Goal: Information Seeking & Learning: Compare options

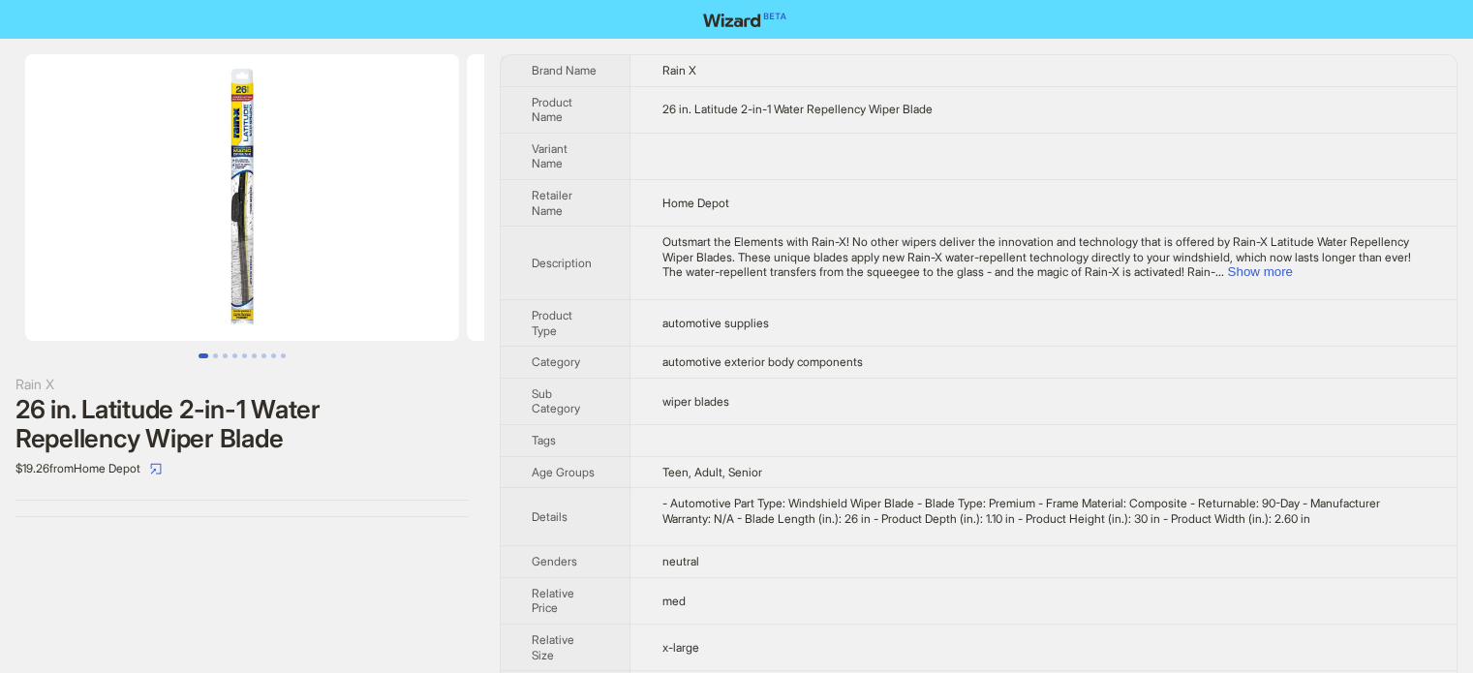
scroll to position [908, 0]
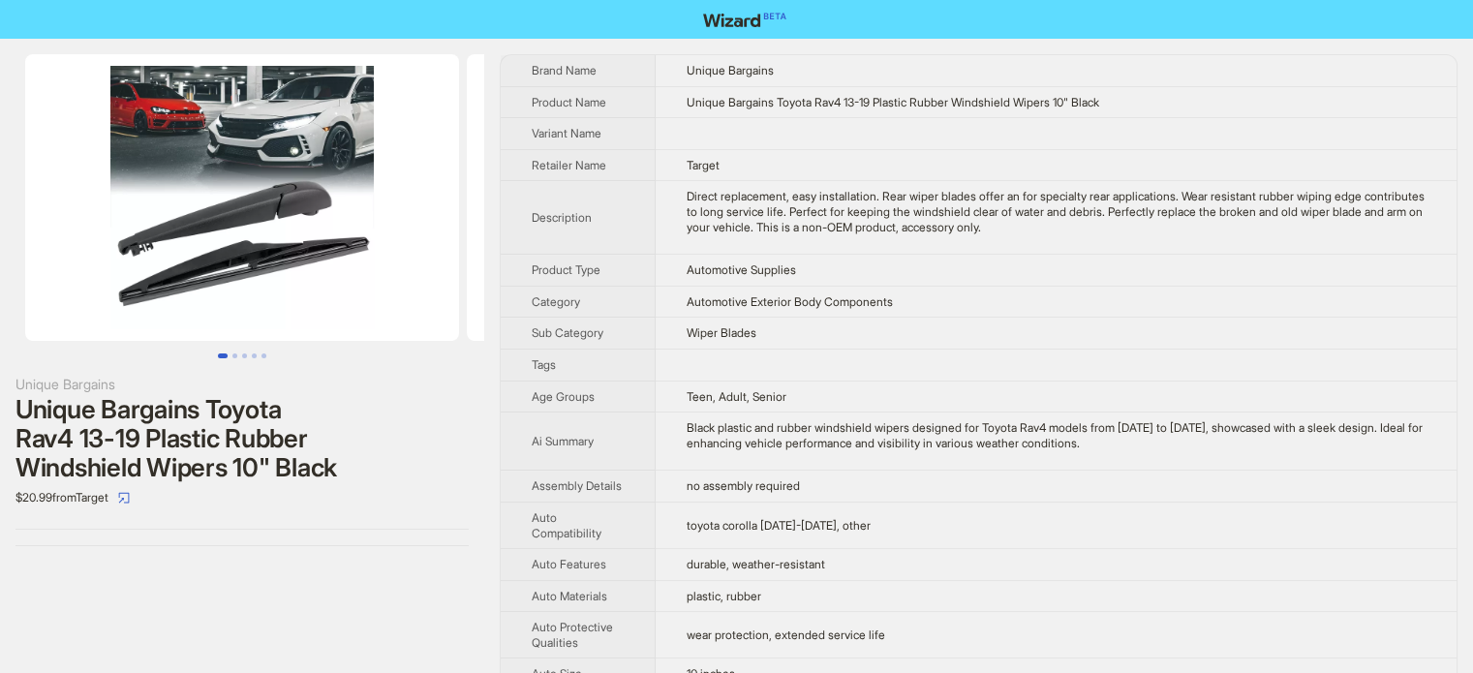
scroll to position [908, 0]
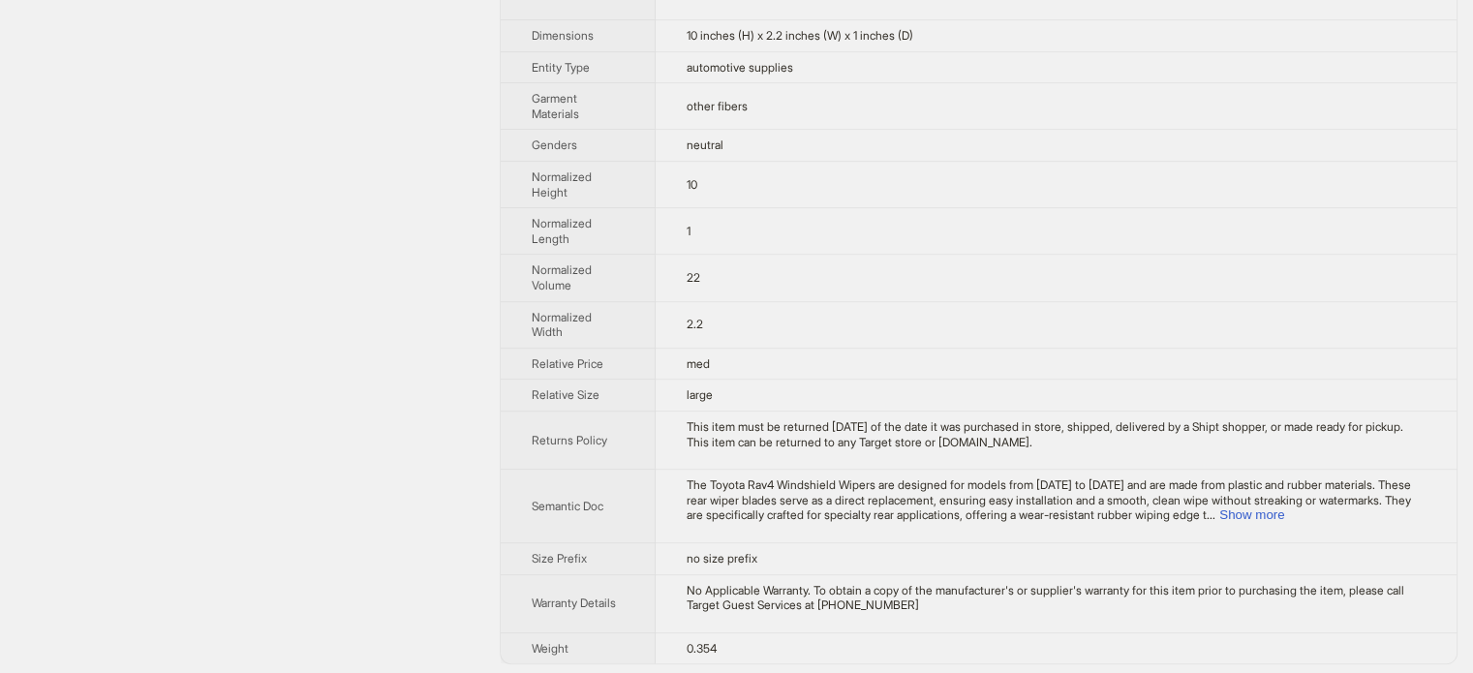
drag, startPoint x: 34, startPoint y: 513, endPoint x: 21, endPoint y: 718, distance: 205.6
type textarea "**********"
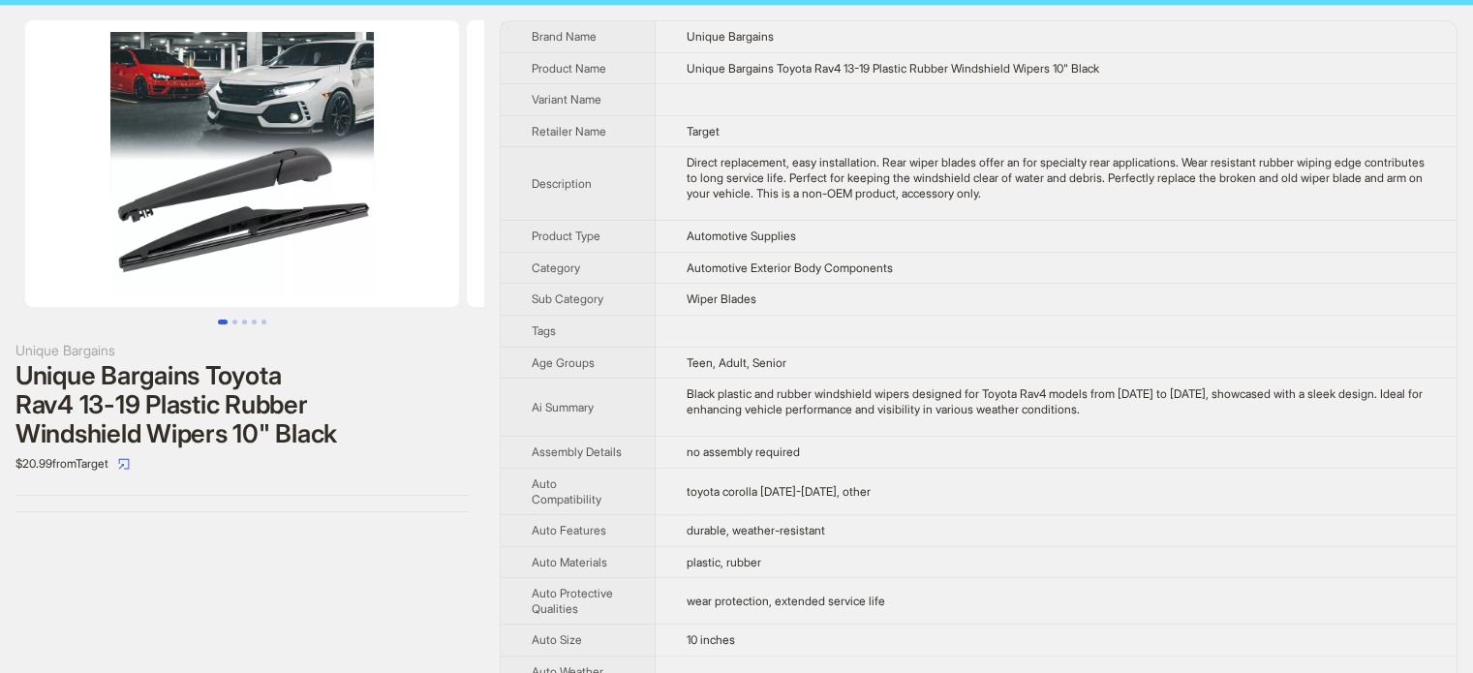
scroll to position [32, 0]
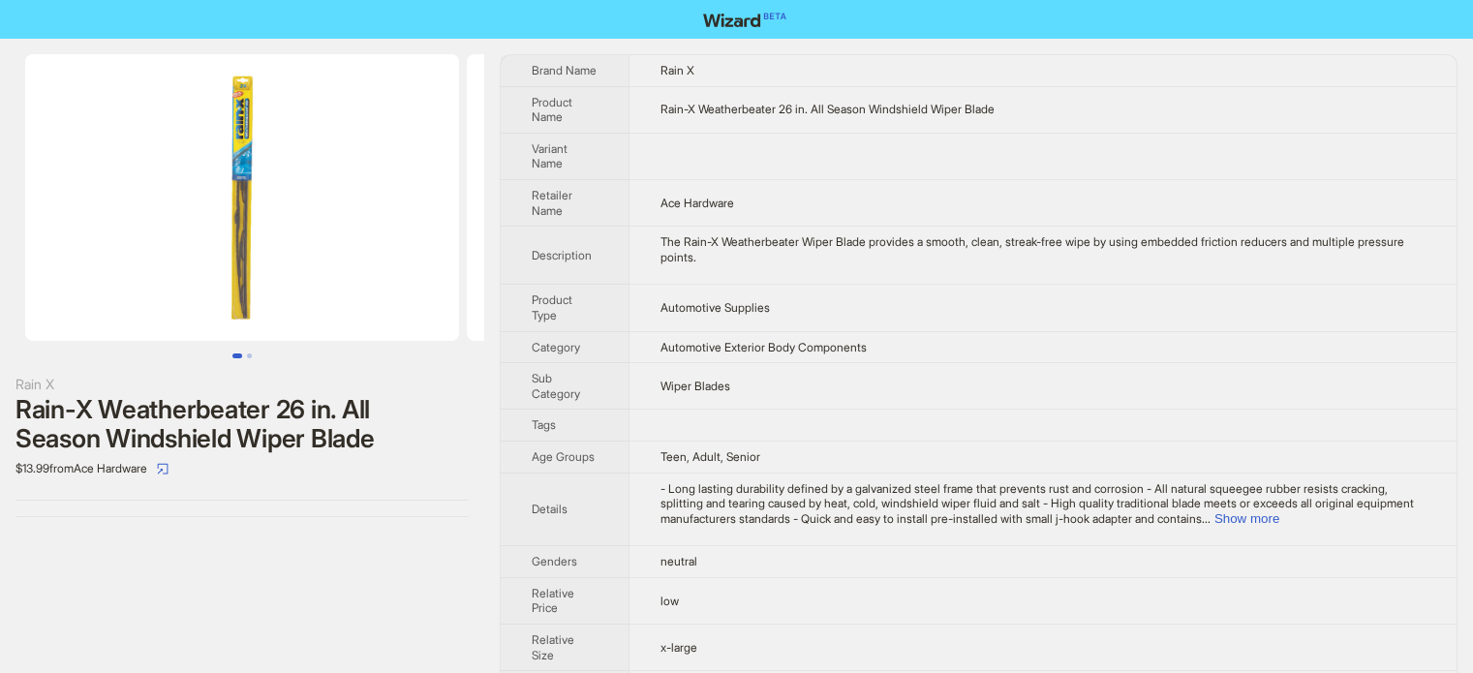
scroll to position [908, 0]
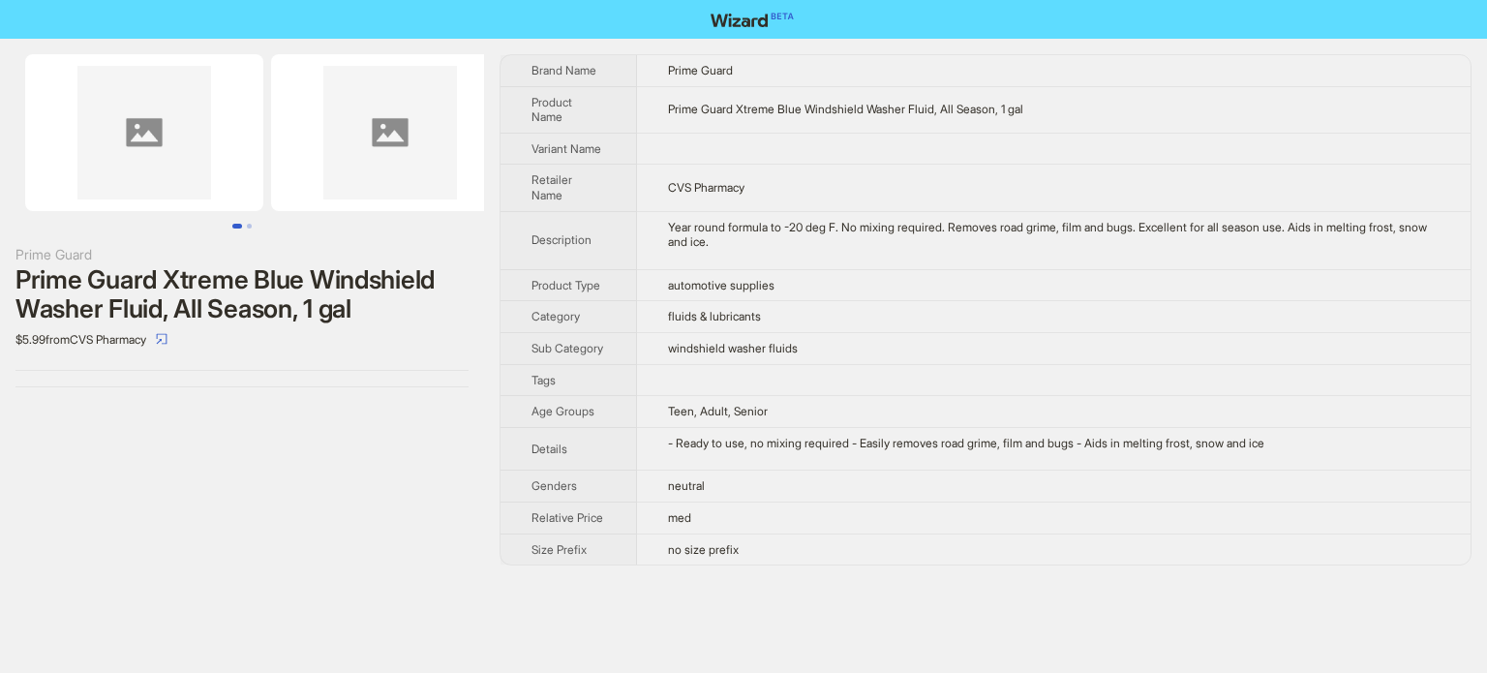
scroll to position [908, 0]
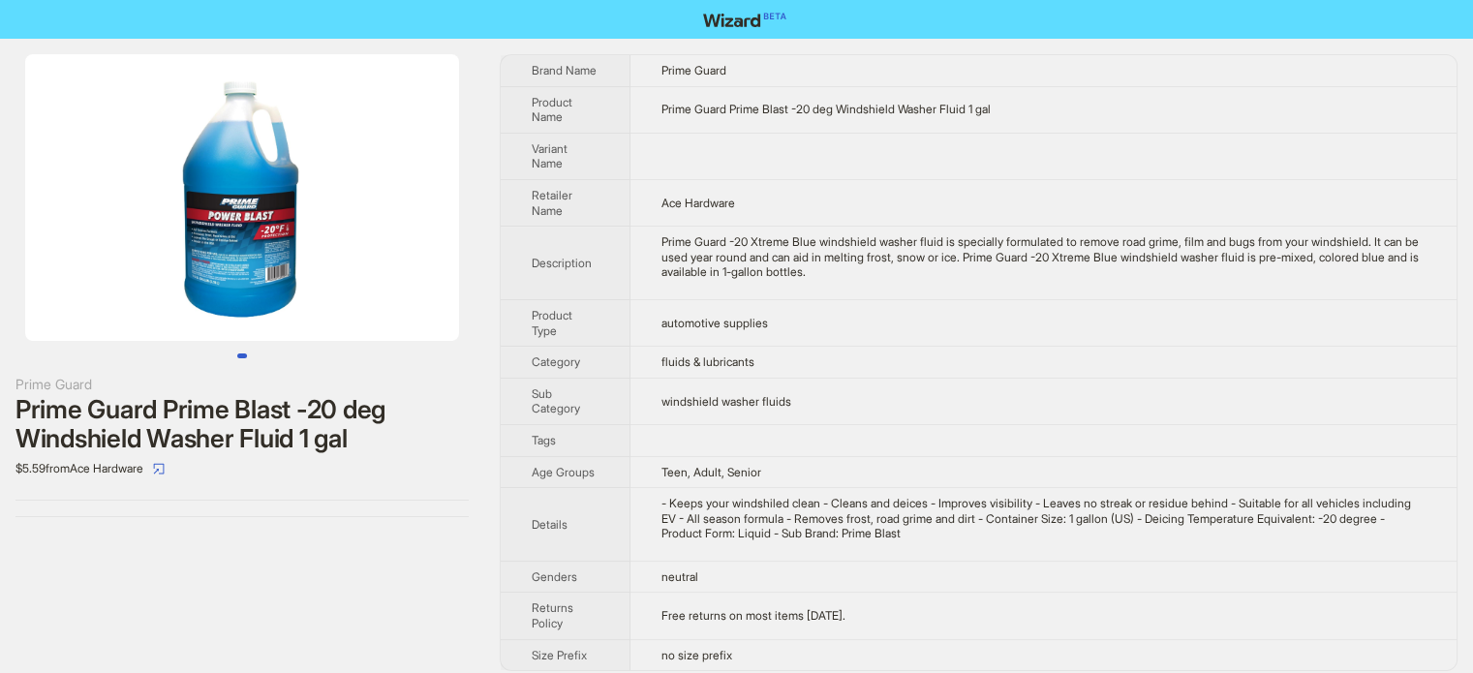
scroll to position [908, 0]
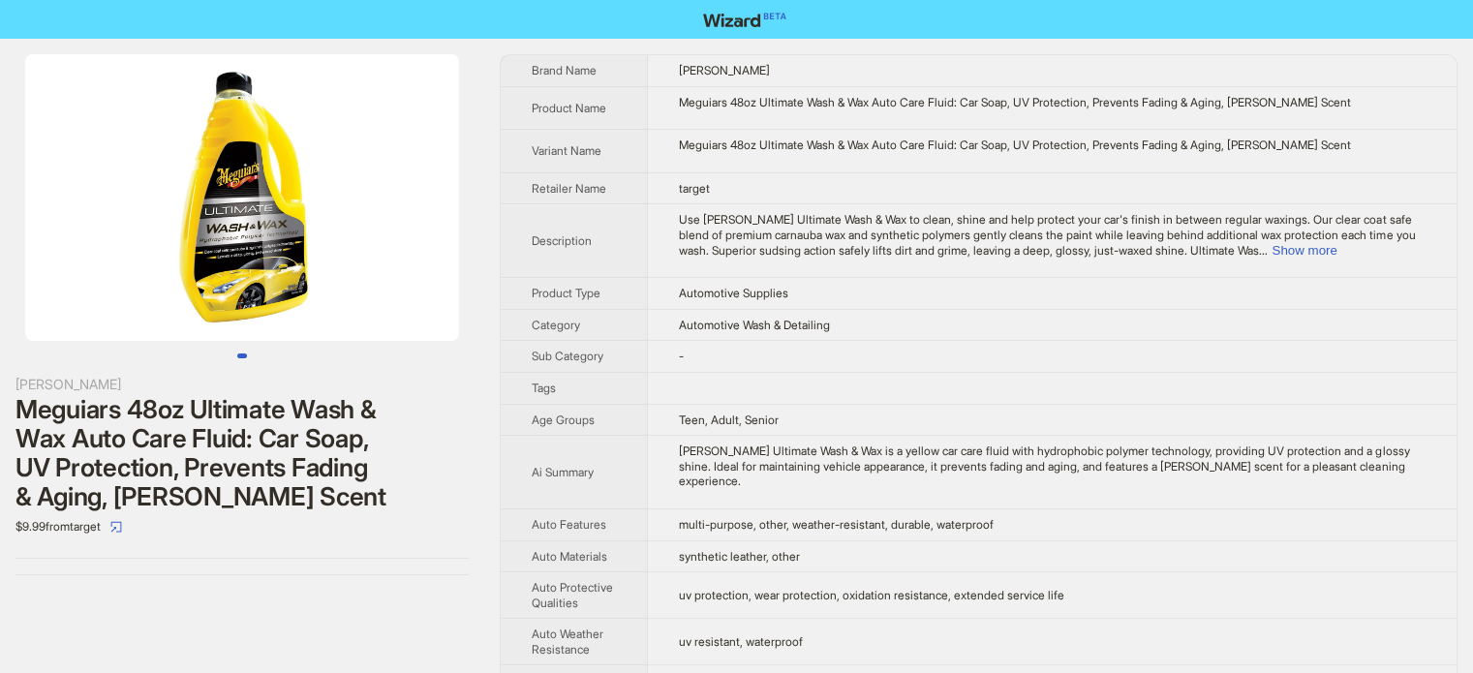
scroll to position [908, 0]
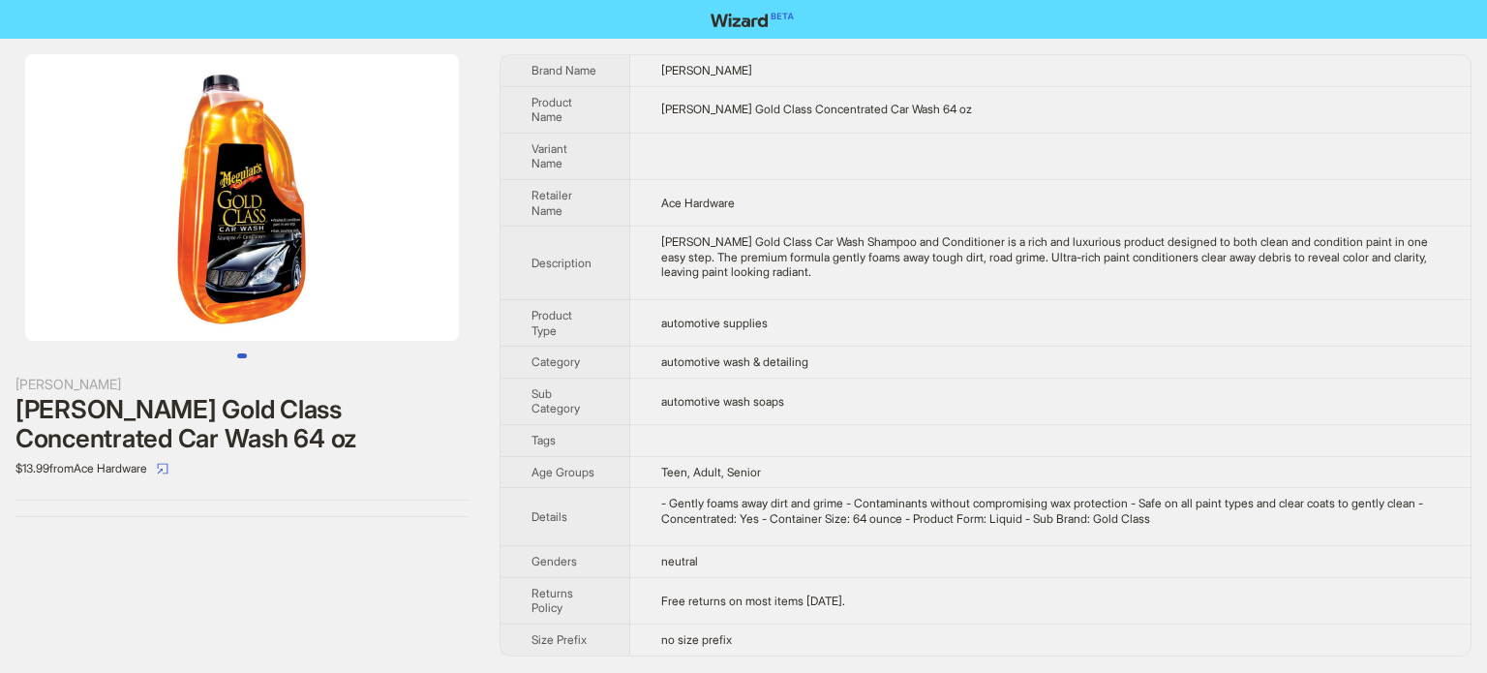
scroll to position [908, 0]
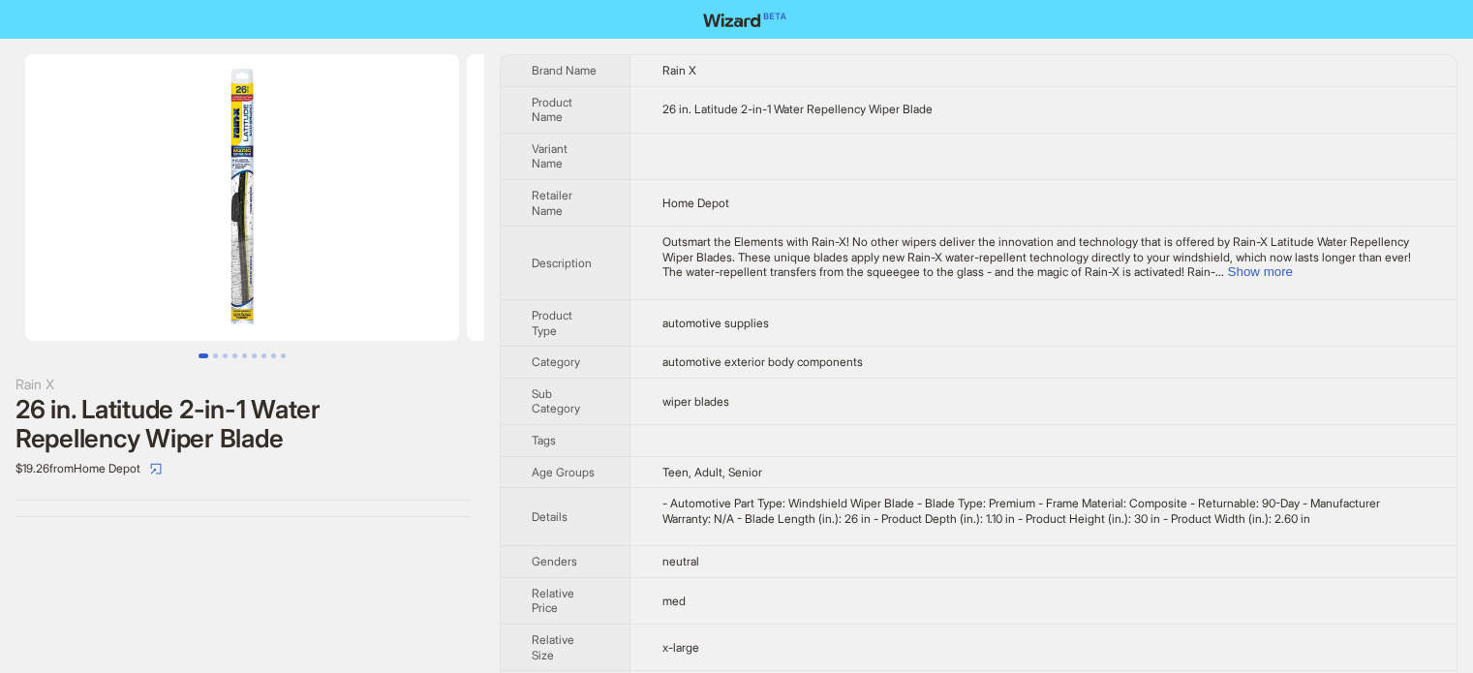
scroll to position [908, 0]
click at [732, 294] on td "Outsmart the Elements with Rain-X! No other wipers deliver the innovation and t…" at bounding box center [1043, 264] width 826 height 74
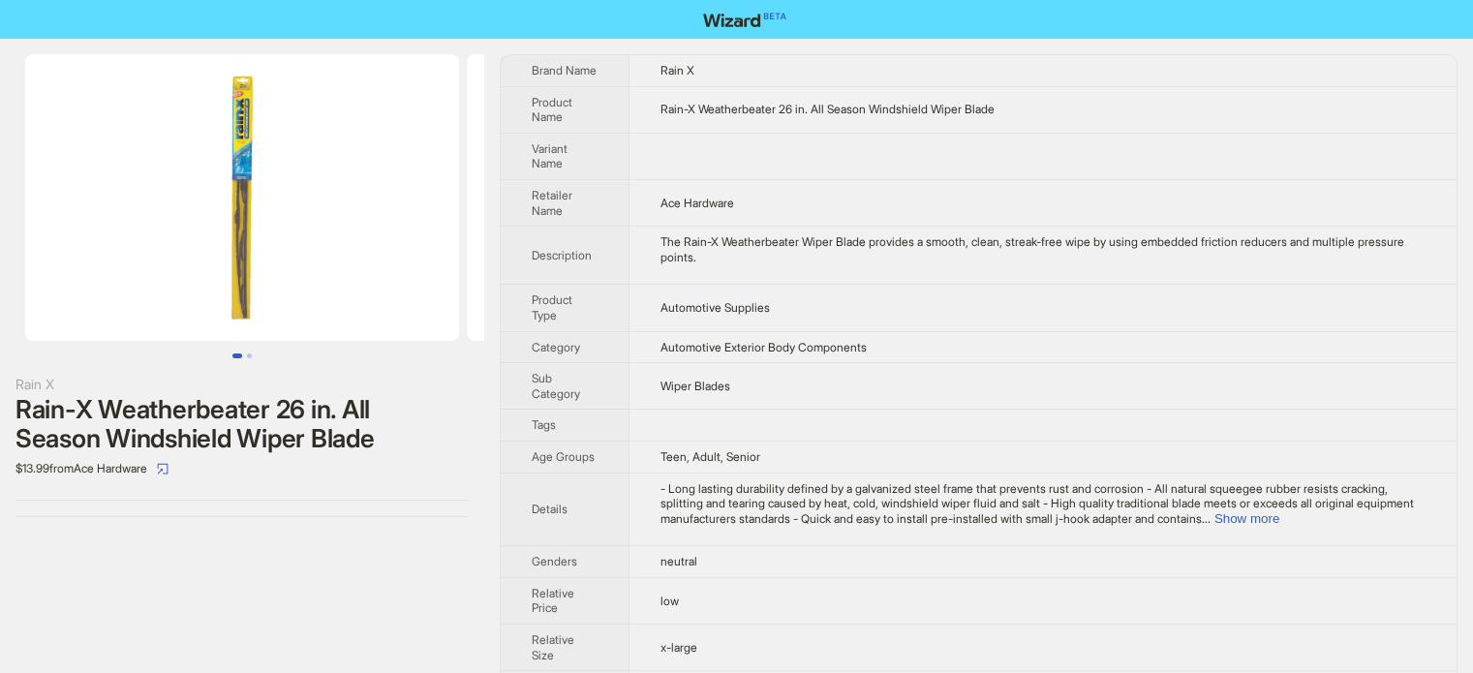
scroll to position [908, 0]
click at [252, 353] on button "Go to slide 2" at bounding box center [249, 355] width 5 height 5
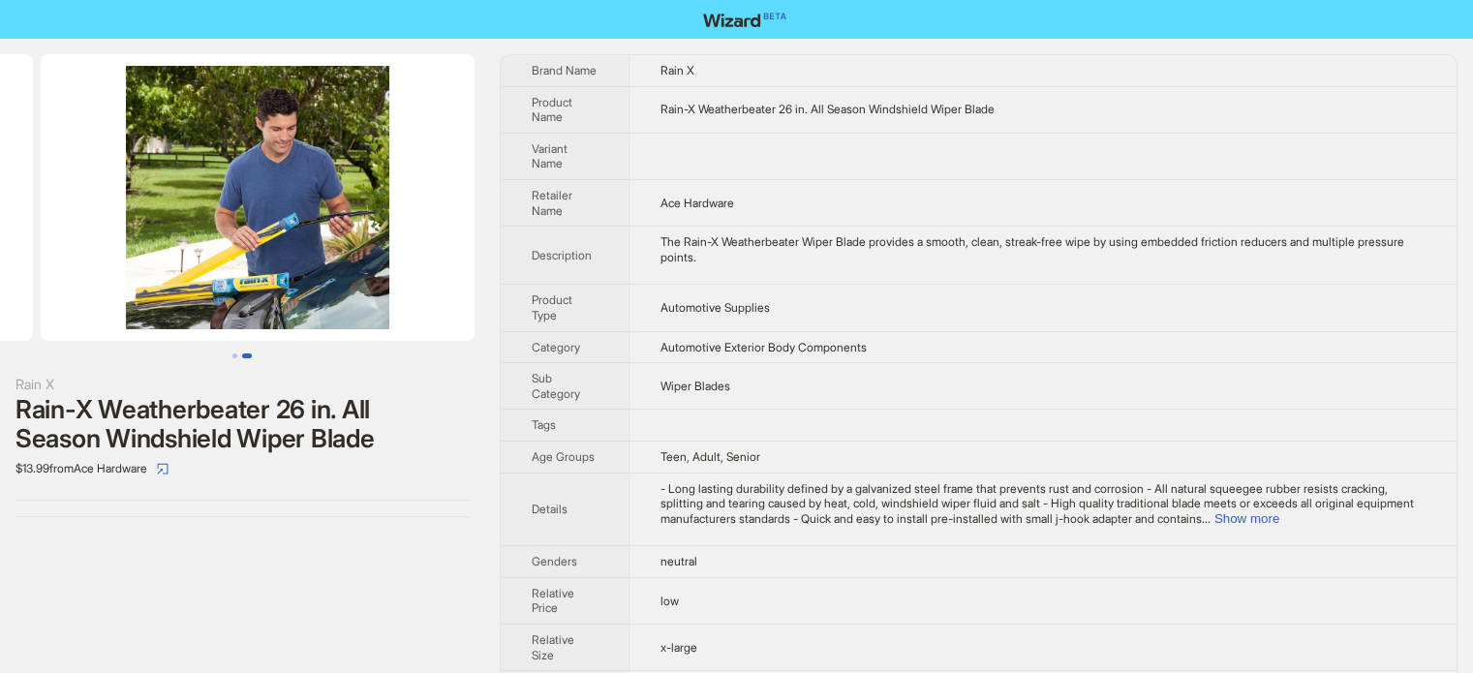
scroll to position [0, 441]
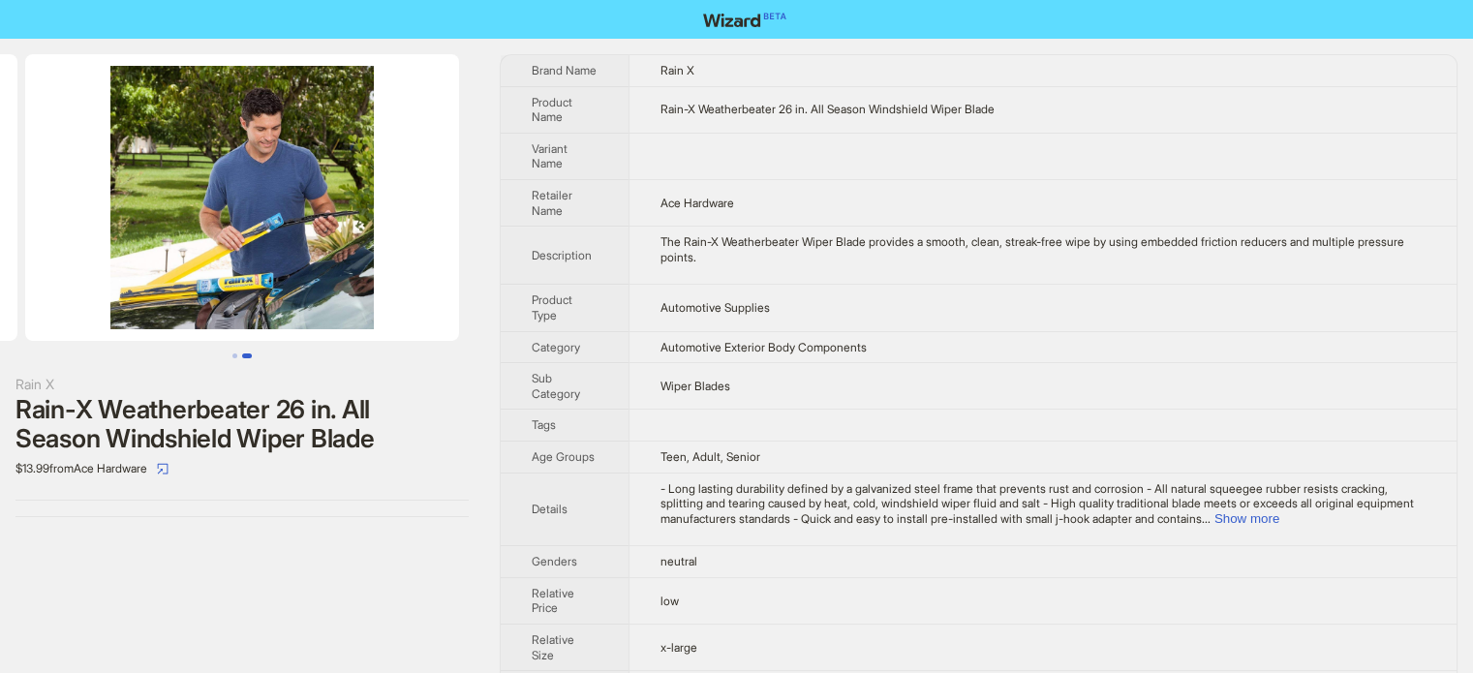
click at [941, 426] on td at bounding box center [1042, 426] width 828 height 32
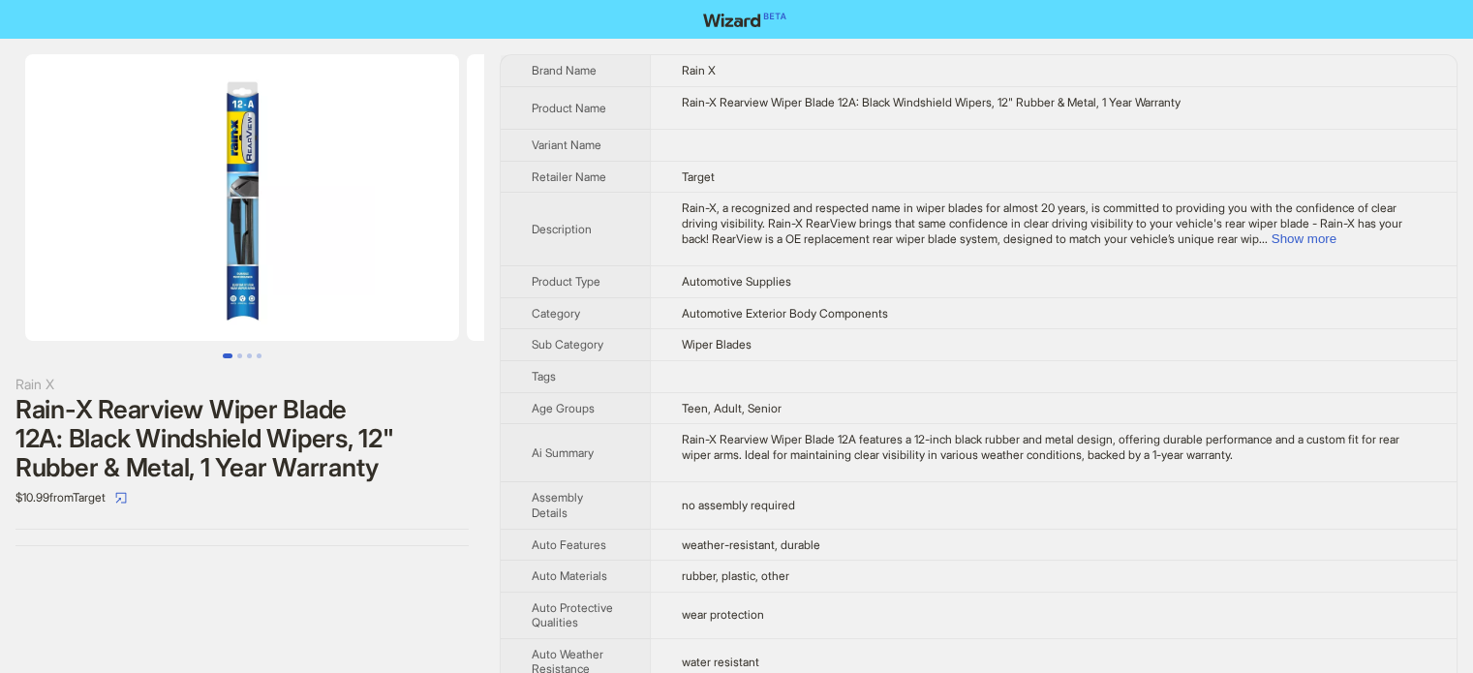
scroll to position [908, 0]
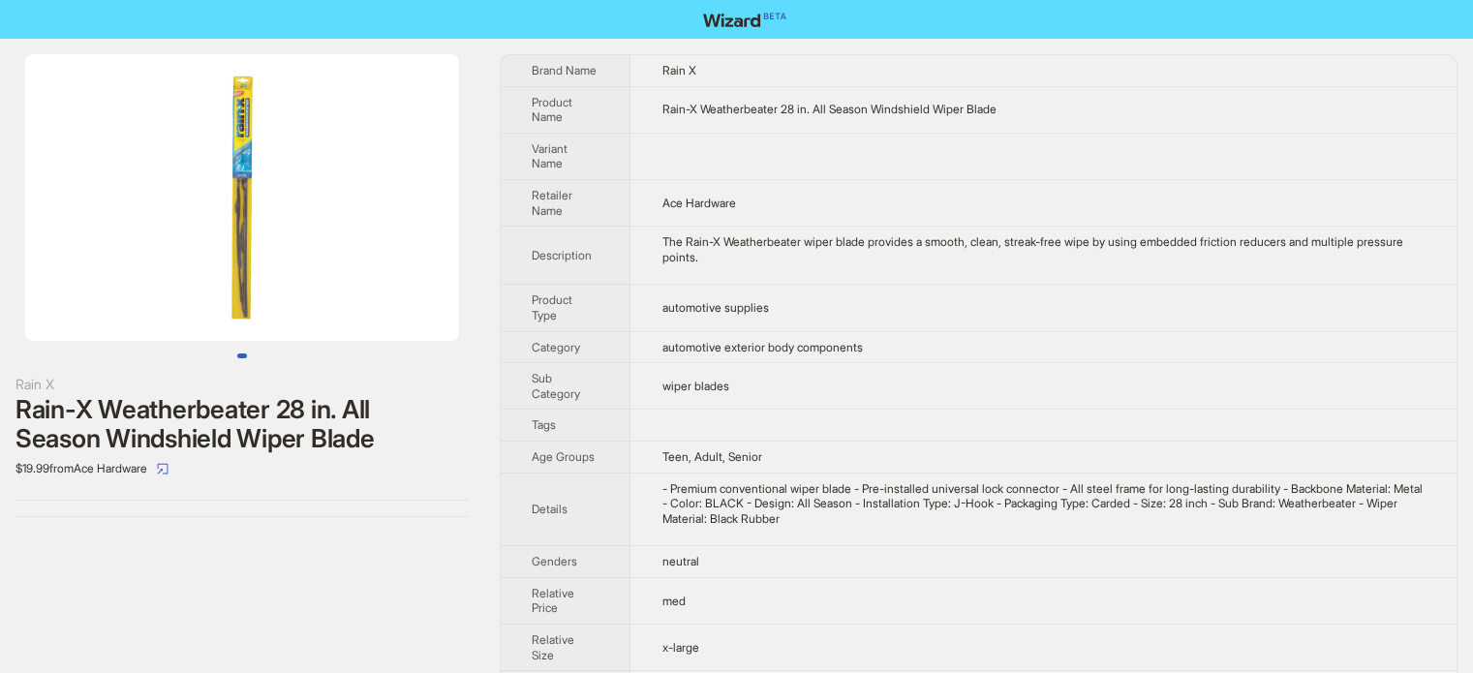
scroll to position [908, 0]
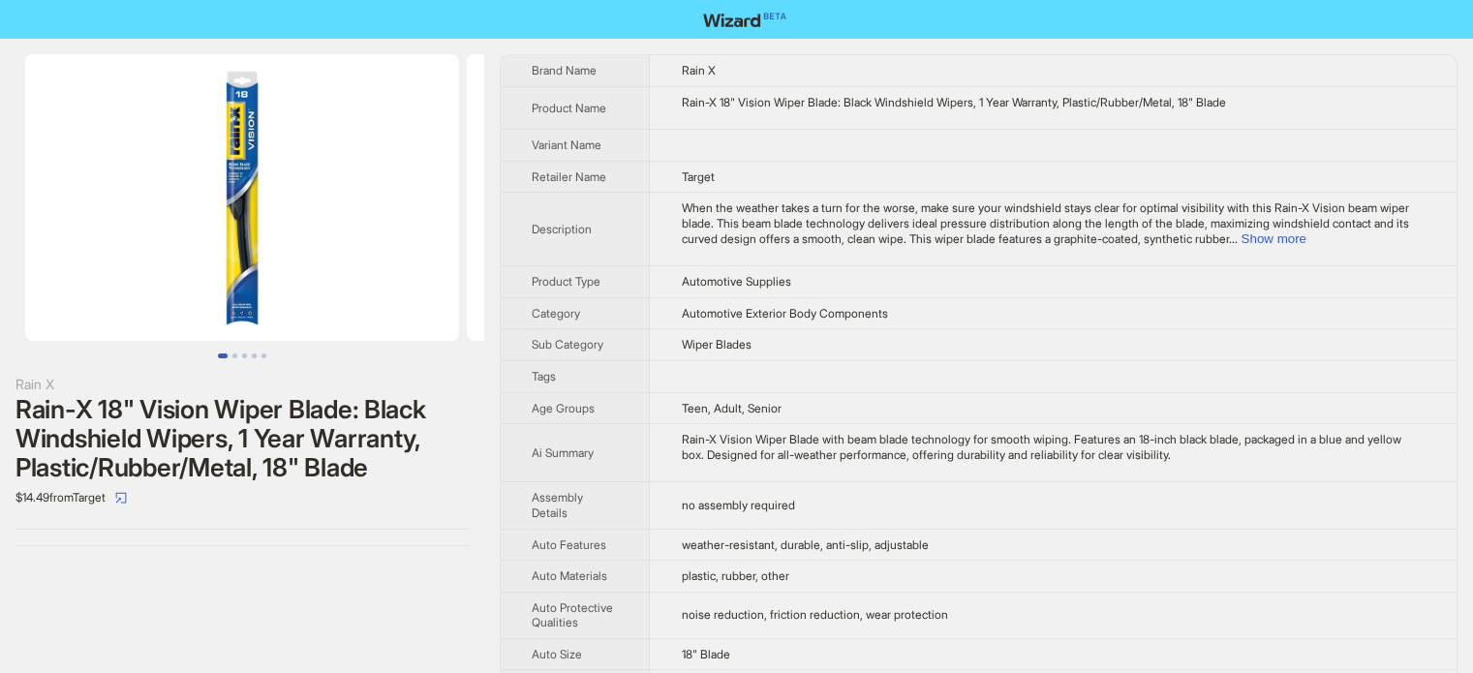
scroll to position [908, 0]
click at [1305, 231] on button "Show more" at bounding box center [1272, 238] width 65 height 15
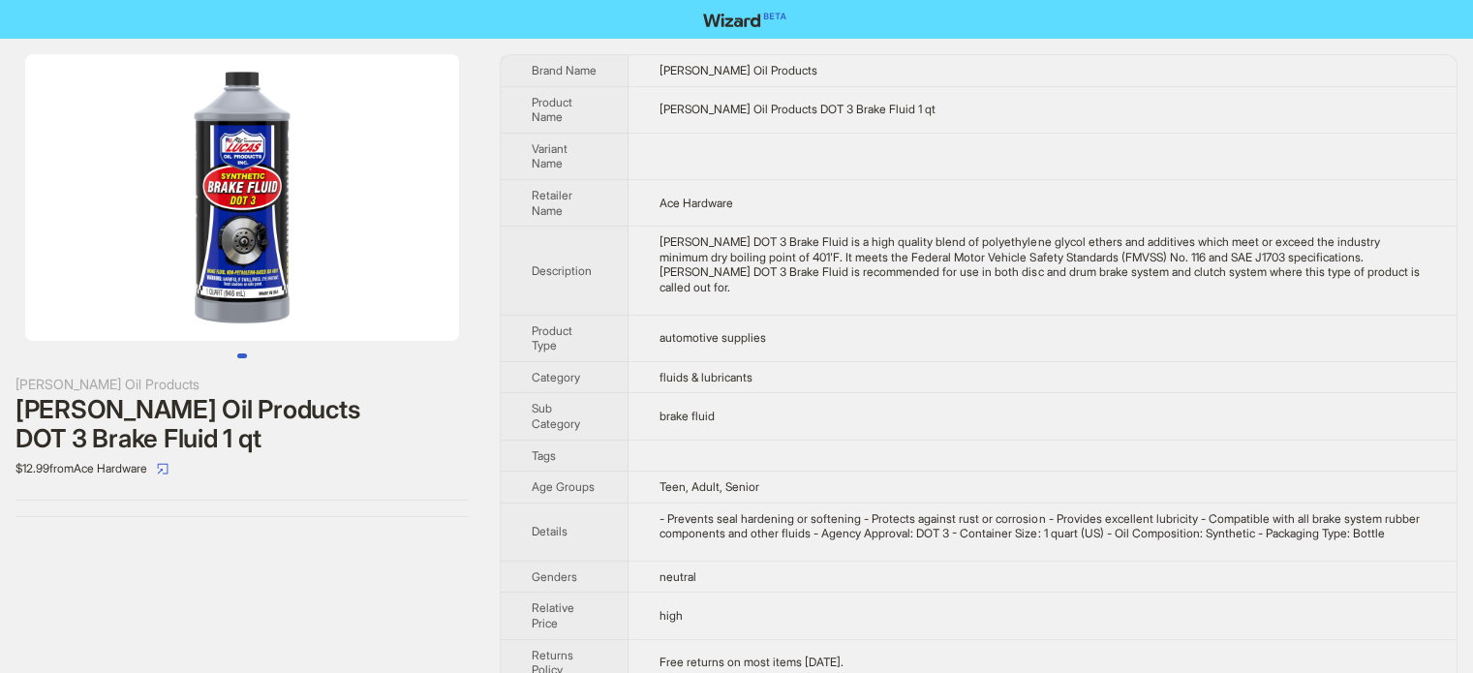
scroll to position [908, 0]
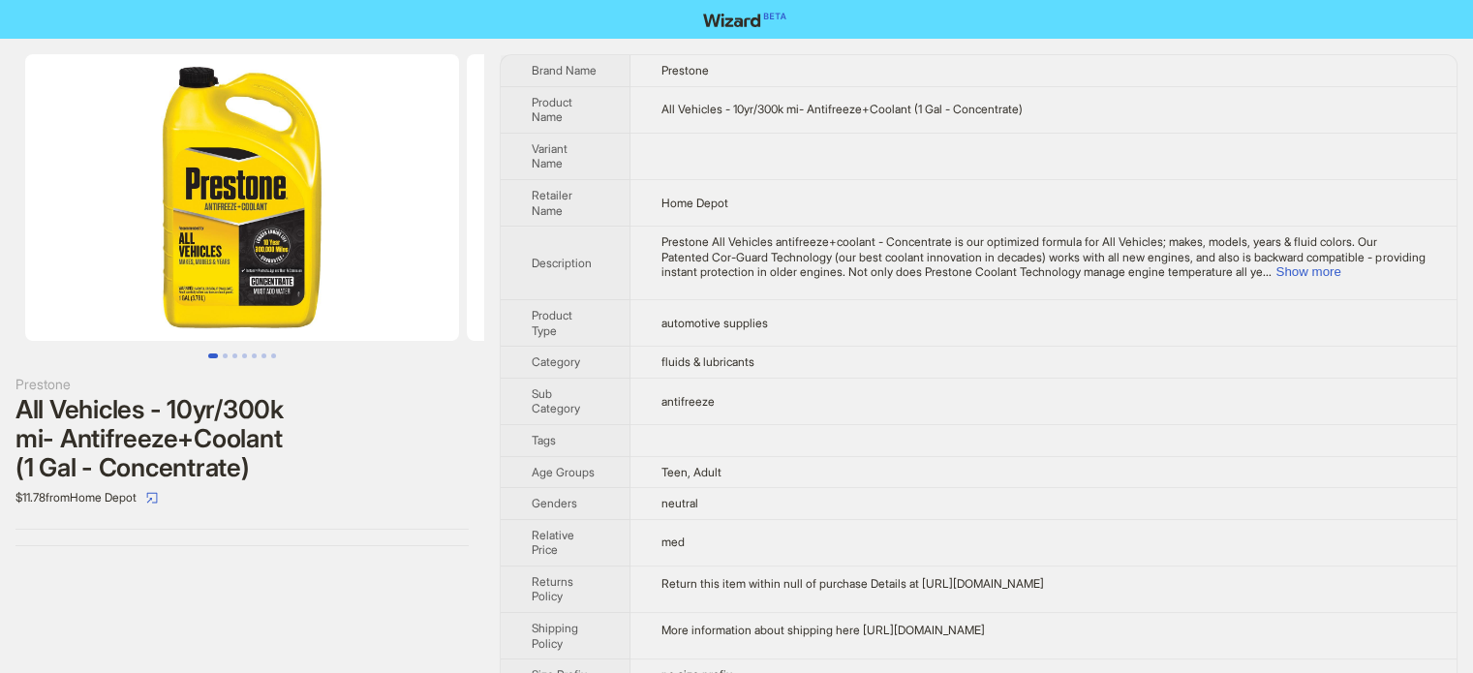
scroll to position [908, 0]
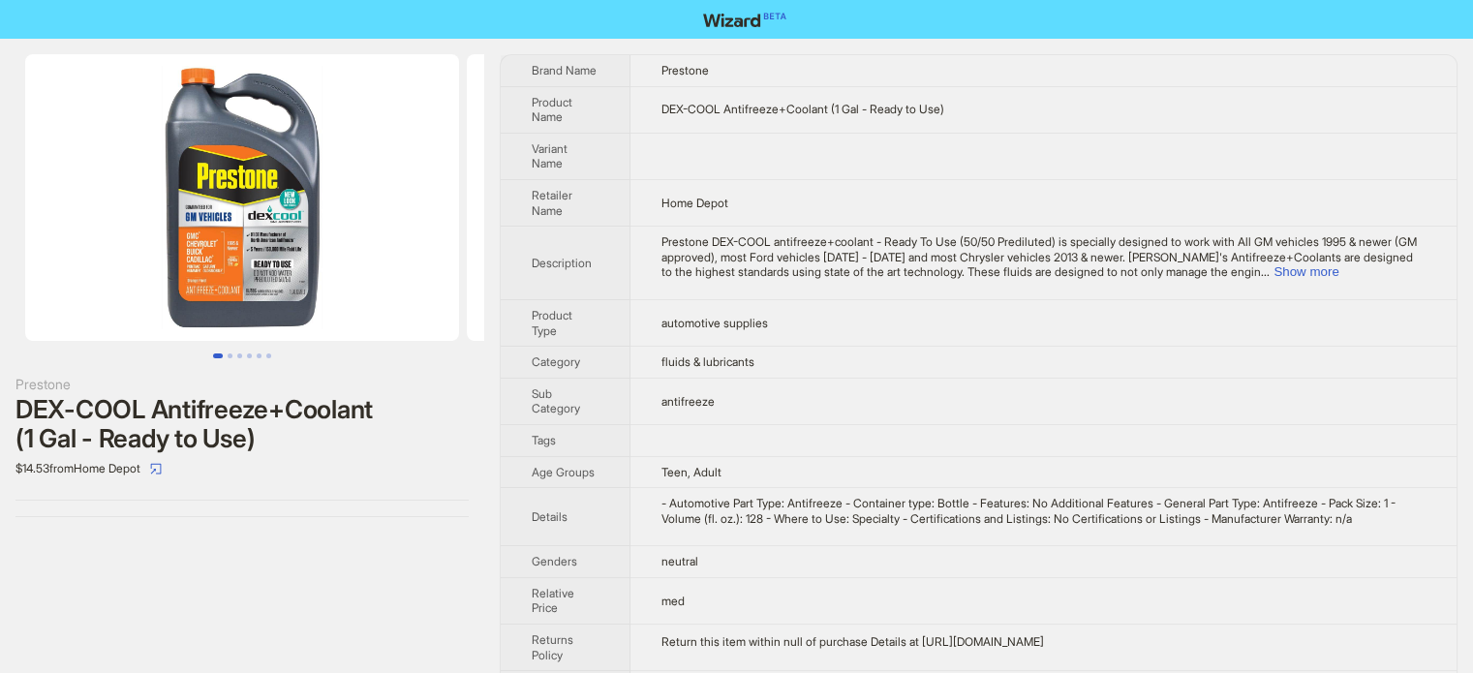
scroll to position [908, 0]
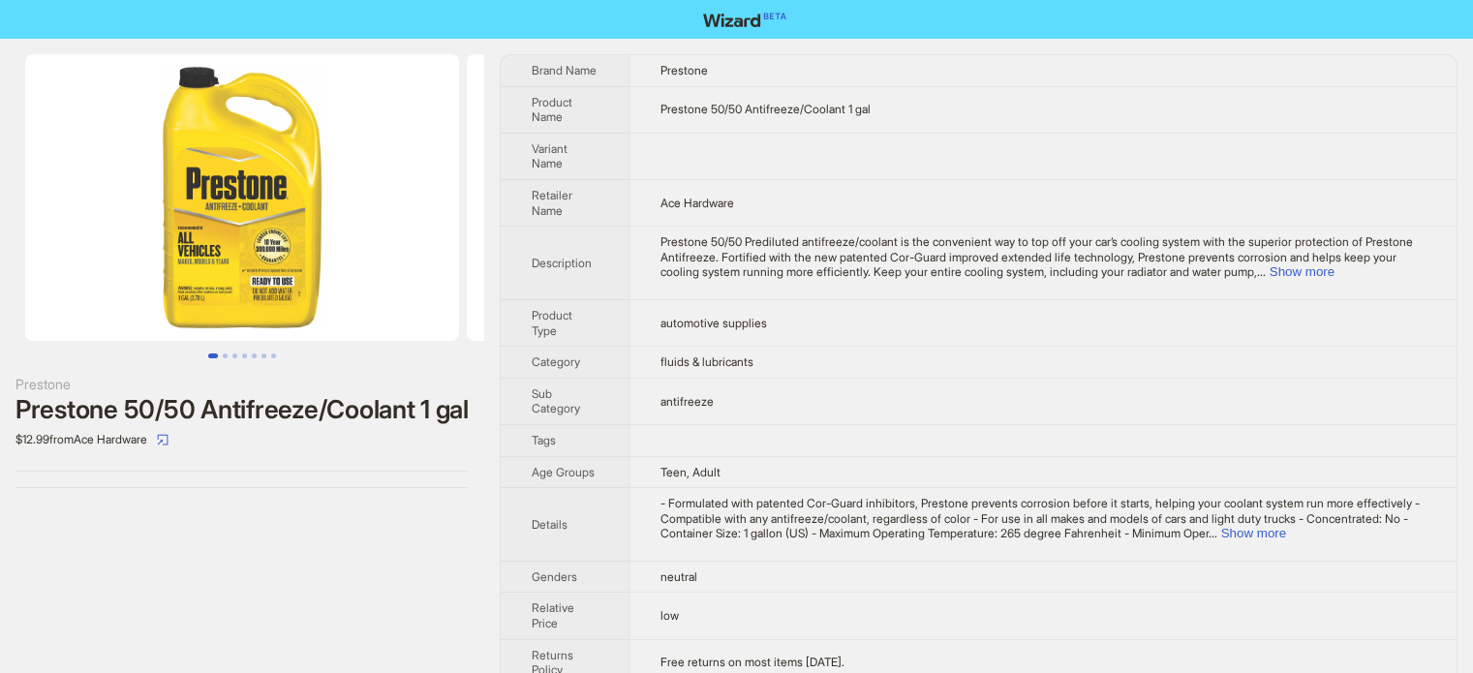
scroll to position [908, 0]
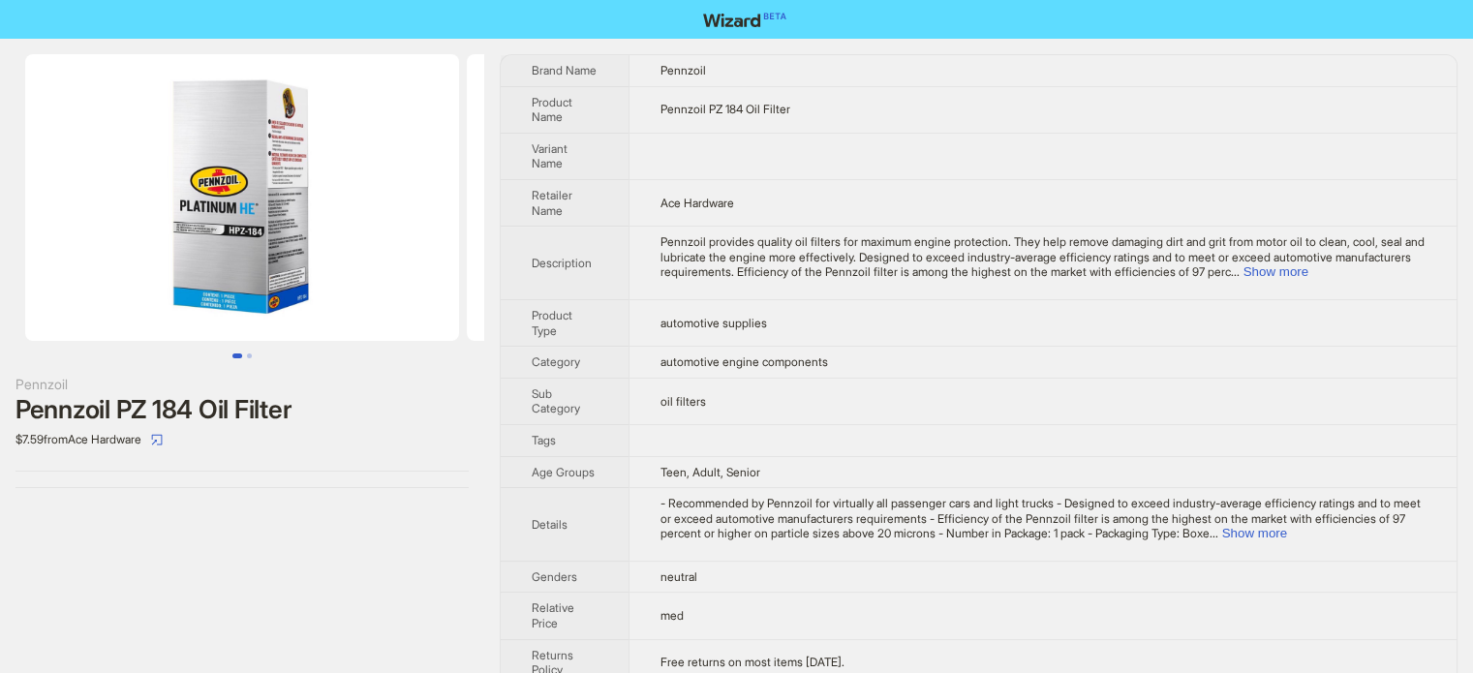
scroll to position [908, 0]
click at [682, 283] on td "Pennzoil provides quality oil filters for maximum engine protection. They help …" at bounding box center [1042, 264] width 828 height 74
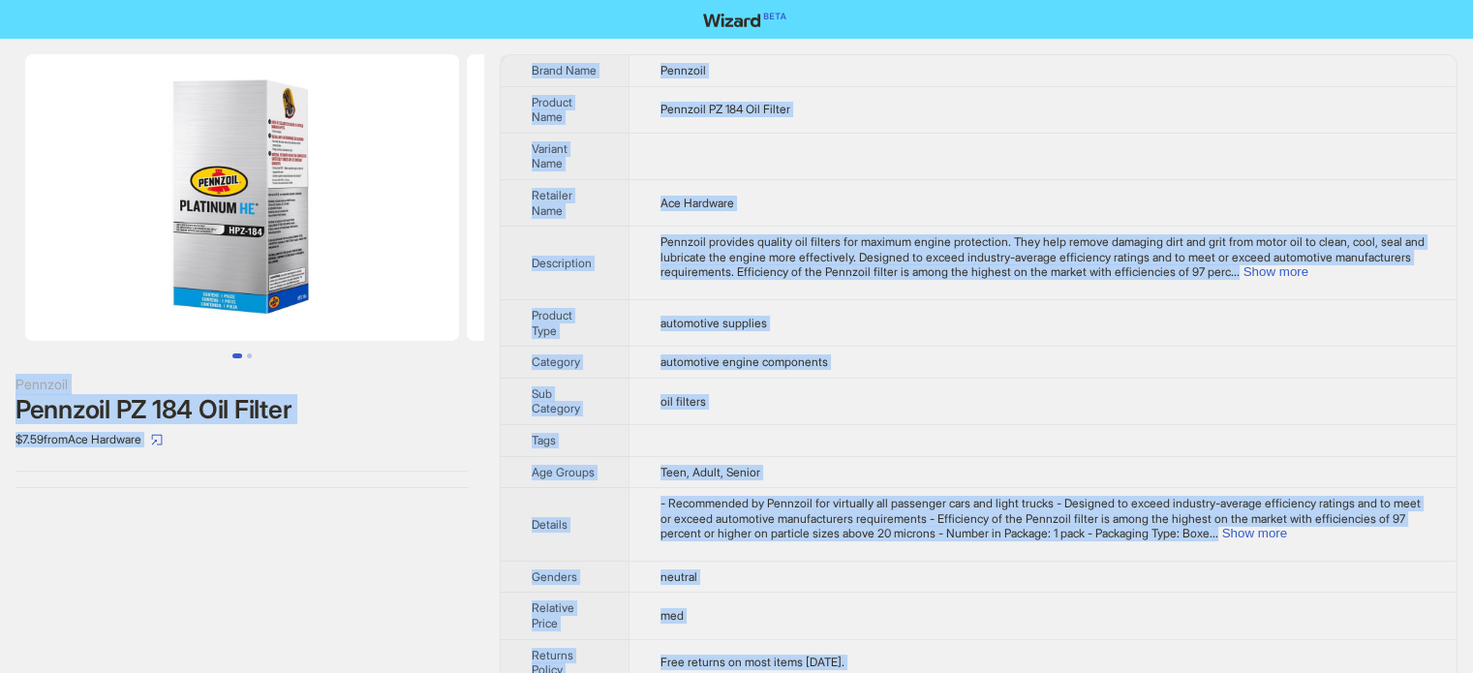
type textarea "**********"
click at [605, 104] on th "Product Name" at bounding box center [565, 109] width 128 height 46
click at [819, 235] on span "Pennzoil provides quality oil filters for maximum engine protection. They help …" at bounding box center [1042, 256] width 764 height 45
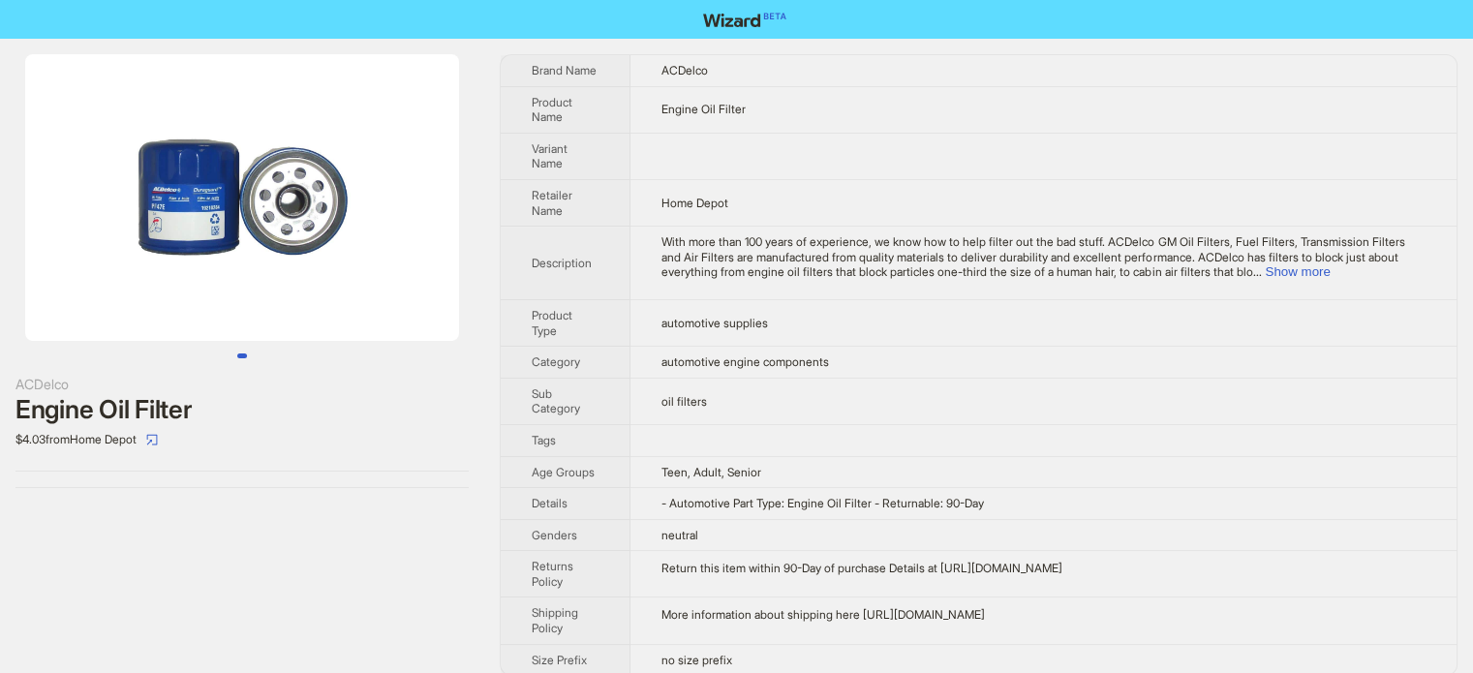
scroll to position [908, 0]
click at [775, 378] on td "oil filters" at bounding box center [1043, 401] width 826 height 46
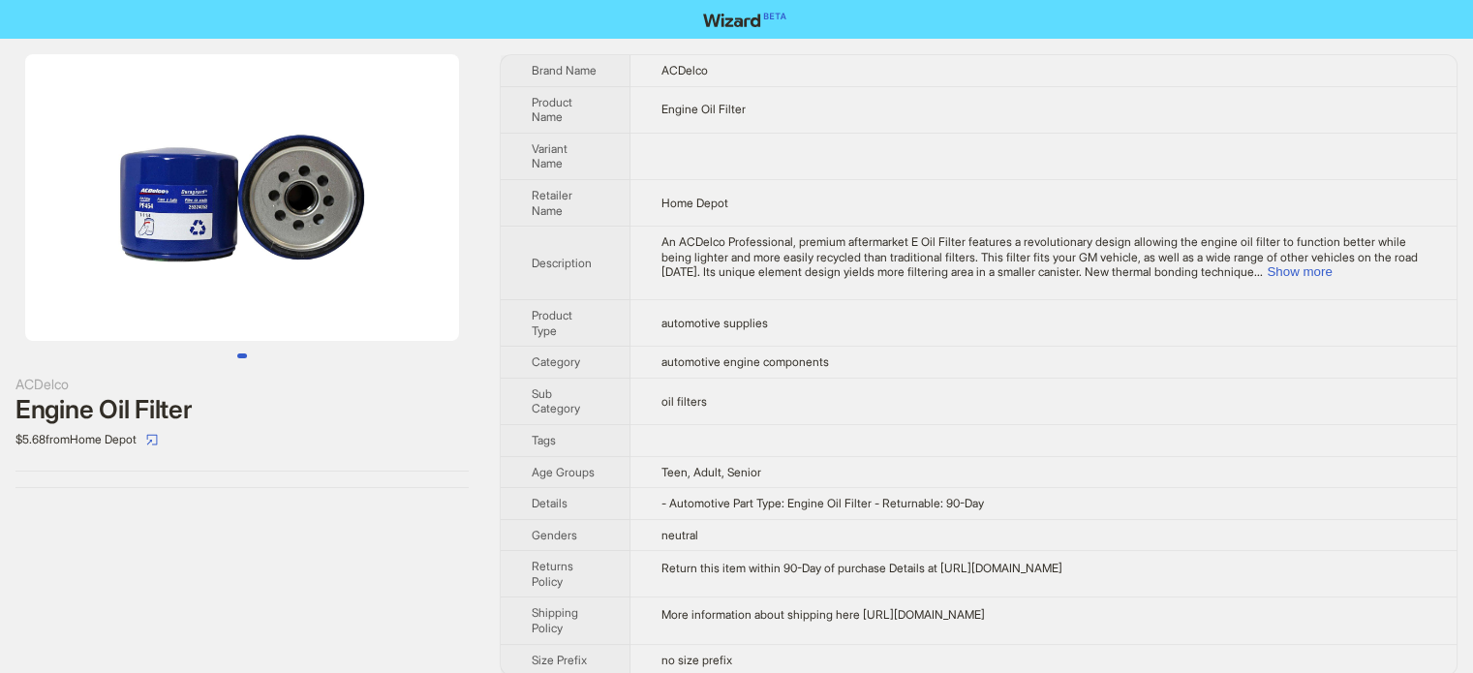
scroll to position [908, 0]
type textarea "*"
click at [754, 465] on span "Teen, Adult, Senior" at bounding box center [711, 472] width 100 height 15
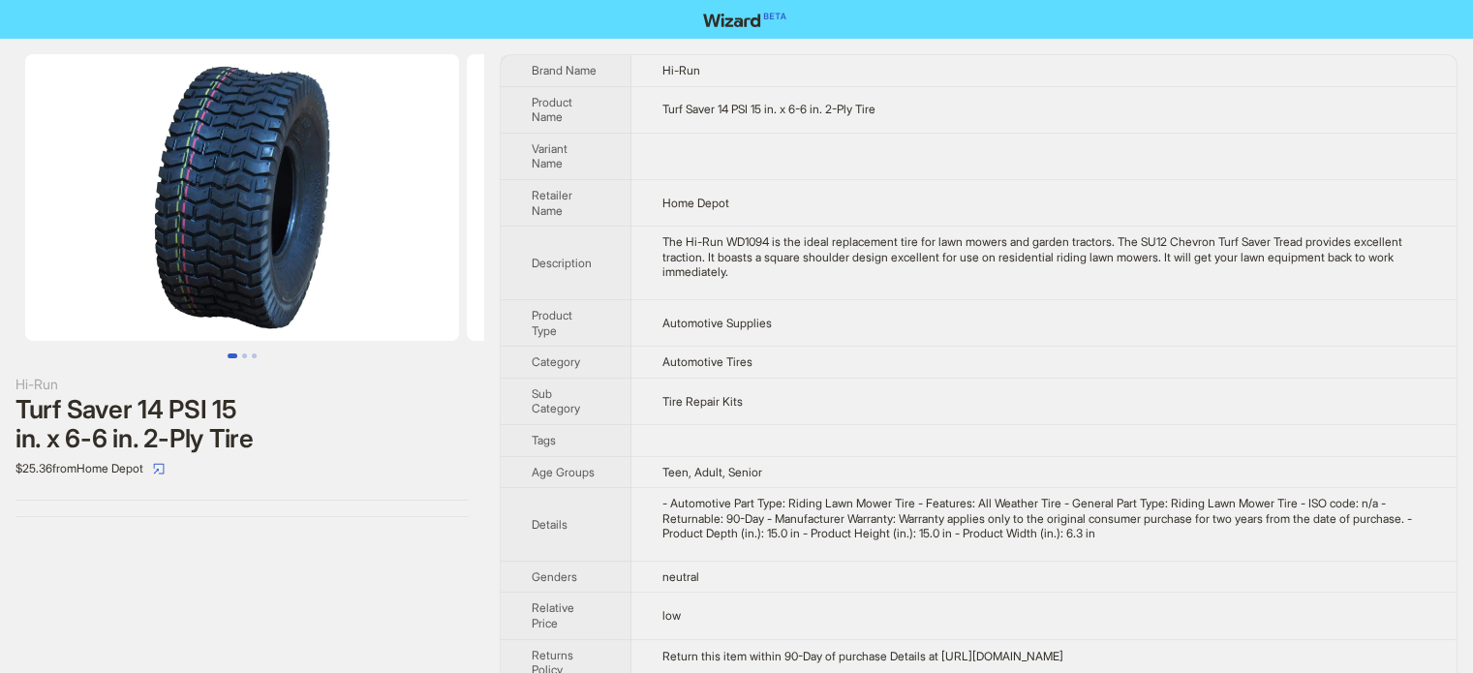
scroll to position [908, 0]
click at [242, 358] on button "Go to slide 2" at bounding box center [244, 355] width 5 height 5
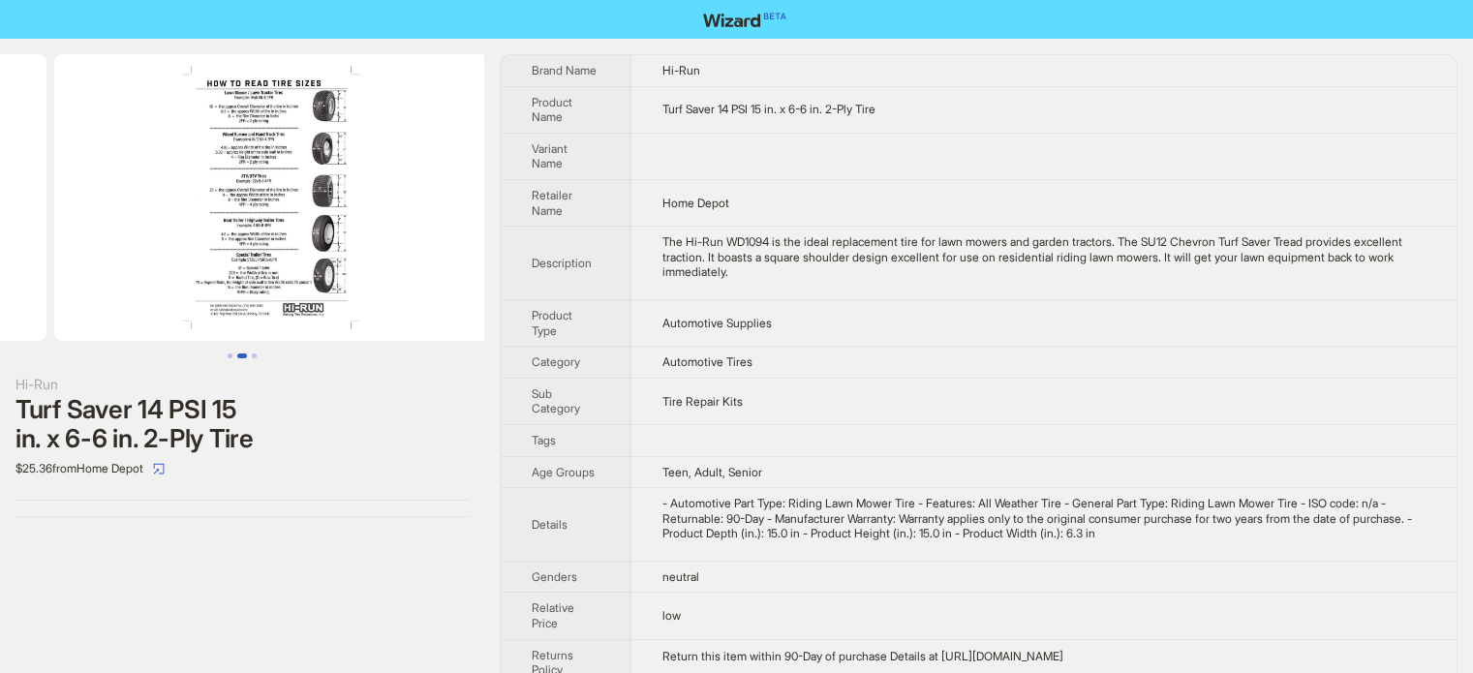
scroll to position [0, 441]
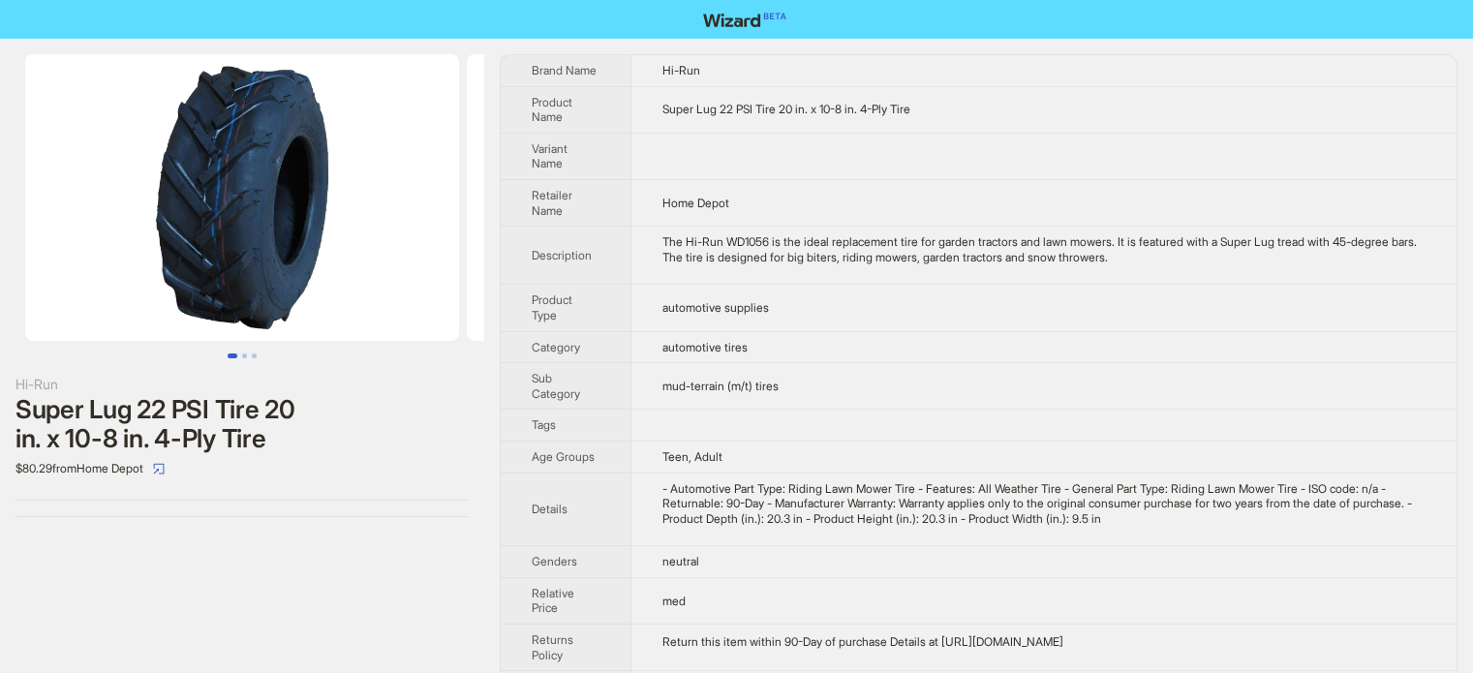
scroll to position [908, 0]
click at [242, 358] on button "Go to slide 2" at bounding box center [244, 355] width 5 height 5
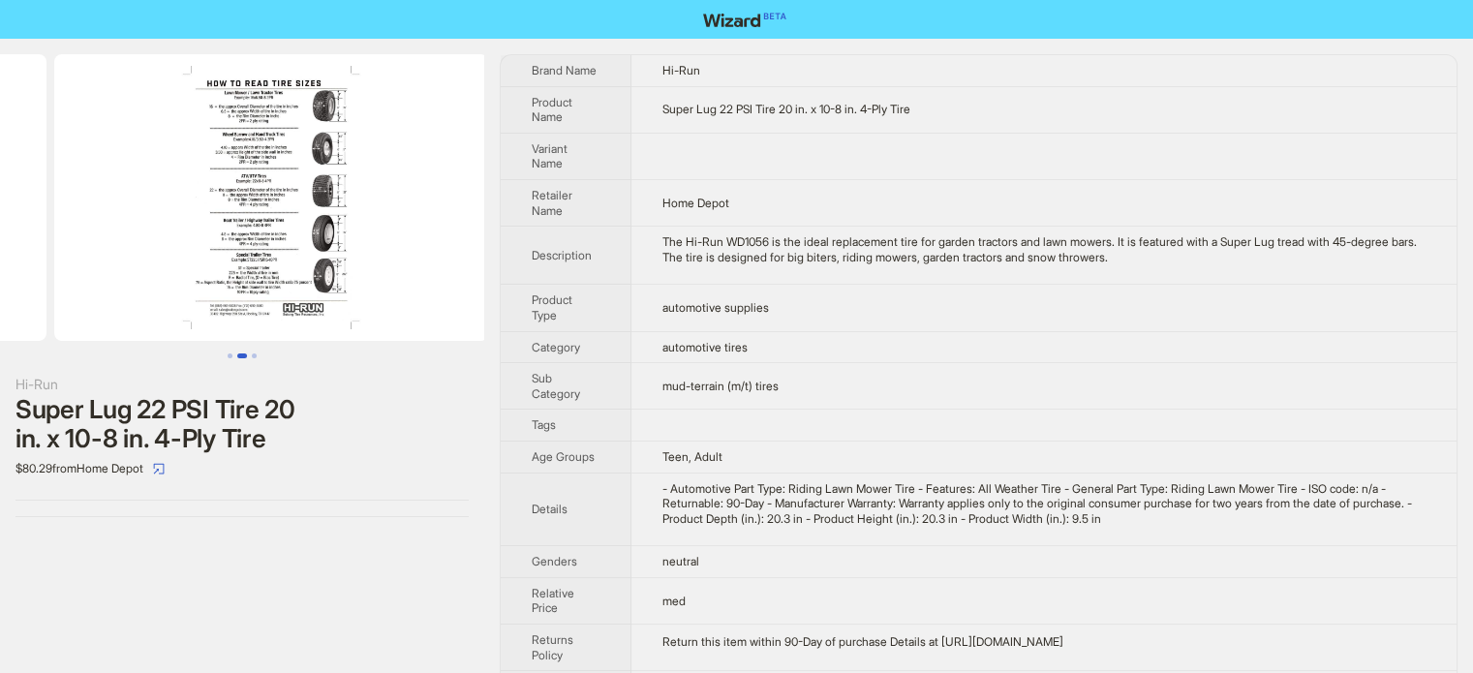
scroll to position [0, 441]
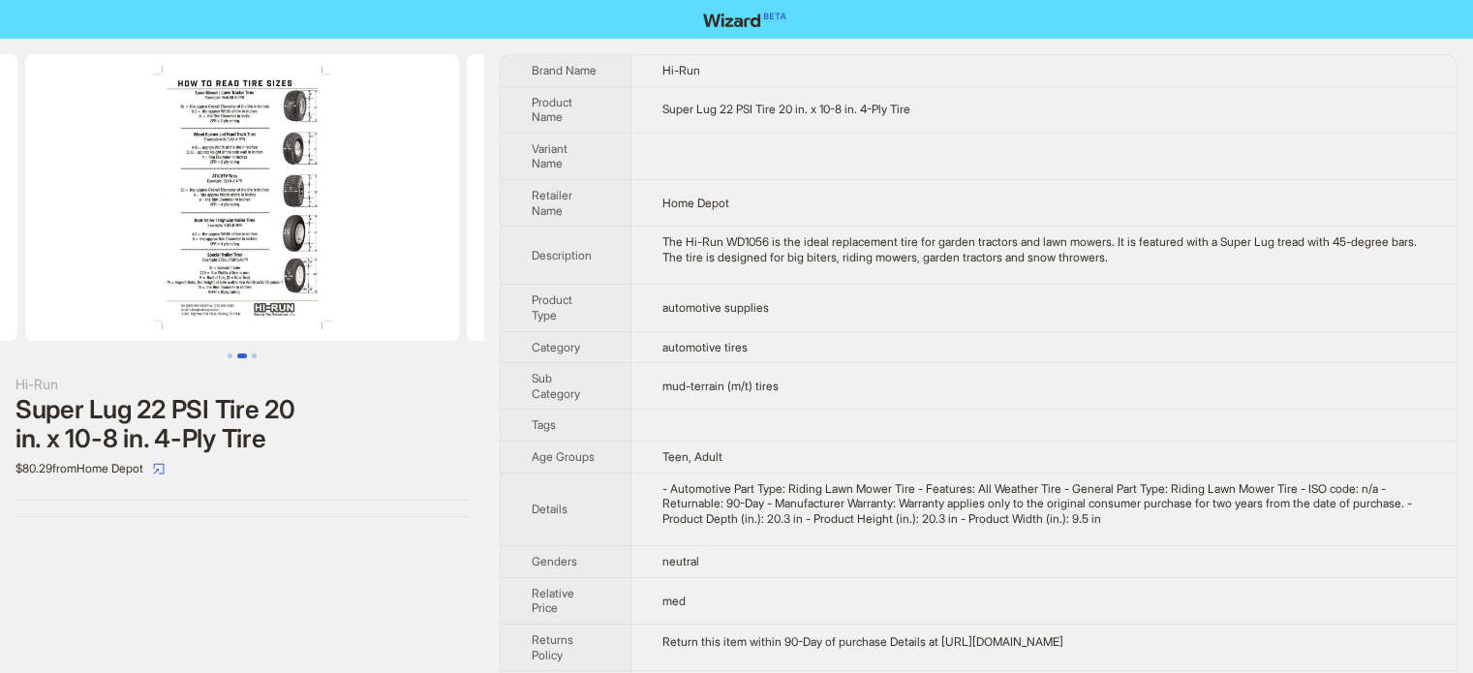
click at [1049, 334] on td "automotive tires" at bounding box center [1043, 347] width 825 height 32
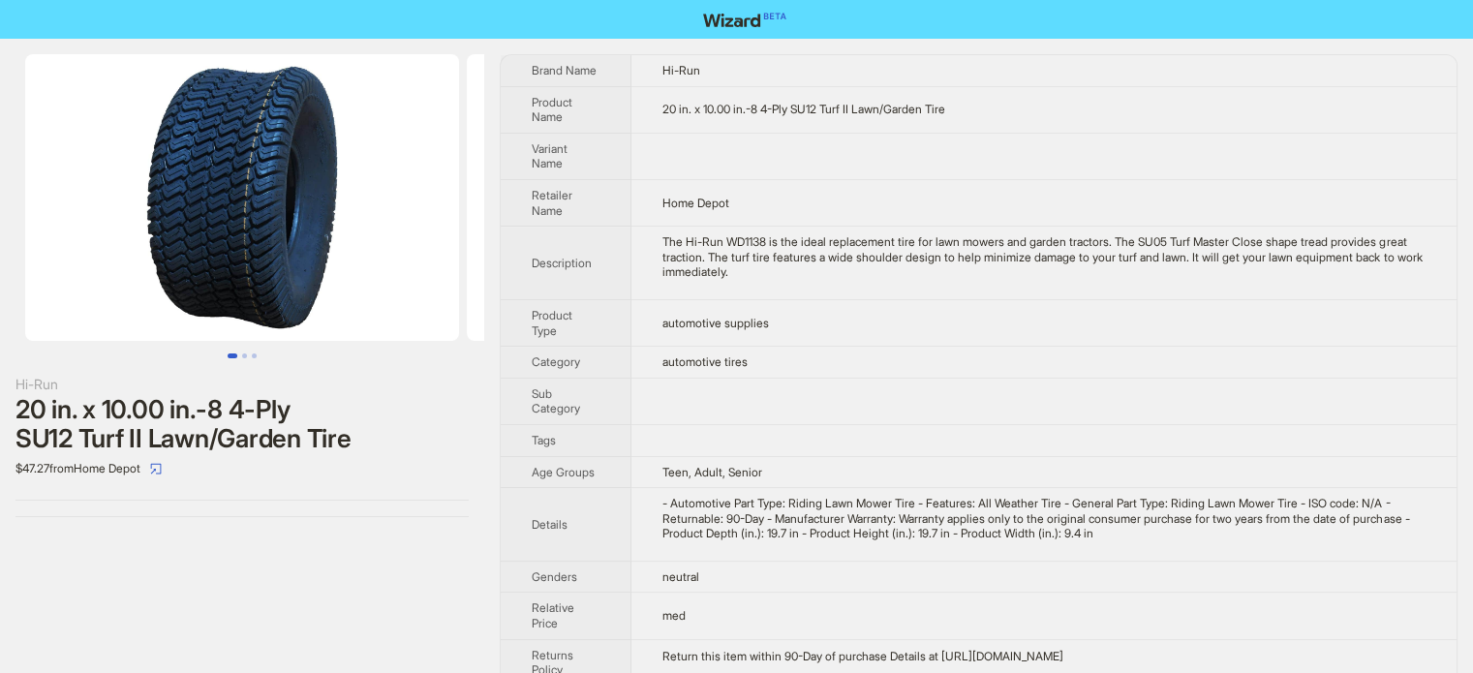
scroll to position [908, 0]
click at [242, 357] on button "Go to slide 2" at bounding box center [244, 355] width 5 height 5
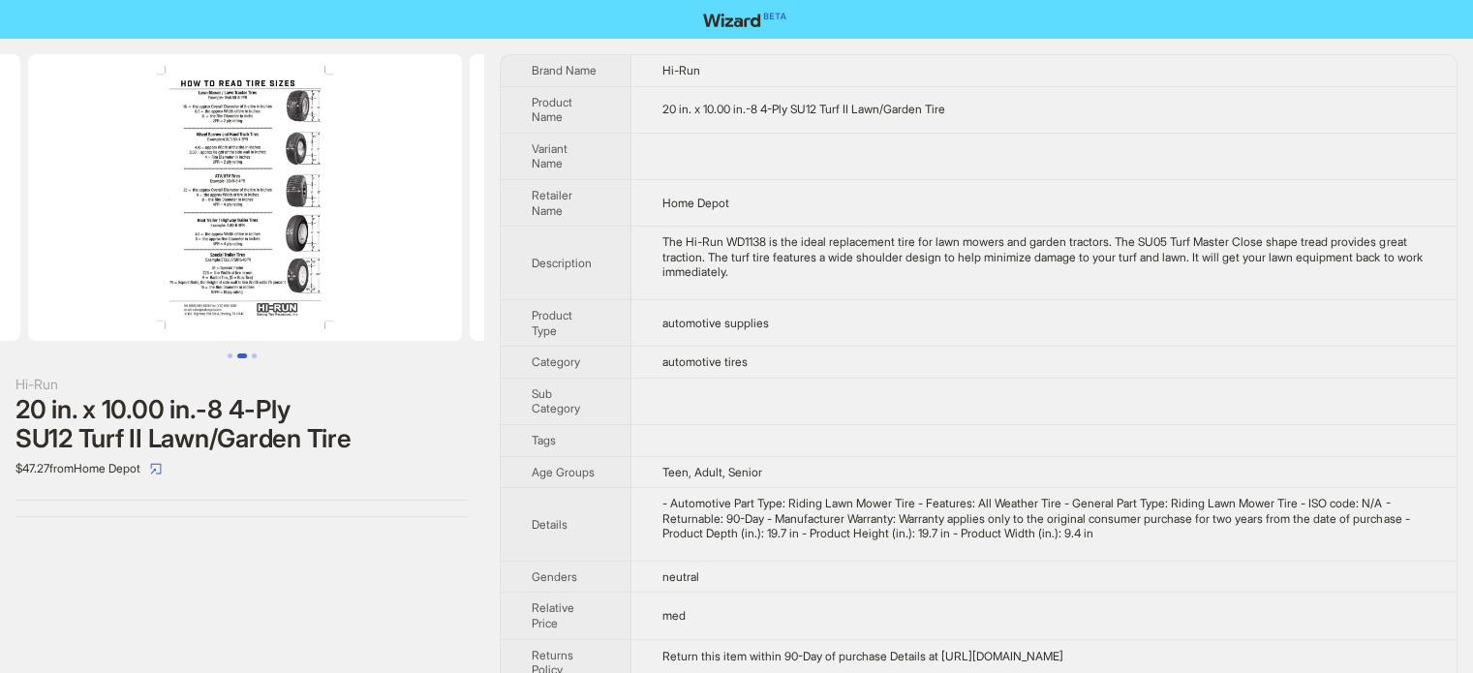
scroll to position [0, 441]
click at [252, 358] on button "Go to slide 3" at bounding box center [254, 355] width 5 height 5
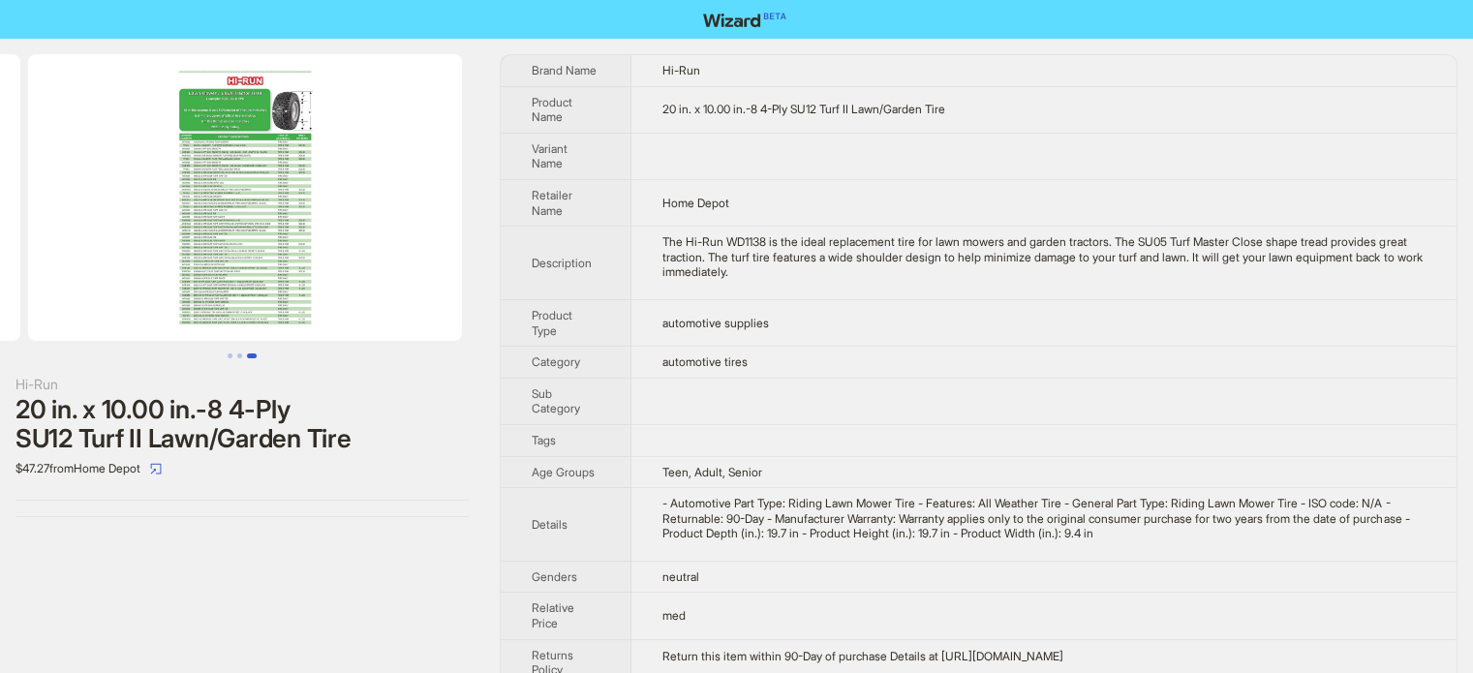
scroll to position [0, 883]
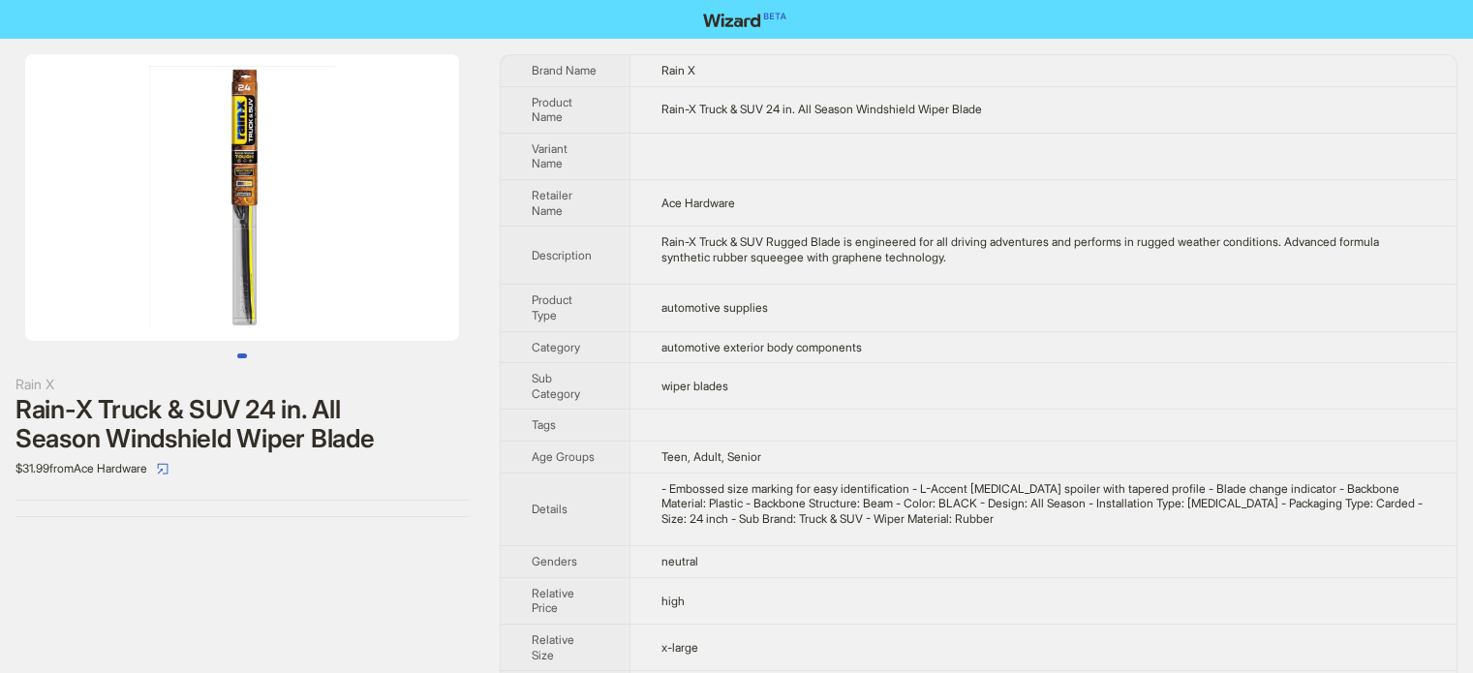
scroll to position [908, 0]
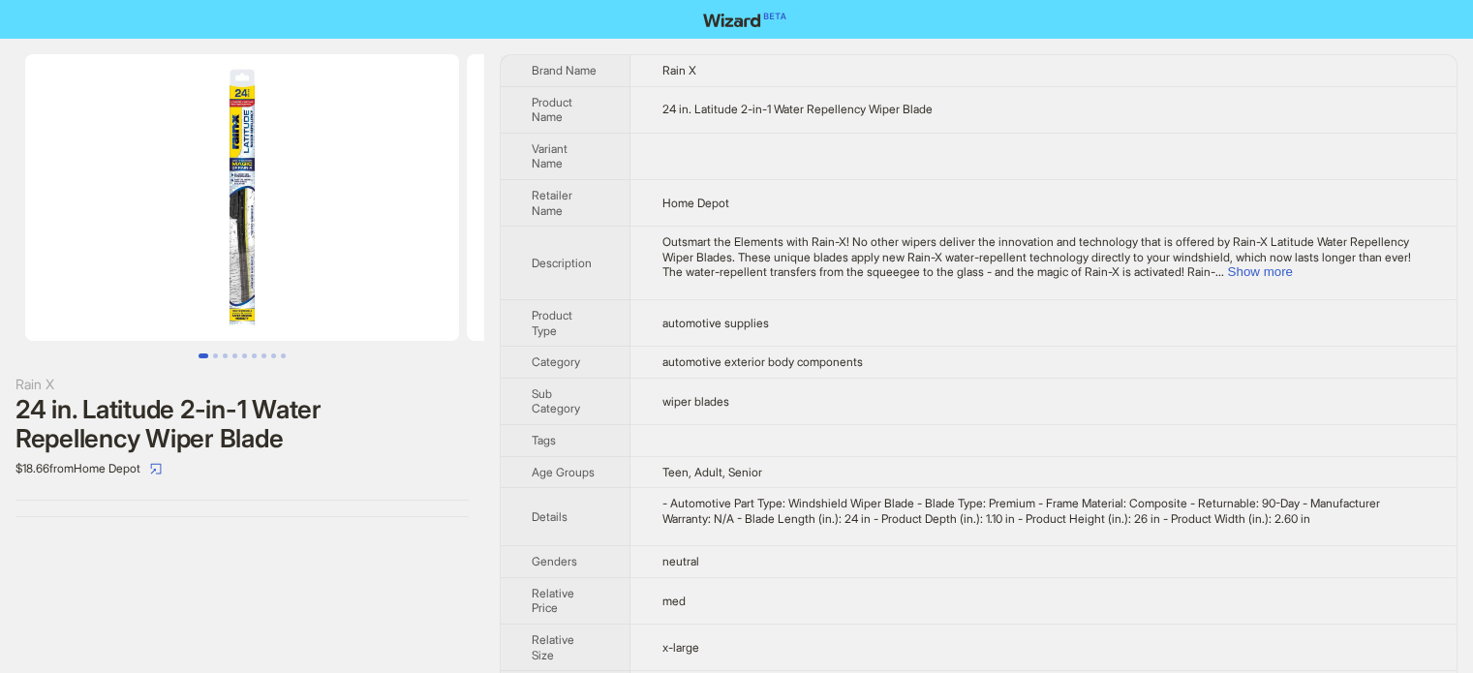
scroll to position [908, 0]
click at [904, 391] on td "wiper blades" at bounding box center [1043, 401] width 826 height 46
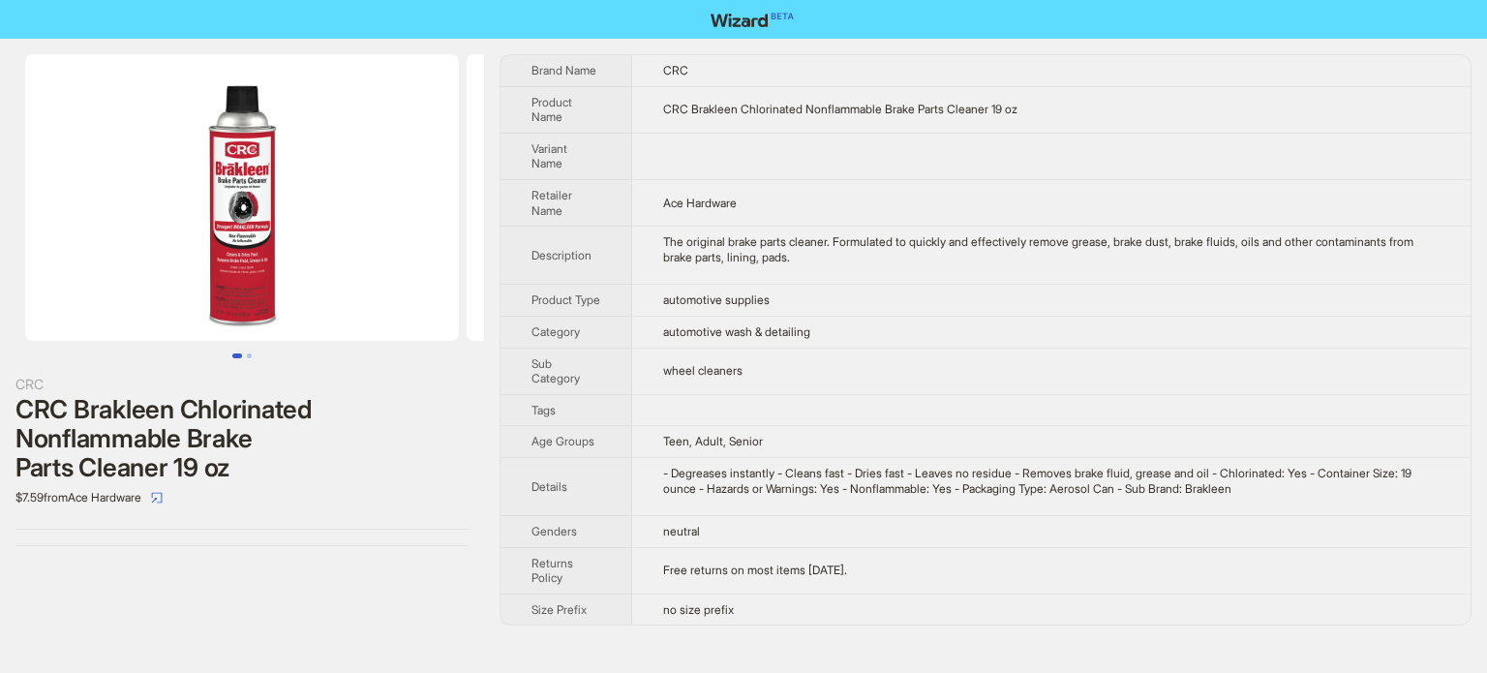
scroll to position [908, 0]
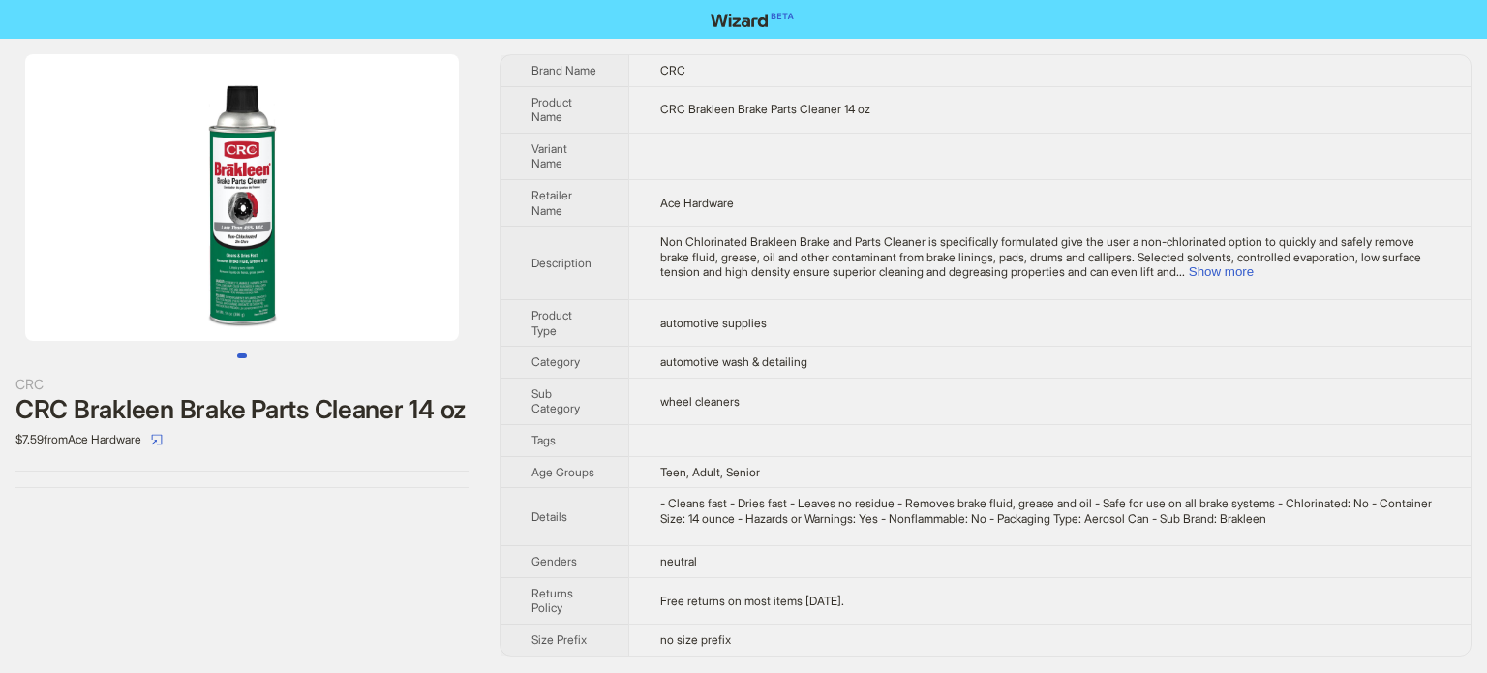
scroll to position [908, 0]
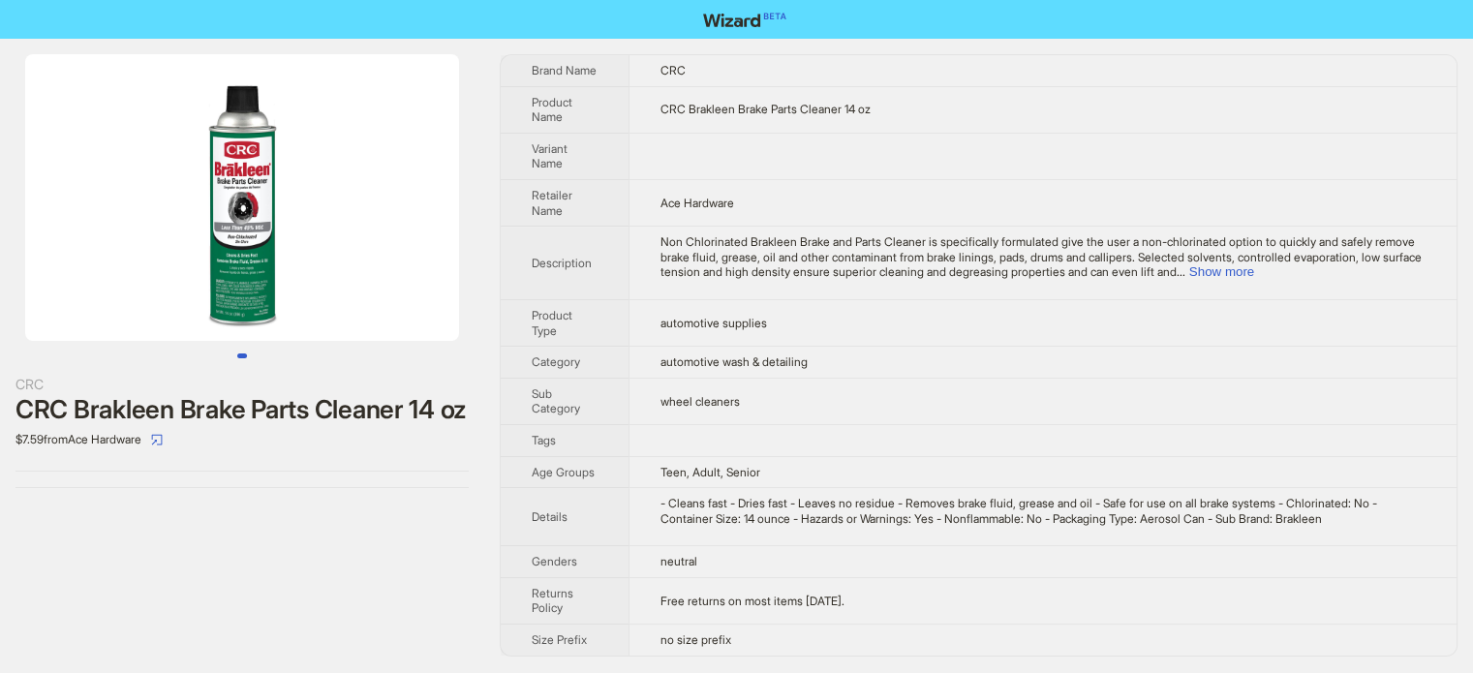
click at [1372, 270] on div "Non Chlorinated Brakleen Brake and Parts Cleaner is specifically formulated giv…" at bounding box center [1042, 257] width 765 height 46
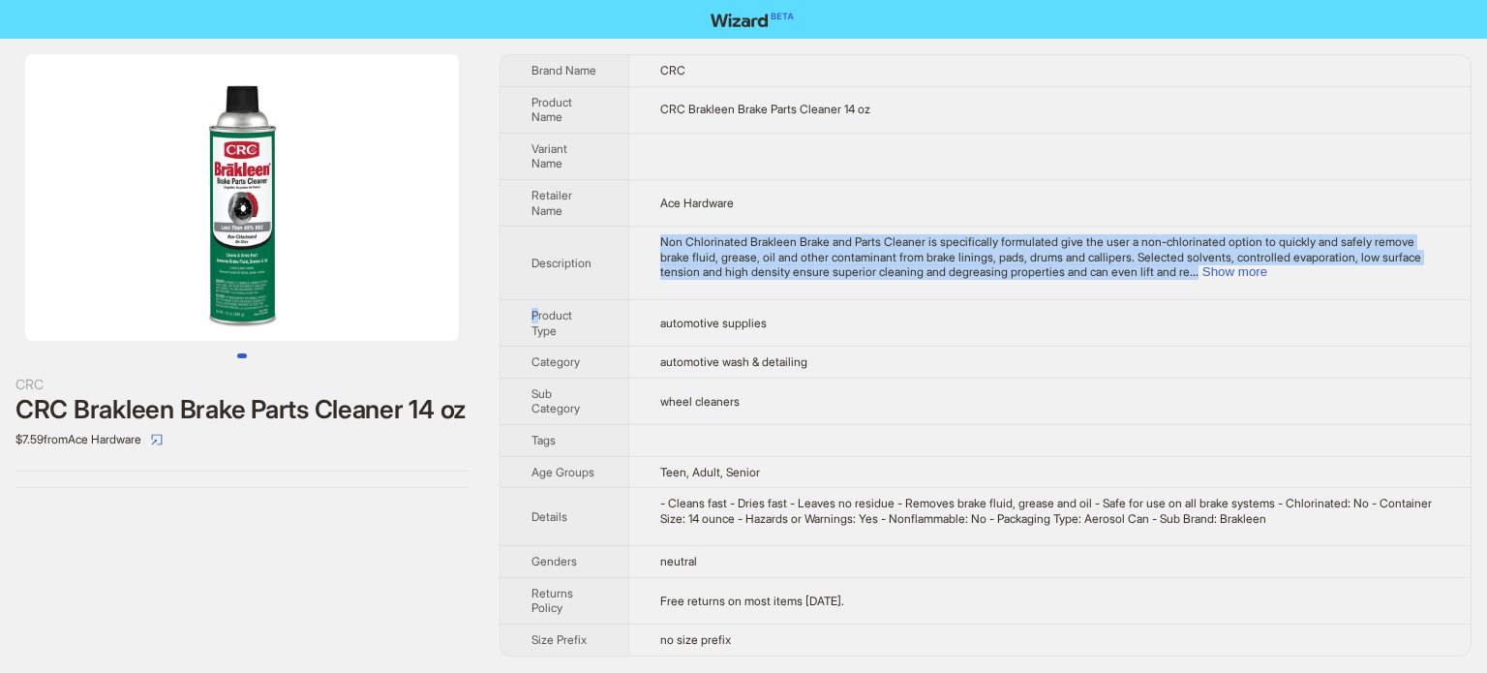
type textarea "**********"
click at [1372, 270] on div "Non Chlorinated Brakleen Brake and Parts Cleaner is specifically formulated giv…" at bounding box center [1049, 257] width 779 height 46
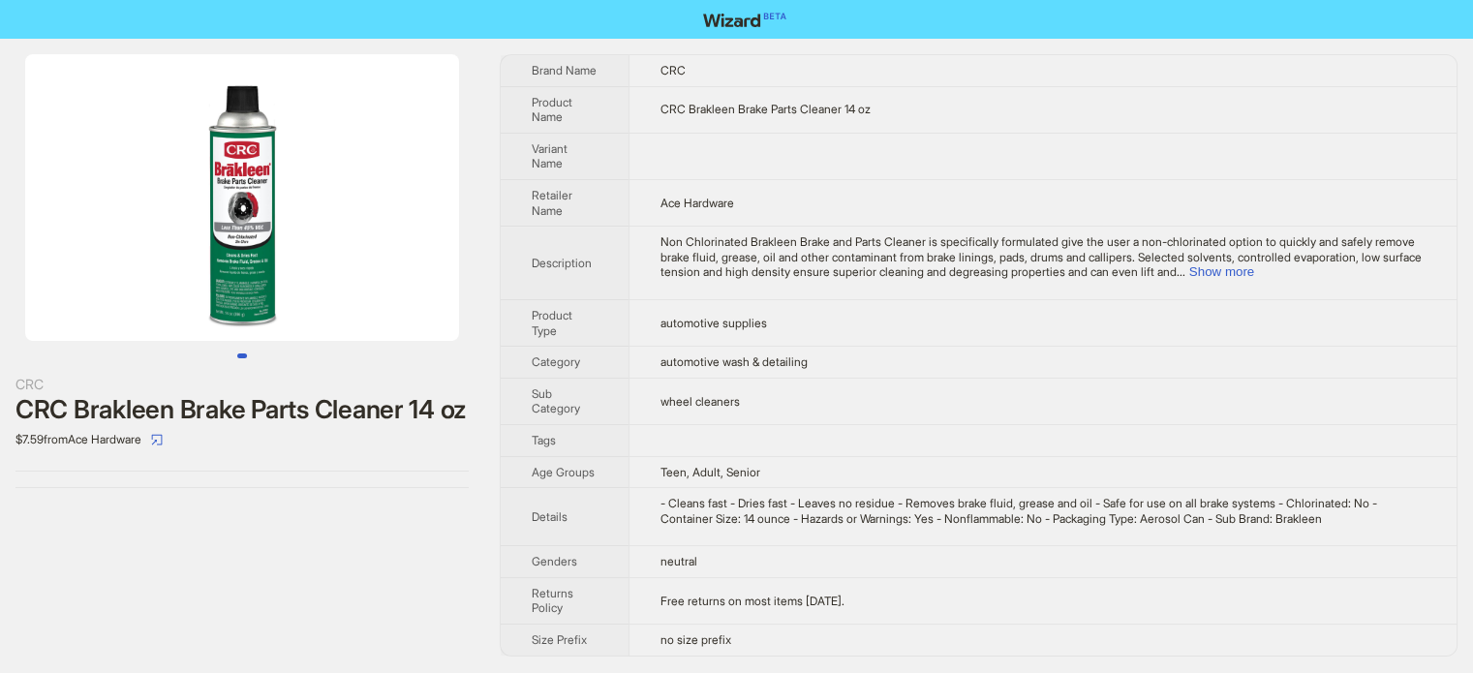
click at [257, 374] on div "CRC" at bounding box center [241, 384] width 453 height 21
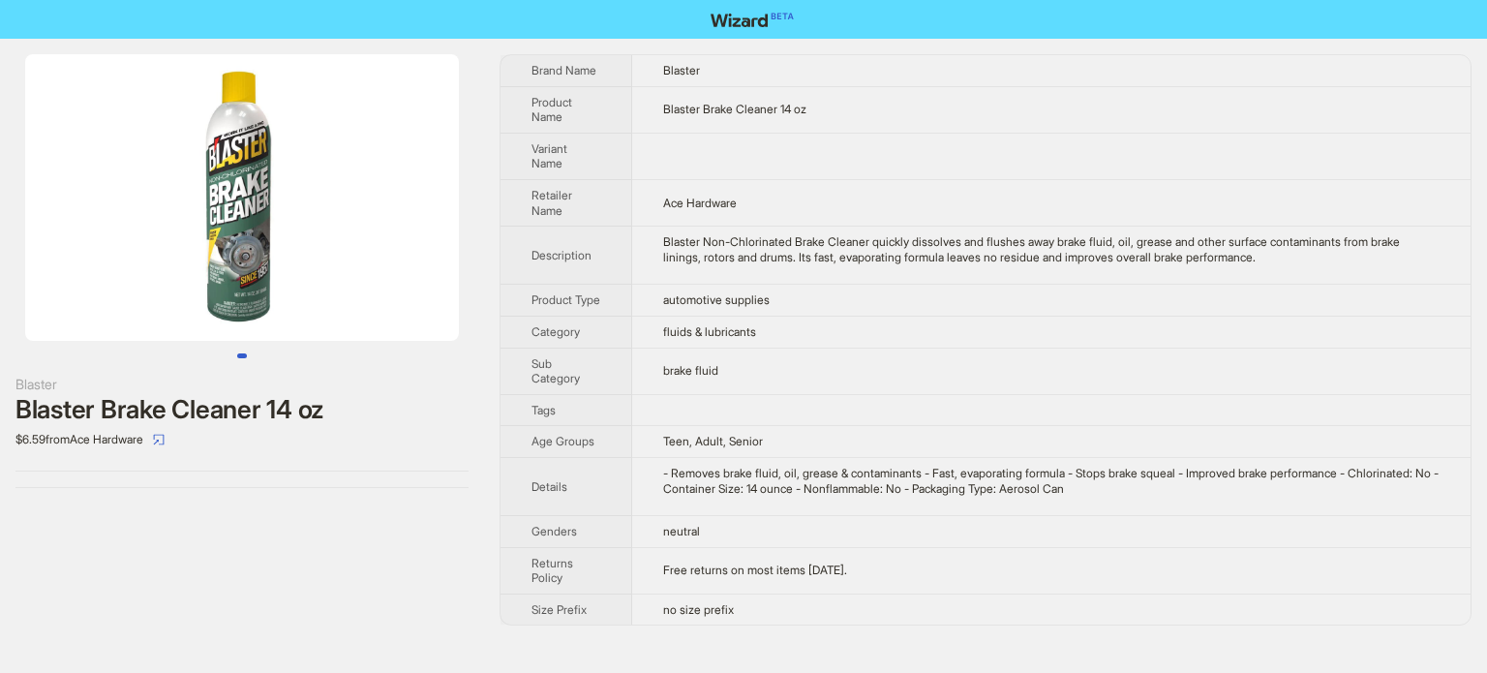
scroll to position [908, 0]
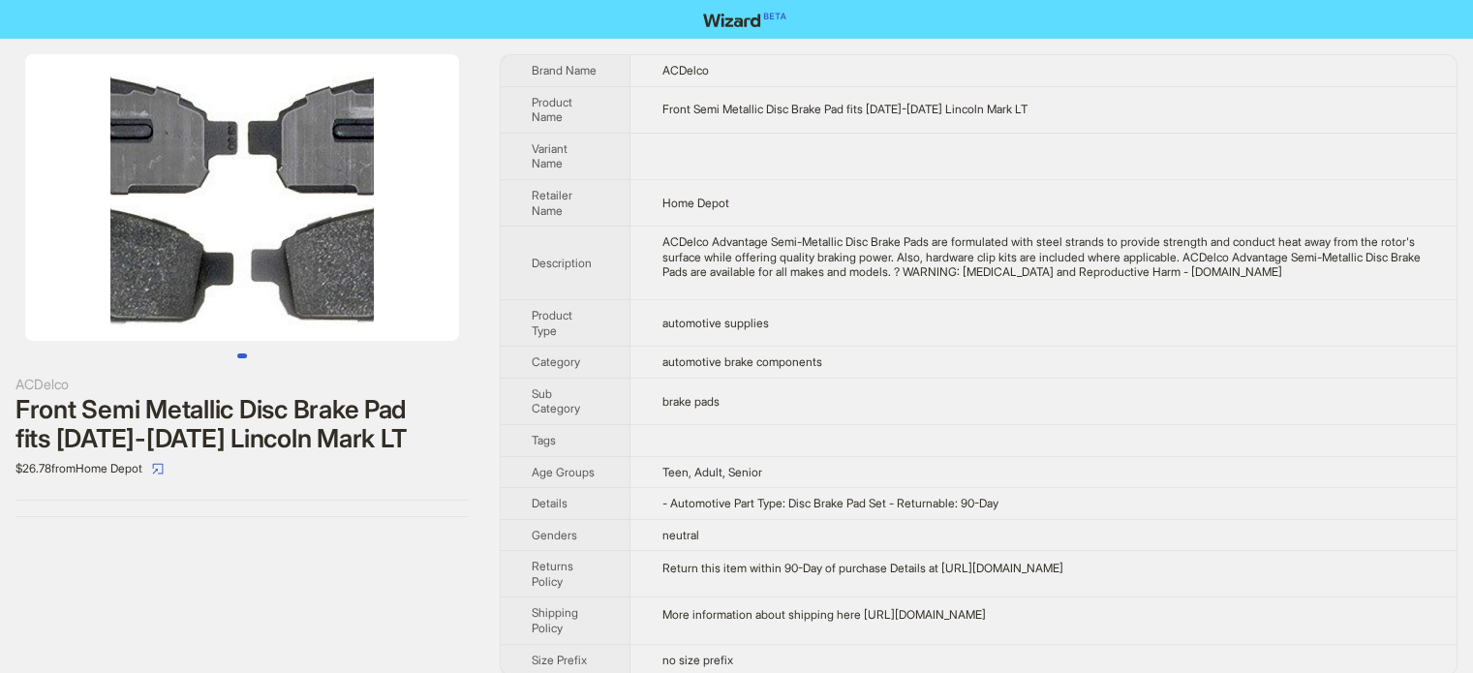
scroll to position [908, 0]
click at [806, 350] on td "automotive brake components" at bounding box center [1043, 363] width 826 height 32
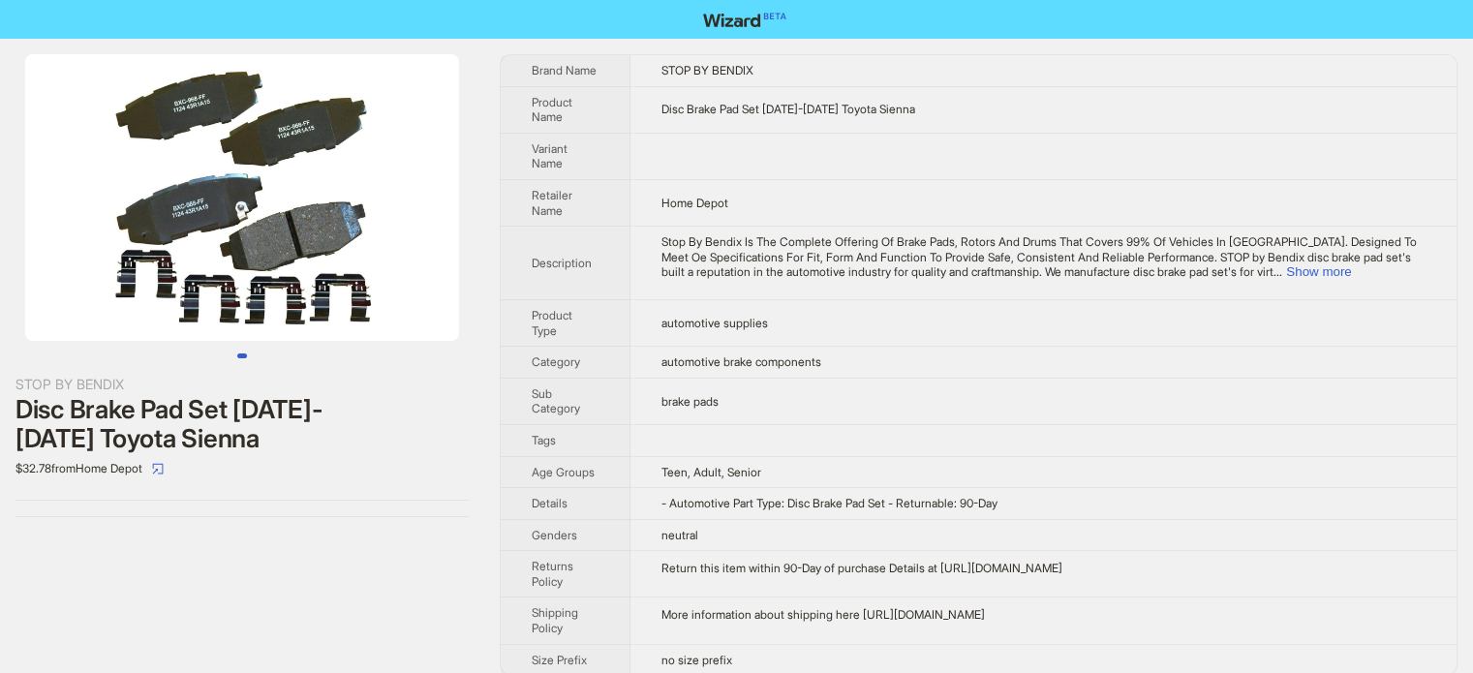
scroll to position [908, 0]
click at [764, 330] on td "automotive supplies" at bounding box center [1043, 322] width 826 height 46
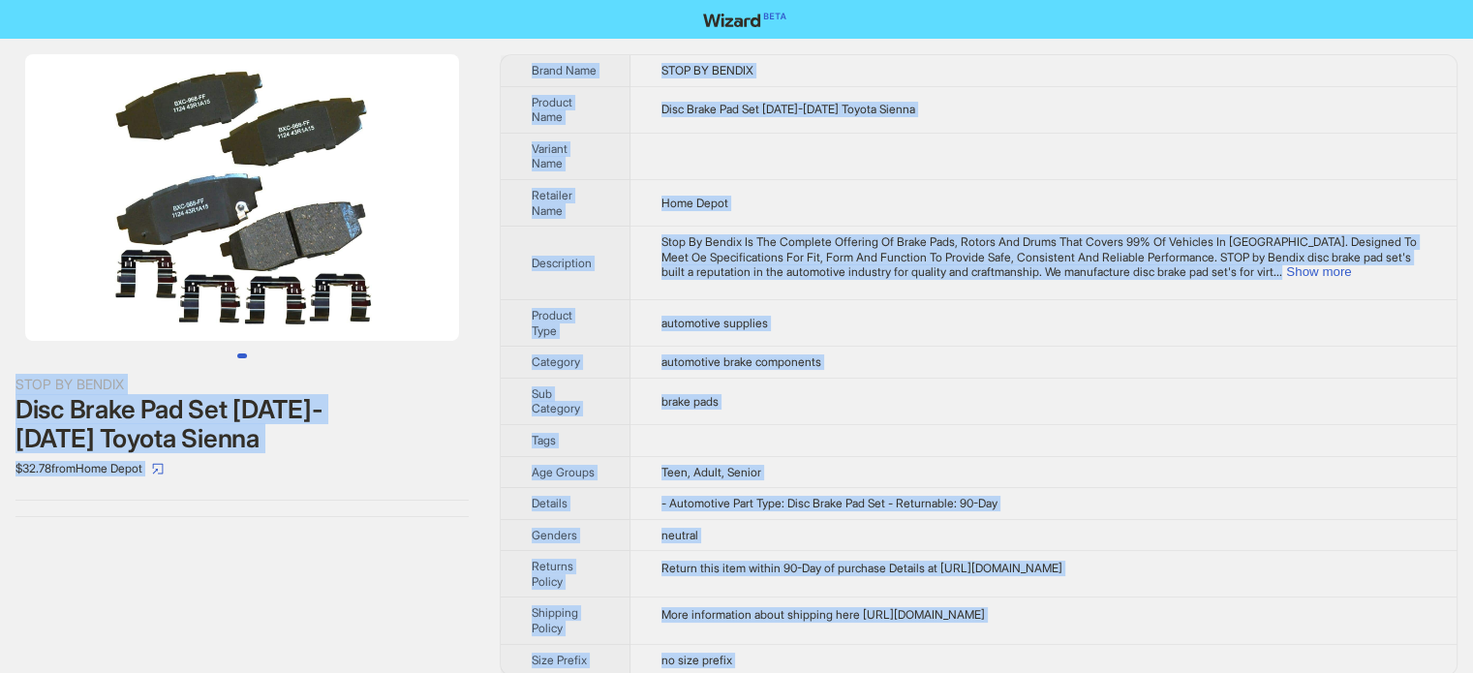
type textarea "**********"
click at [618, 239] on th "Description" at bounding box center [566, 264] width 130 height 74
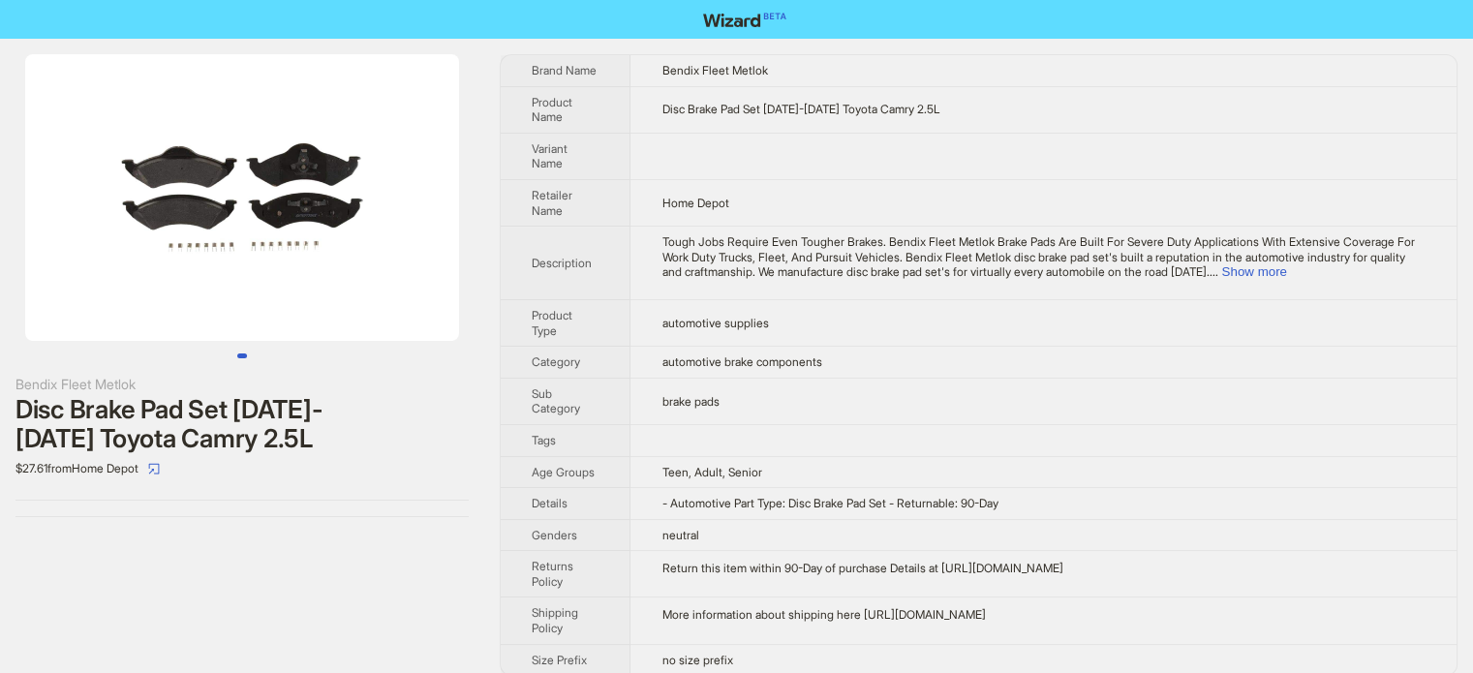
click at [782, 340] on td "automotive supplies" at bounding box center [1043, 322] width 826 height 46
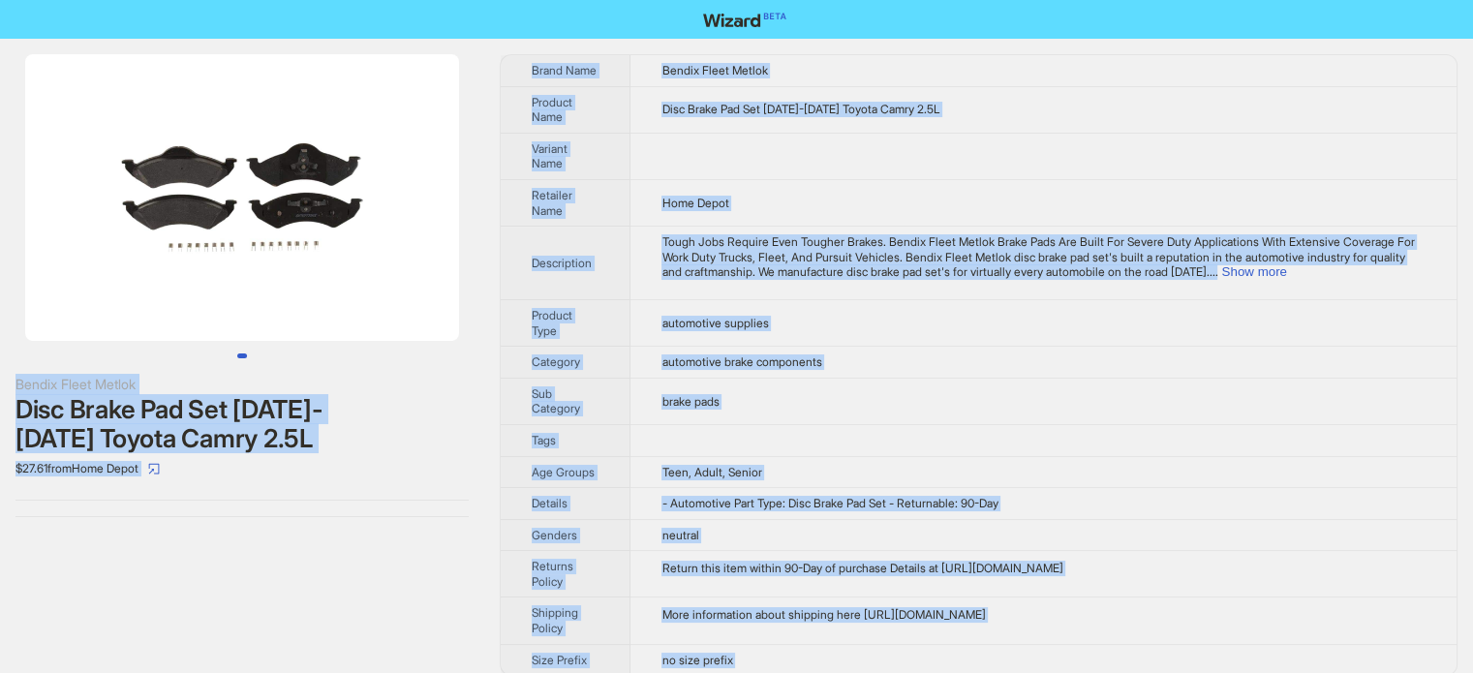
scroll to position [908, 0]
type textarea "**********"
click at [835, 86] on td "Disc Brake Pad Set 2012-2017 Toyota Camry 2.5L" at bounding box center [1043, 109] width 826 height 46
click at [833, 104] on span "Disc Brake Pad Set 2012-2017 Toyota Camry 2.5L" at bounding box center [800, 109] width 278 height 15
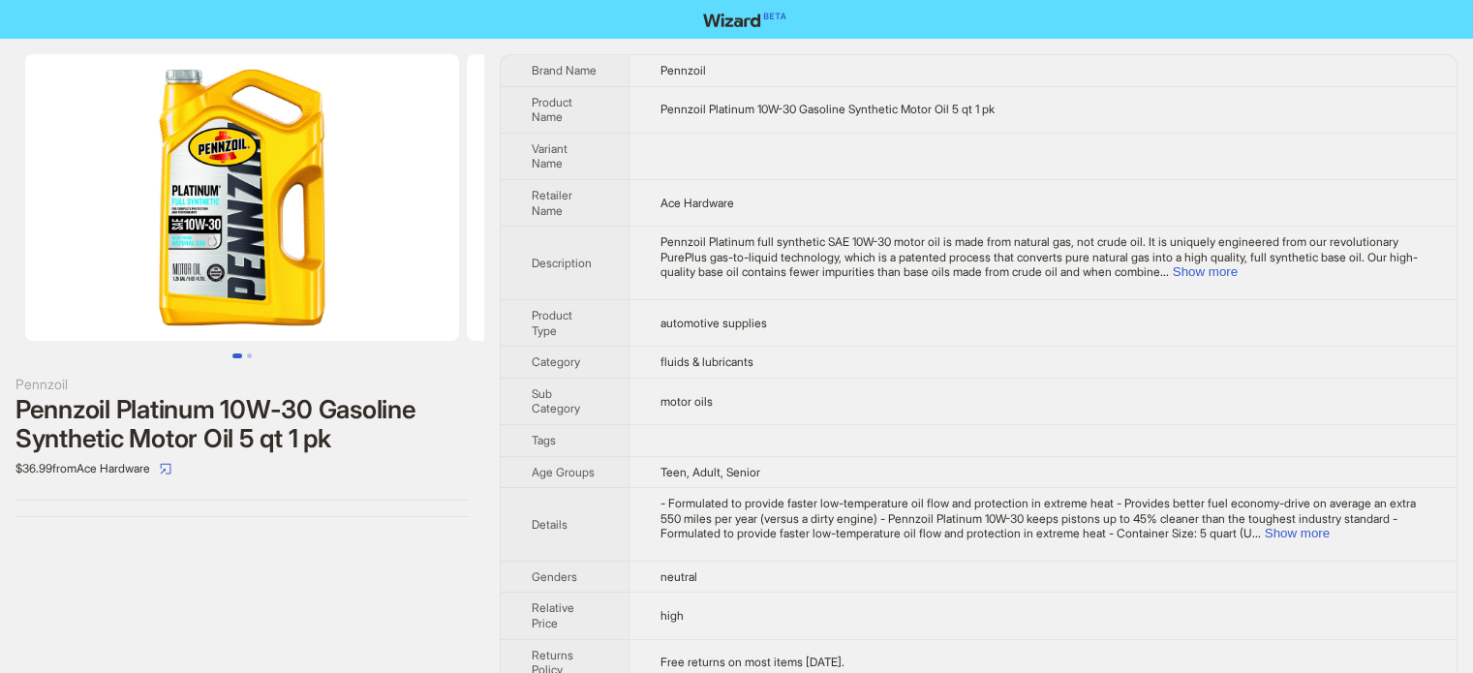
scroll to position [908, 0]
click at [610, 311] on th "Product Type" at bounding box center [565, 322] width 128 height 46
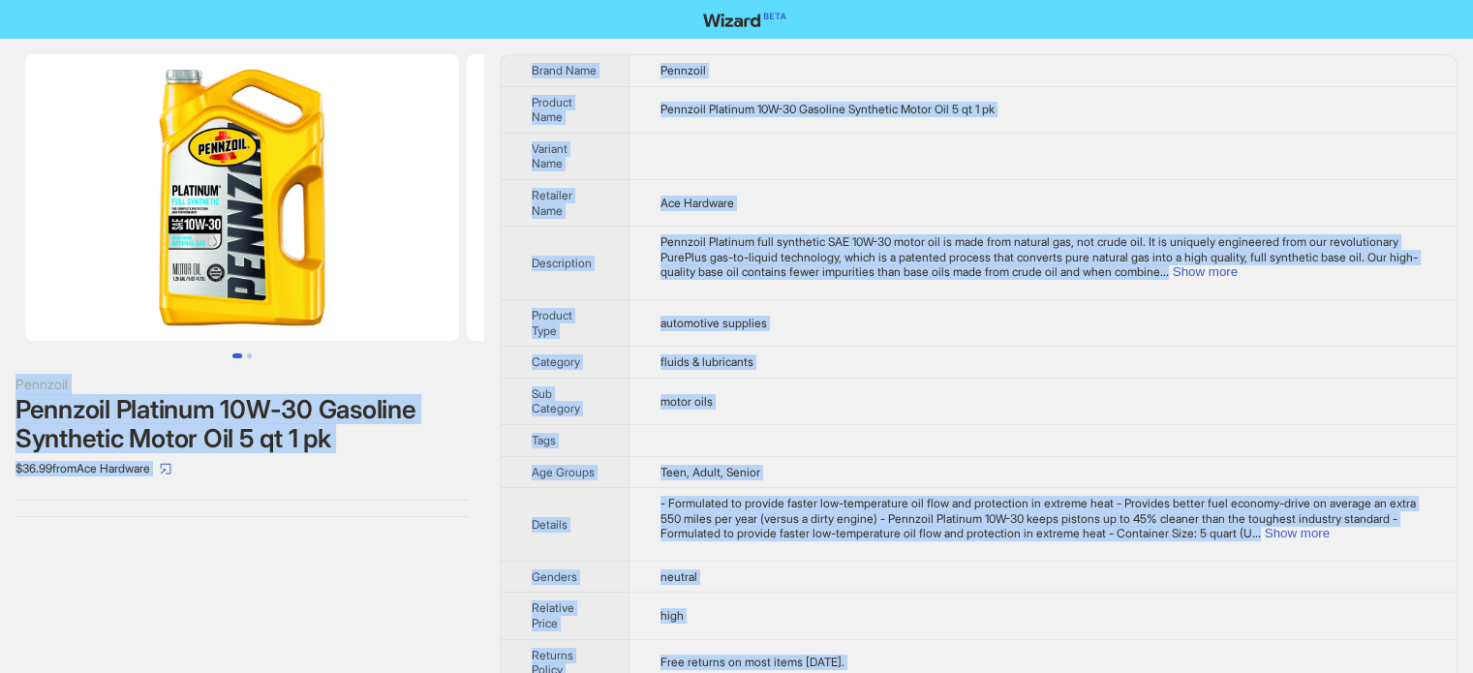
type textarea "**********"
click at [693, 228] on td "Pennzoil Platinum full synthetic SAE 10W-30 motor oil is made from natural gas,…" at bounding box center [1042, 264] width 828 height 74
click at [685, 205] on span "Ace Hardware" at bounding box center [697, 203] width 74 height 15
click at [697, 206] on span "Ace Hardware" at bounding box center [697, 203] width 74 height 15
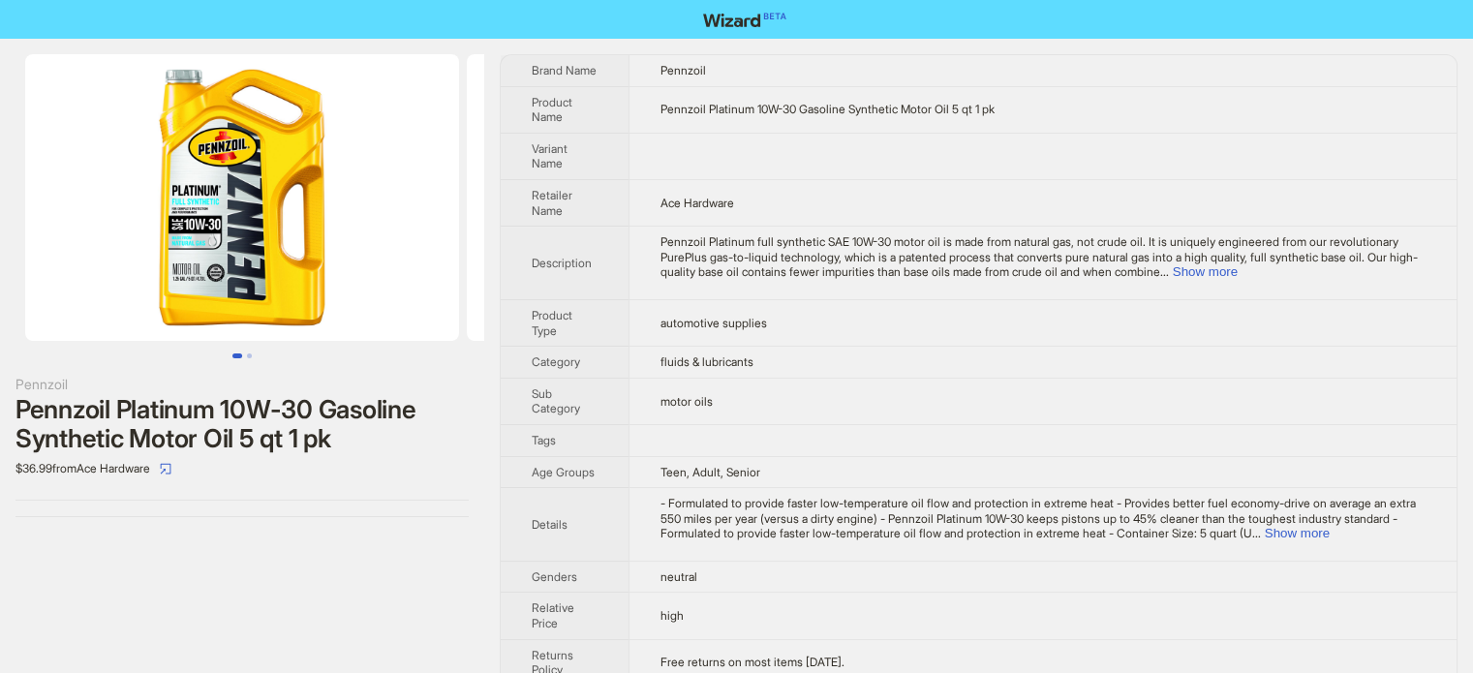
click at [1400, 250] on div "Pennzoil Platinum full synthetic SAE 10W-30 motor oil is made from natural gas,…" at bounding box center [1042, 257] width 765 height 46
click at [1237, 275] on button "Show more" at bounding box center [1204, 271] width 65 height 15
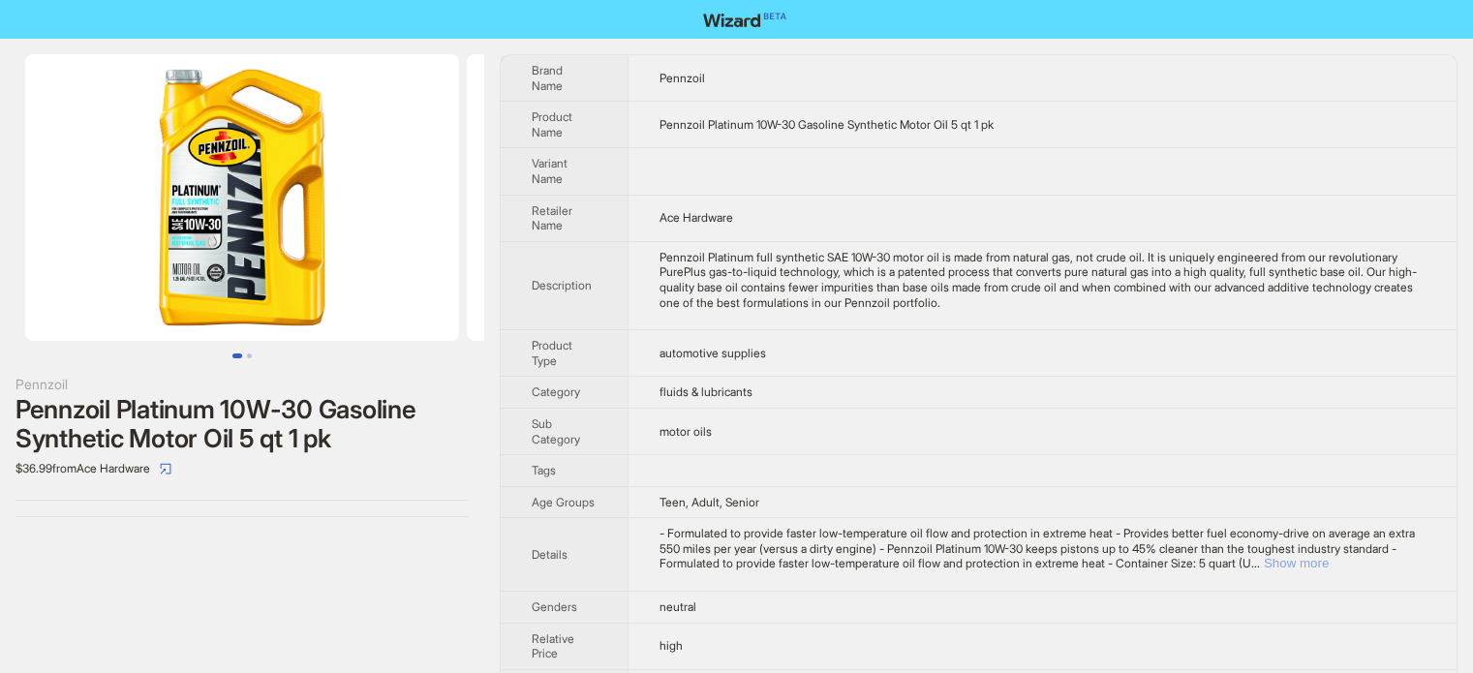
click at [1328, 558] on button "Show more" at bounding box center [1295, 563] width 65 height 15
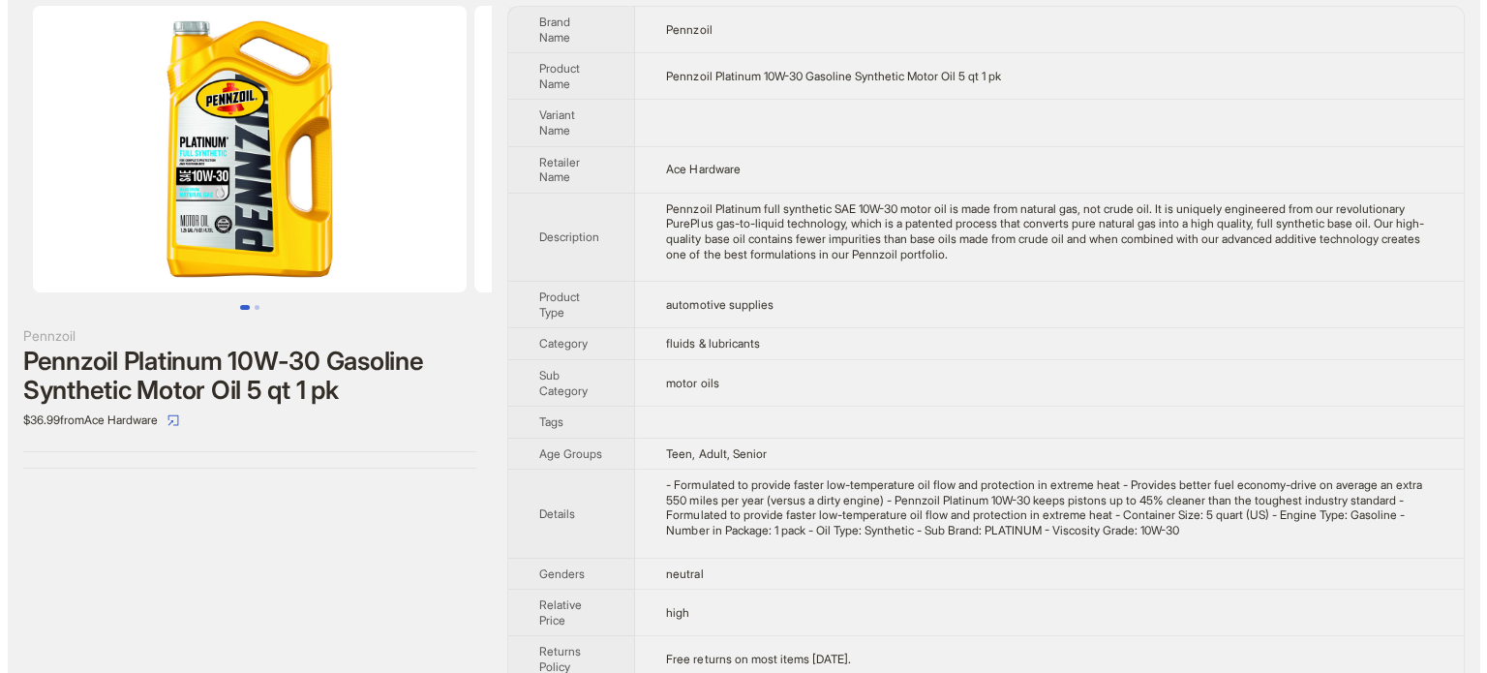
scroll to position [0, 0]
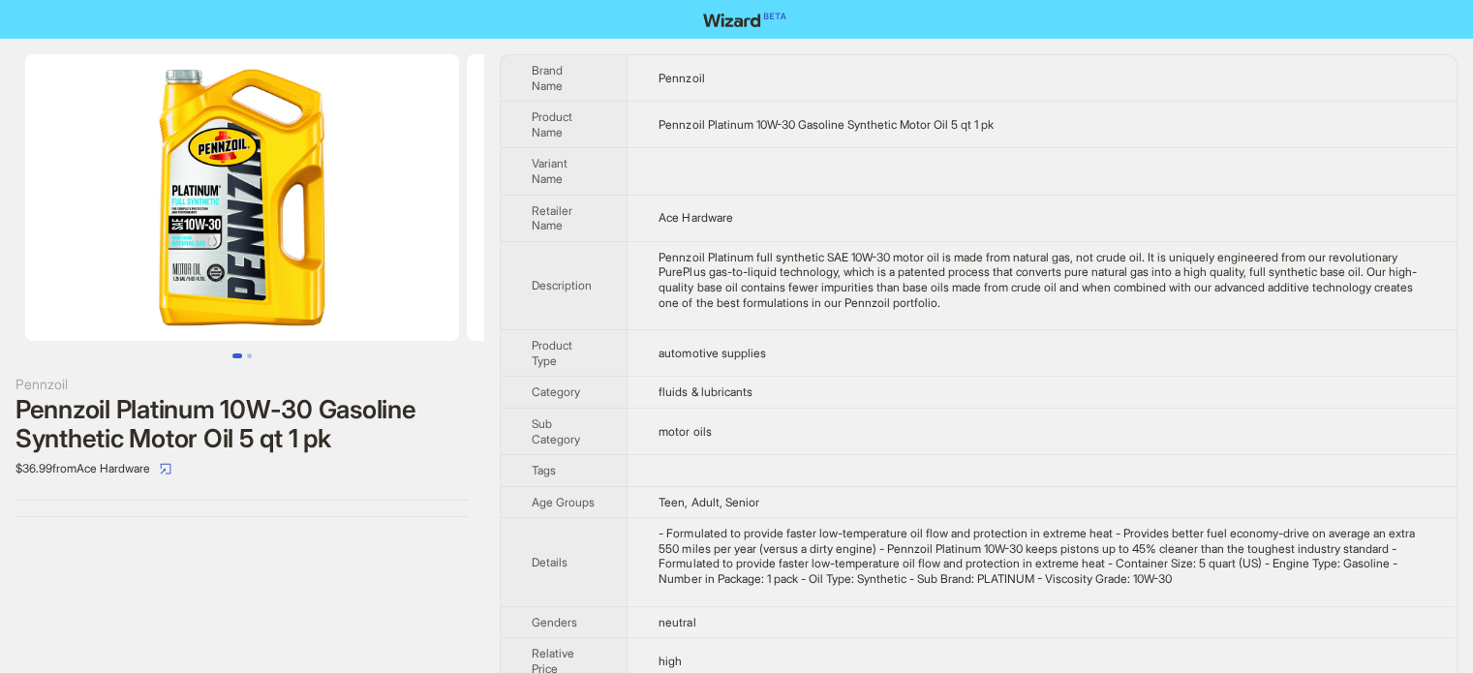
click at [255, 204] on img at bounding box center [242, 197] width 434 height 287
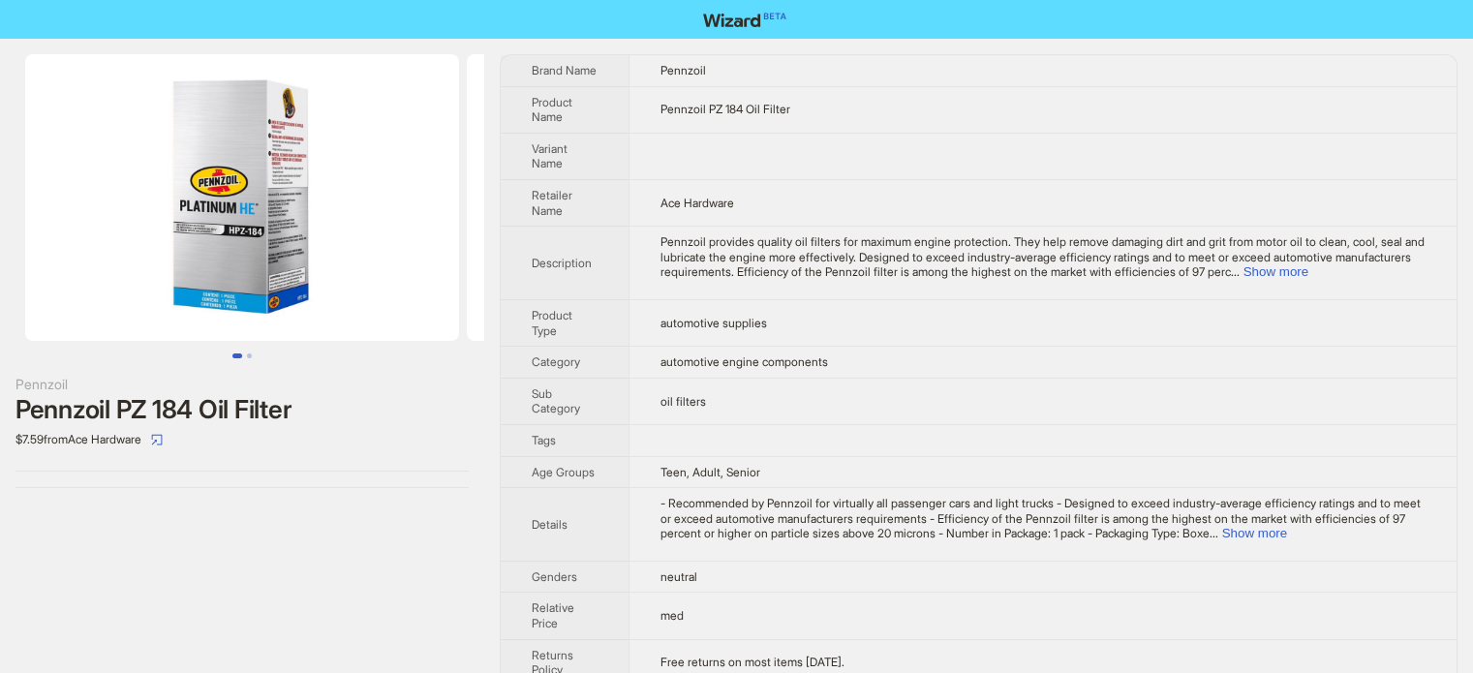
scroll to position [908, 0]
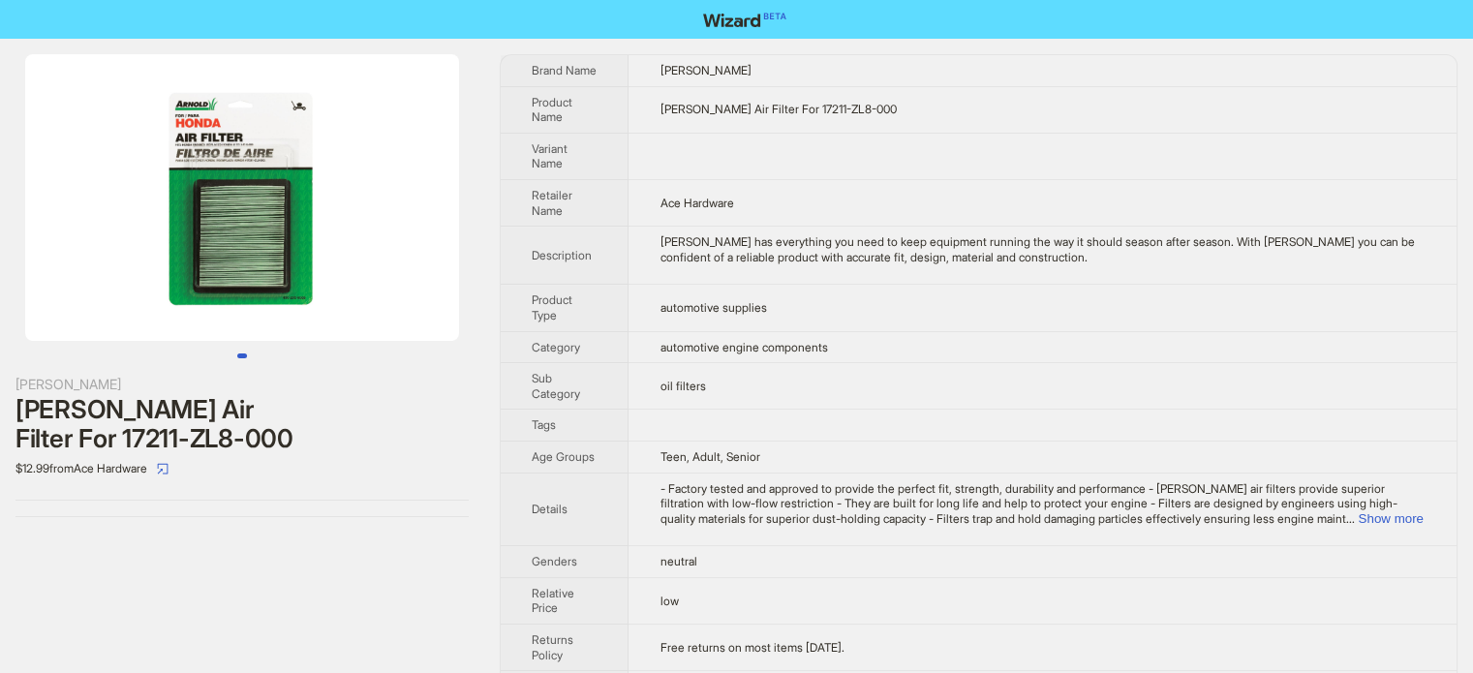
scroll to position [908, 0]
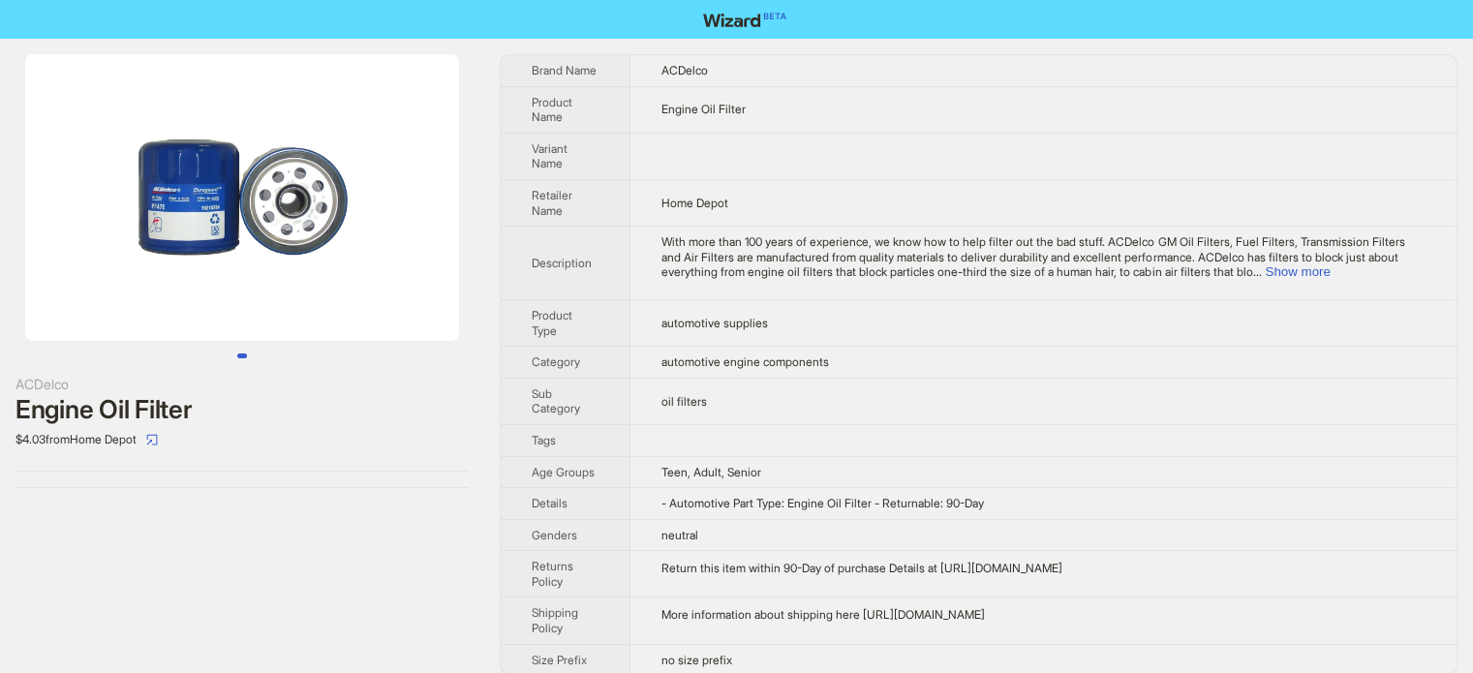
scroll to position [908, 0]
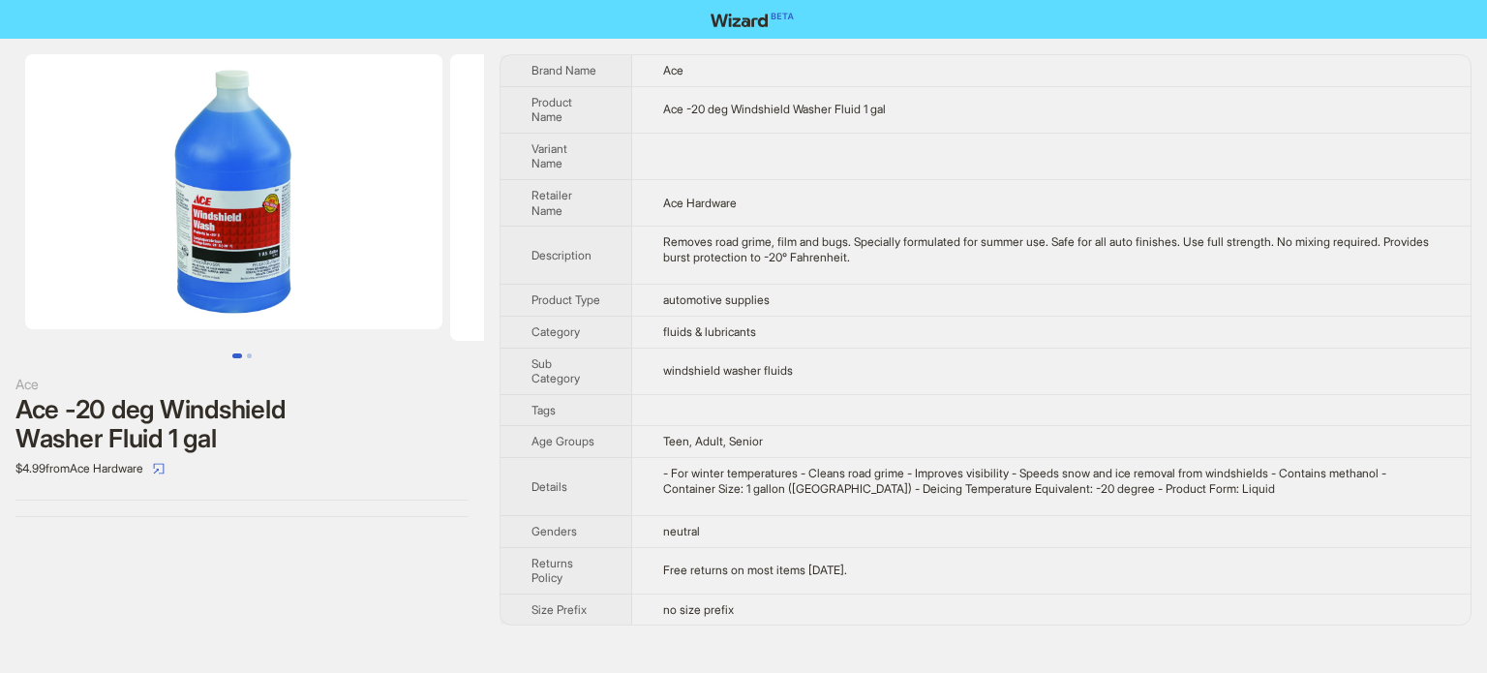
scroll to position [908, 0]
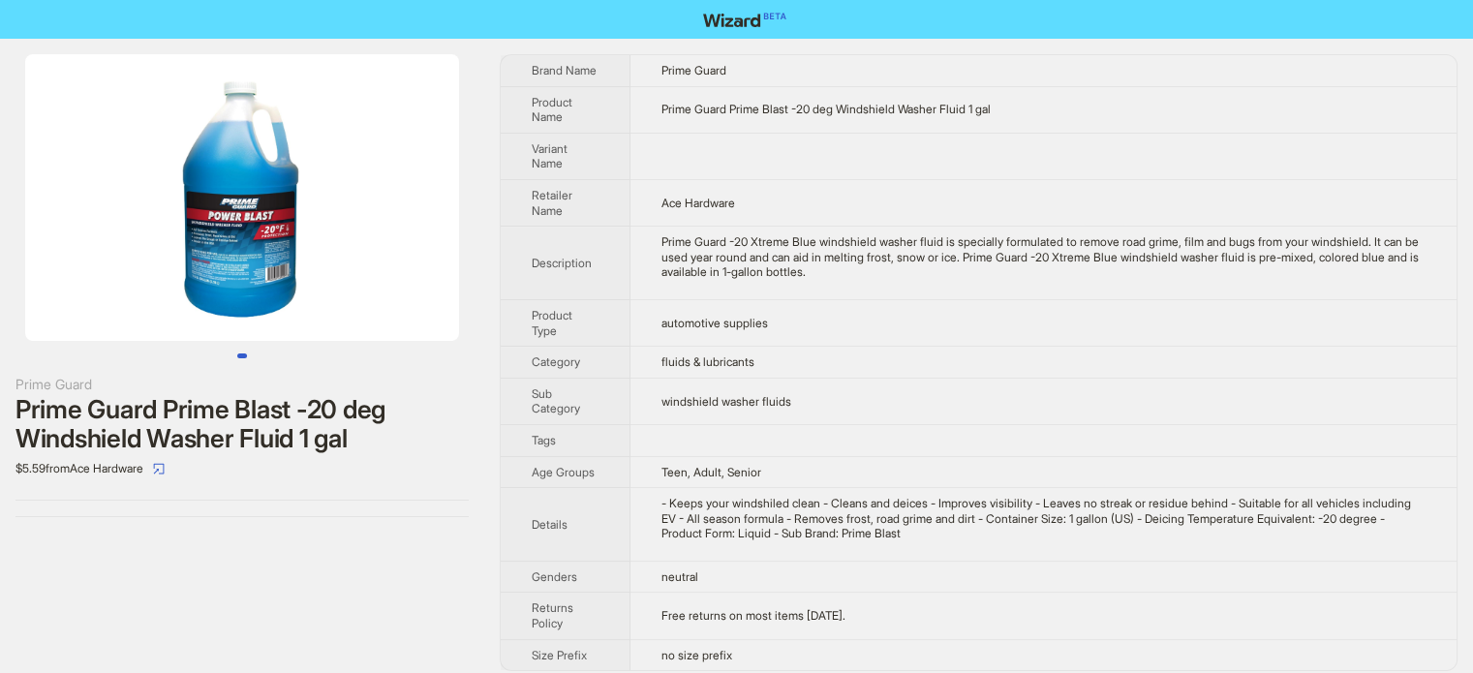
scroll to position [908, 0]
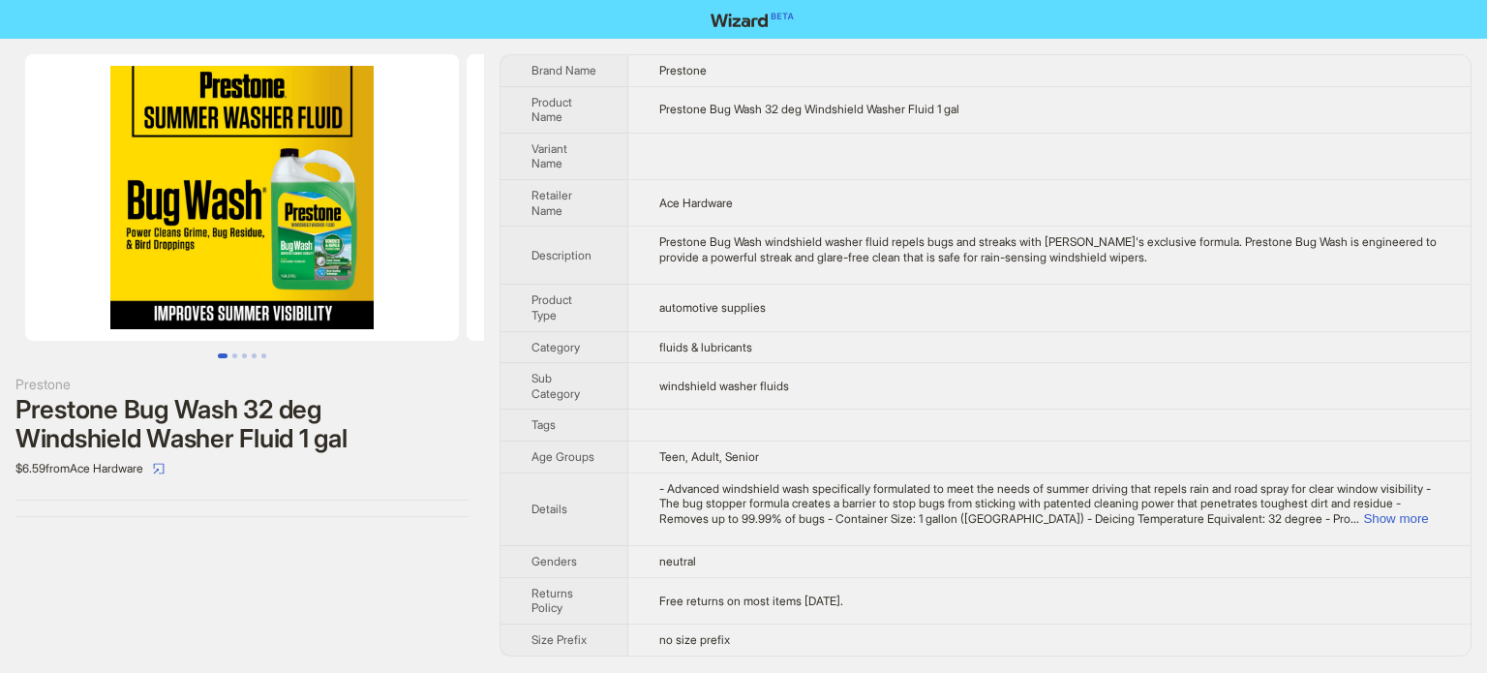
scroll to position [908, 0]
click at [232, 356] on button "Go to slide 2" at bounding box center [234, 355] width 5 height 5
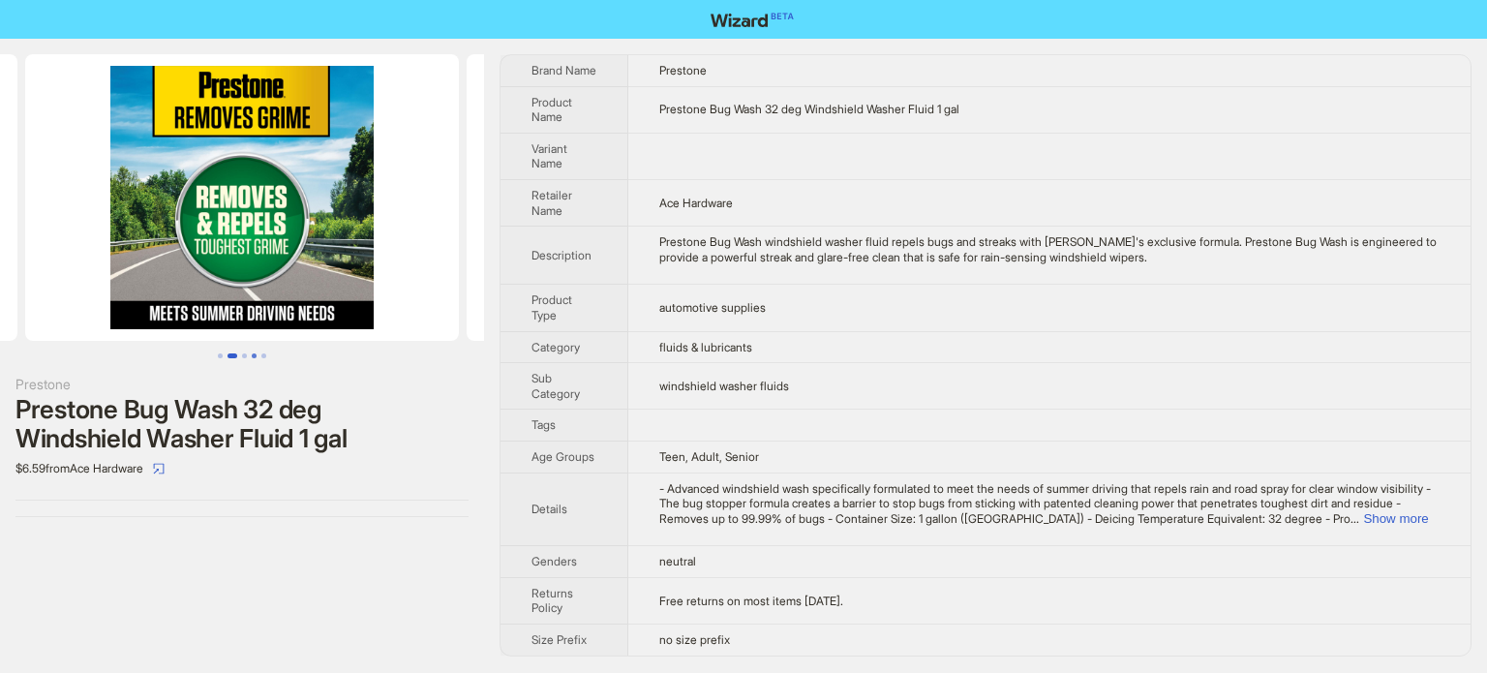
click at [252, 353] on button "Go to slide 4" at bounding box center [254, 355] width 5 height 5
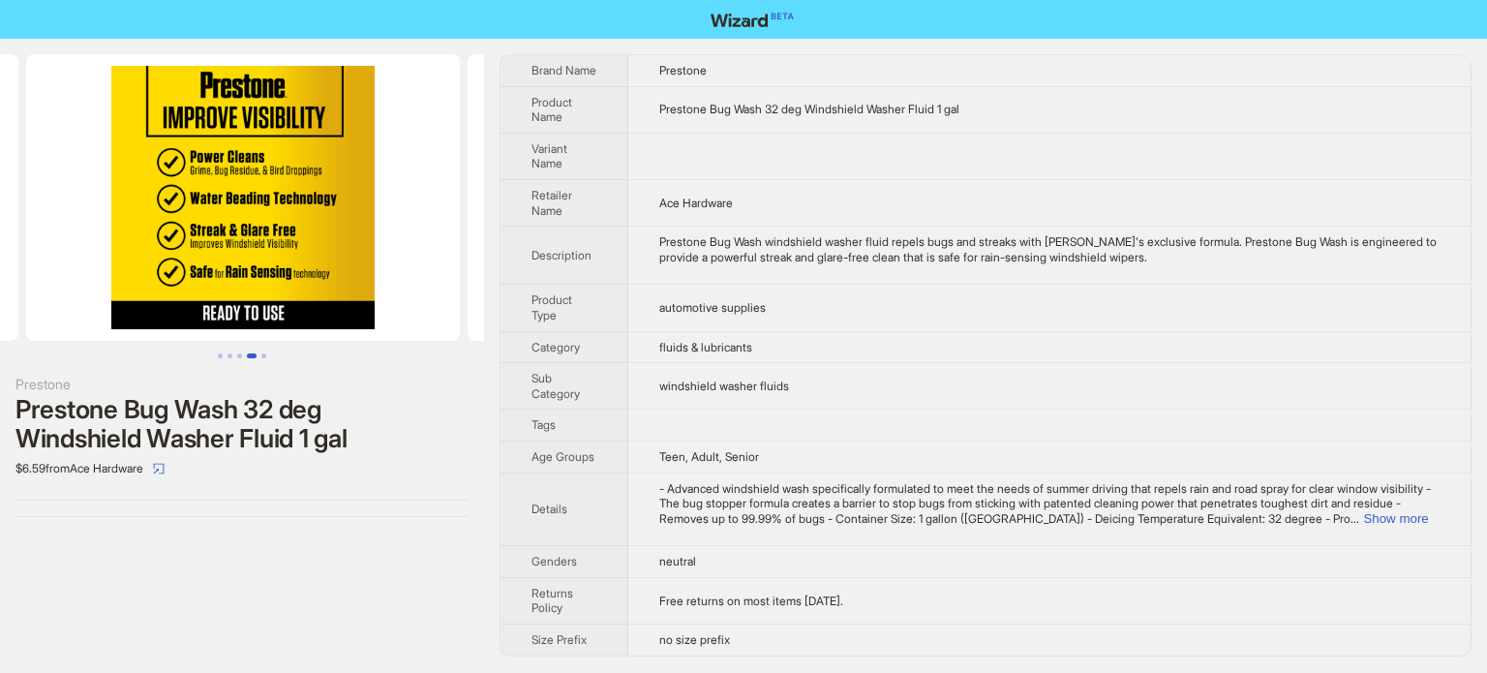
scroll to position [0, 1324]
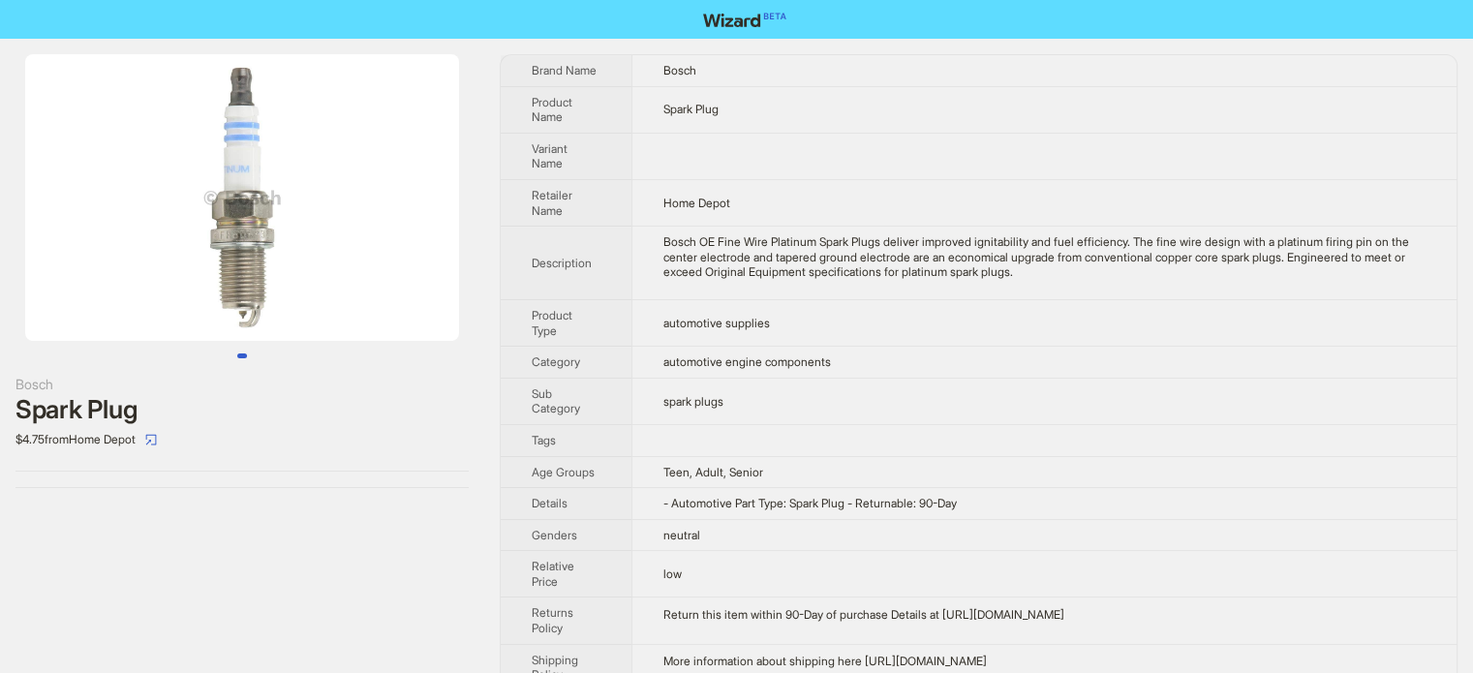
scroll to position [908, 0]
click at [623, 250] on th "Description" at bounding box center [566, 264] width 131 height 74
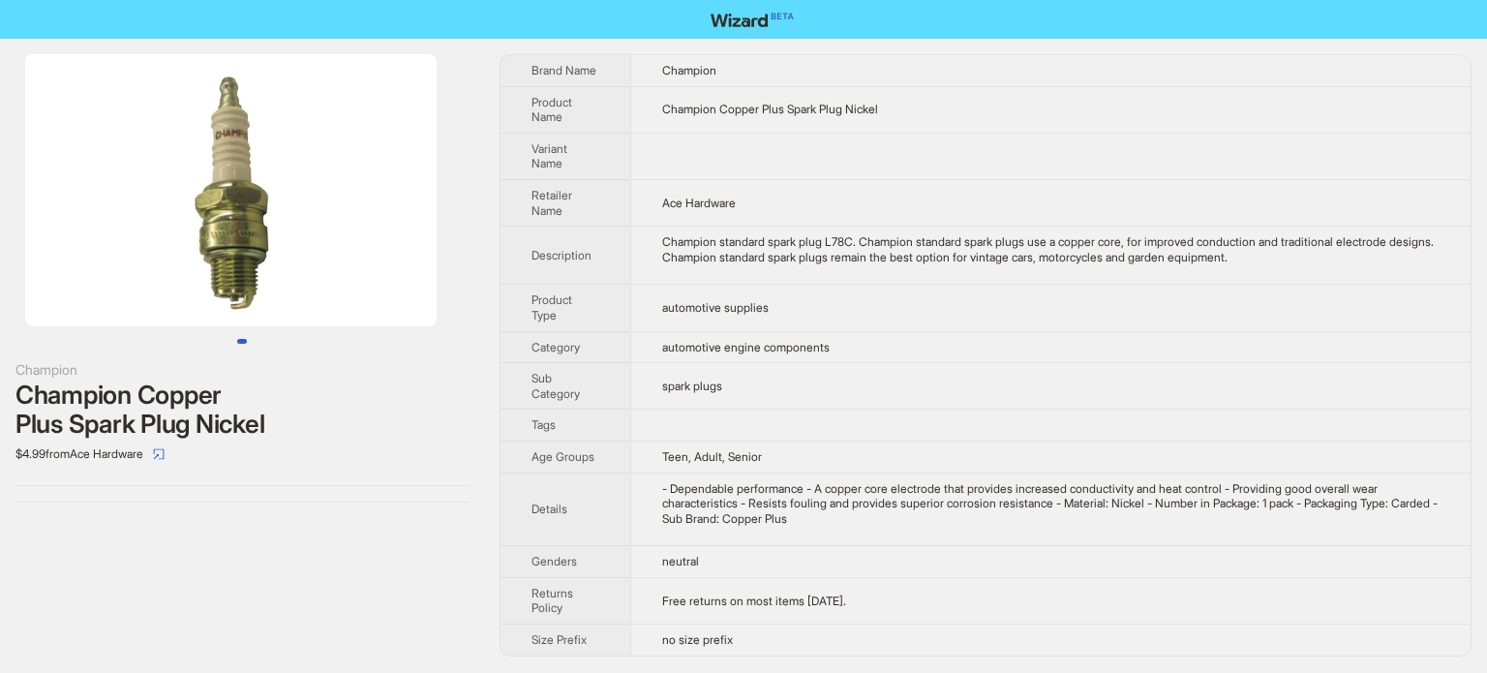
scroll to position [908, 0]
click at [764, 520] on div "- Dependable performance - A copper core electrode that provides increased cond…" at bounding box center [1050, 504] width 777 height 46
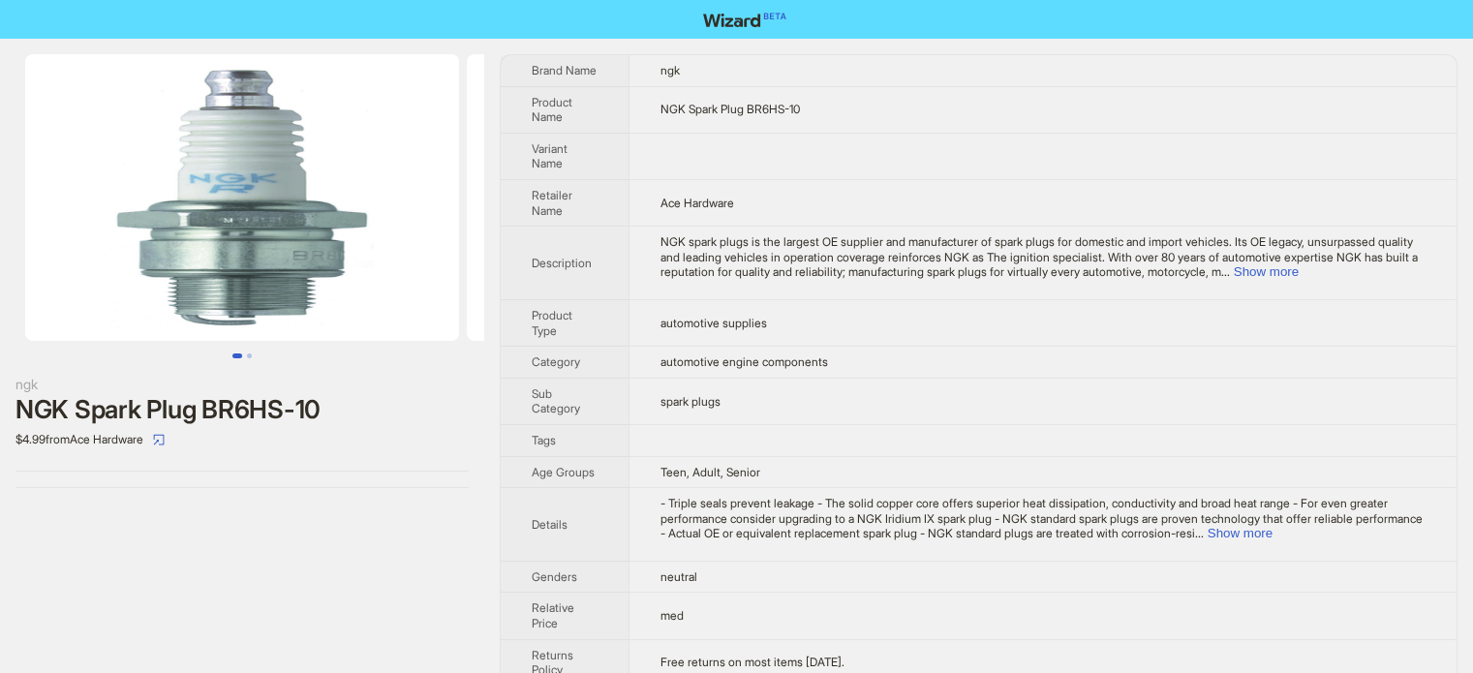
click at [674, 424] on td at bounding box center [1042, 440] width 828 height 32
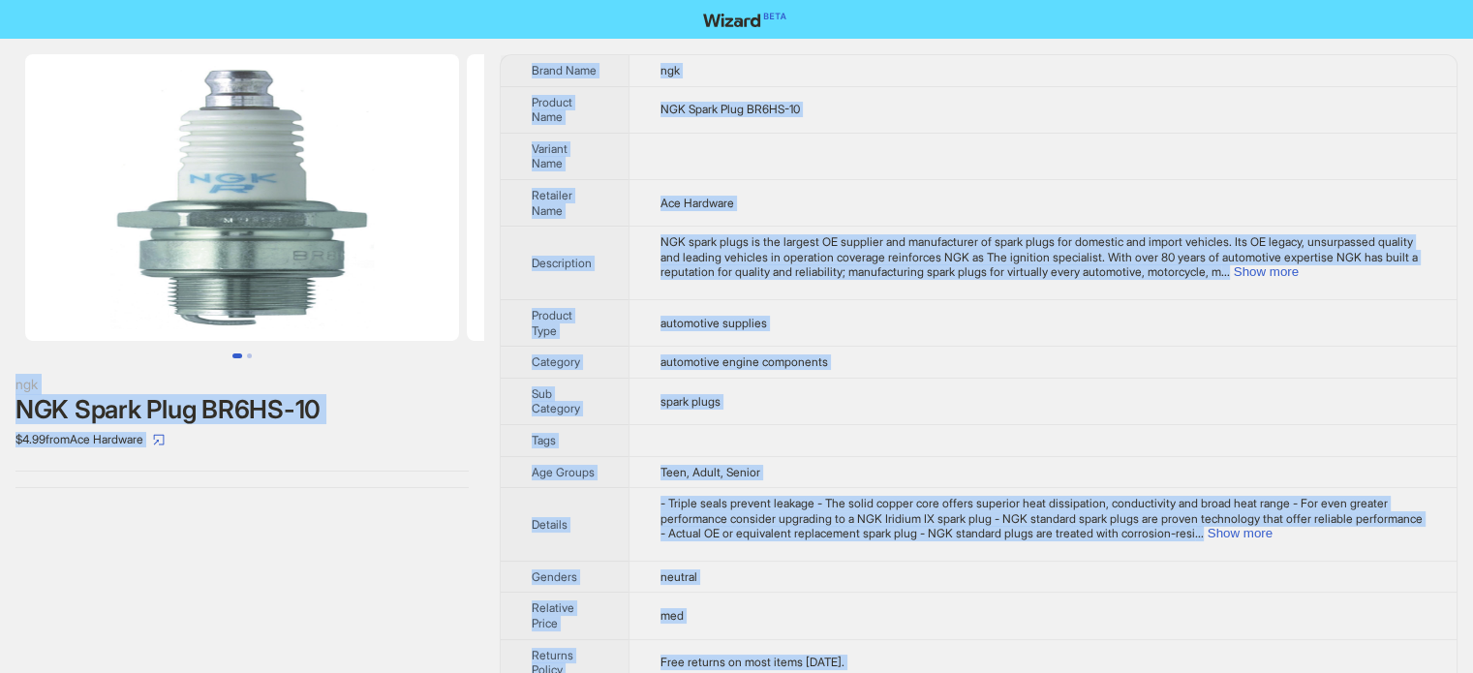
scroll to position [908, 0]
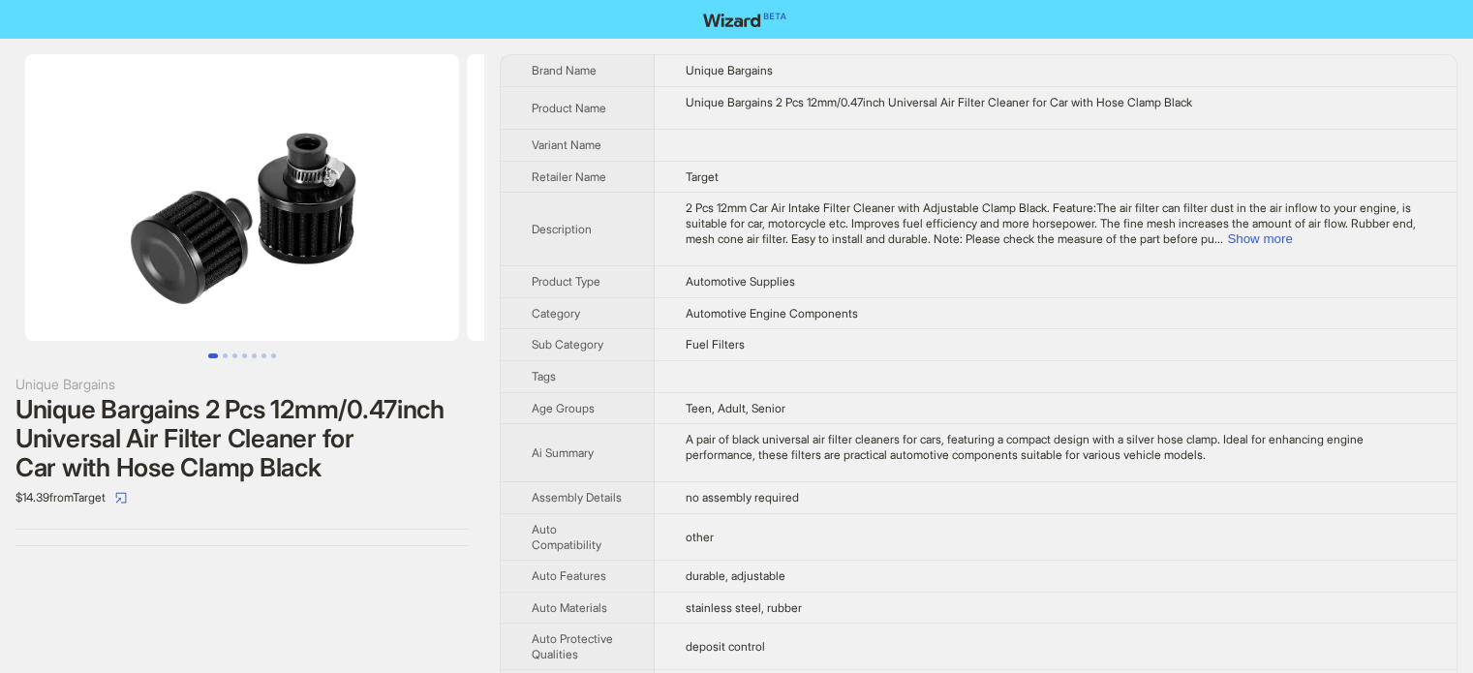
scroll to position [908, 0]
click at [743, 360] on td at bounding box center [1055, 376] width 802 height 32
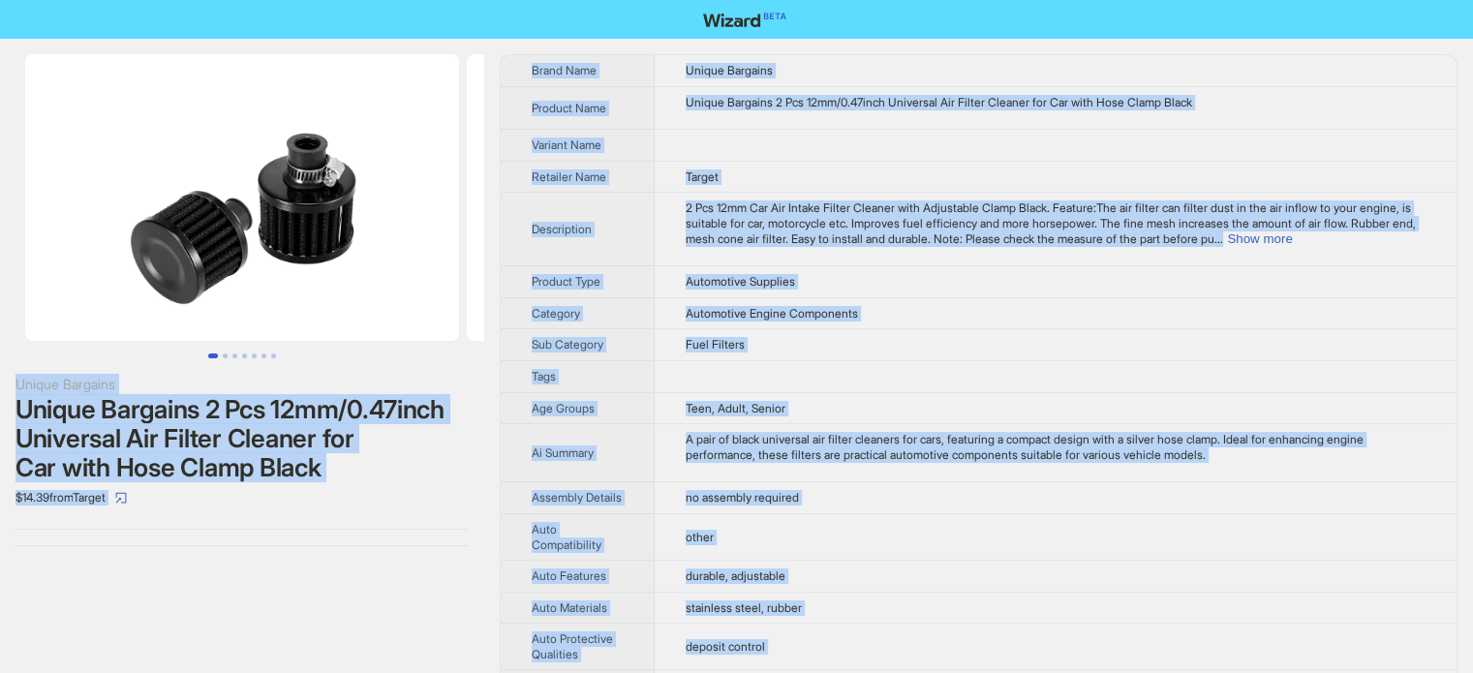
copy body "Unique Bargains Unique Bargains 2 Pcs 12mm/0.47inch Universal Air Filter Cleane…"
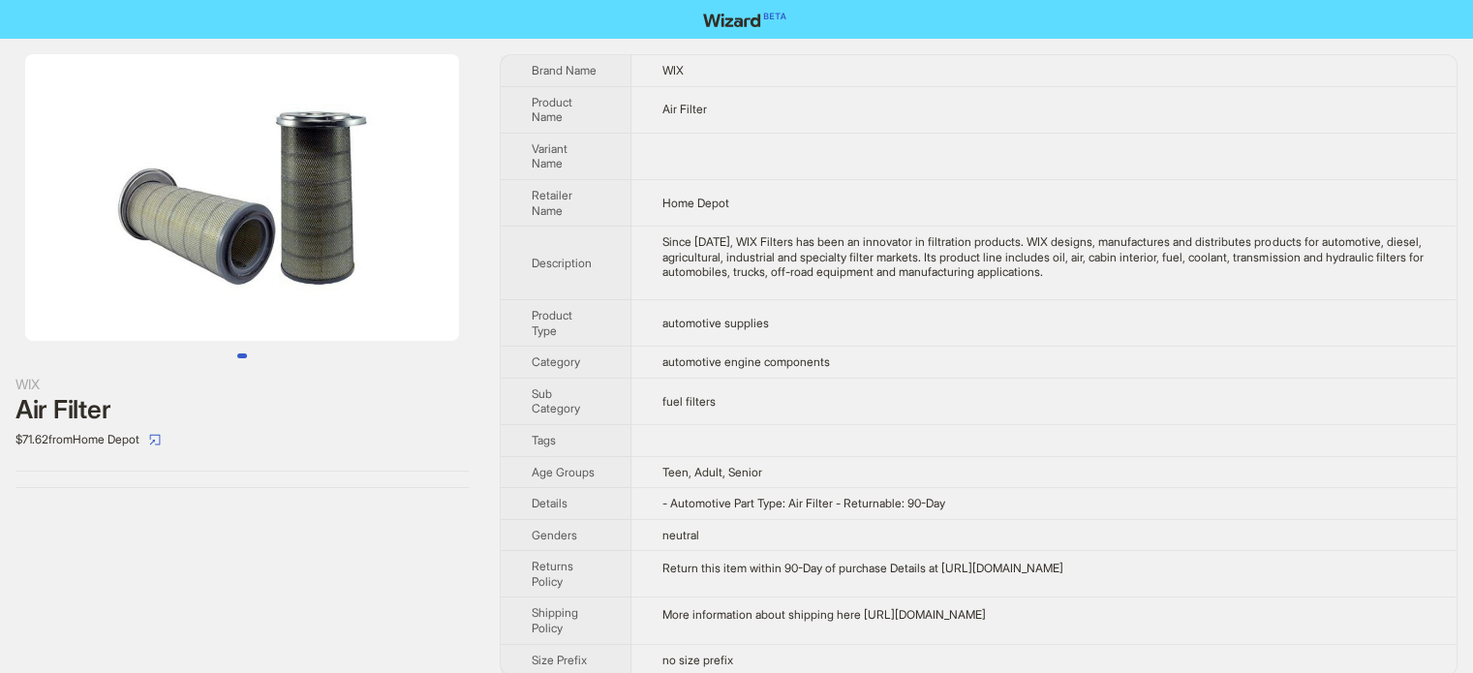
scroll to position [908, 0]
click at [685, 318] on span "automotive supplies" at bounding box center [715, 323] width 106 height 15
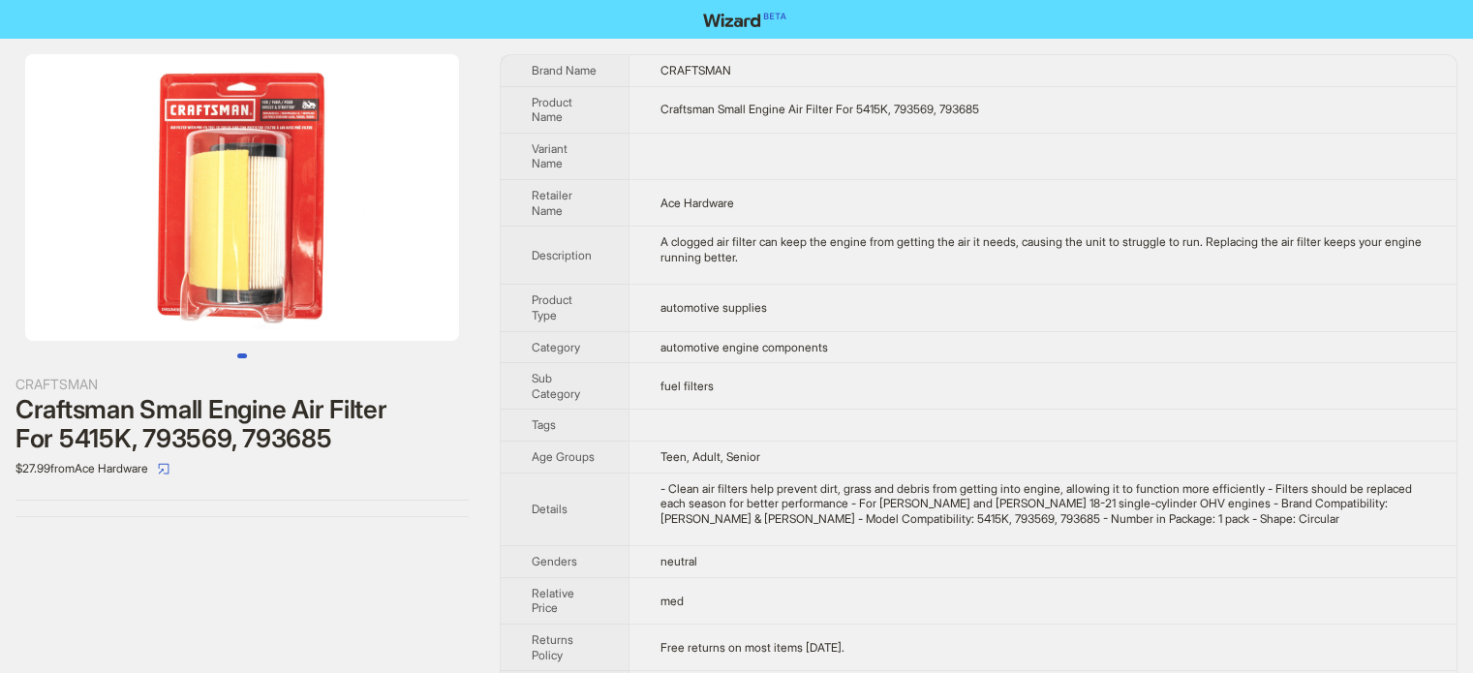
scroll to position [908, 0]
click at [772, 498] on div "- Clean air filters help prevent dirt, grass and debris from getting into engin…" at bounding box center [1042, 504] width 765 height 46
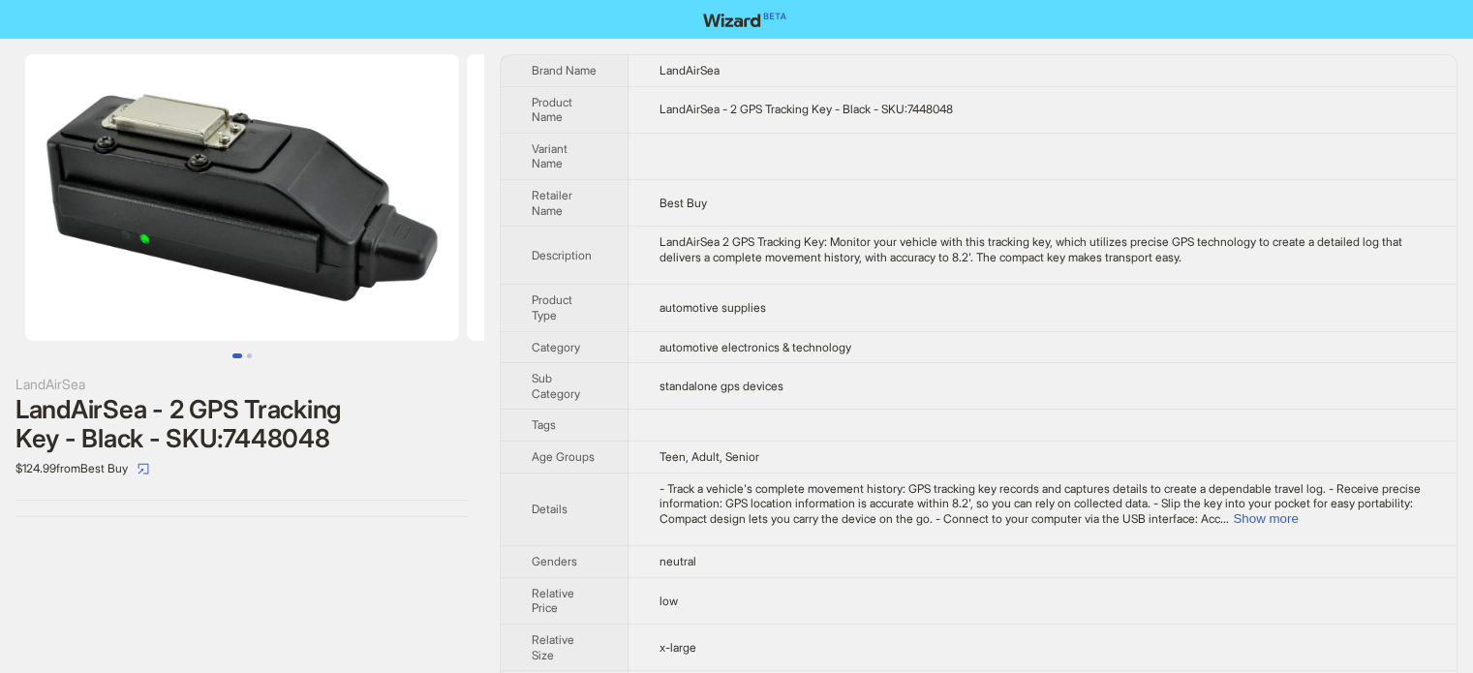
scroll to position [908, 0]
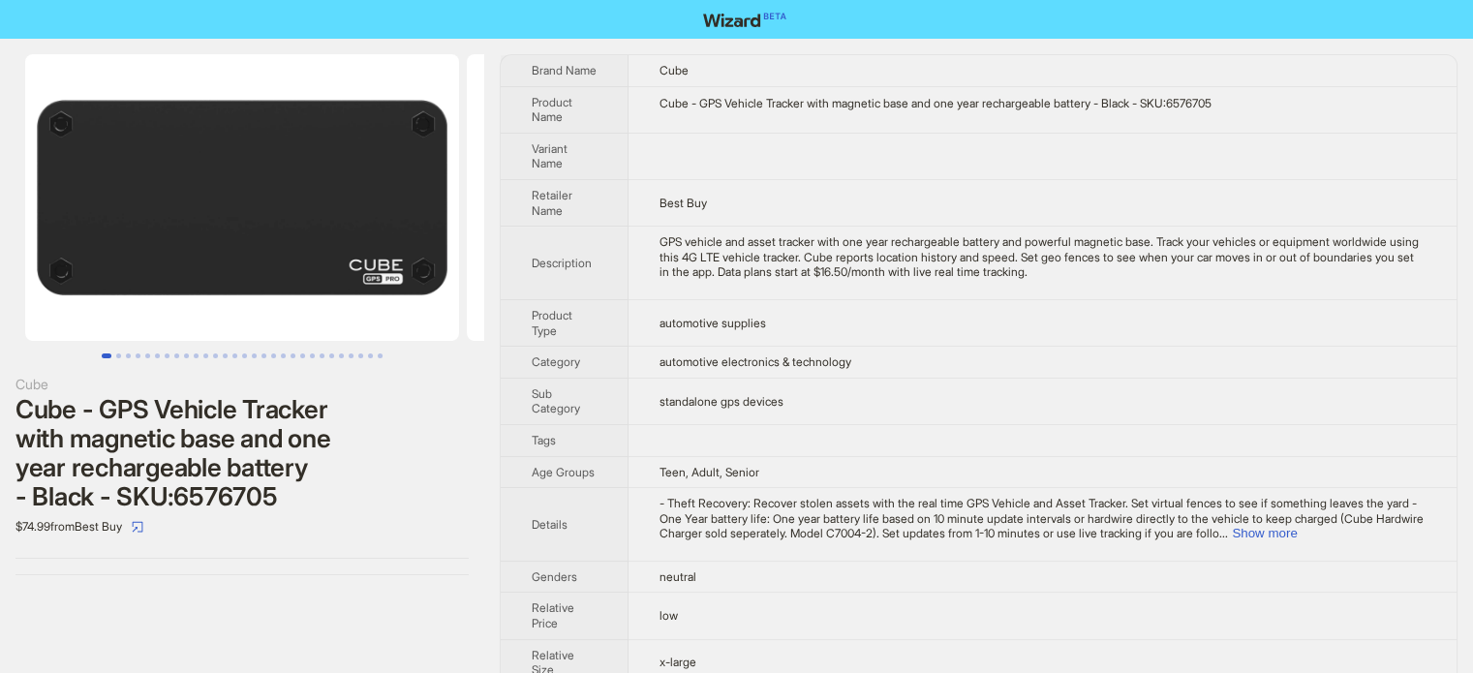
scroll to position [908, 0]
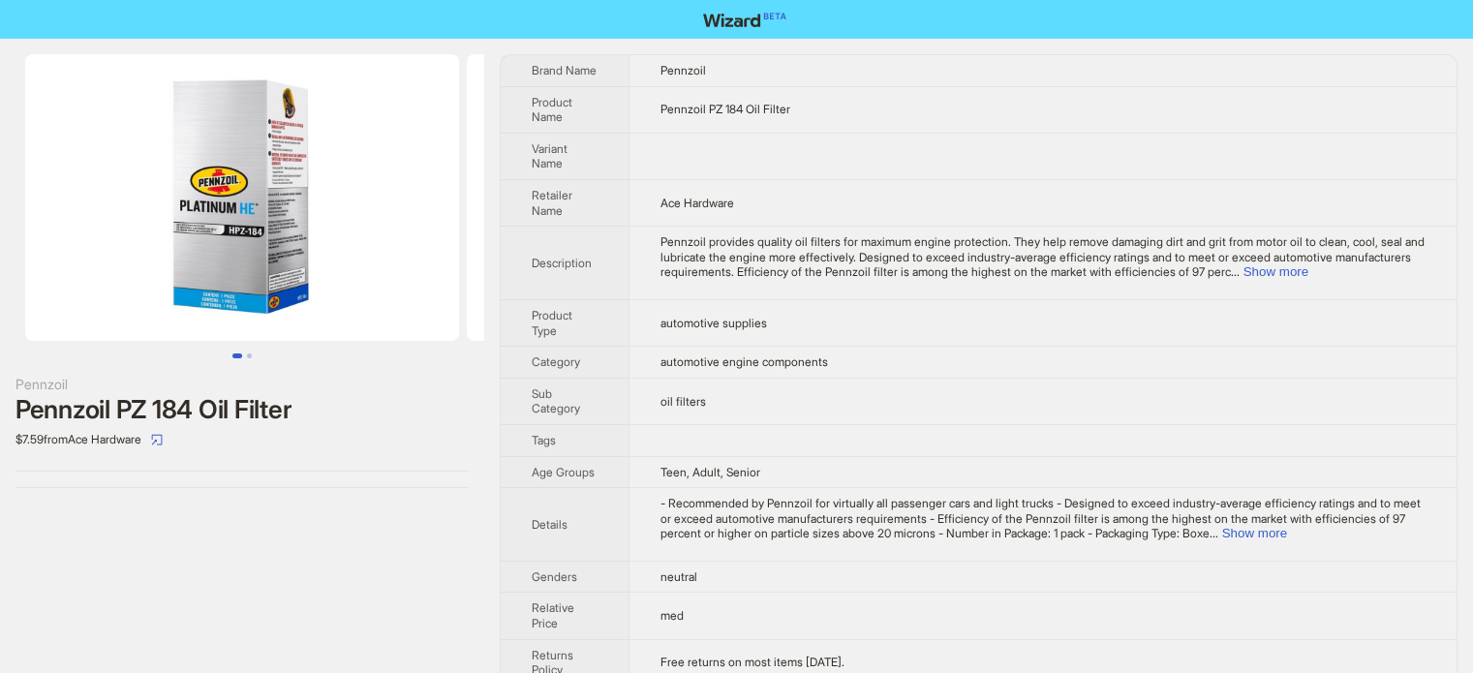
scroll to position [908, 0]
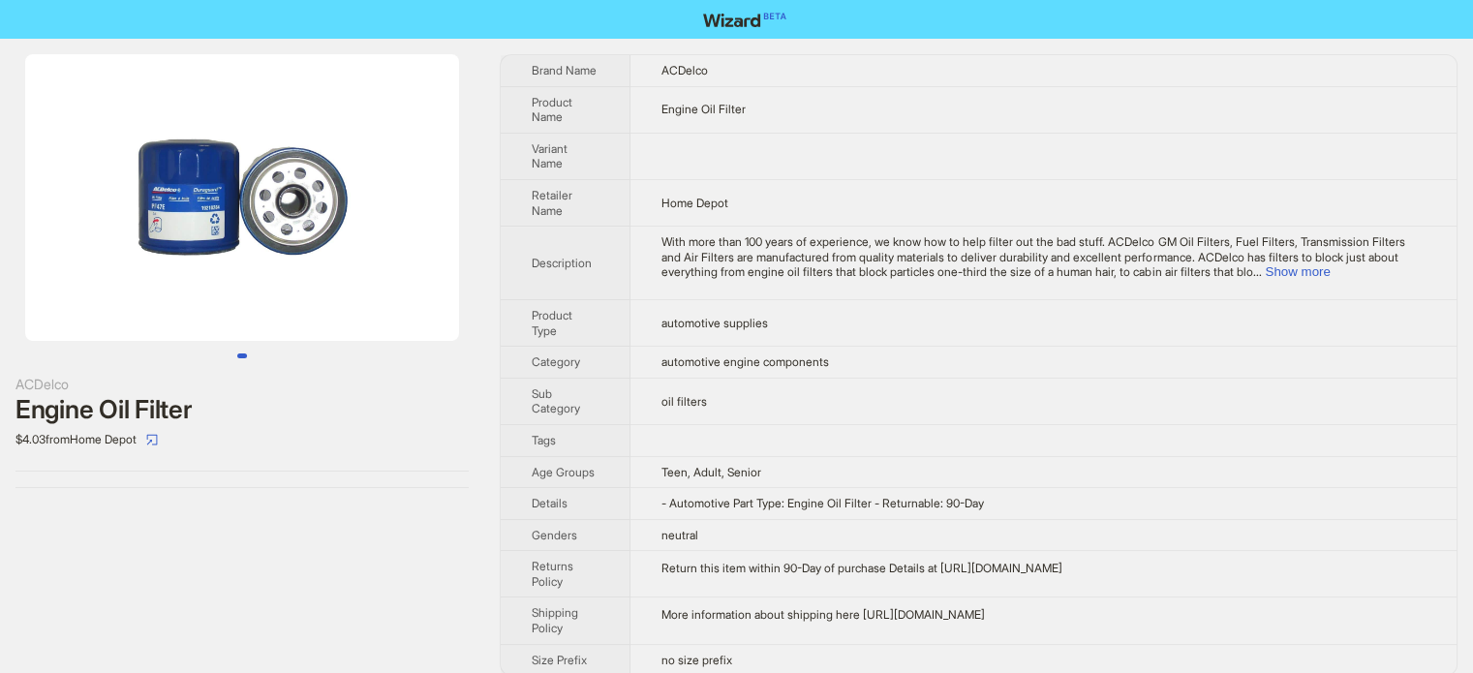
scroll to position [908, 0]
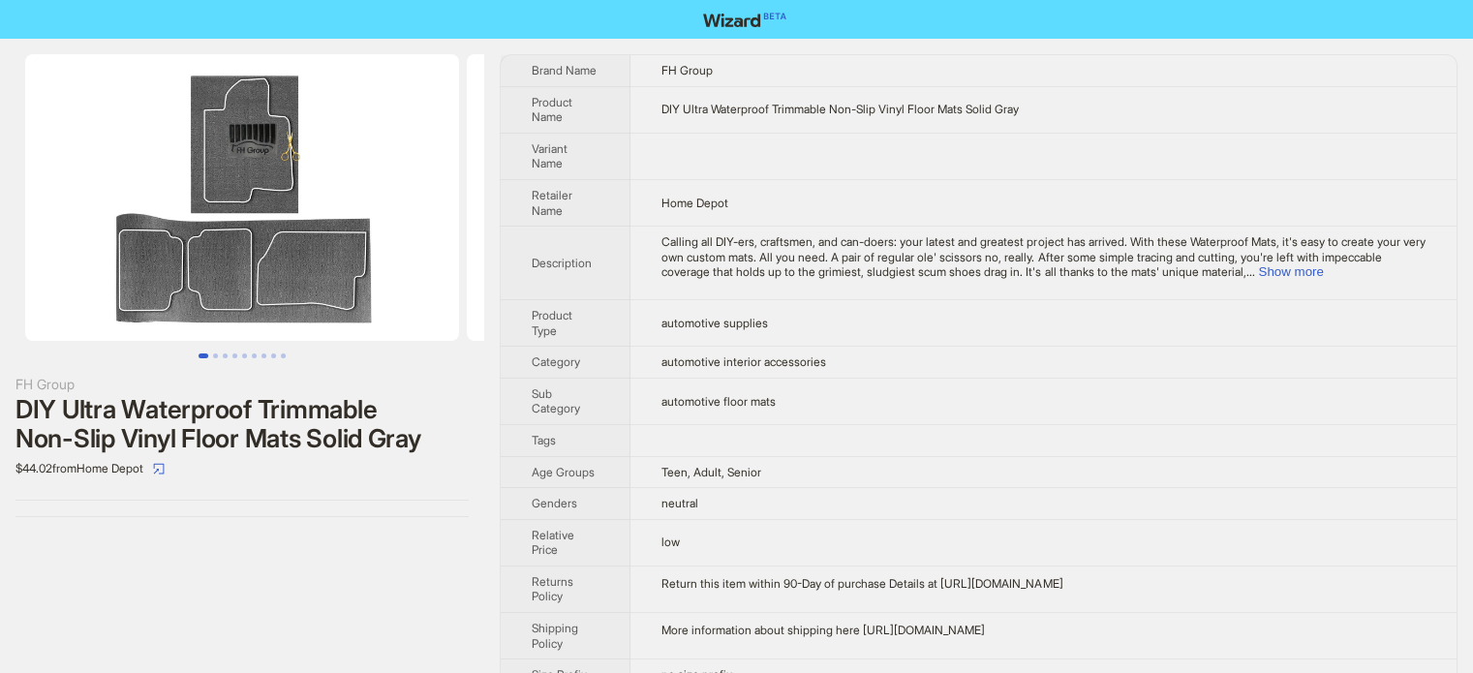
scroll to position [908, 0]
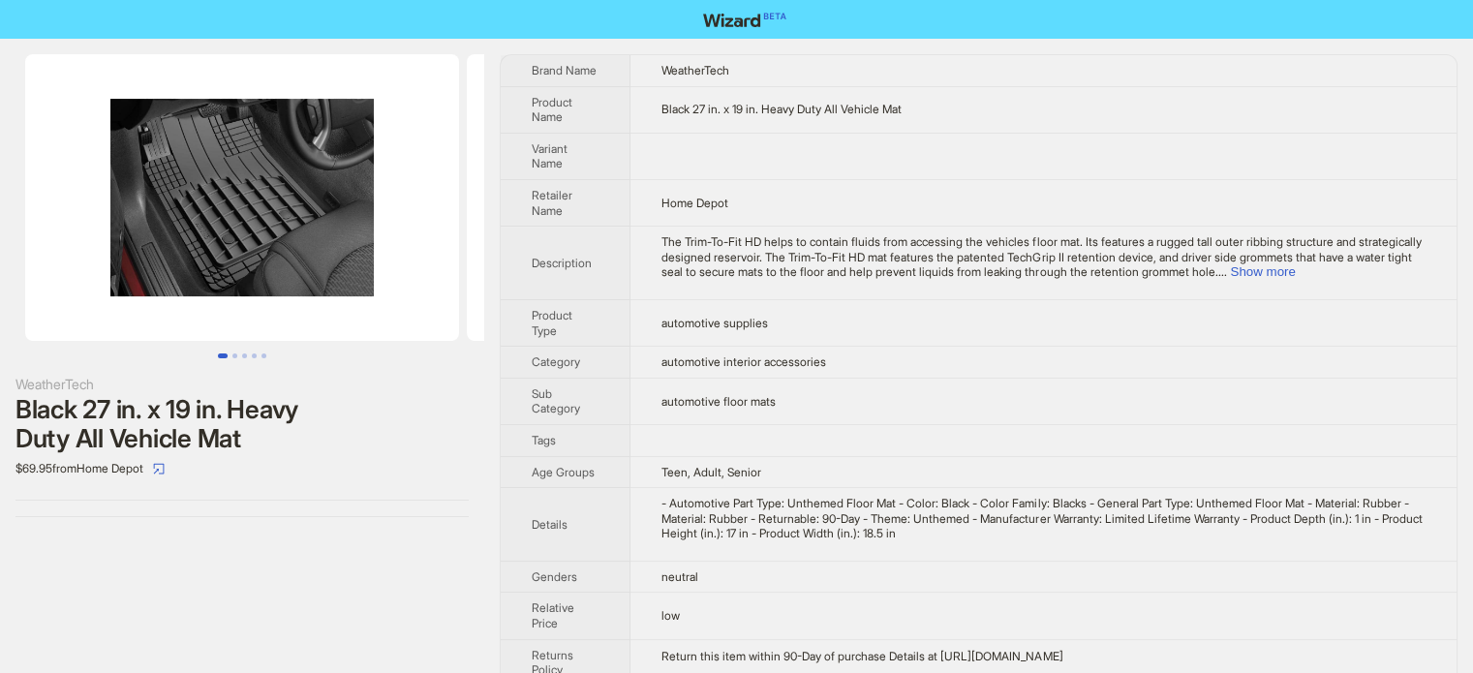
scroll to position [908, 0]
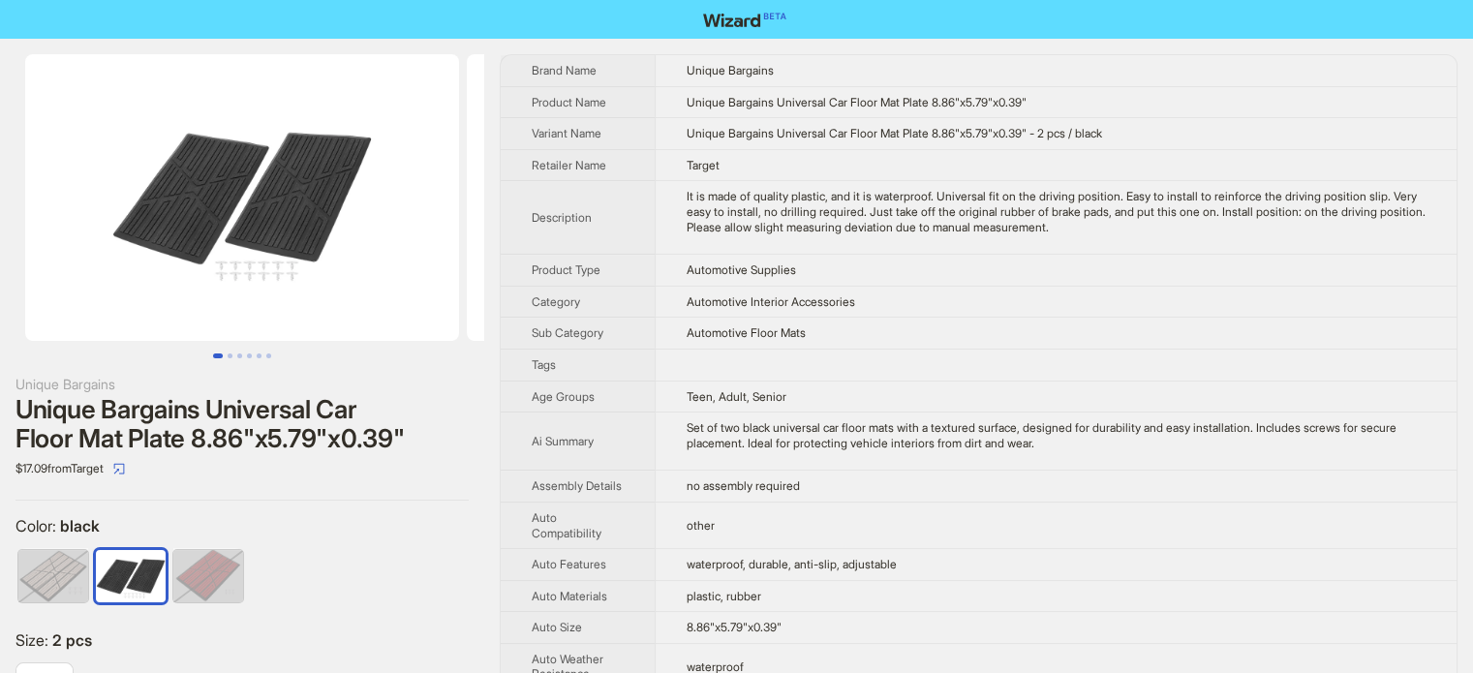
scroll to position [908, 0]
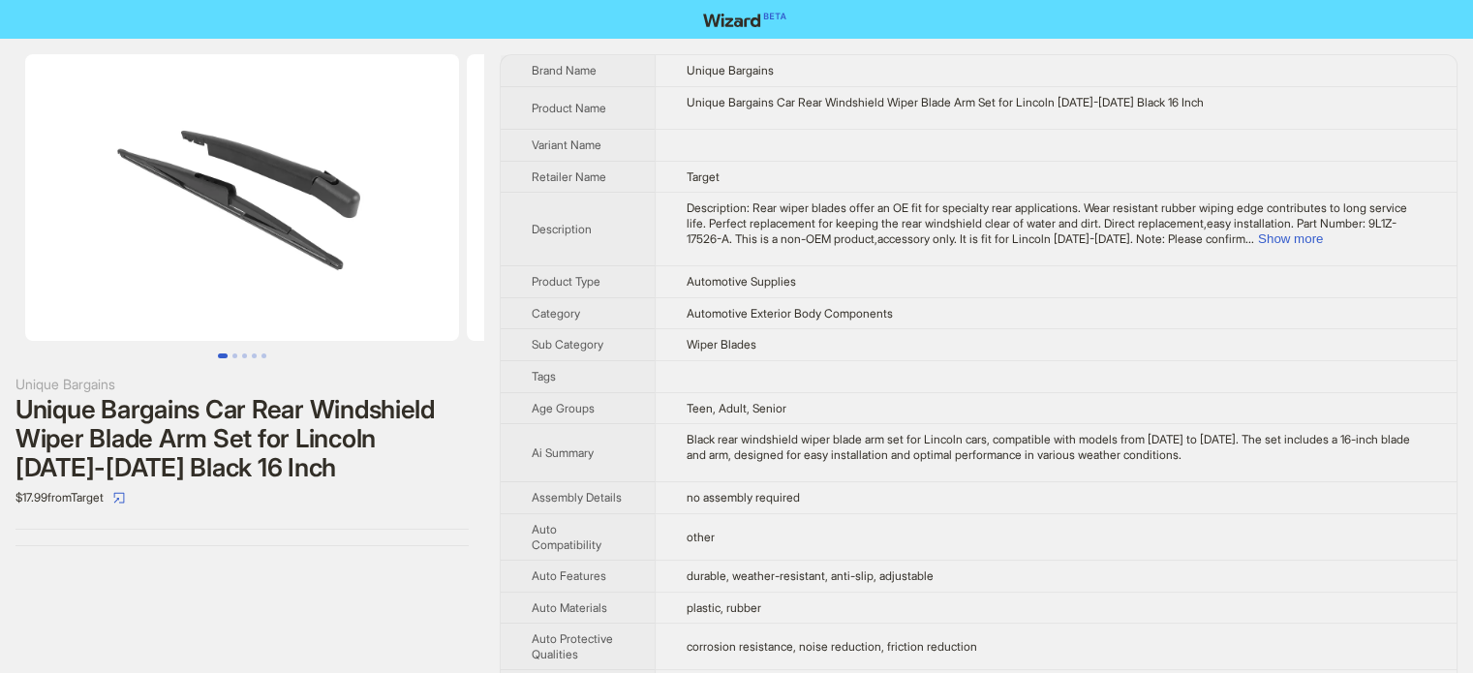
scroll to position [908, 0]
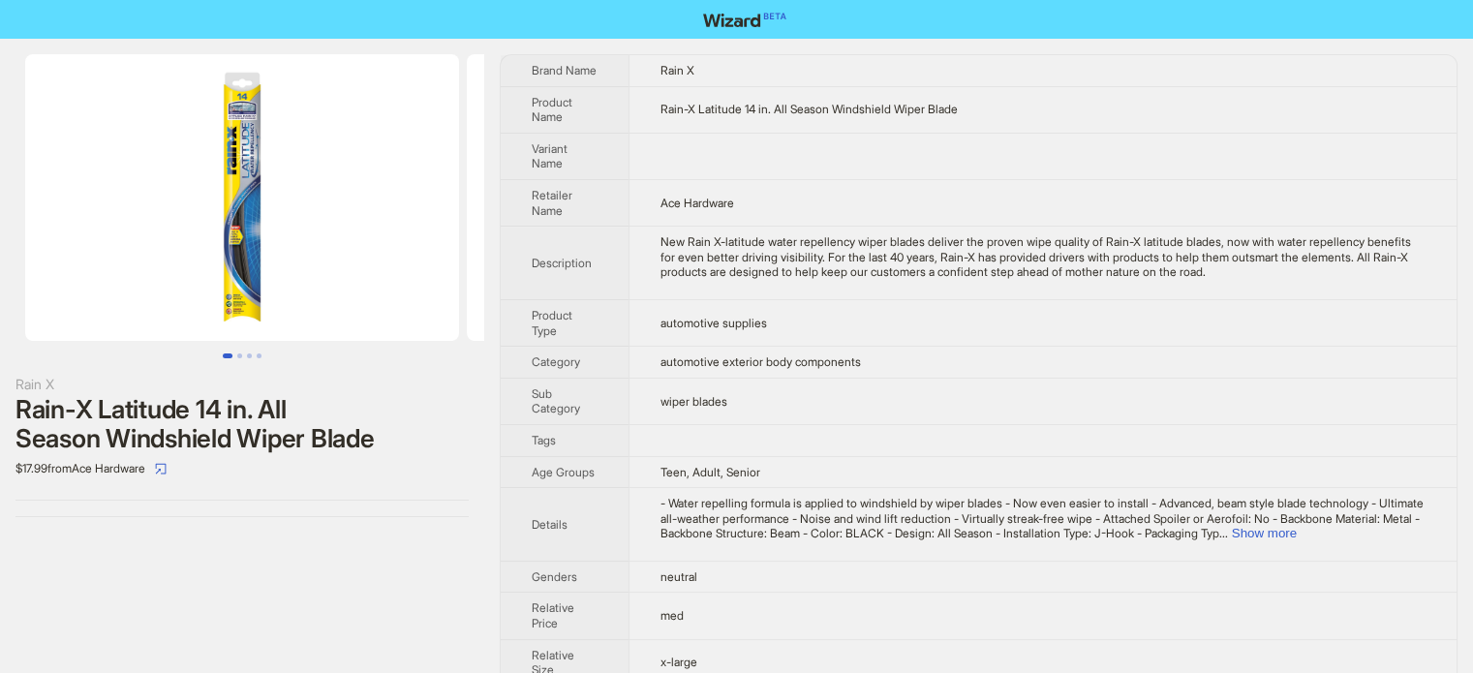
scroll to position [908, 0]
click at [844, 442] on td at bounding box center [1042, 440] width 828 height 32
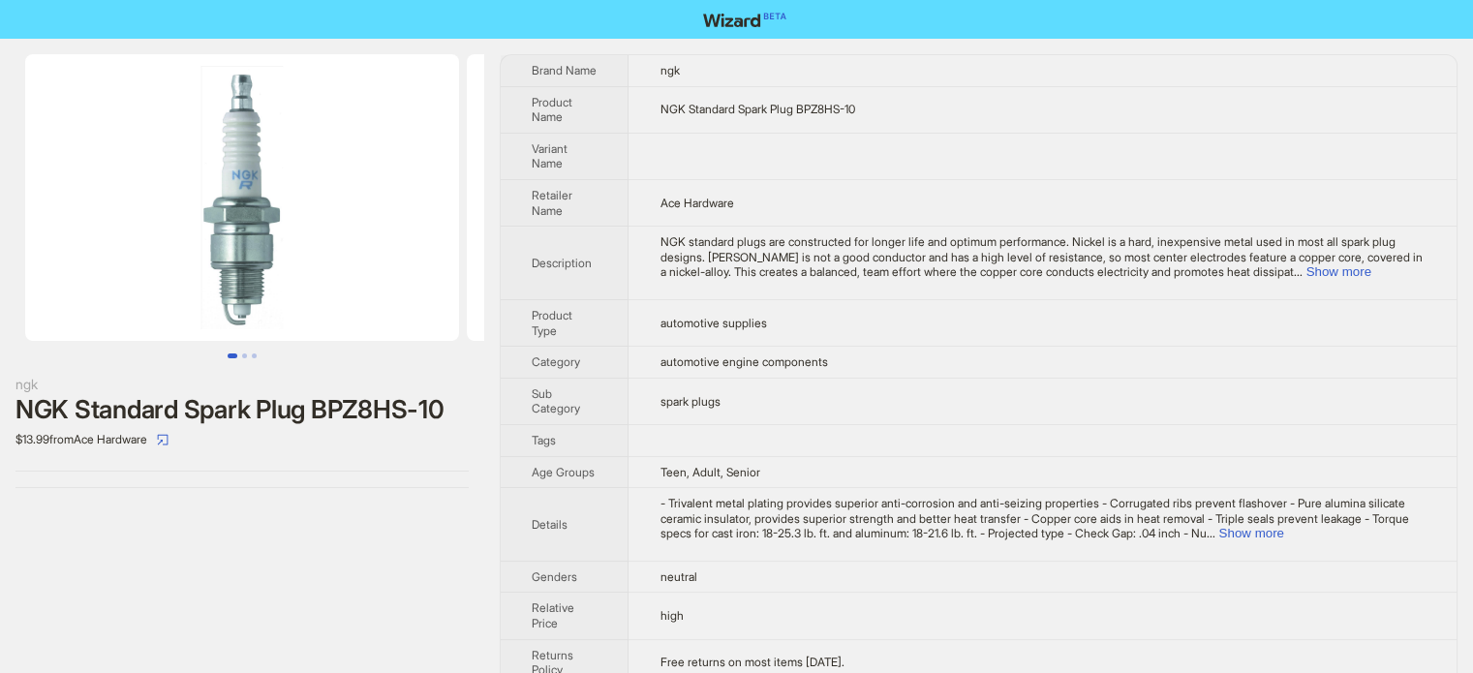
scroll to position [908, 0]
click at [775, 304] on td "automotive supplies" at bounding box center [1042, 322] width 828 height 46
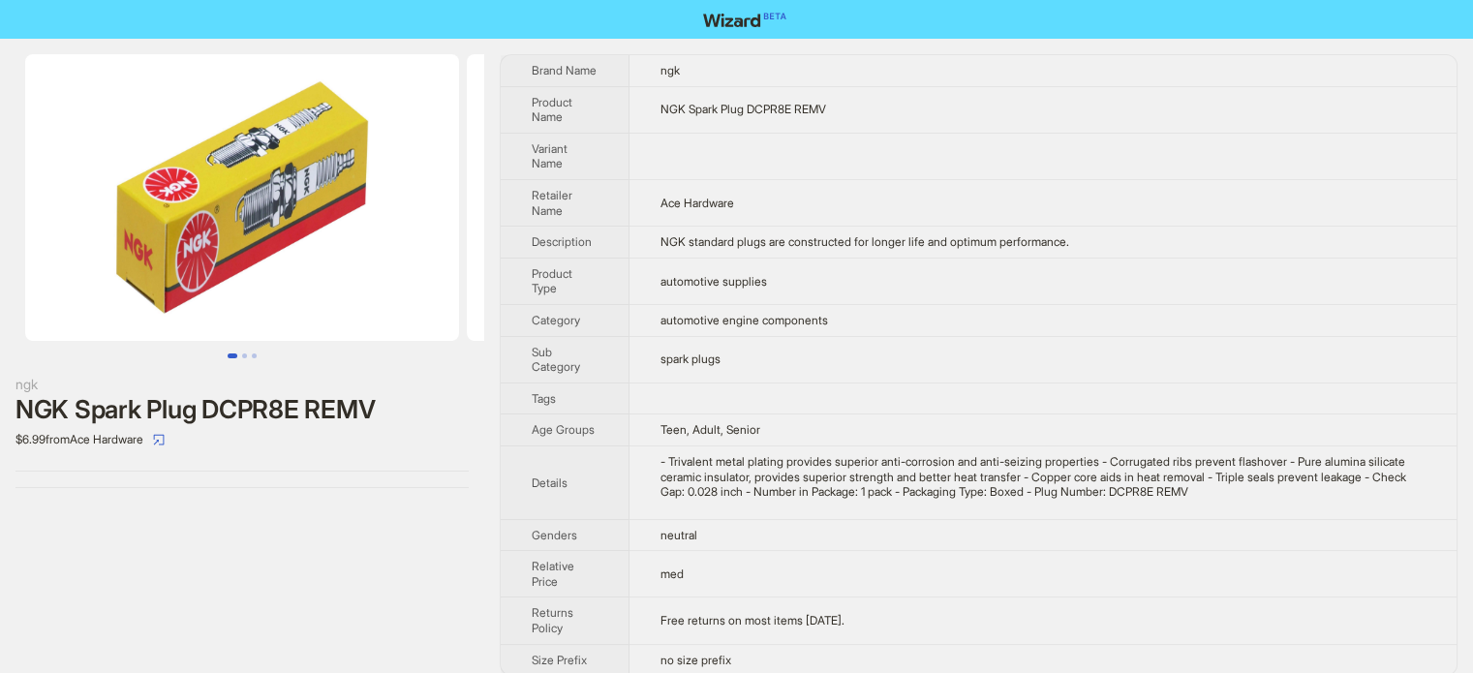
scroll to position [908, 0]
click at [866, 500] on td "- Trivalent metal plating provides superior anti-corrosion and anti-seizing pro…" at bounding box center [1043, 482] width 828 height 74
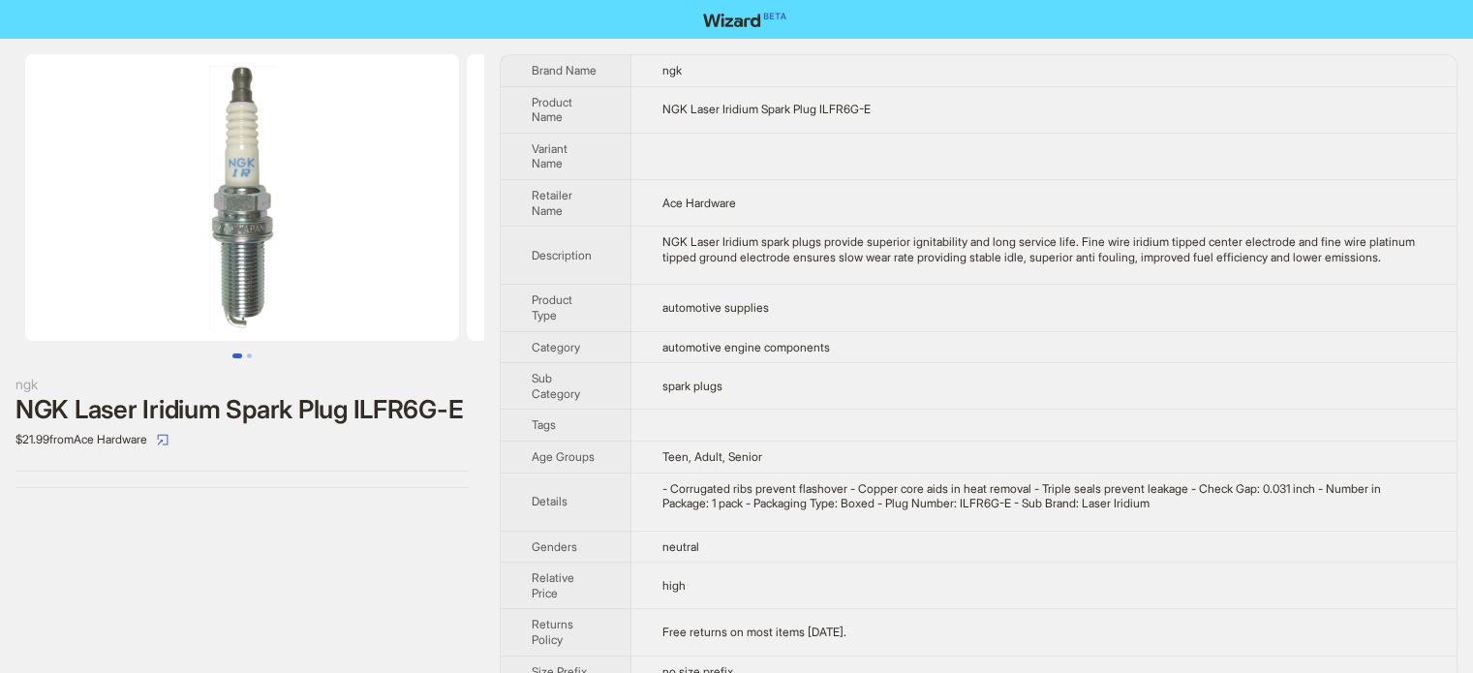
scroll to position [908, 0]
click at [691, 315] on span "automotive supplies" at bounding box center [715, 307] width 106 height 15
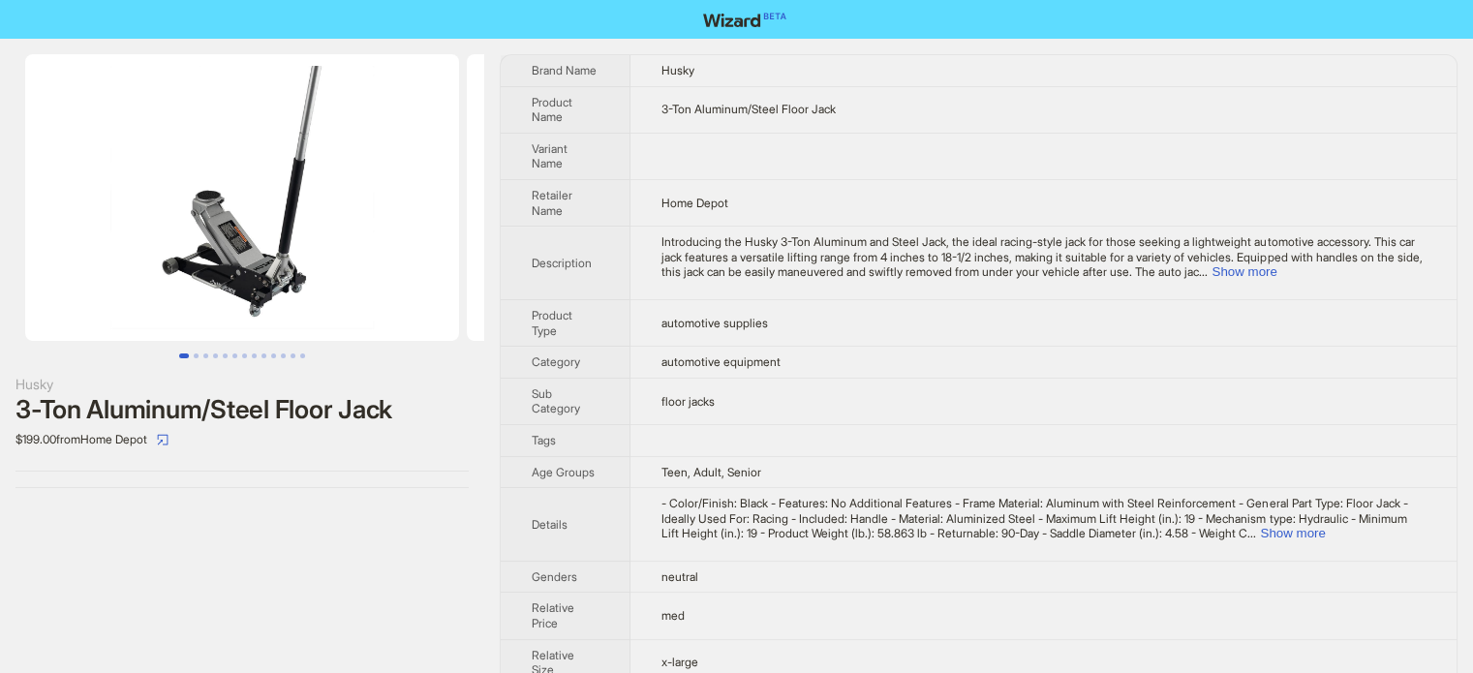
drag, startPoint x: 658, startPoint y: 356, endPoint x: 703, endPoint y: 380, distance: 50.2
click at [658, 355] on td "automotive equipment" at bounding box center [1043, 363] width 826 height 32
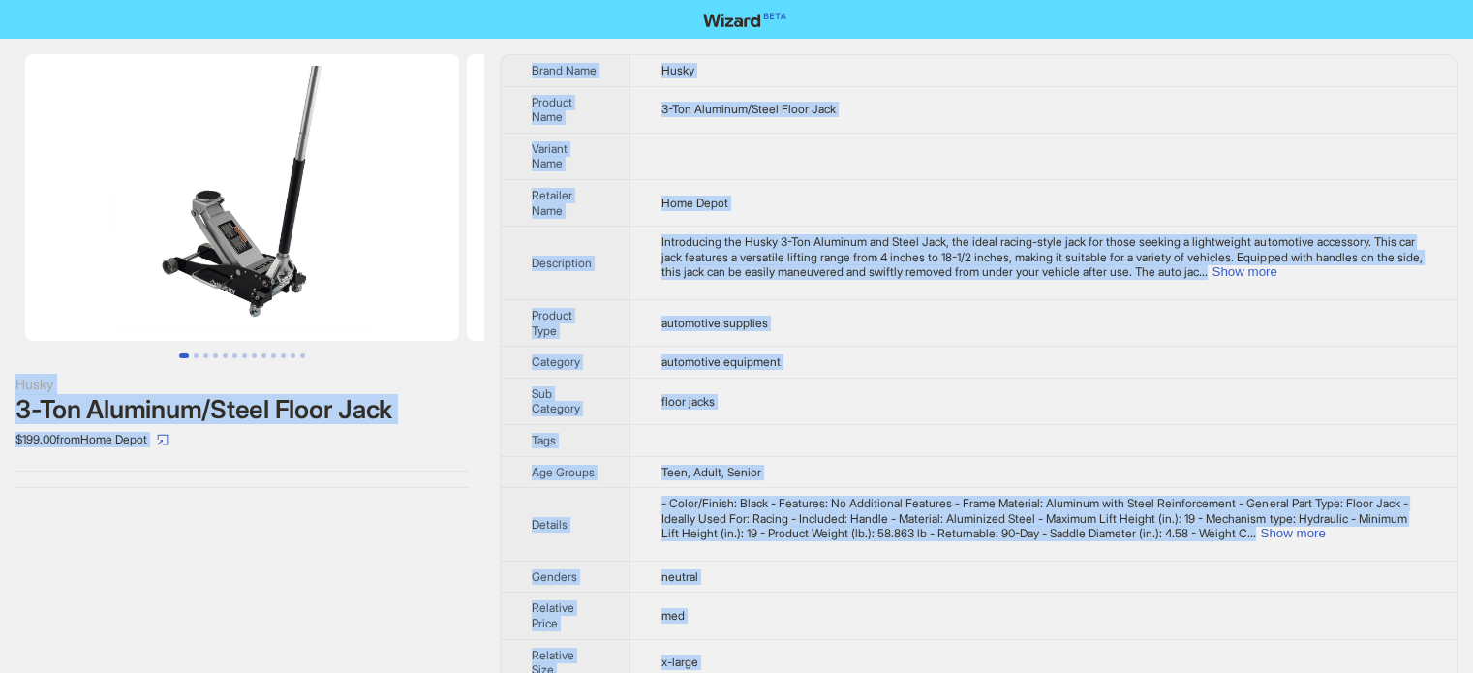
scroll to position [908, 0]
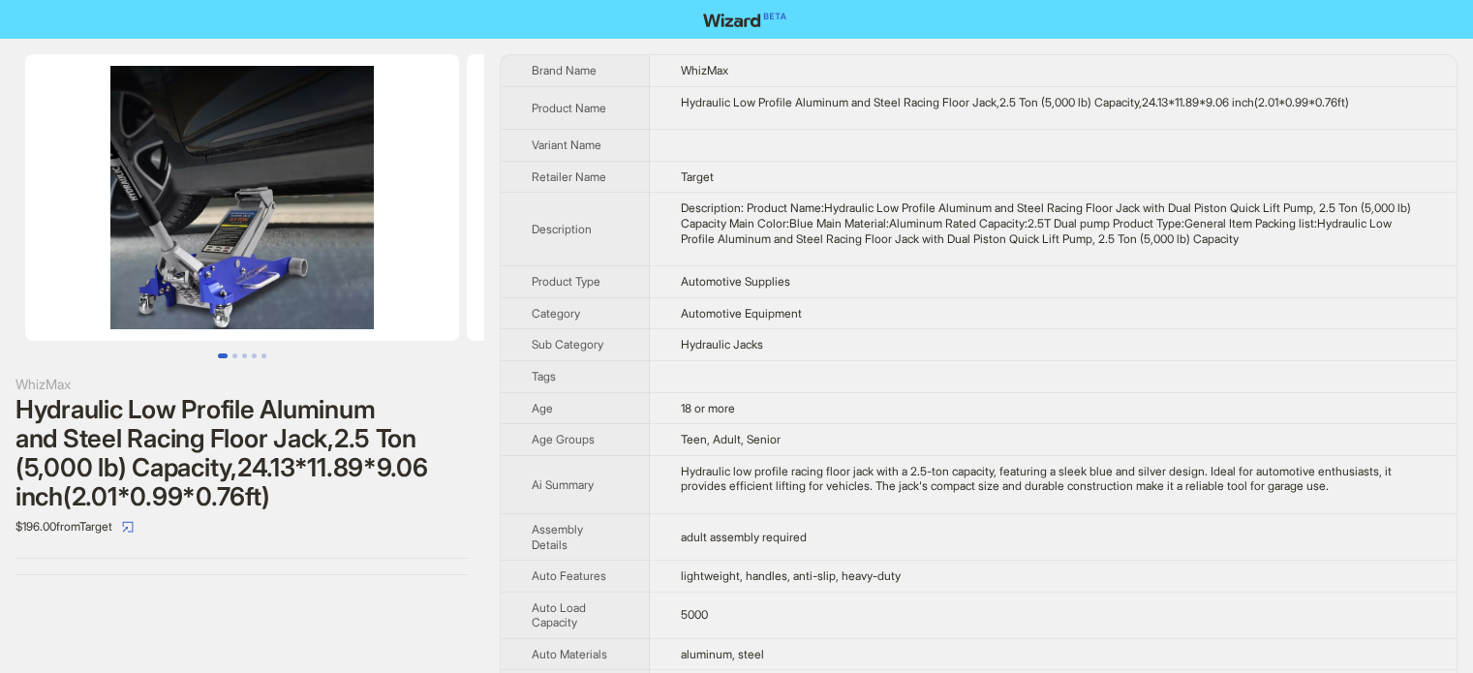
click at [705, 297] on td "Automotive Equipment" at bounding box center [1053, 313] width 806 height 32
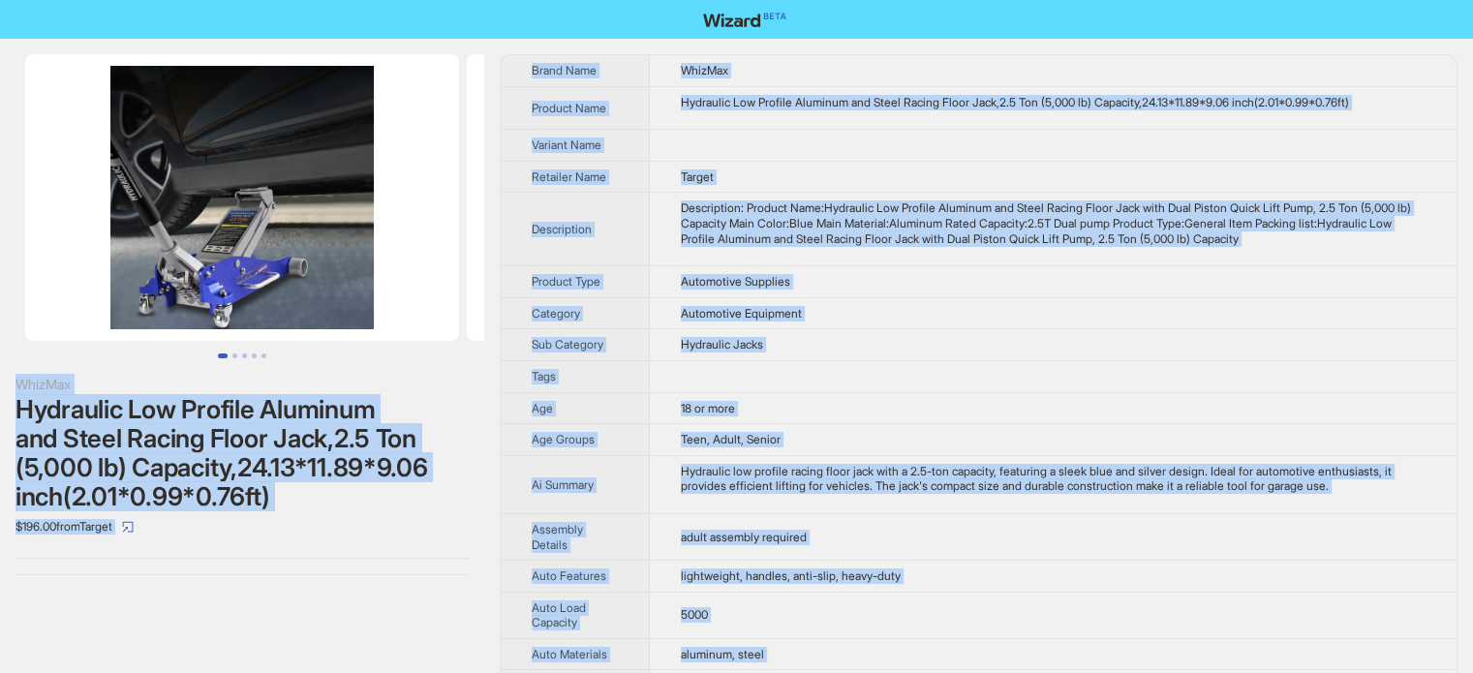
scroll to position [908, 0]
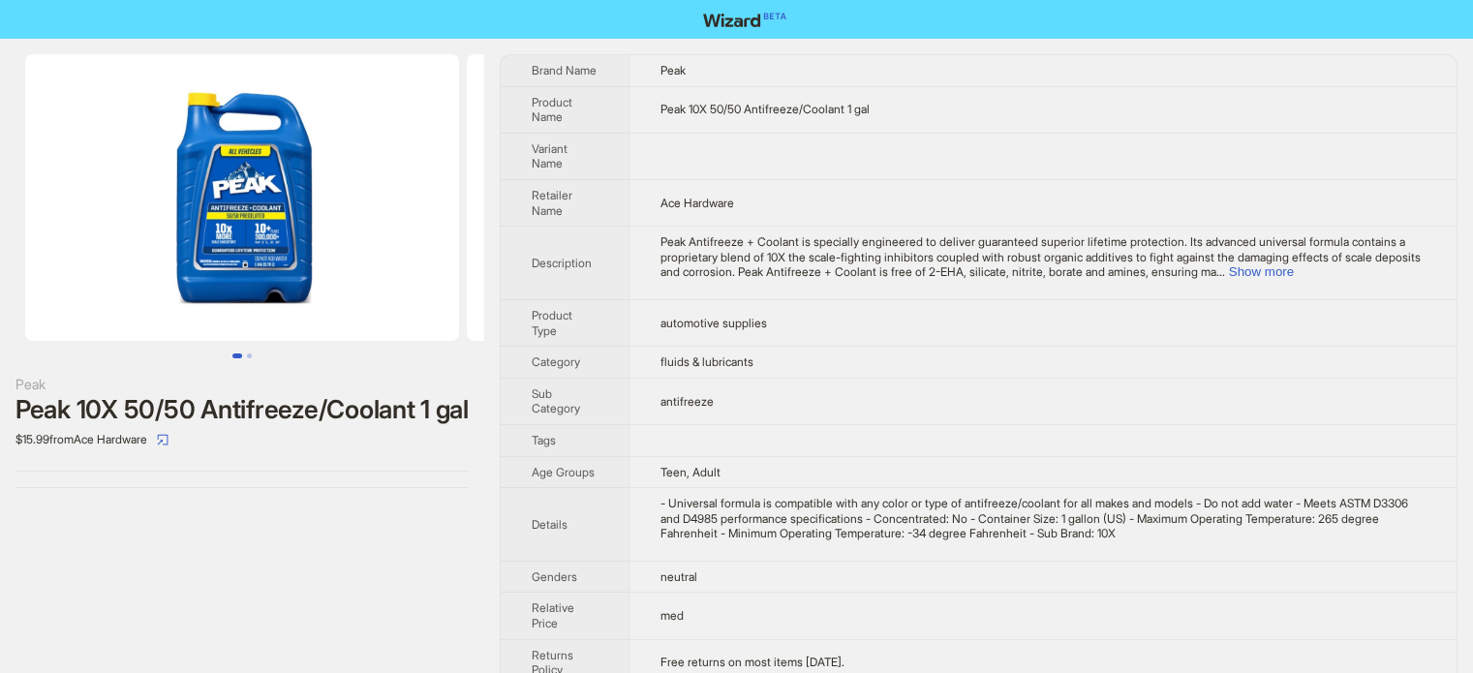
scroll to position [908, 0]
click at [902, 506] on div "- Universal formula is compatible with any color or type of antifreeze/coolant …" at bounding box center [1042, 519] width 765 height 46
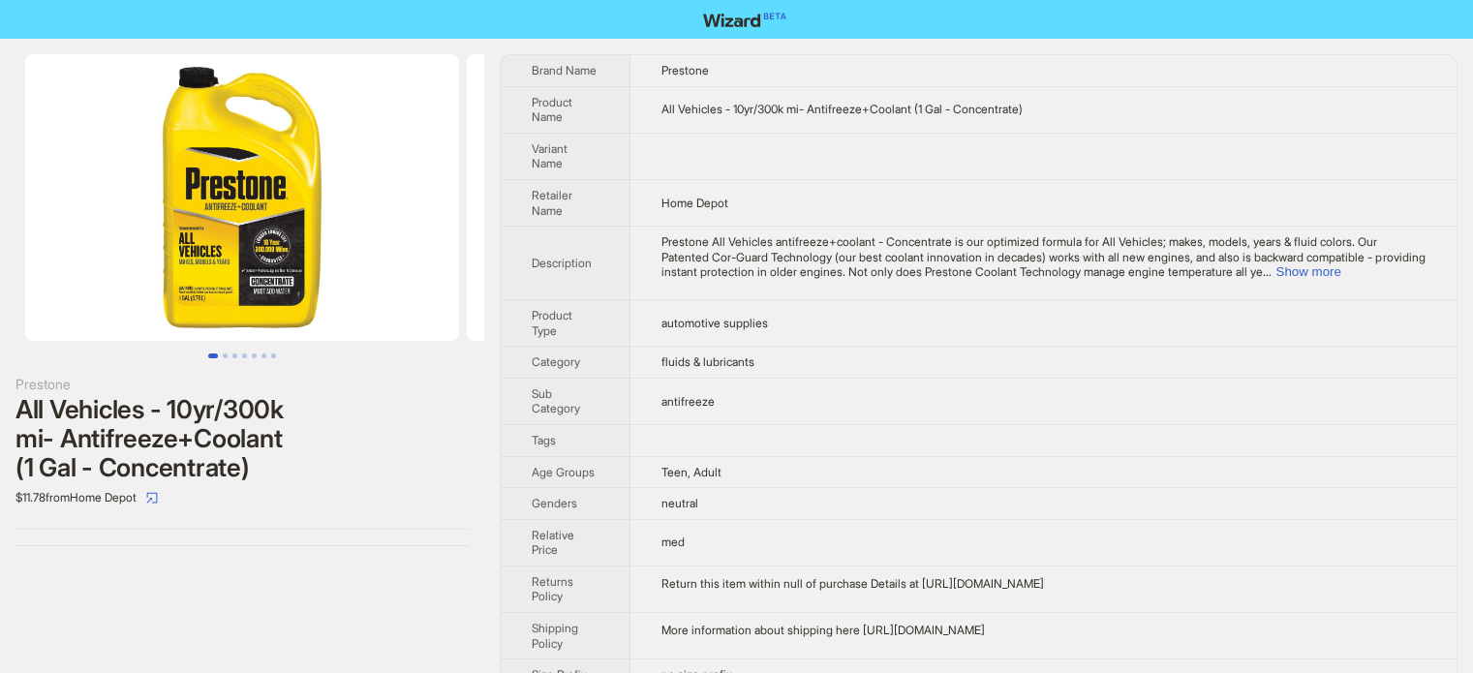
scroll to position [908, 0]
click at [678, 238] on span "Prestone All Vehicles antifreeze+coolant - Concentrate is our optimized formula…" at bounding box center [1042, 256] width 763 height 45
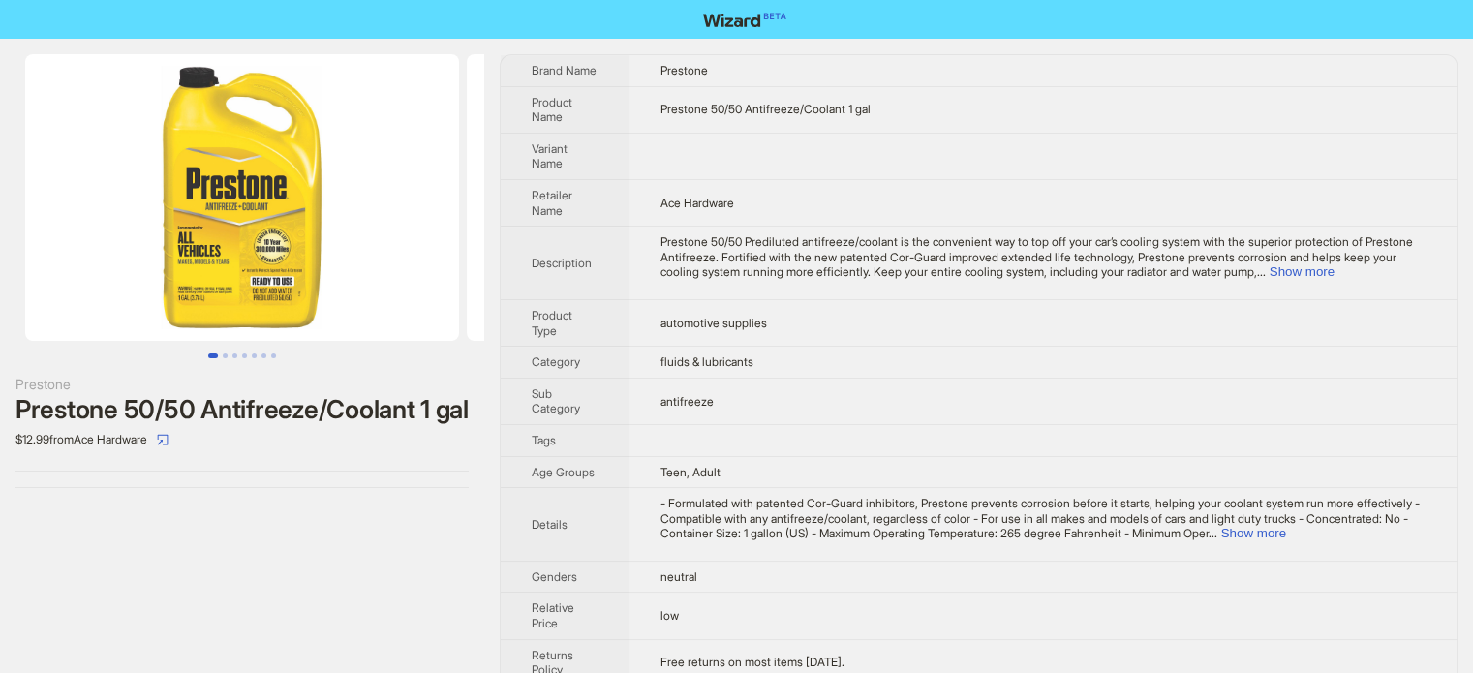
scroll to position [908, 0]
type textarea "*"
click at [806, 259] on span "Prestone 50/50 Prediluted antifreeze/coolant is the convenient way to top off y…" at bounding box center [1036, 256] width 752 height 45
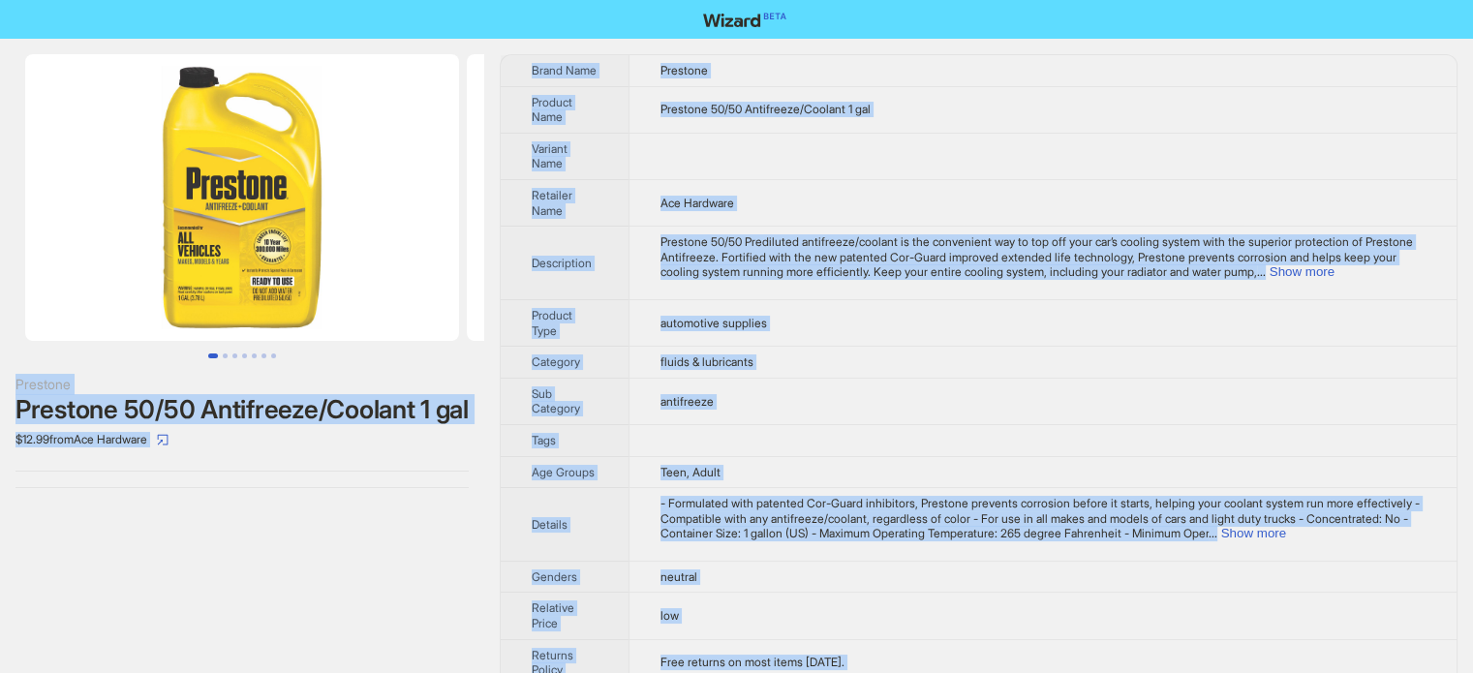
copy span "i"
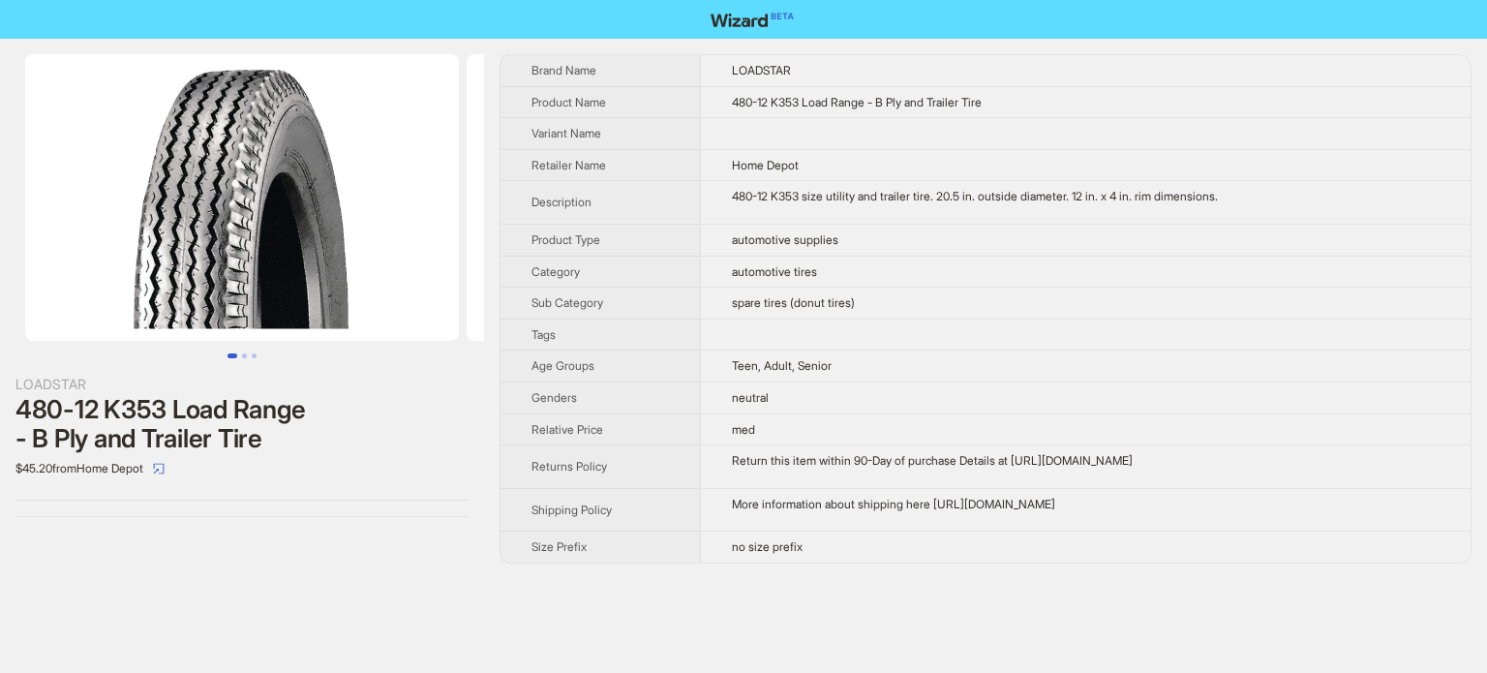
scroll to position [908, 0]
click at [763, 333] on td at bounding box center [1086, 335] width 770 height 32
click at [667, 298] on th "Sub Category" at bounding box center [601, 304] width 200 height 32
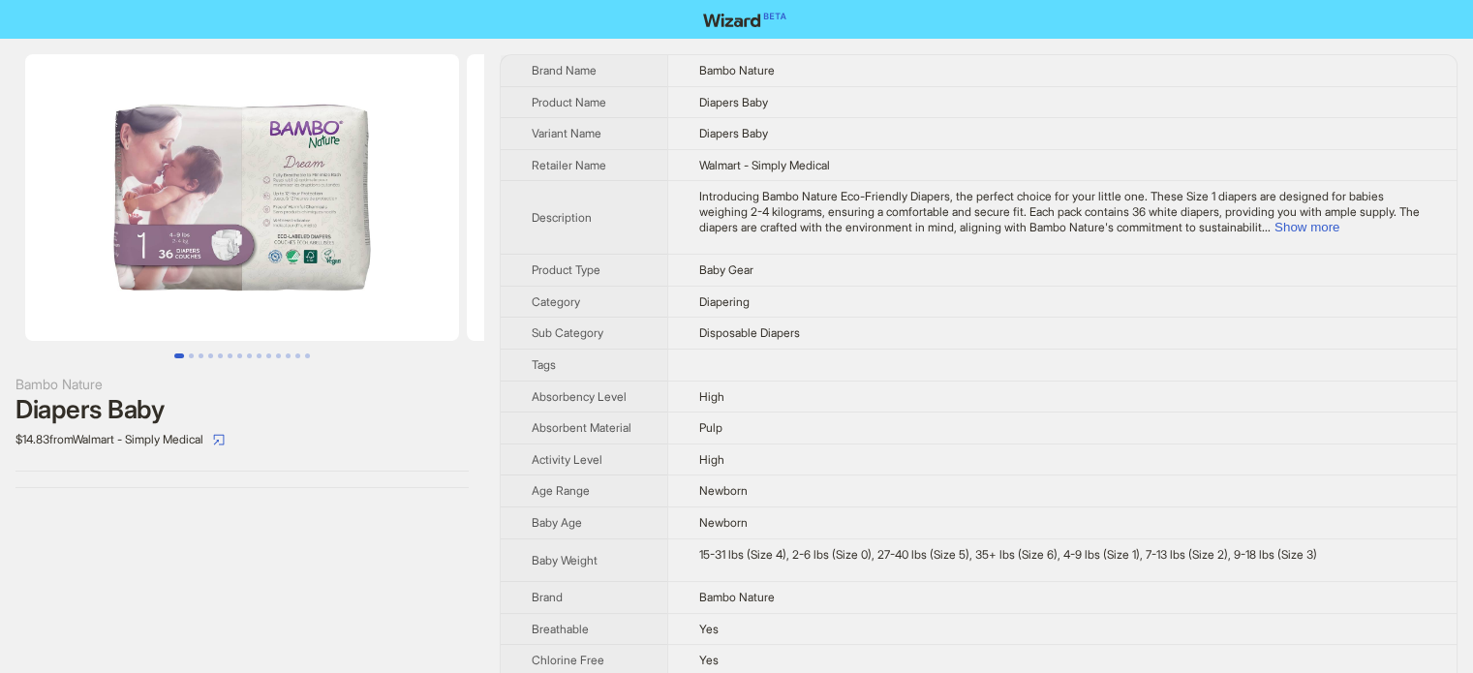
scroll to position [908, 0]
drag, startPoint x: 1202, startPoint y: 194, endPoint x: 1231, endPoint y: 192, distance: 28.1
type textarea "*****"
click at [1231, 192] on span "Introducing Bambo Nature Eco-Friendly Diapers, the perfect choice for your litt…" at bounding box center [1059, 211] width 720 height 45
copy span "ize 1"
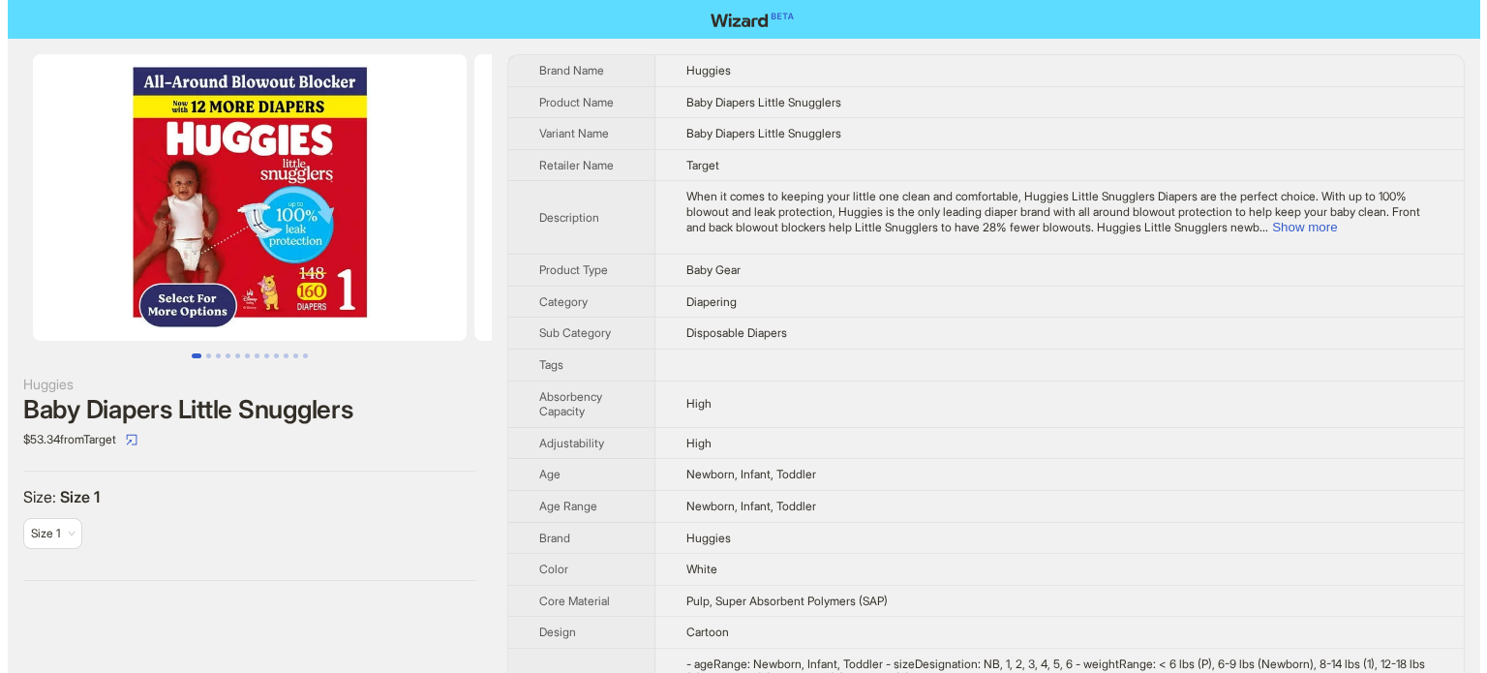
scroll to position [908, 0]
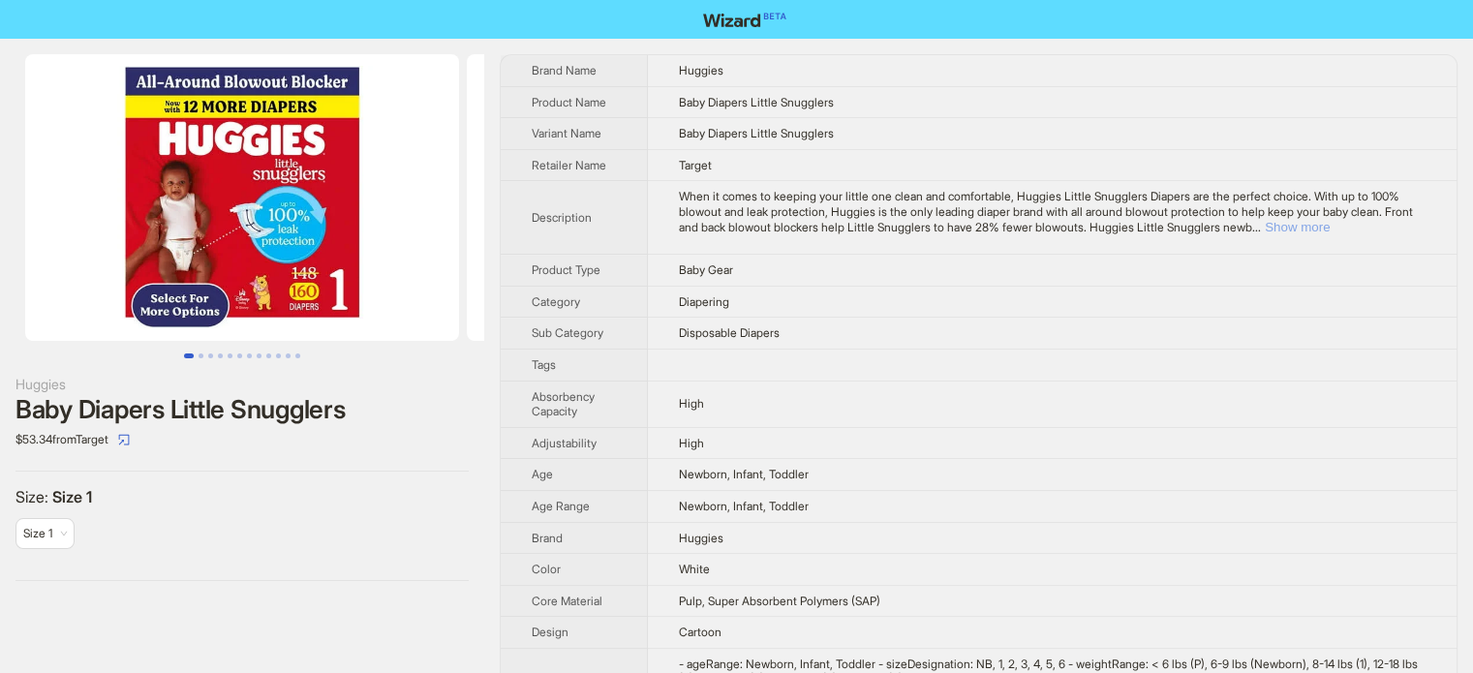
click at [1329, 224] on button "Show more" at bounding box center [1296, 227] width 65 height 15
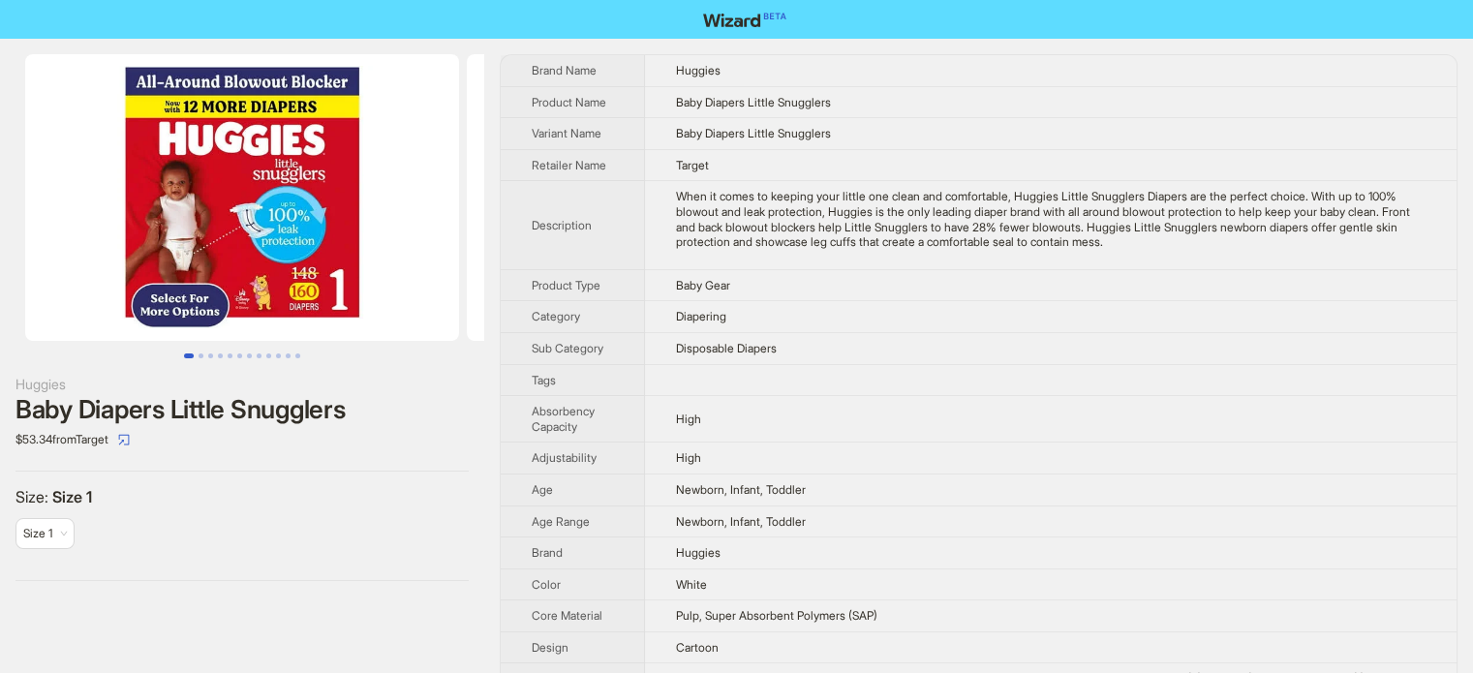
click at [346, 228] on img at bounding box center [242, 197] width 434 height 287
click at [302, 248] on img at bounding box center [242, 197] width 434 height 287
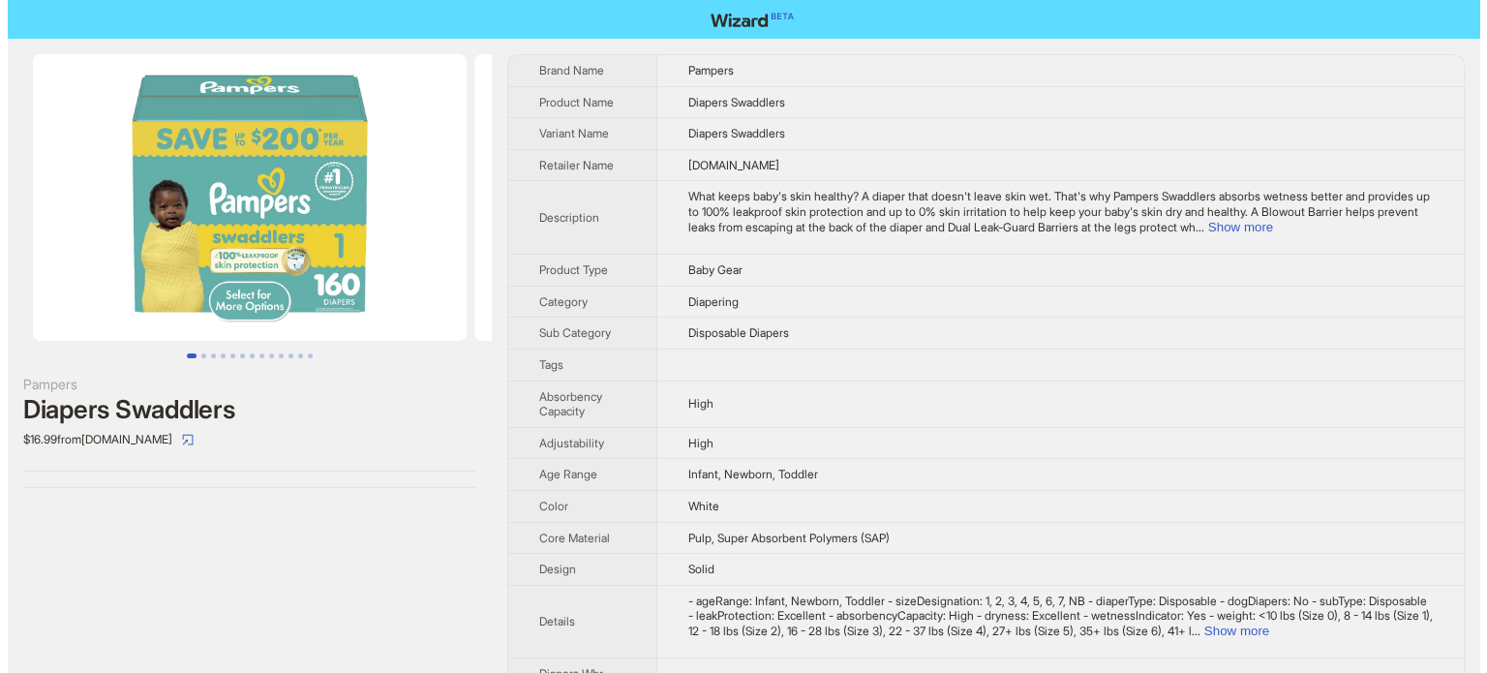
scroll to position [908, 0]
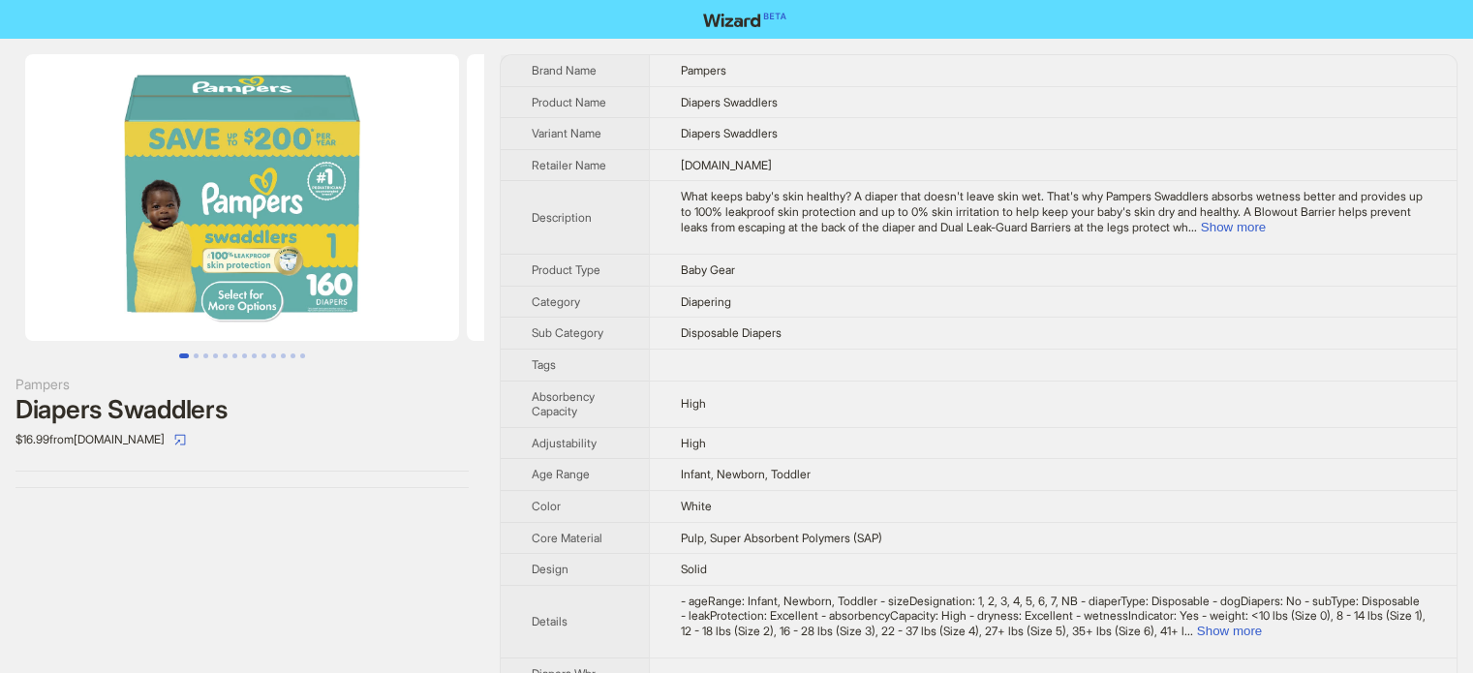
click at [324, 173] on img at bounding box center [242, 197] width 434 height 287
click at [296, 248] on img at bounding box center [242, 197] width 434 height 287
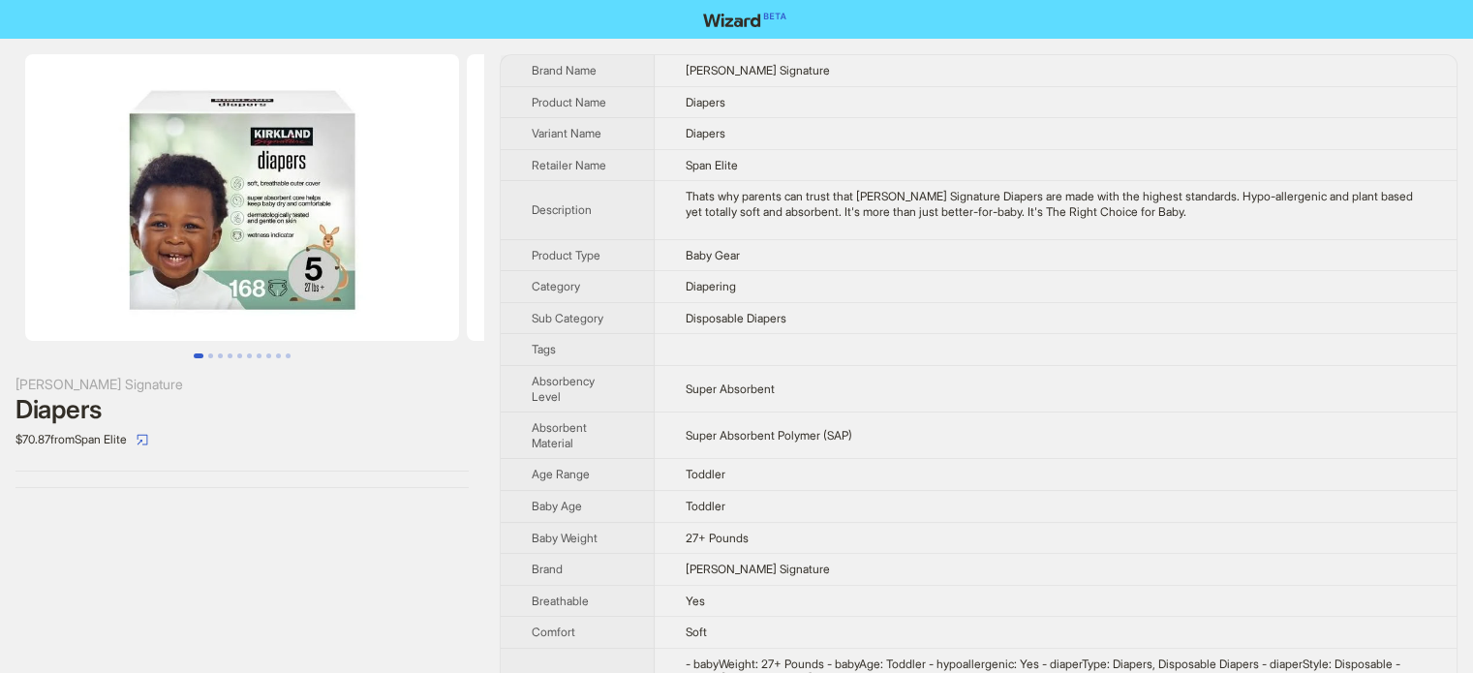
click at [330, 254] on img at bounding box center [242, 197] width 434 height 287
click at [295, 276] on img at bounding box center [242, 197] width 434 height 287
click at [239, 171] on img at bounding box center [242, 197] width 434 height 287
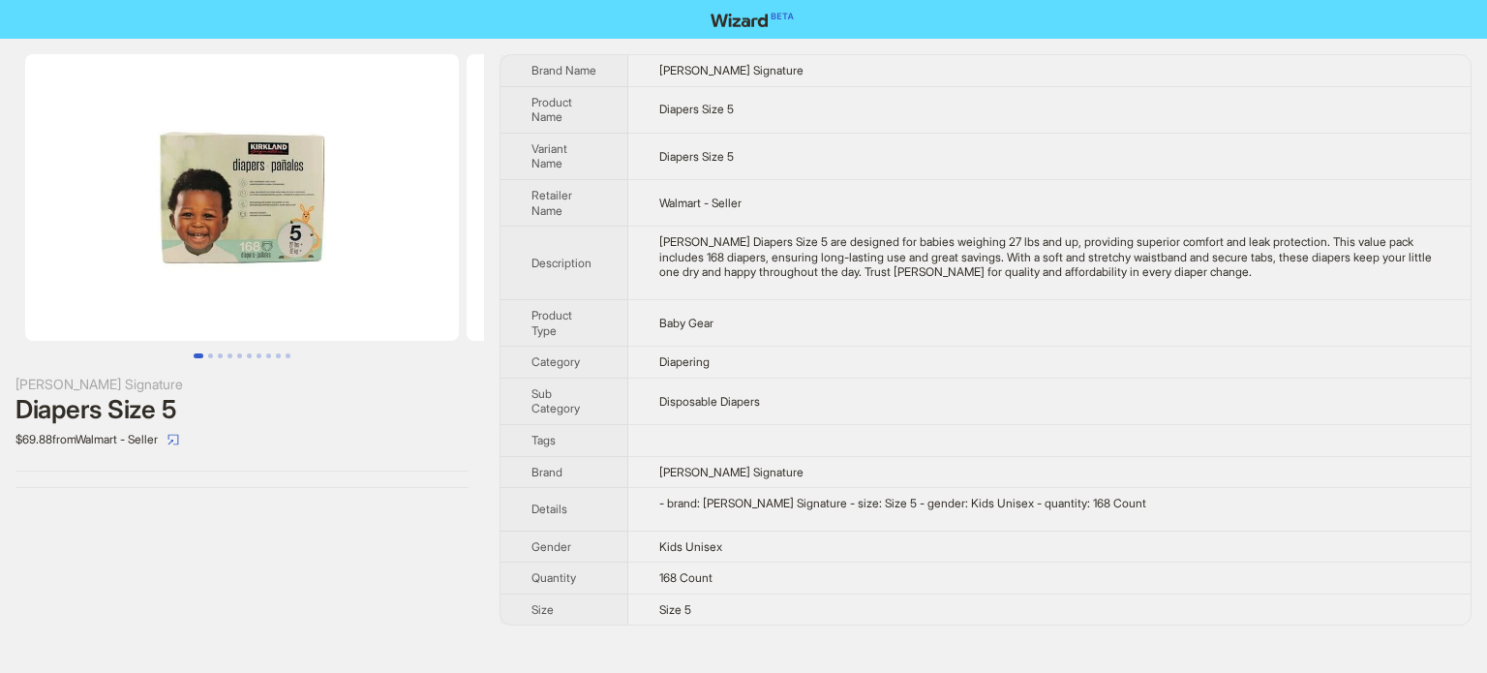
scroll to position [908, 0]
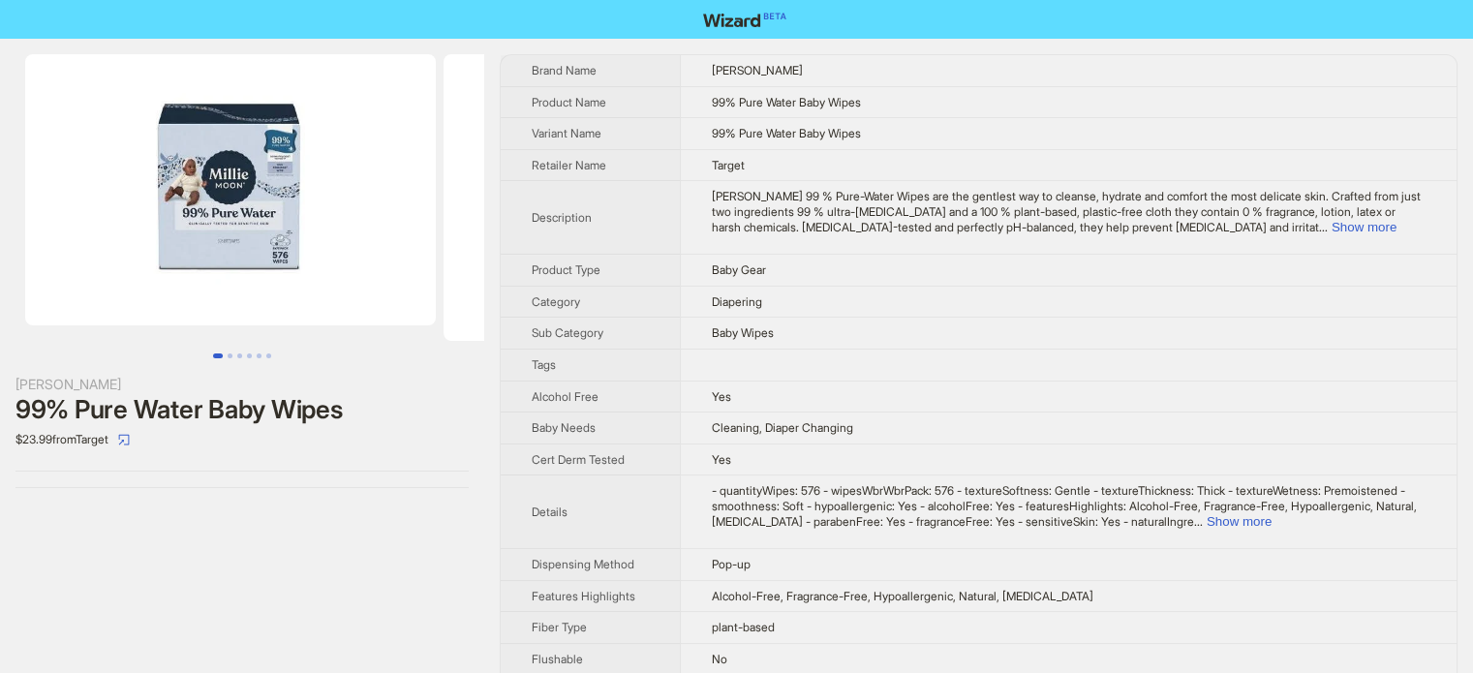
scroll to position [908, 0]
click at [1390, 220] on button "Show more" at bounding box center [1363, 227] width 65 height 15
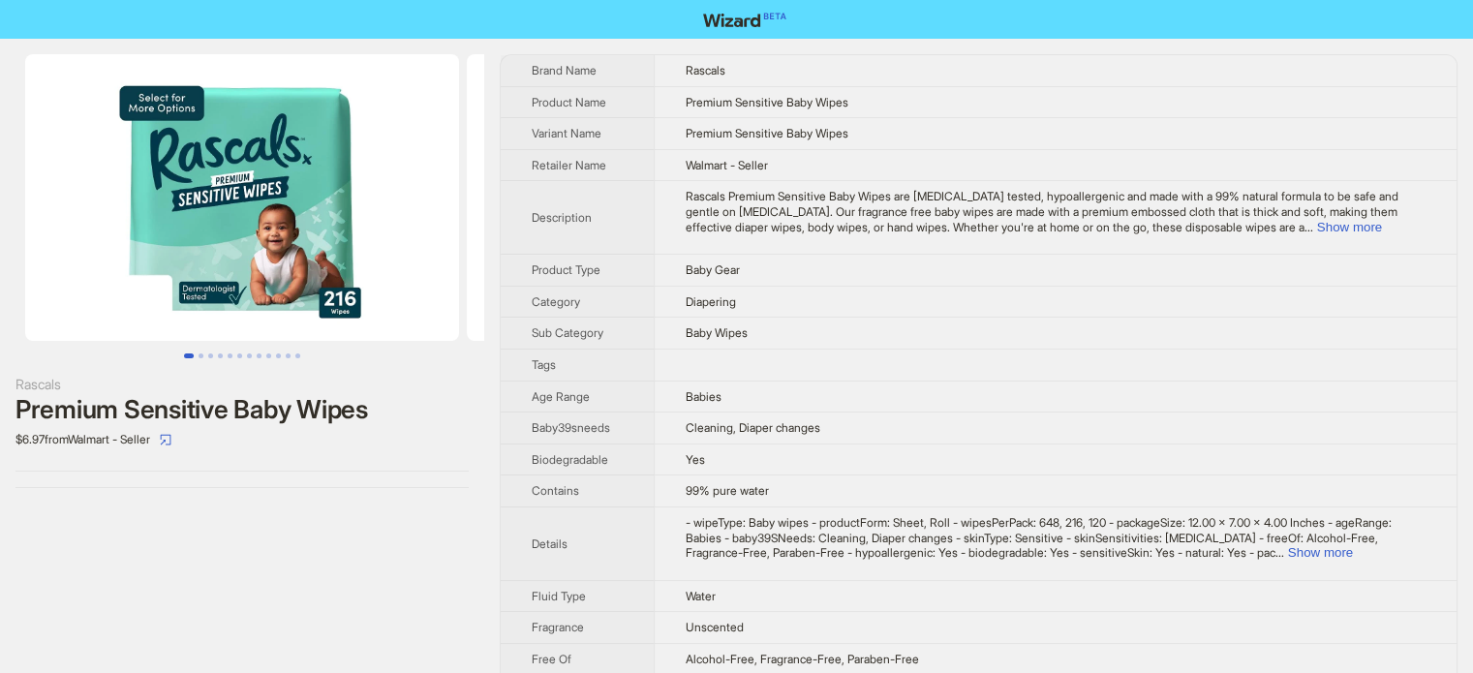
scroll to position [908, 0]
click at [1365, 220] on button "Show more" at bounding box center [1349, 227] width 65 height 15
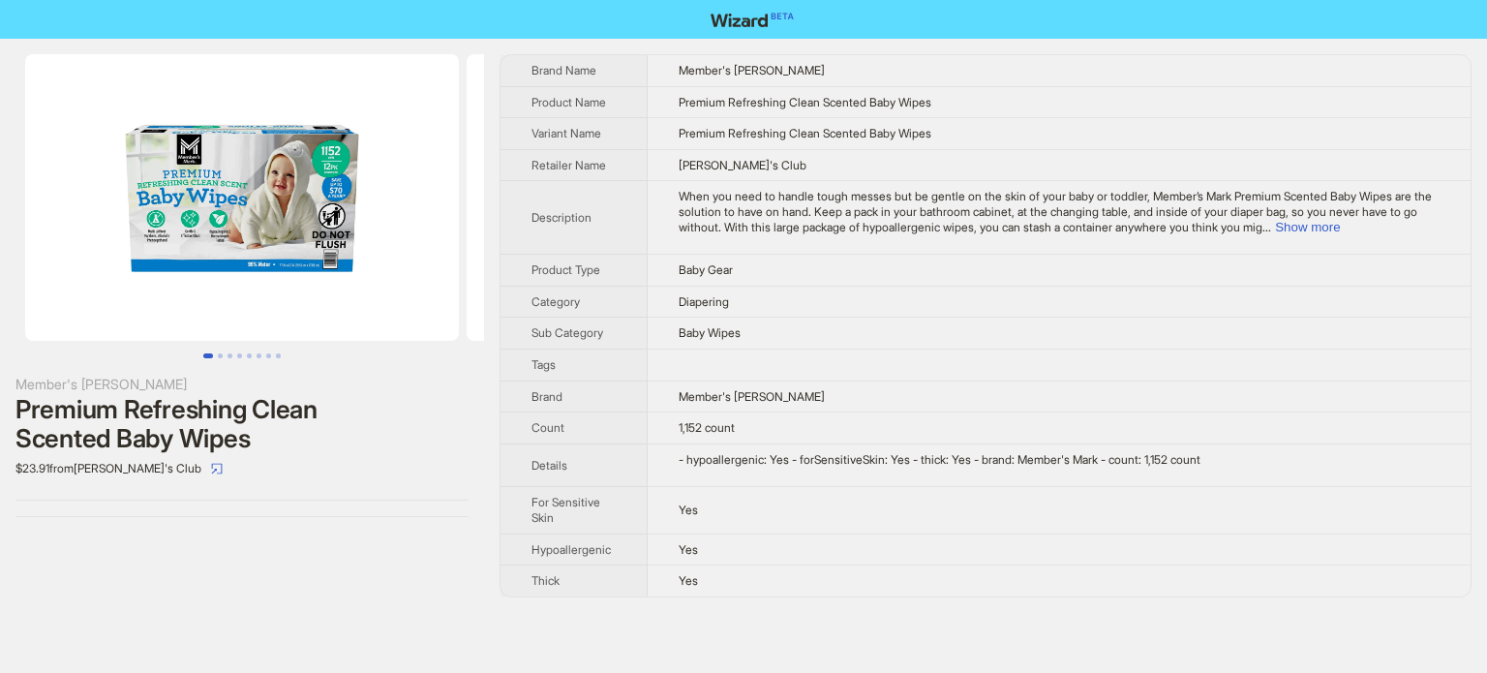
scroll to position [908, 0]
drag, startPoint x: 1402, startPoint y: 228, endPoint x: 1401, endPoint y: 237, distance: 9.7
click at [1340, 226] on button "Show more" at bounding box center [1307, 227] width 65 height 15
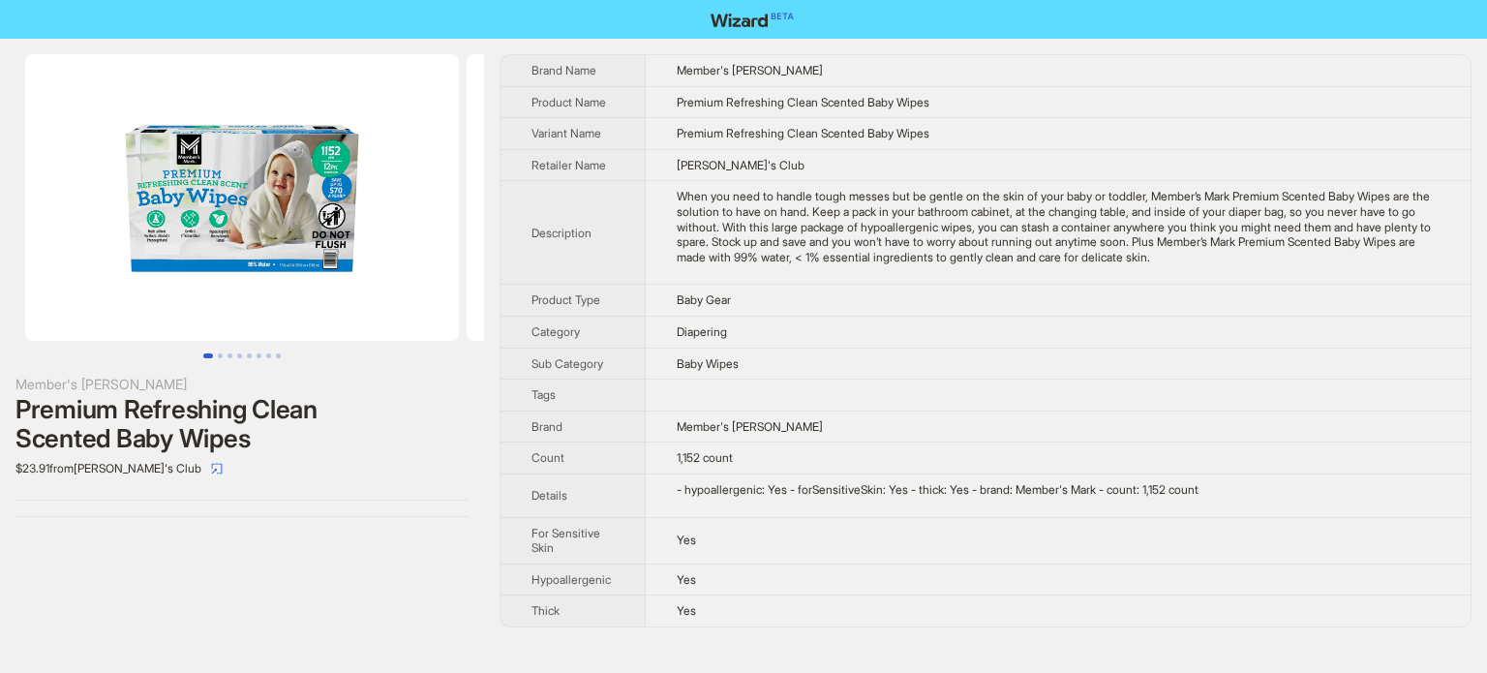
click at [785, 319] on td "Diapering" at bounding box center [1058, 332] width 825 height 32
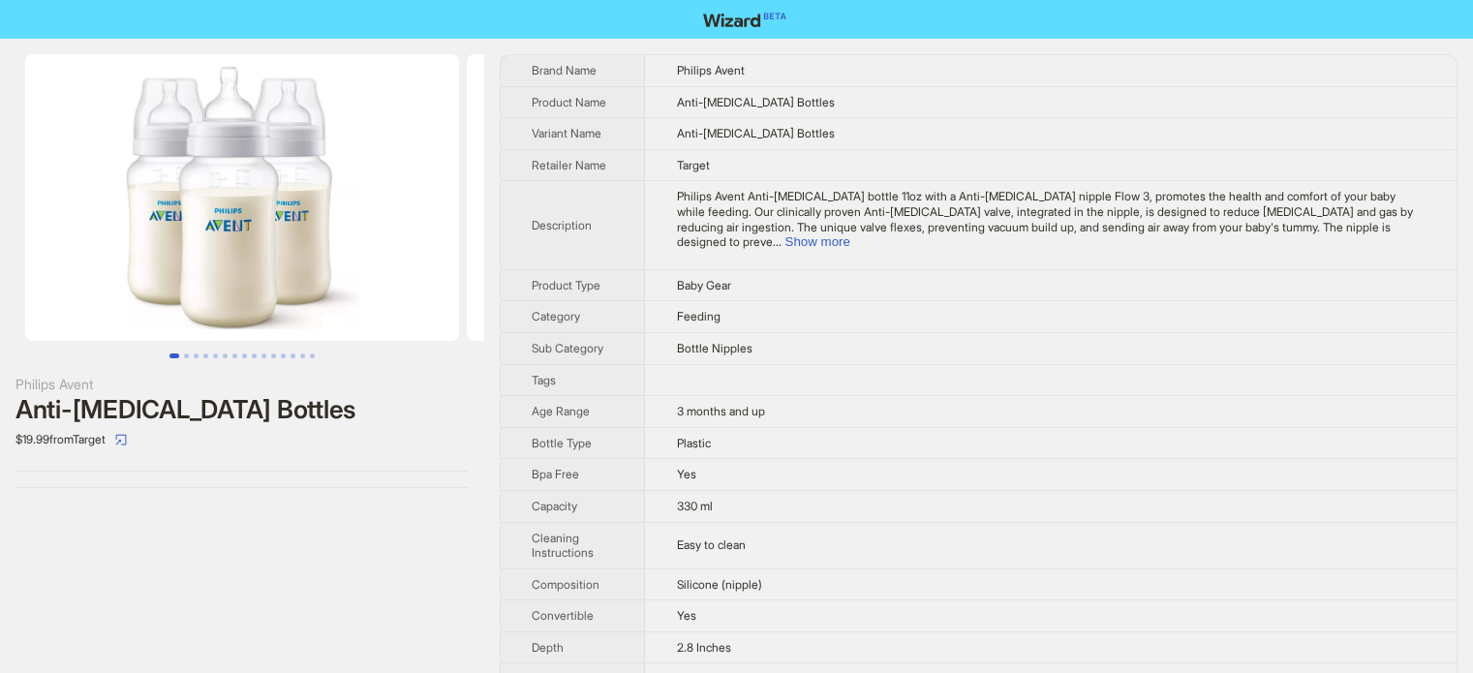
scroll to position [908, 0]
click at [849, 234] on button "Show more" at bounding box center [816, 241] width 65 height 15
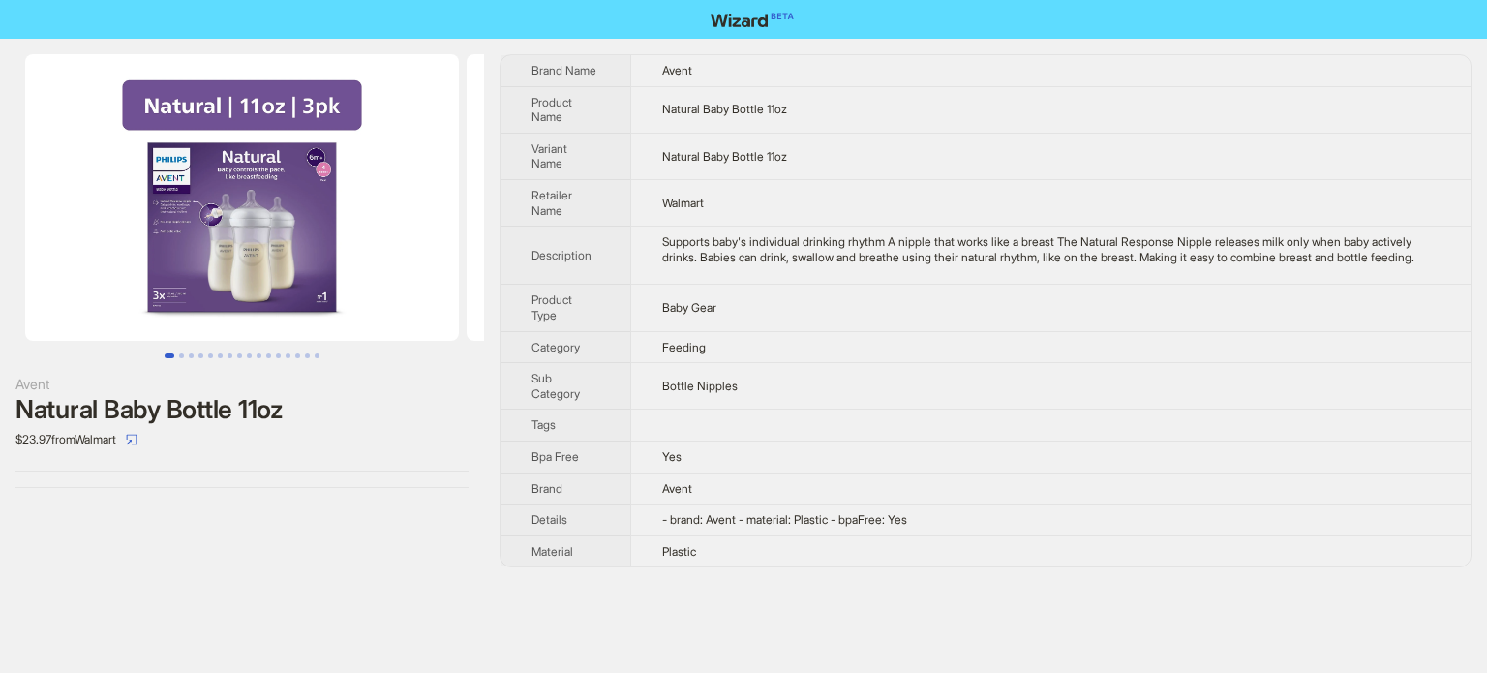
scroll to position [908, 0]
click at [221, 230] on img at bounding box center [242, 197] width 434 height 287
click at [802, 285] on td "Supports baby's individual drinking rhythm A nipple that works like a breast Th…" at bounding box center [1050, 256] width 840 height 58
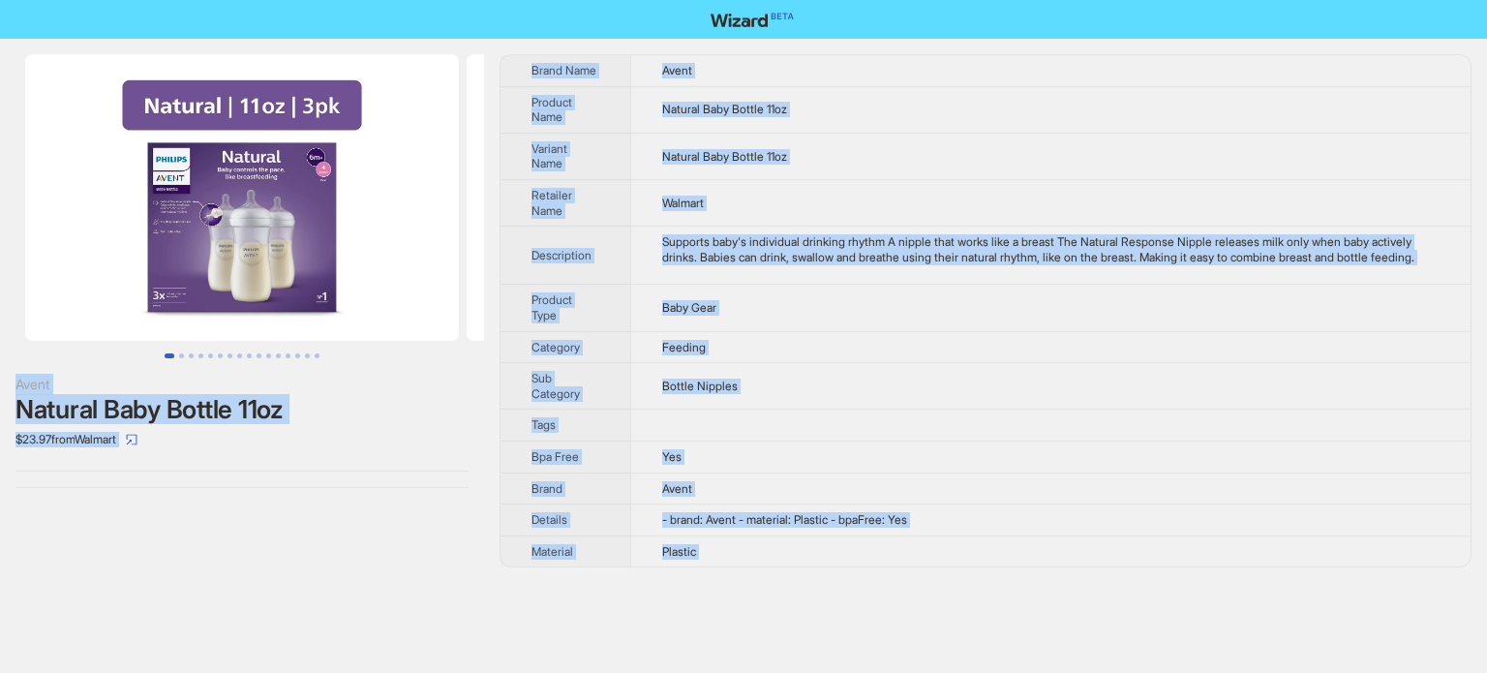
type textarea "**********"
click at [609, 326] on th "Product Type" at bounding box center [566, 308] width 130 height 46
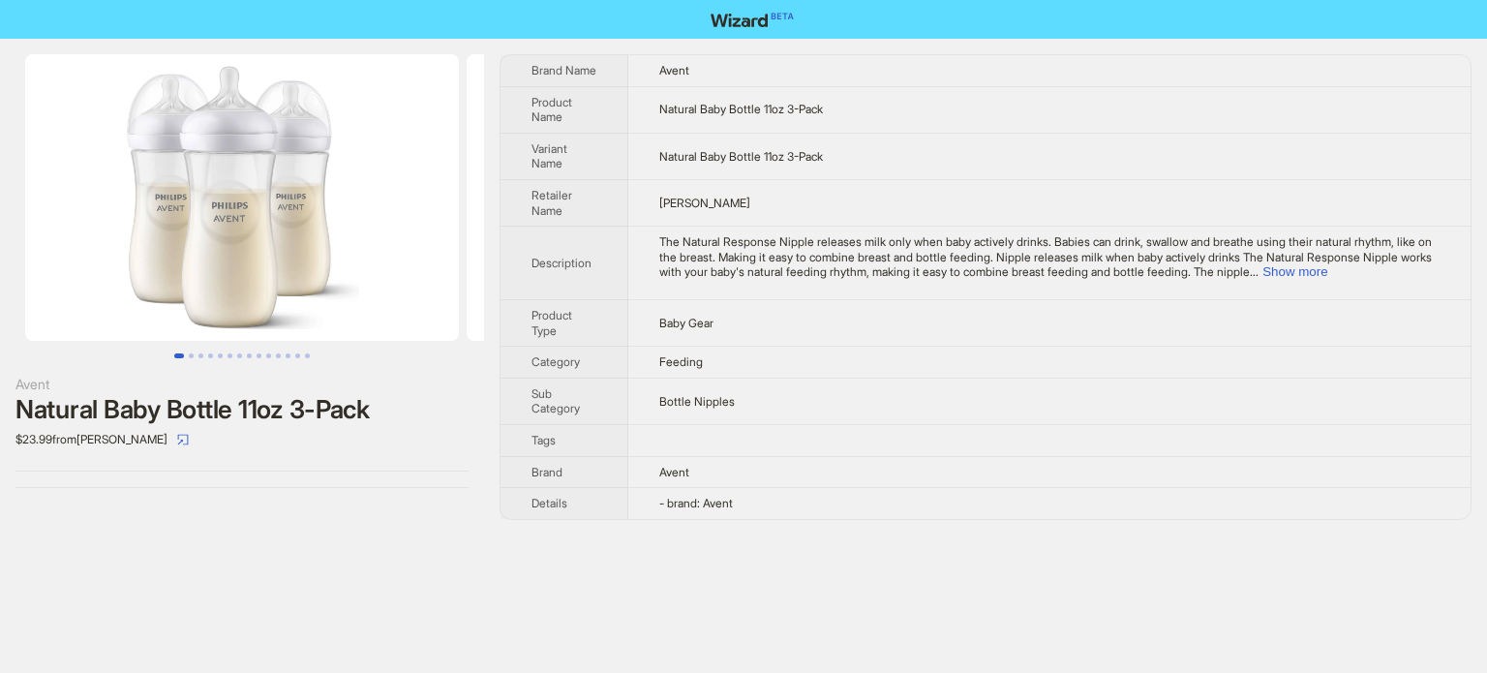
scroll to position [908, 0]
click at [1327, 269] on button "Show more" at bounding box center [1294, 271] width 65 height 15
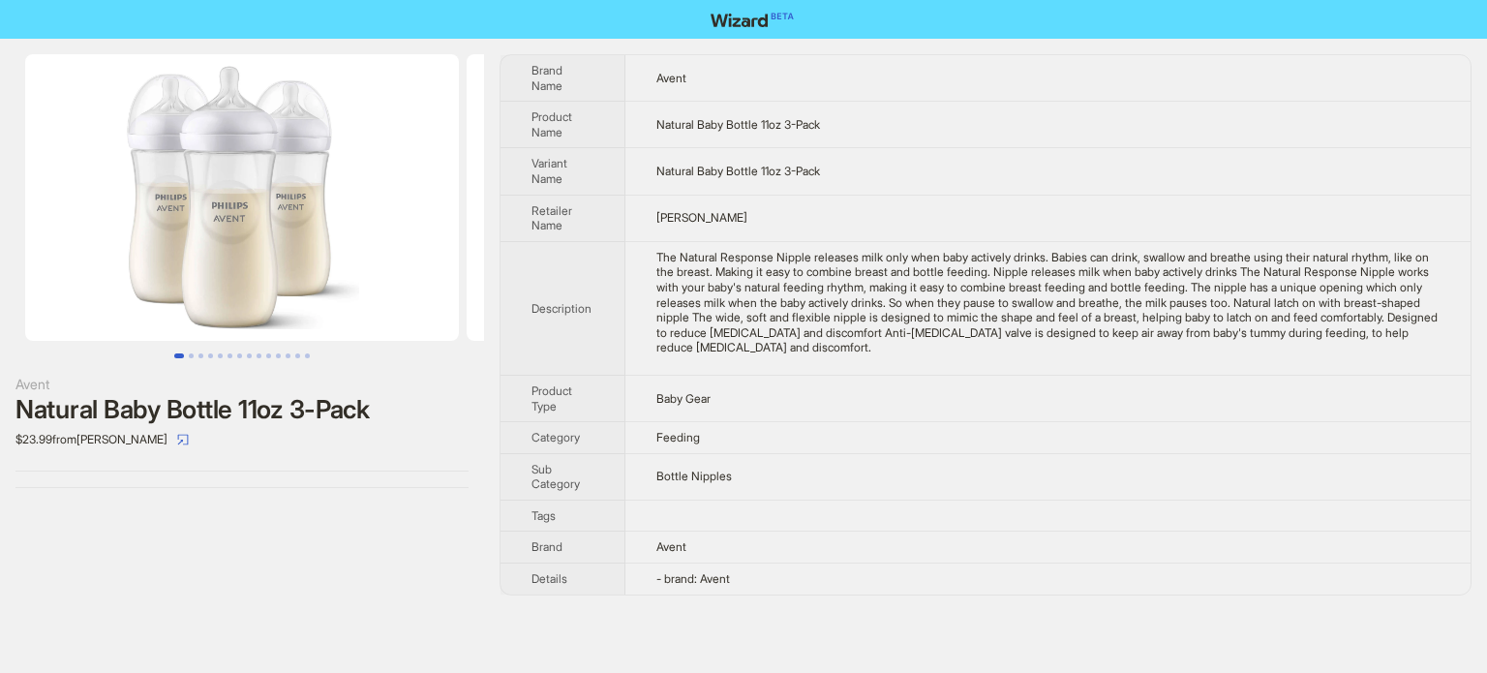
click at [866, 397] on td "Baby Gear" at bounding box center [1047, 398] width 845 height 46
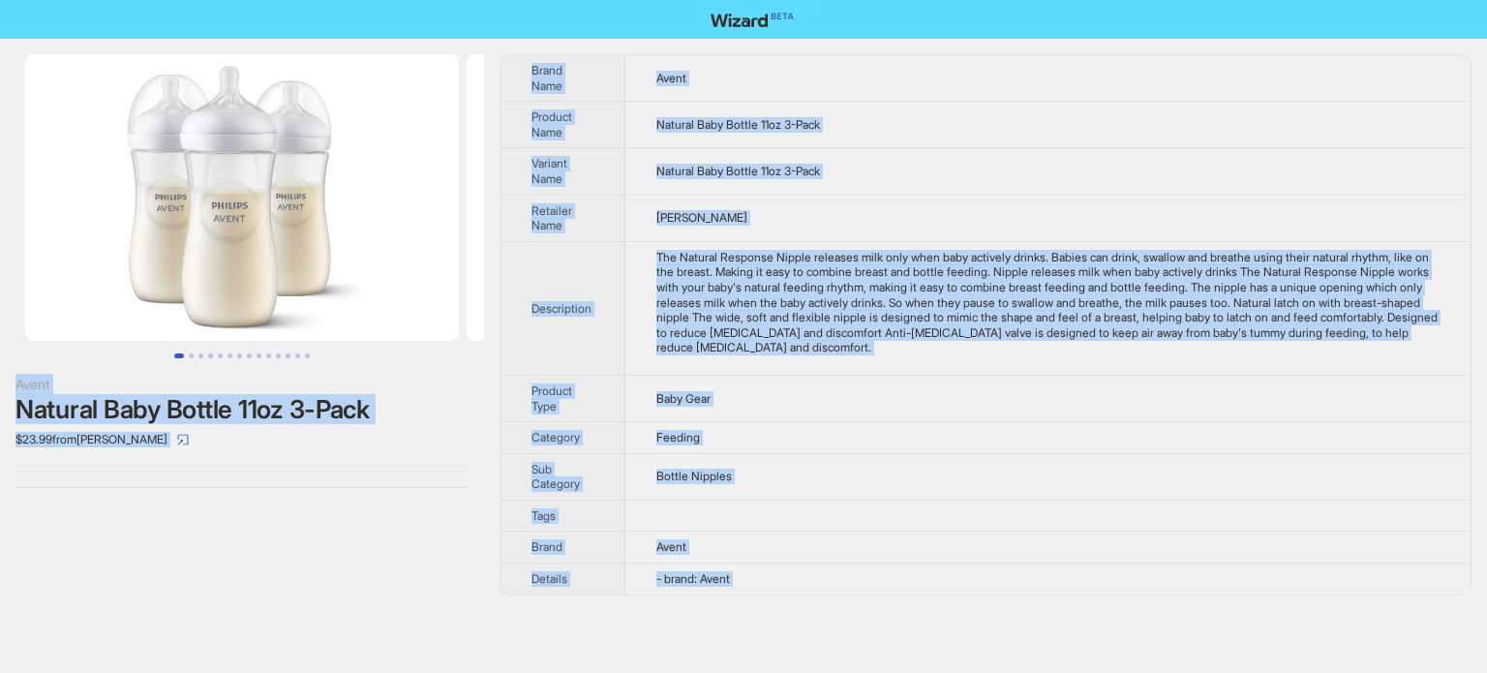
copy body "Avent Natural Baby Bottle 11oz 3-Pack $23.99 from Kohl's Brand Name Avent Produ…"
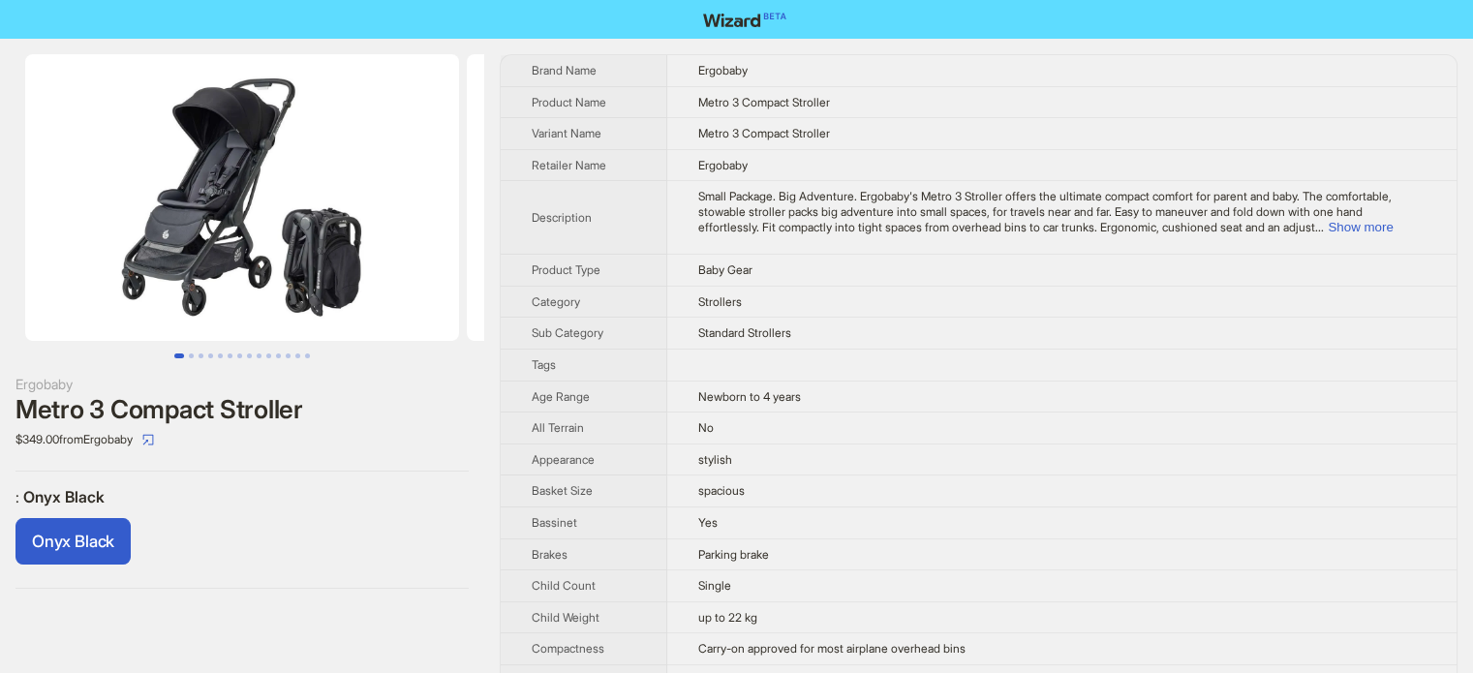
scroll to position [908, 0]
click at [709, 429] on td "No" at bounding box center [1061, 428] width 789 height 32
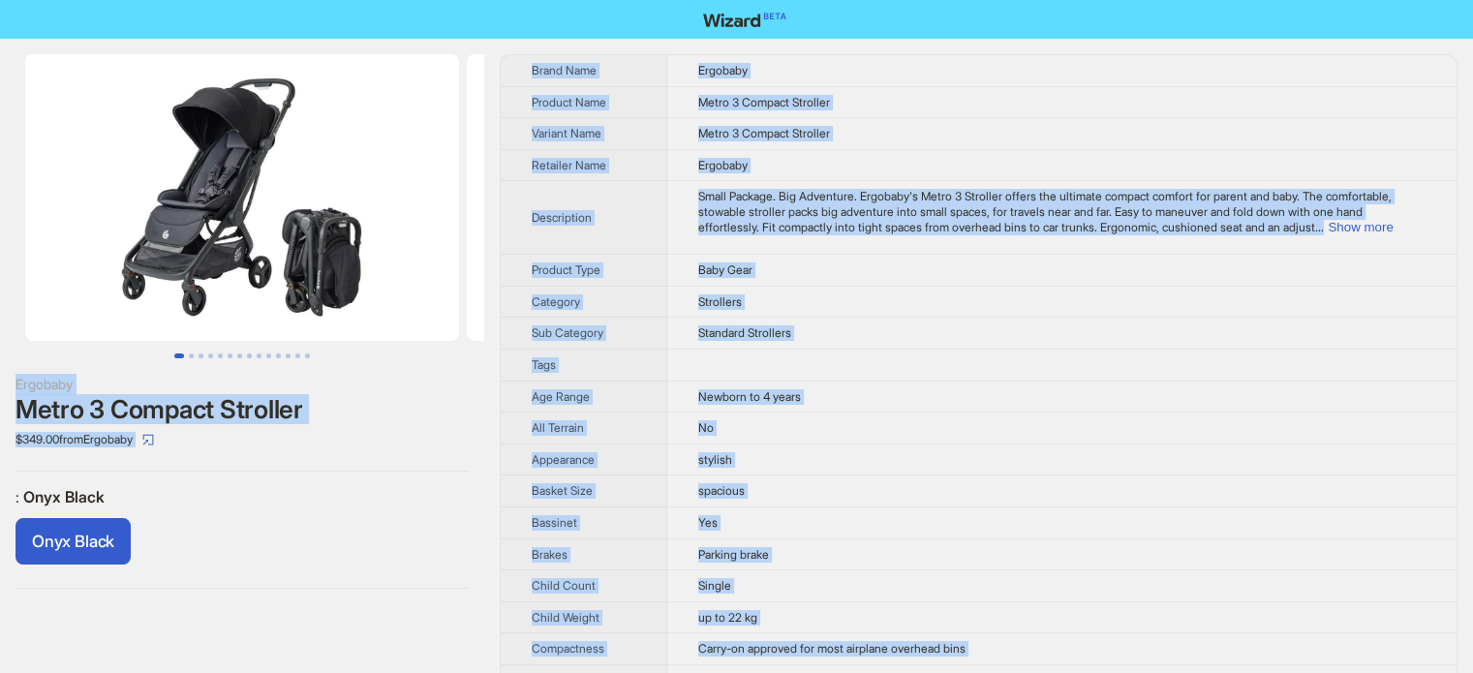
copy body "Ergobaby Metro 3 Compact Stroller $349.00 from Ergobaby : Onyx Black Onyx Black…"
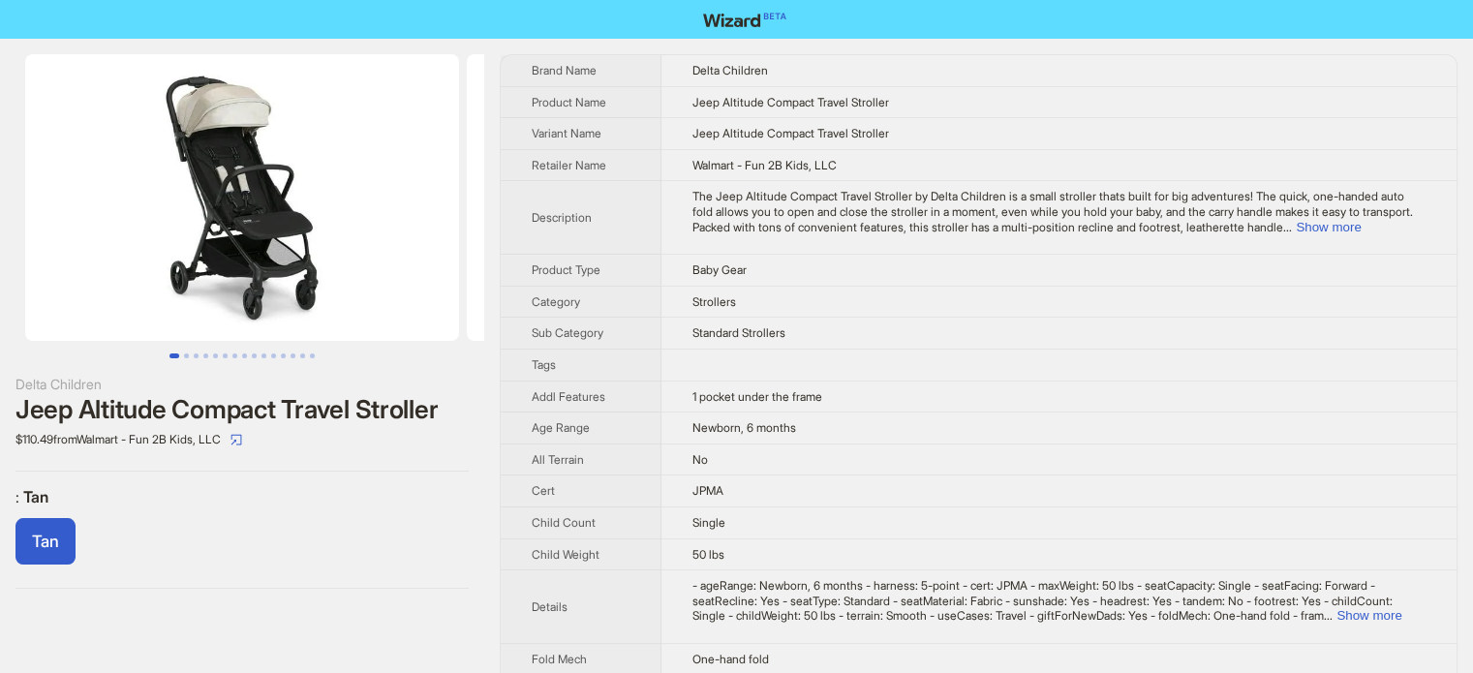
scroll to position [908, 0]
click at [701, 325] on span "Standard Strollers" at bounding box center [738, 332] width 93 height 15
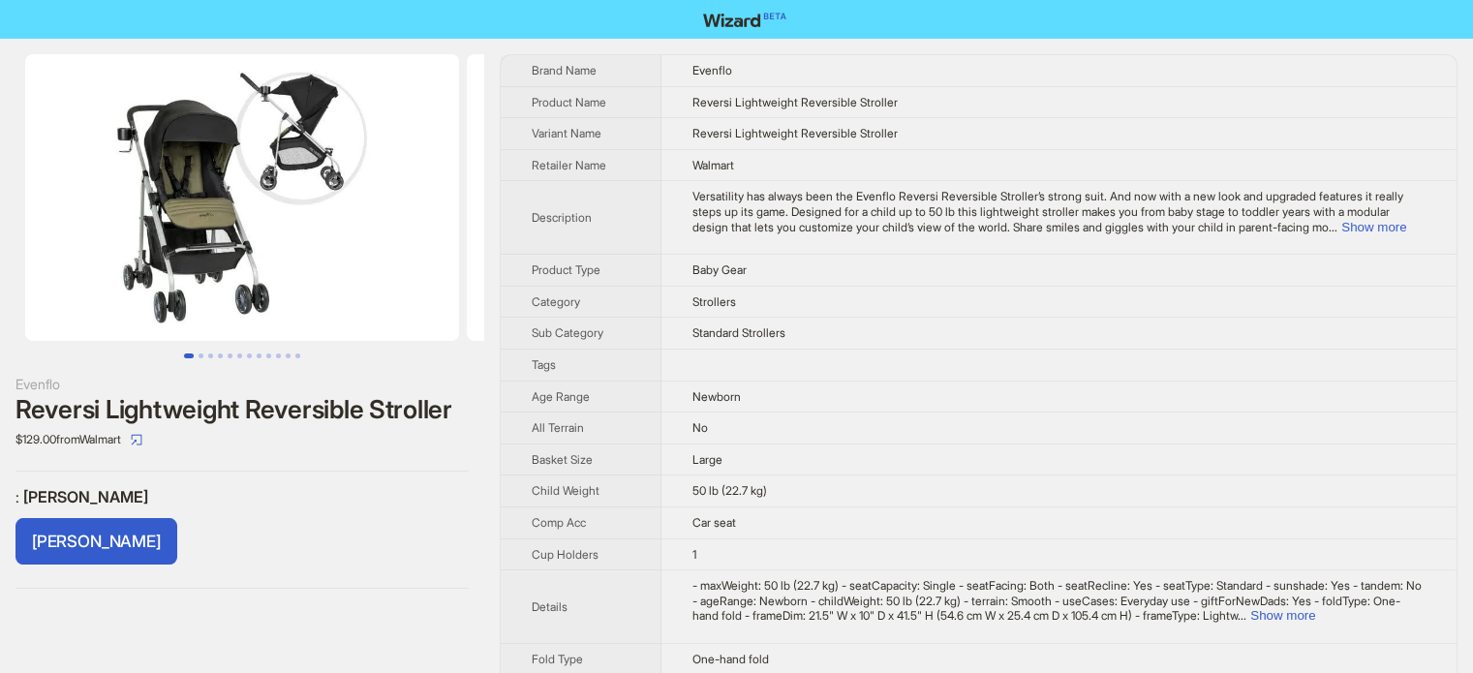
scroll to position [908, 0]
click at [1423, 222] on div "Versatility has always been the Evenflo Reversi Reversible Stroller’s strong su…" at bounding box center [1058, 212] width 733 height 46
click at [1387, 237] on td "Versatility has always been the Evenflo Reversi Reversible Stroller’s strong su…" at bounding box center [1058, 218] width 795 height 74
click at [1389, 228] on button "Show more" at bounding box center [1373, 227] width 65 height 15
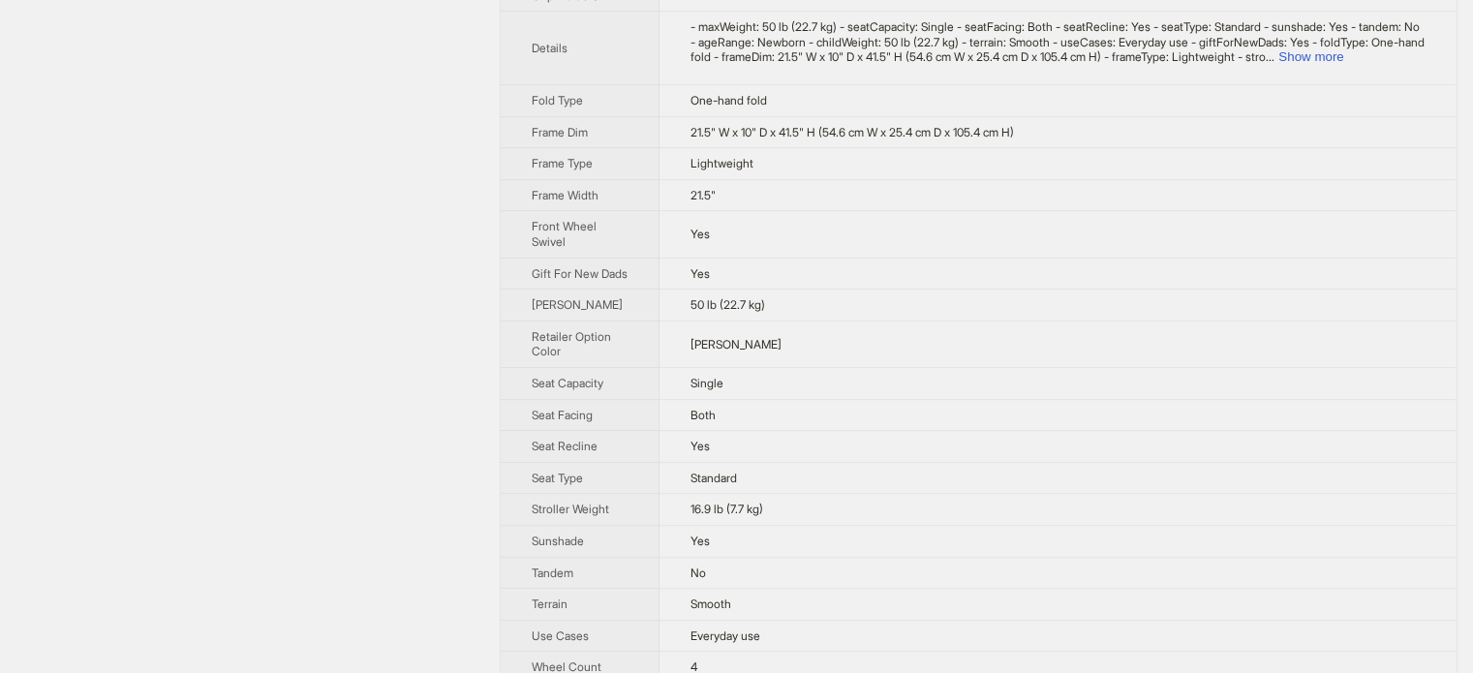
scroll to position [484, 0]
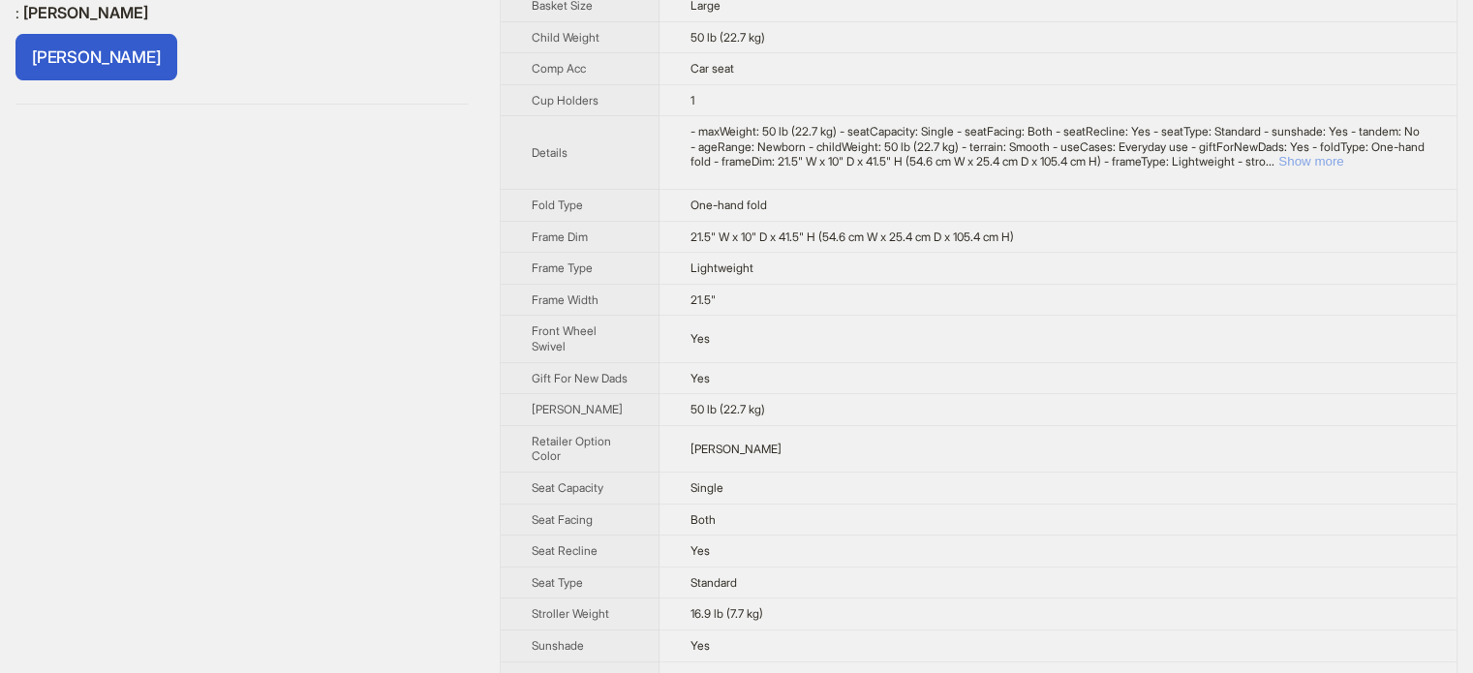
click at [1343, 168] on button "Show more" at bounding box center [1310, 161] width 65 height 15
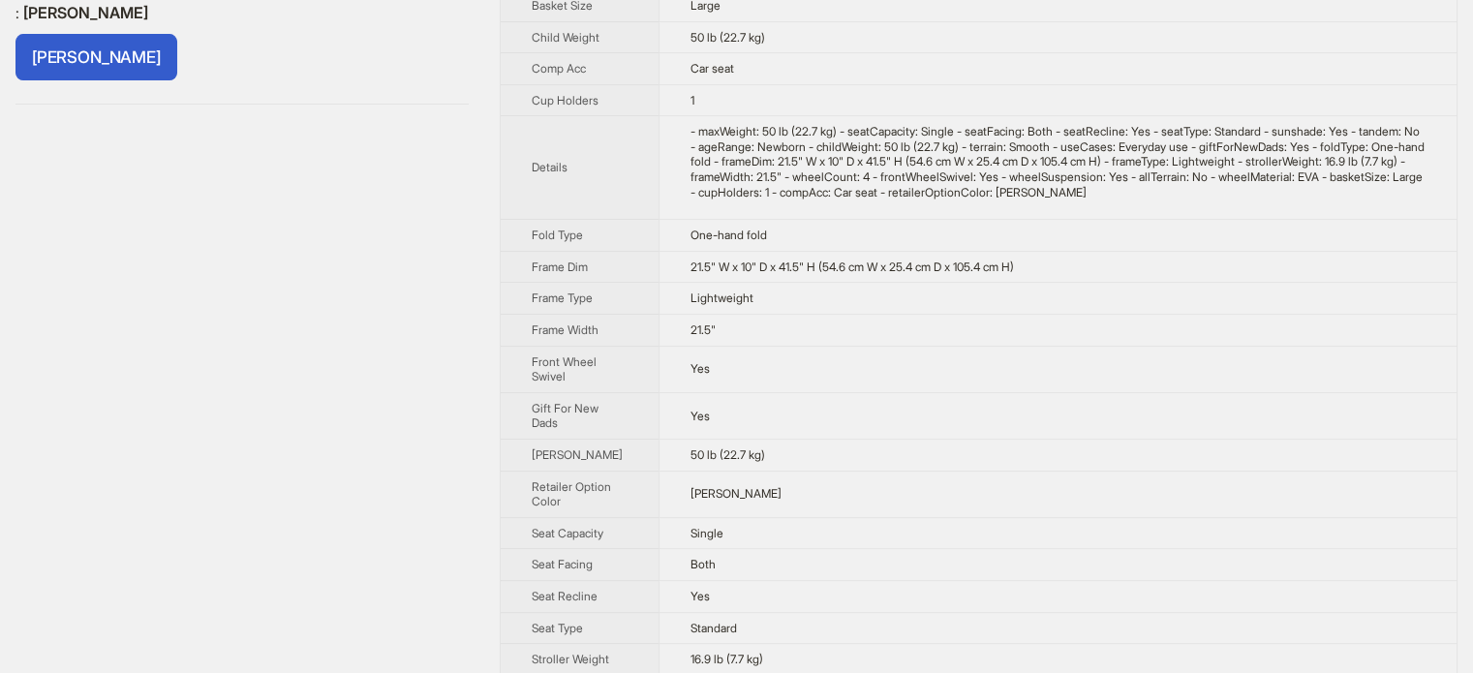
click at [674, 283] on td "21.5" W x 10" D x 41.5" H (54.6 cm W x 25.4 cm D x 105.4 cm H)" at bounding box center [1057, 267] width 798 height 32
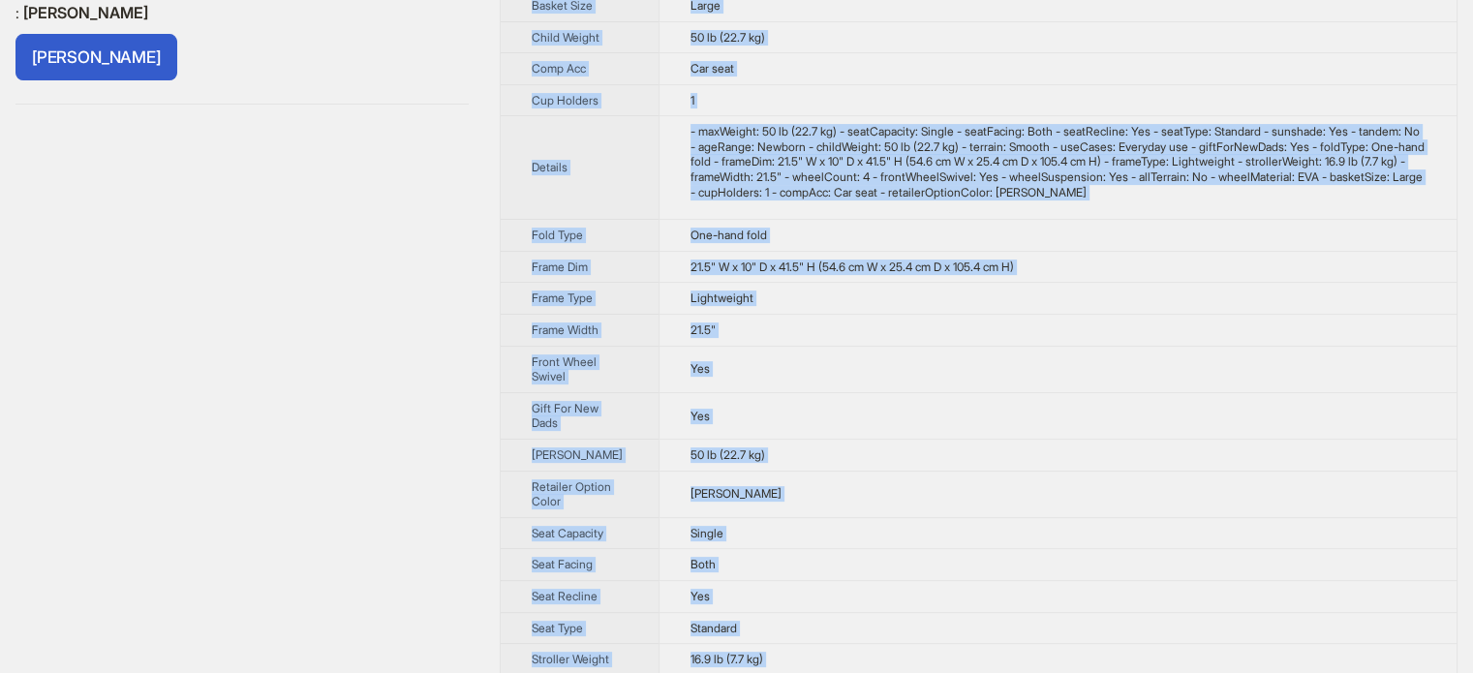
copy body "Evenflo Reversi Lightweight Reversible Stroller $129.00 from Walmart : Leonis G…"
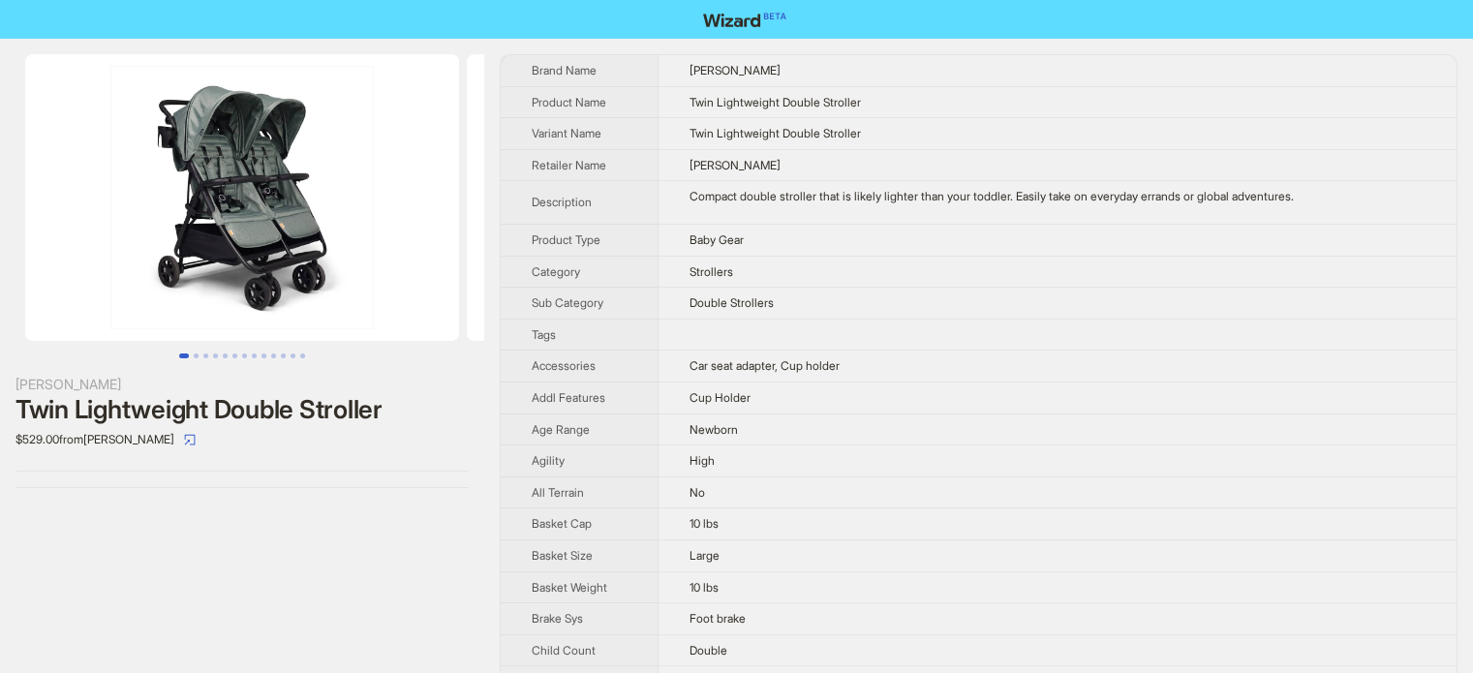
scroll to position [908, 0]
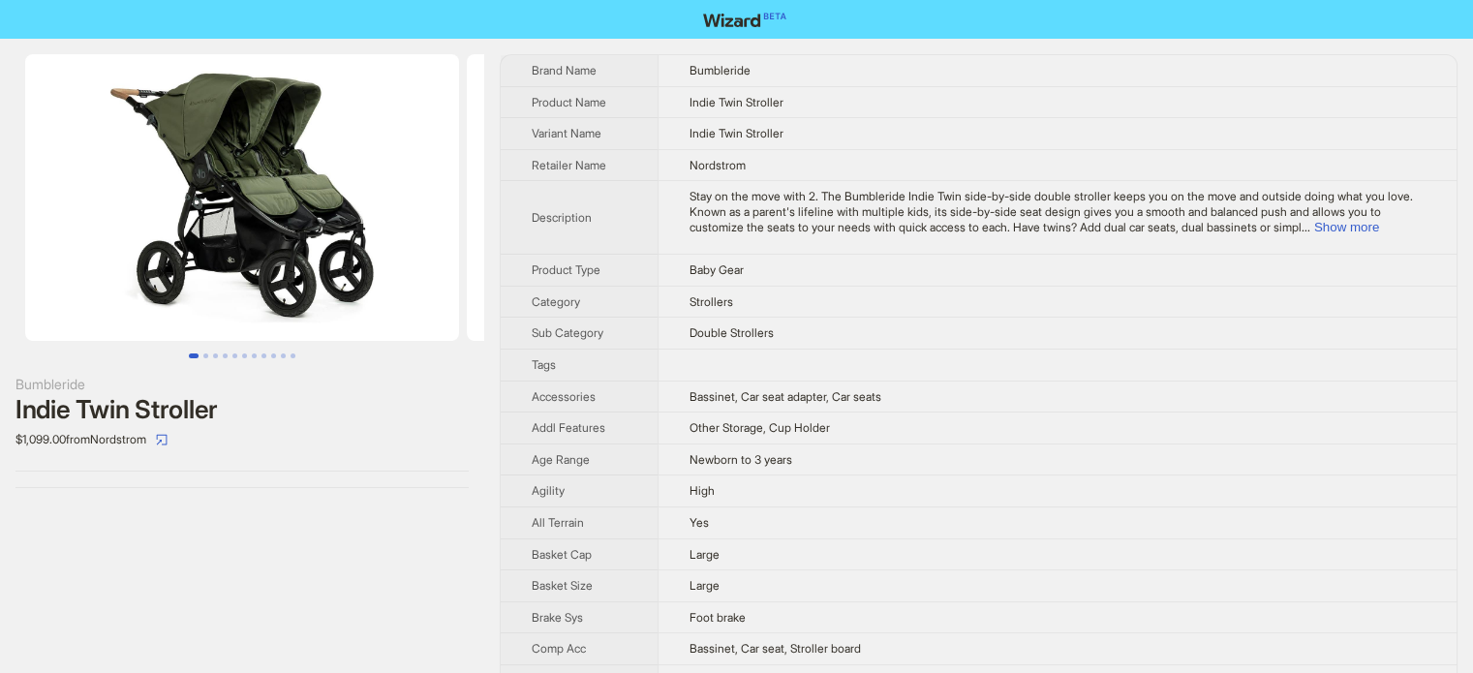
scroll to position [908, 0]
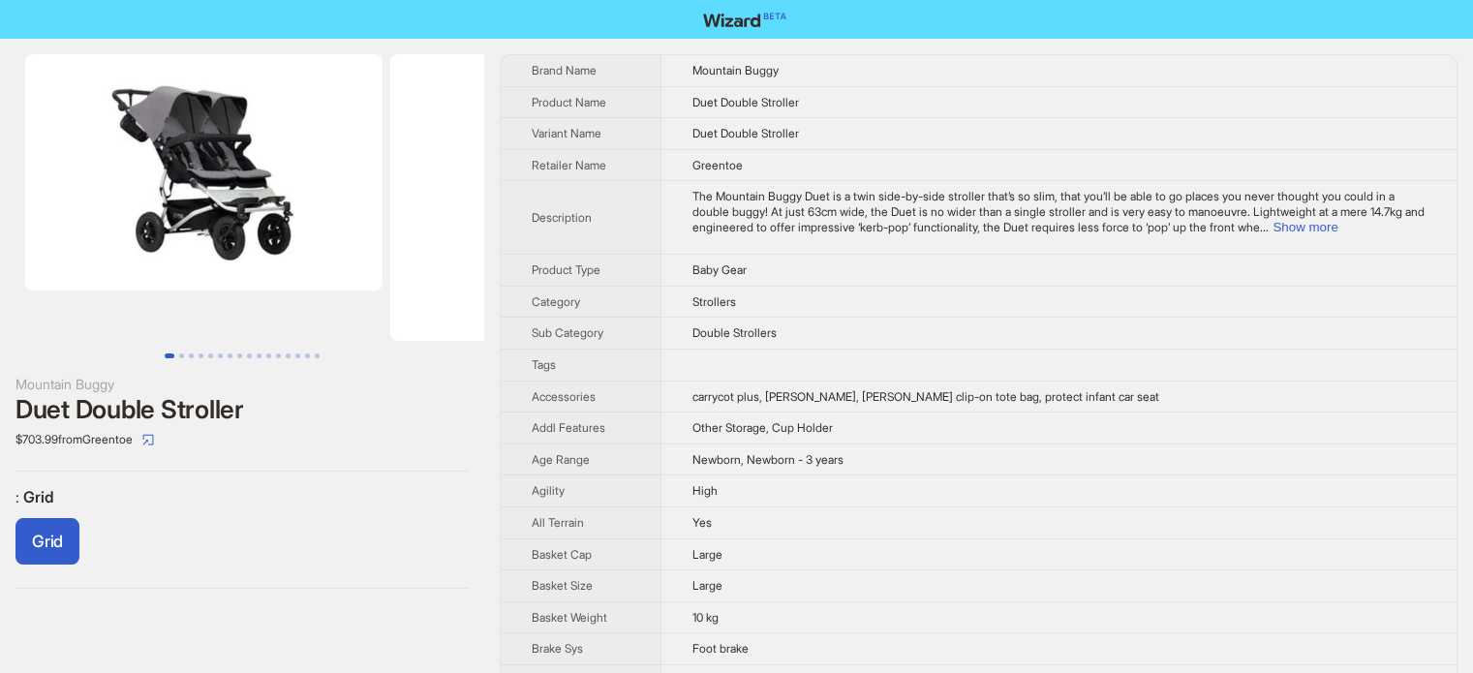
scroll to position [908, 0]
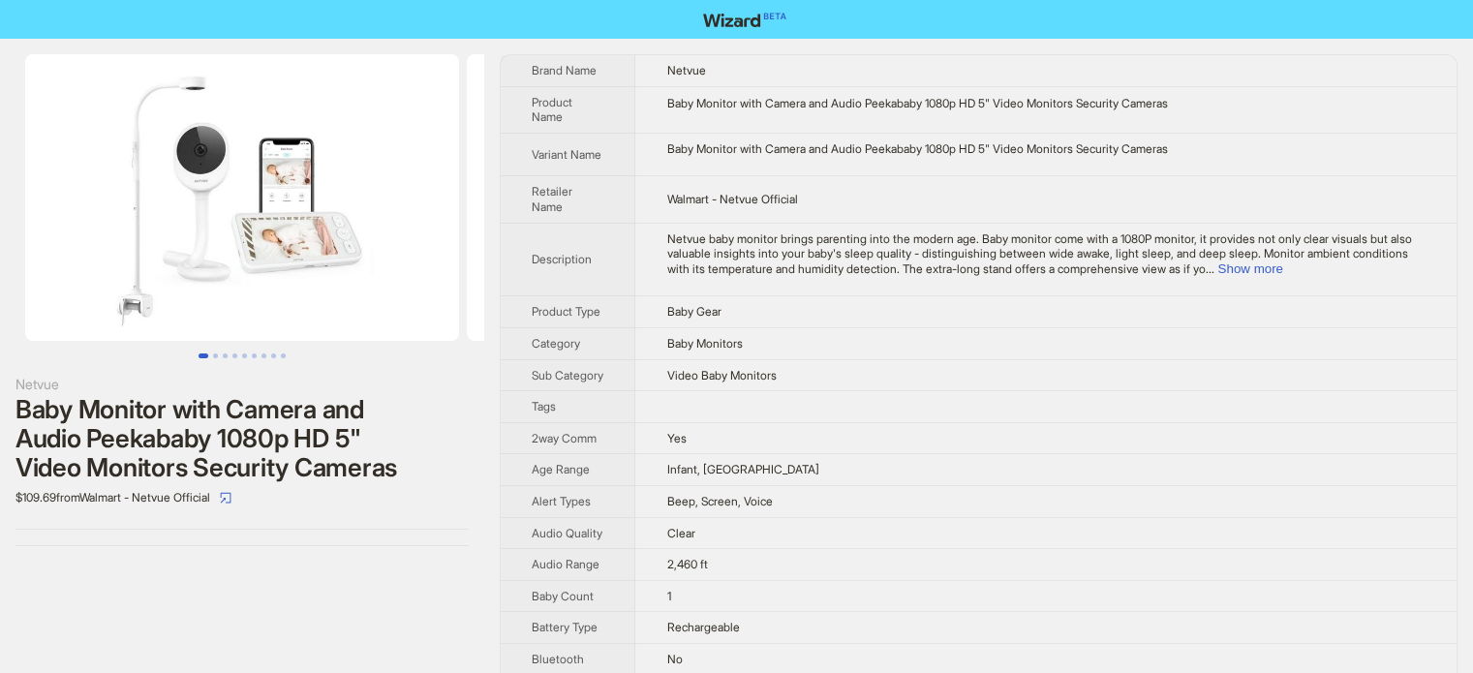
click at [693, 422] on td at bounding box center [1045, 407] width 821 height 32
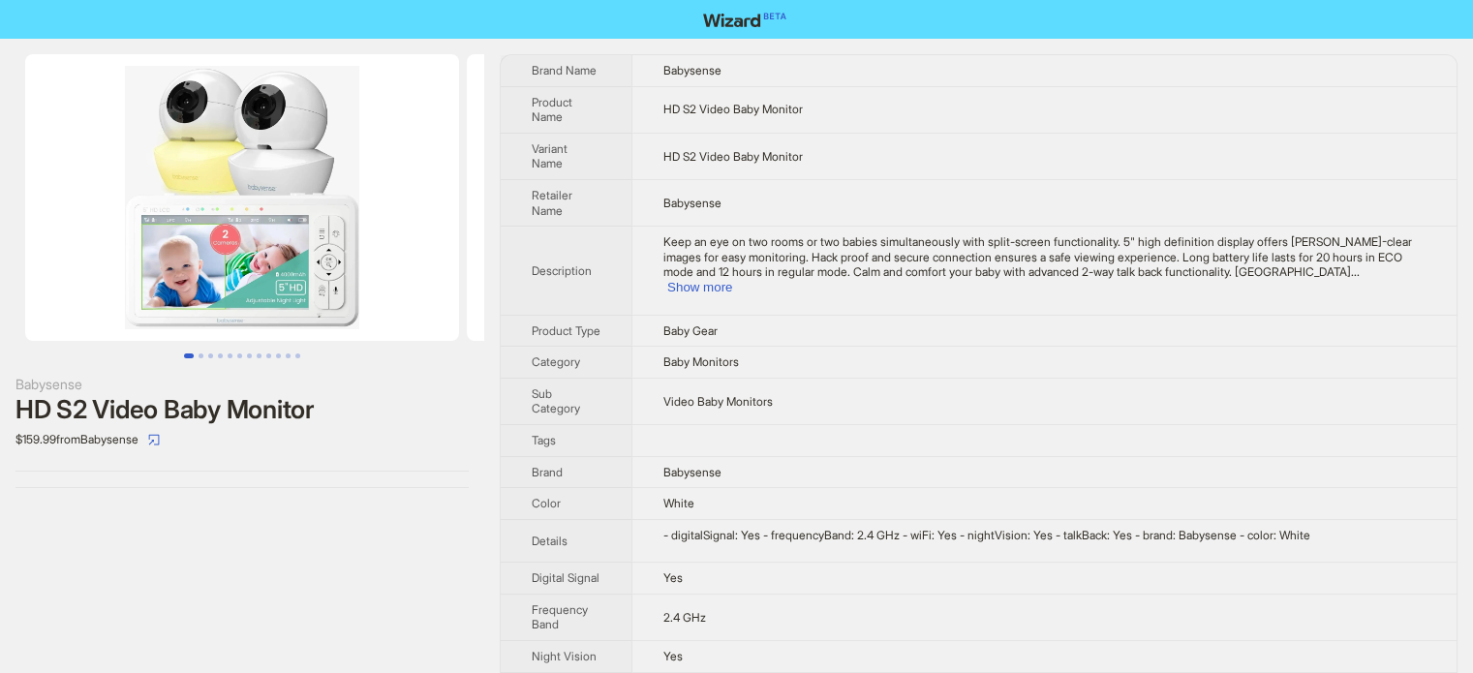
click at [814, 344] on td "Baby Gear" at bounding box center [1043, 331] width 825 height 32
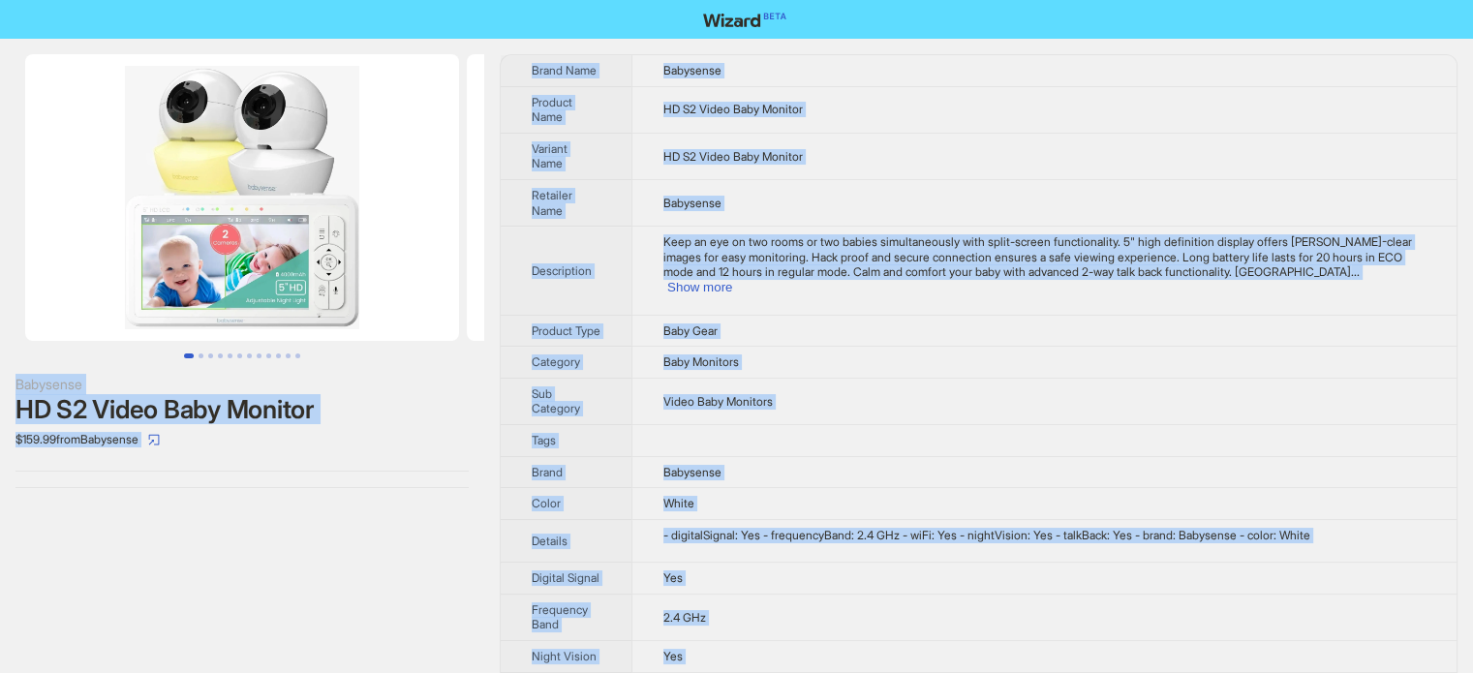
copy body "Babysense HD S2 Video Baby Monitor $159.99 from Babysense Brand Name Babysense …"
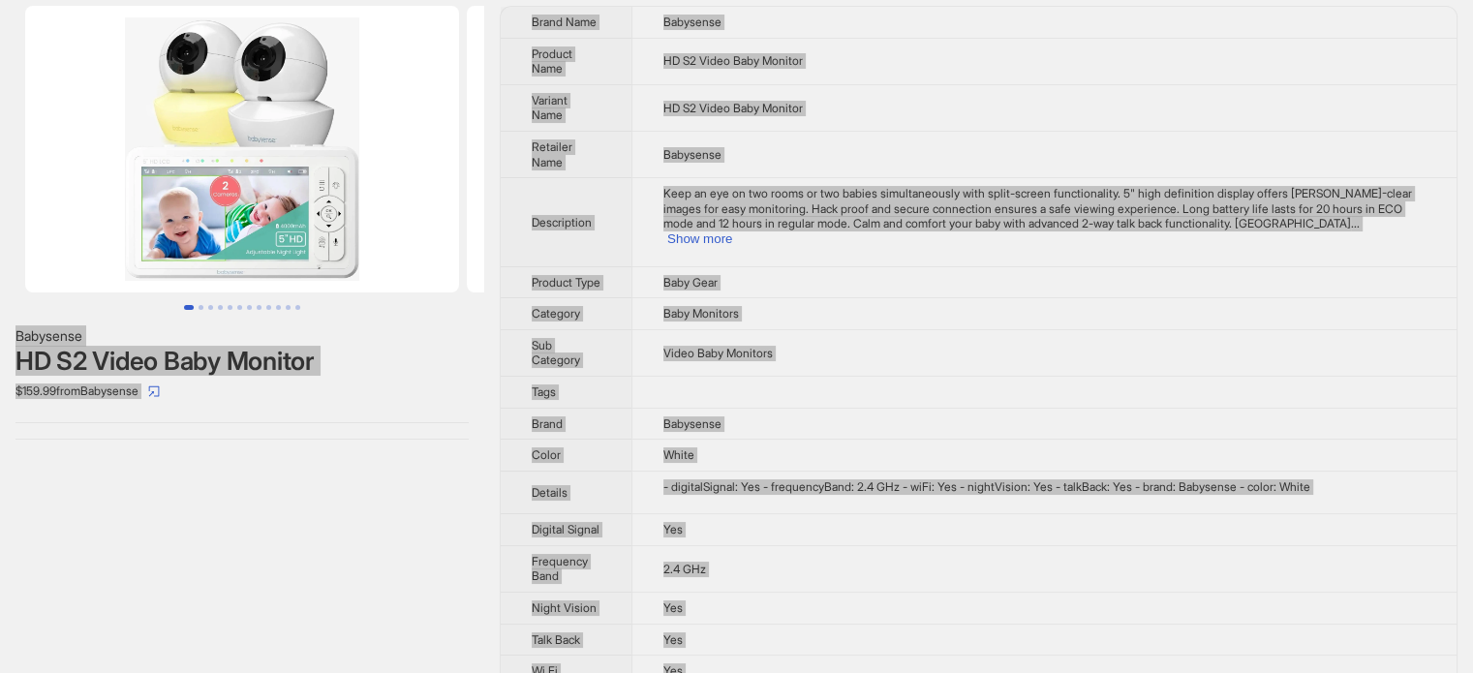
scroll to position [75, 0]
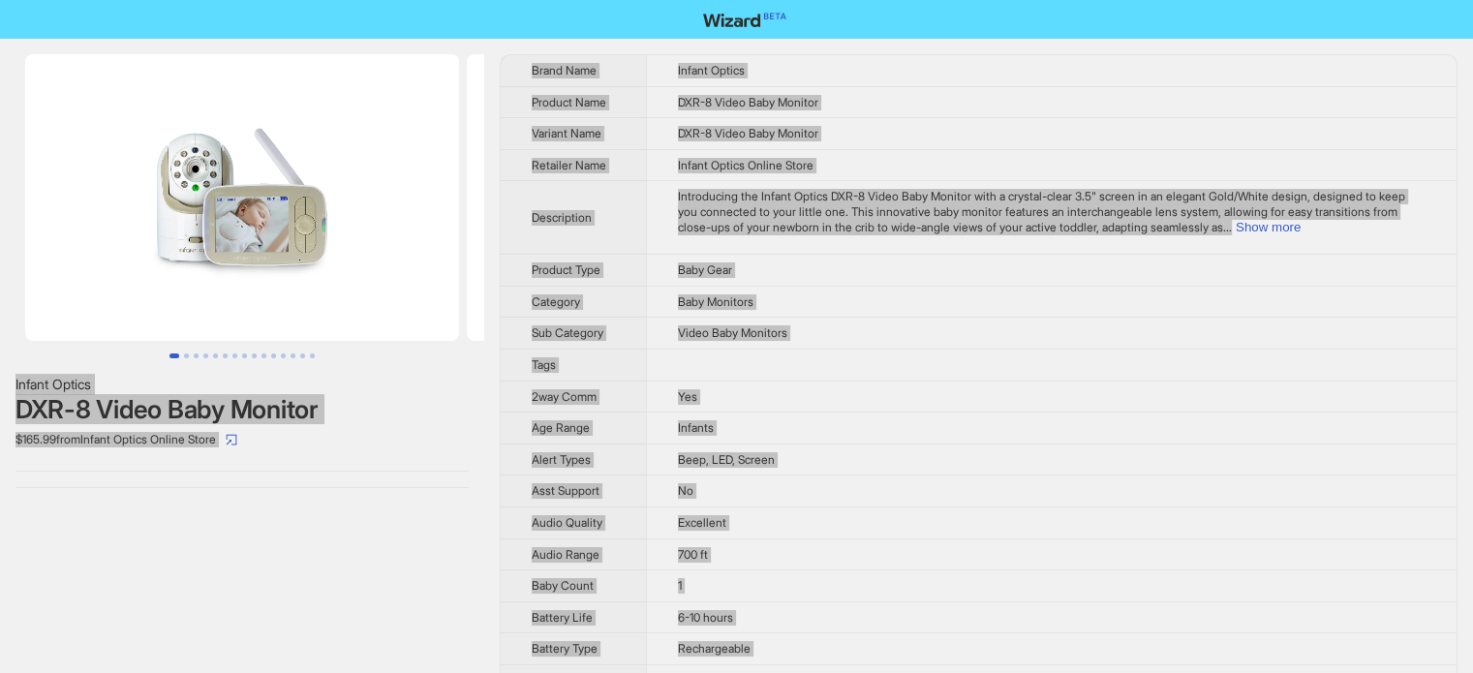
scroll to position [908, 0]
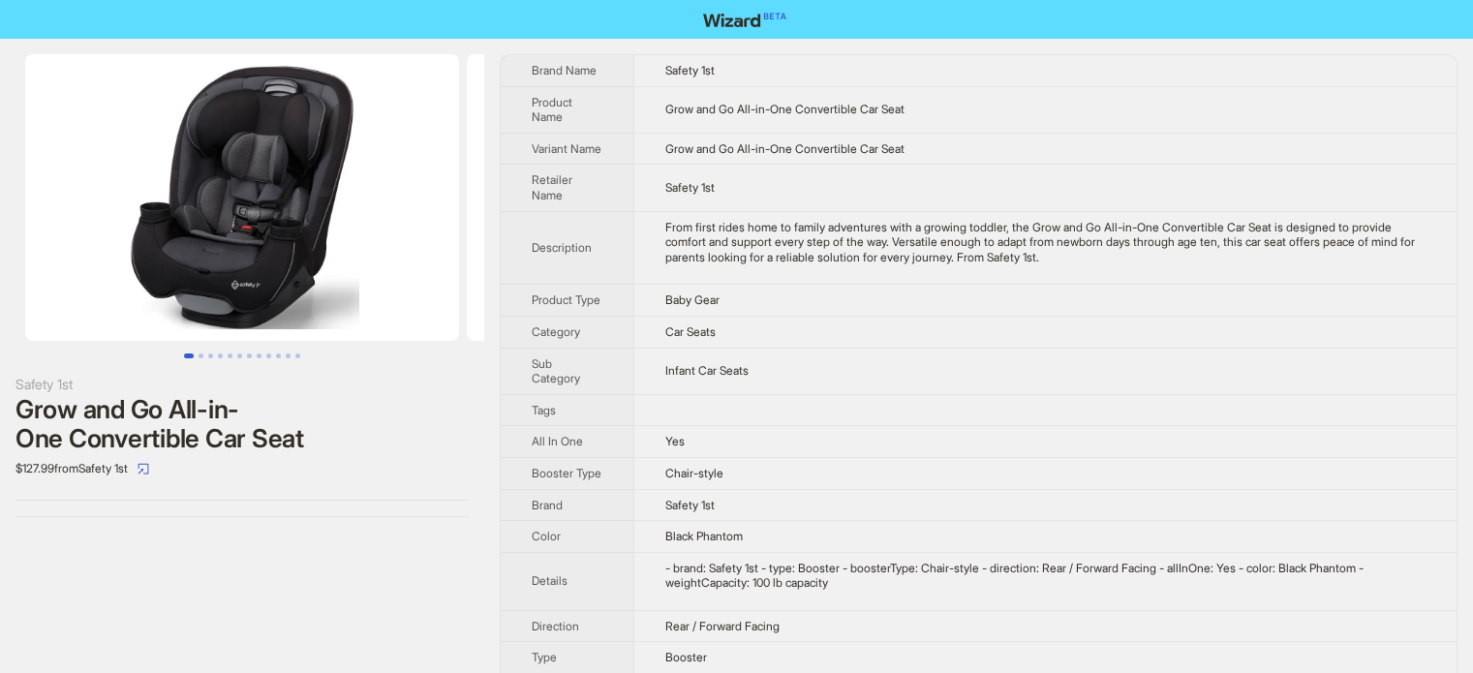
scroll to position [908, 0]
click at [759, 285] on td "From first rides home to family adventures with a growing toddler, the Grow and…" at bounding box center [1044, 248] width 823 height 74
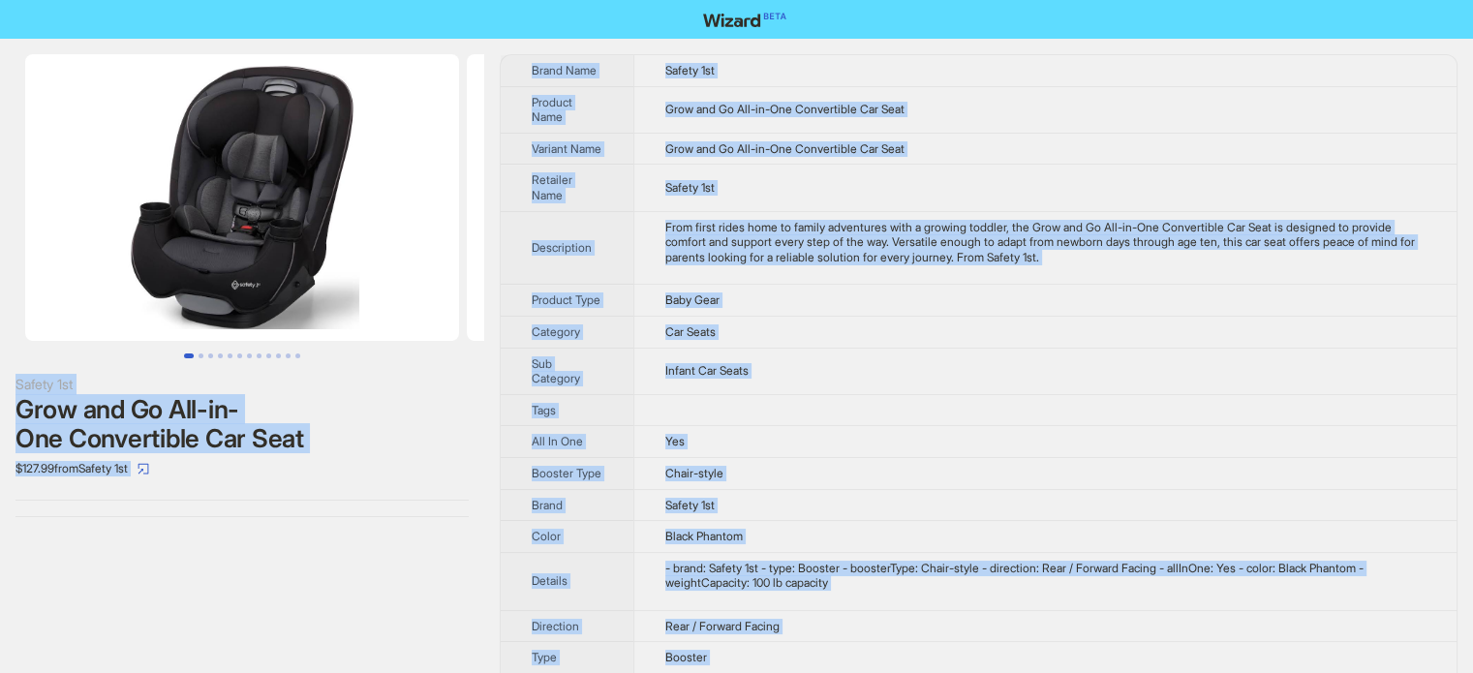
copy body "Safety 1st Grow and Go All-in-One Convertible Car Seat $127.99 from Safety 1st …"
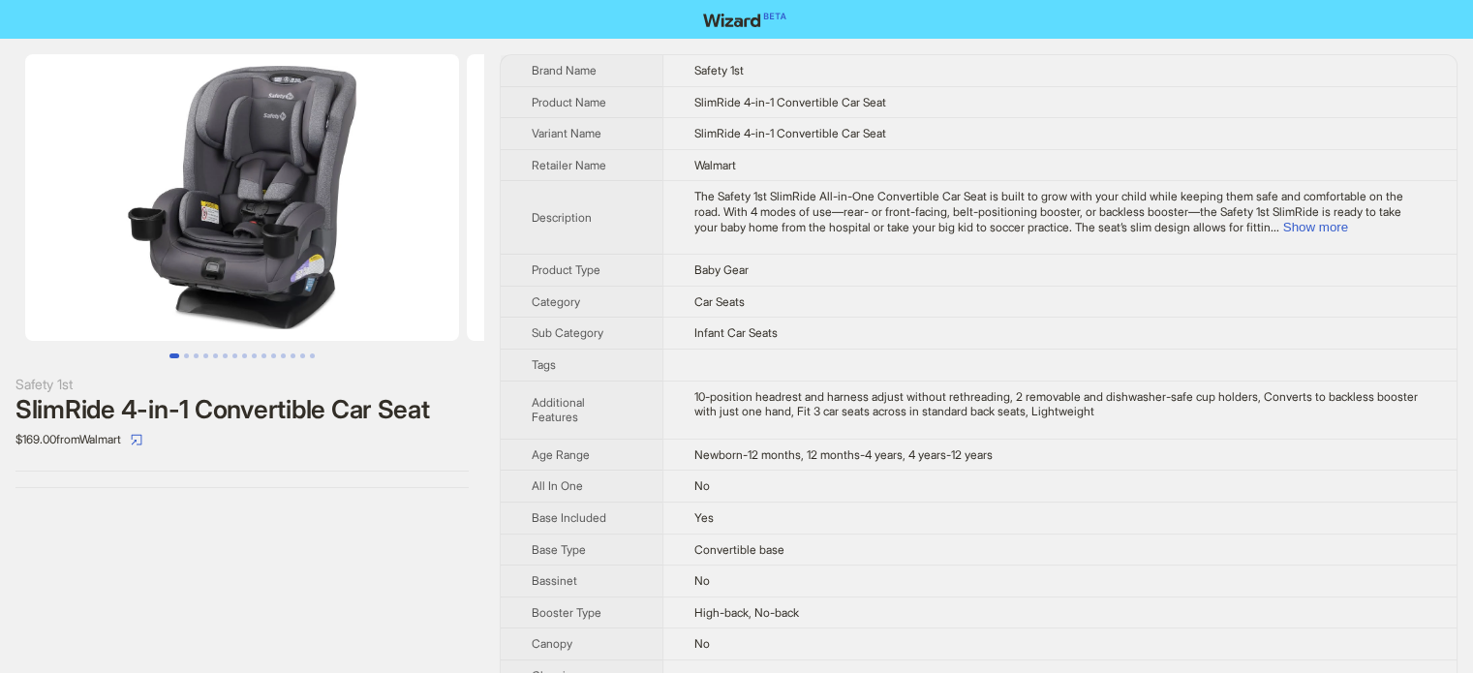
click at [860, 461] on td "Newborn-12 months, 12 months-4 years, 4 years-12 years" at bounding box center [1059, 455] width 794 height 32
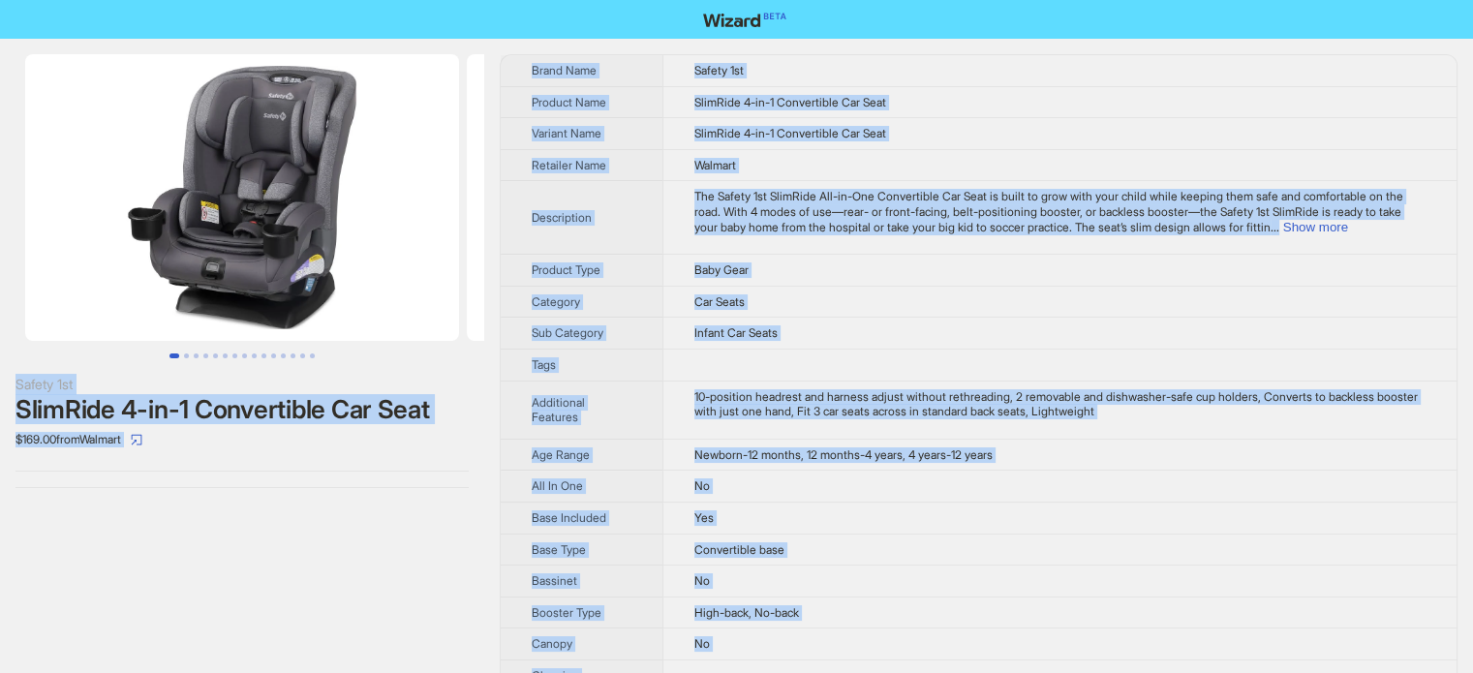
copy body "Safety 1st SlimRide 4-in-1 Convertible Car Seat $169.00 from Walmart Brand Name…"
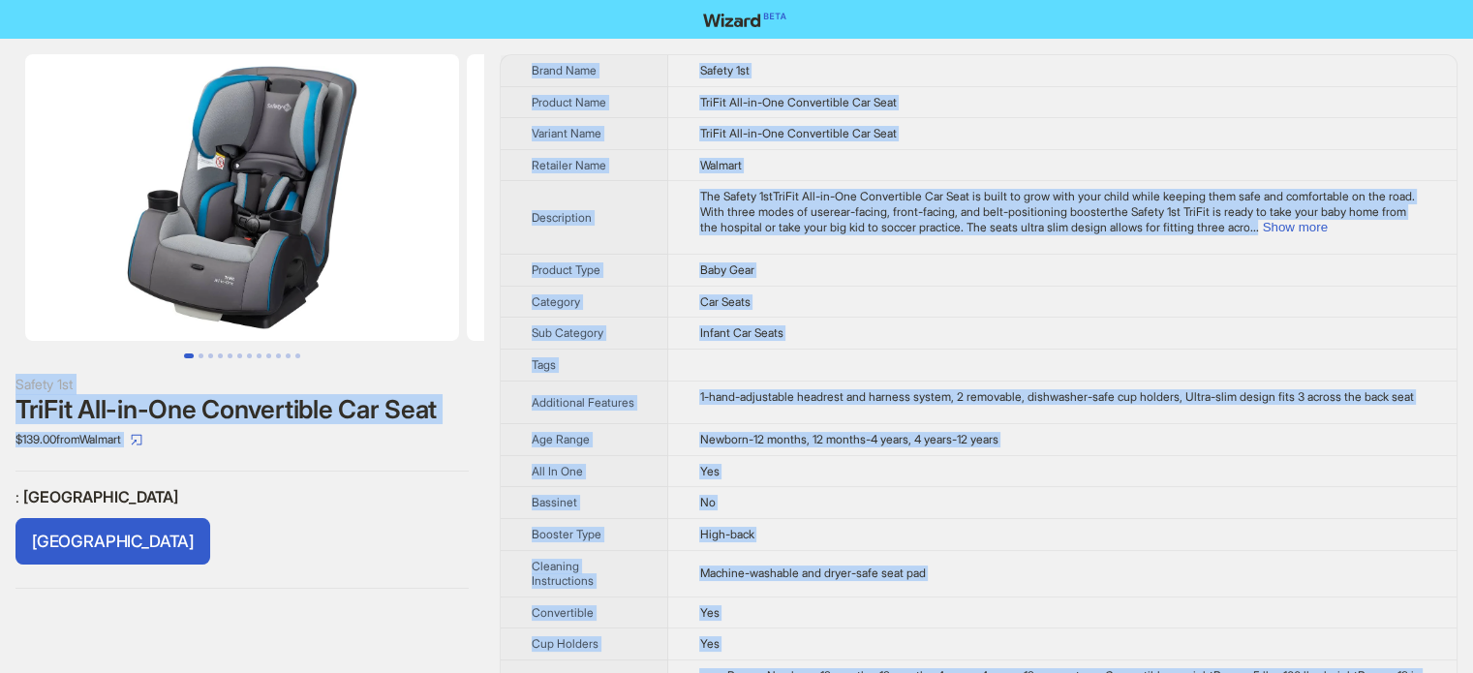
scroll to position [908, 0]
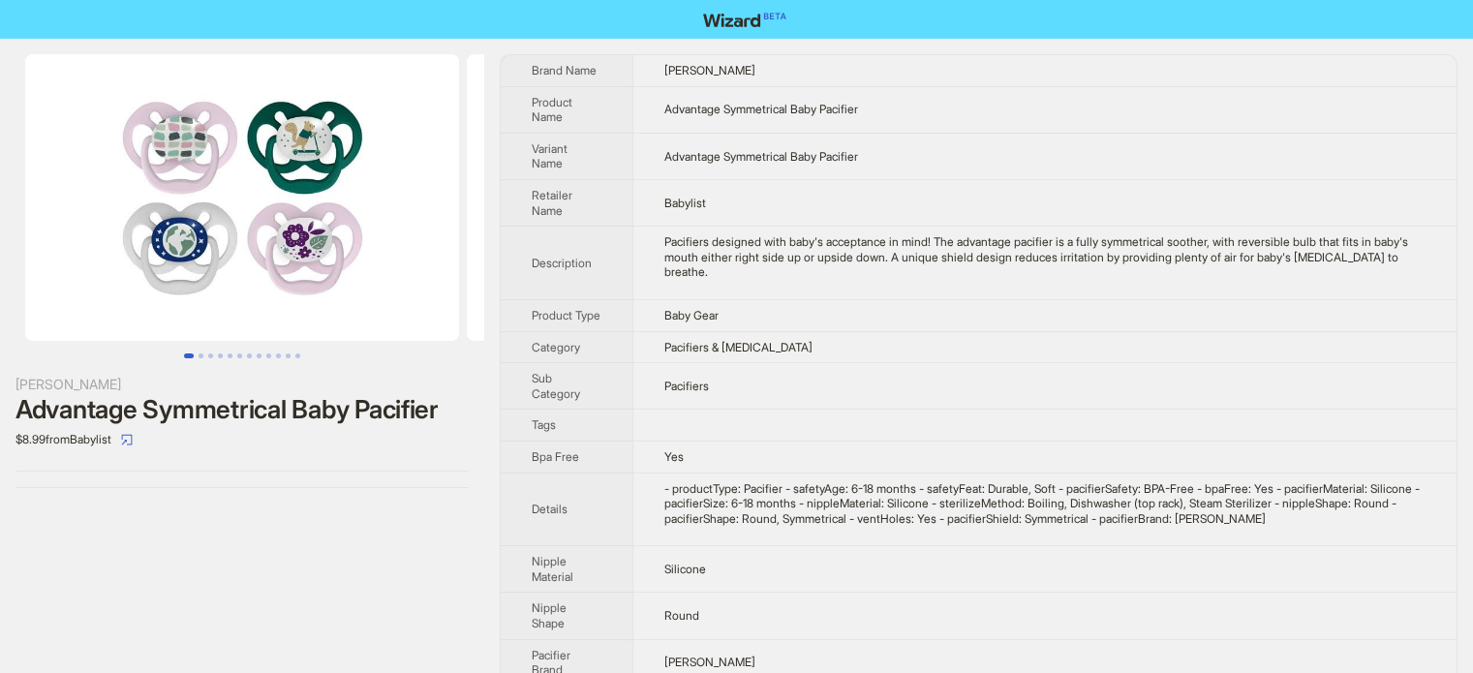
scroll to position [908, 0]
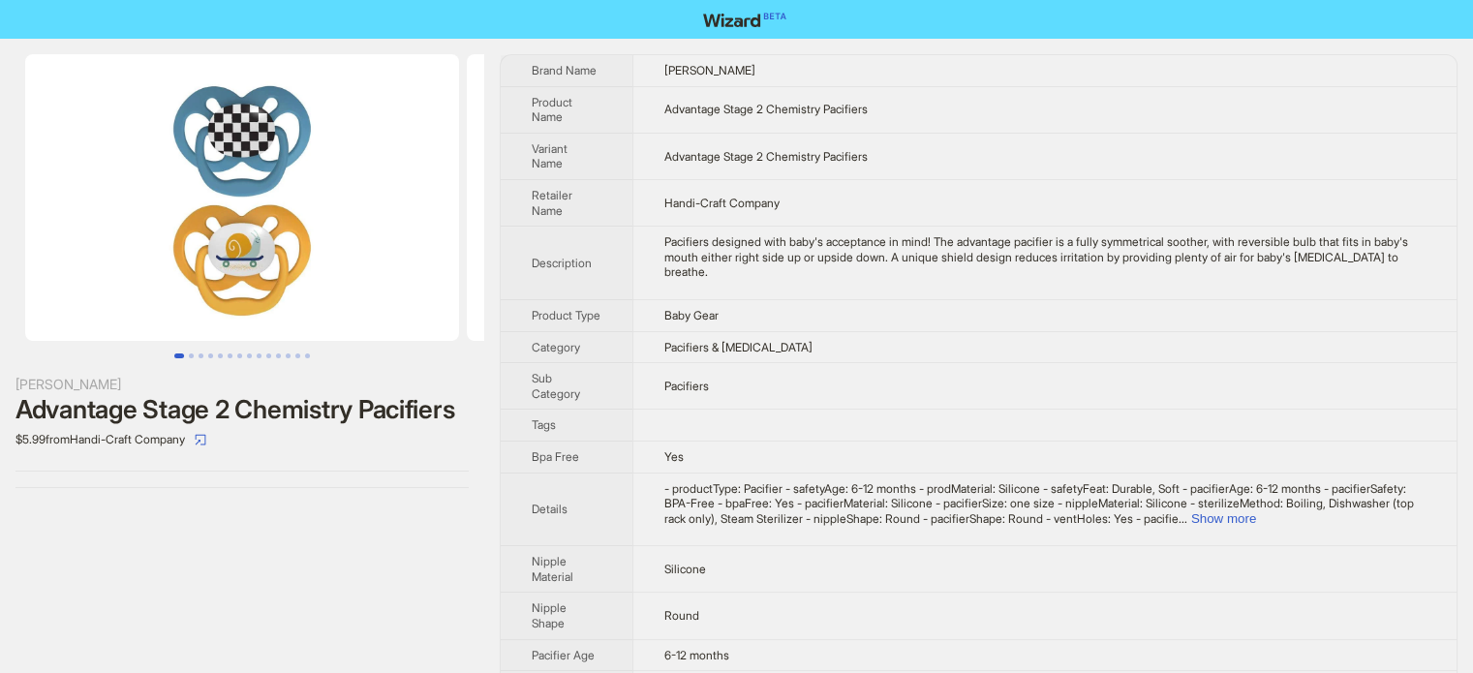
scroll to position [892, 0]
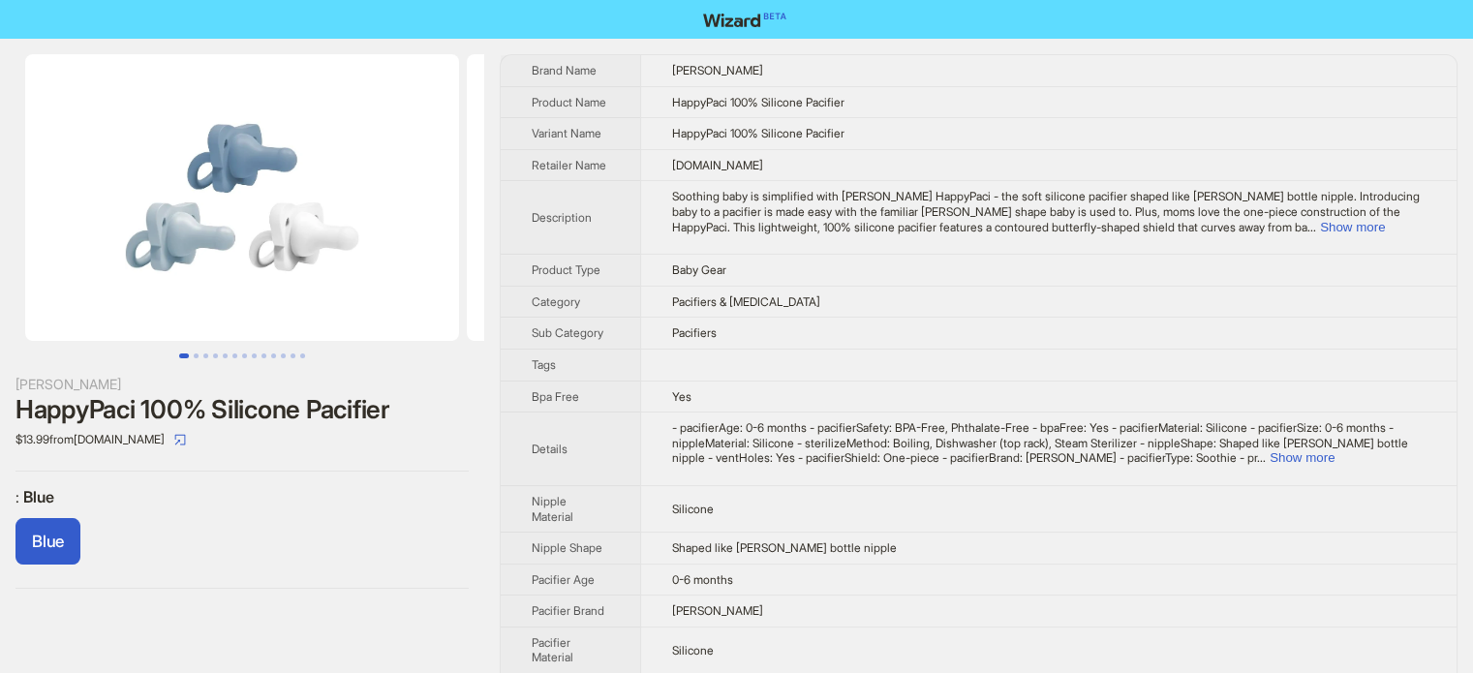
scroll to position [908, 0]
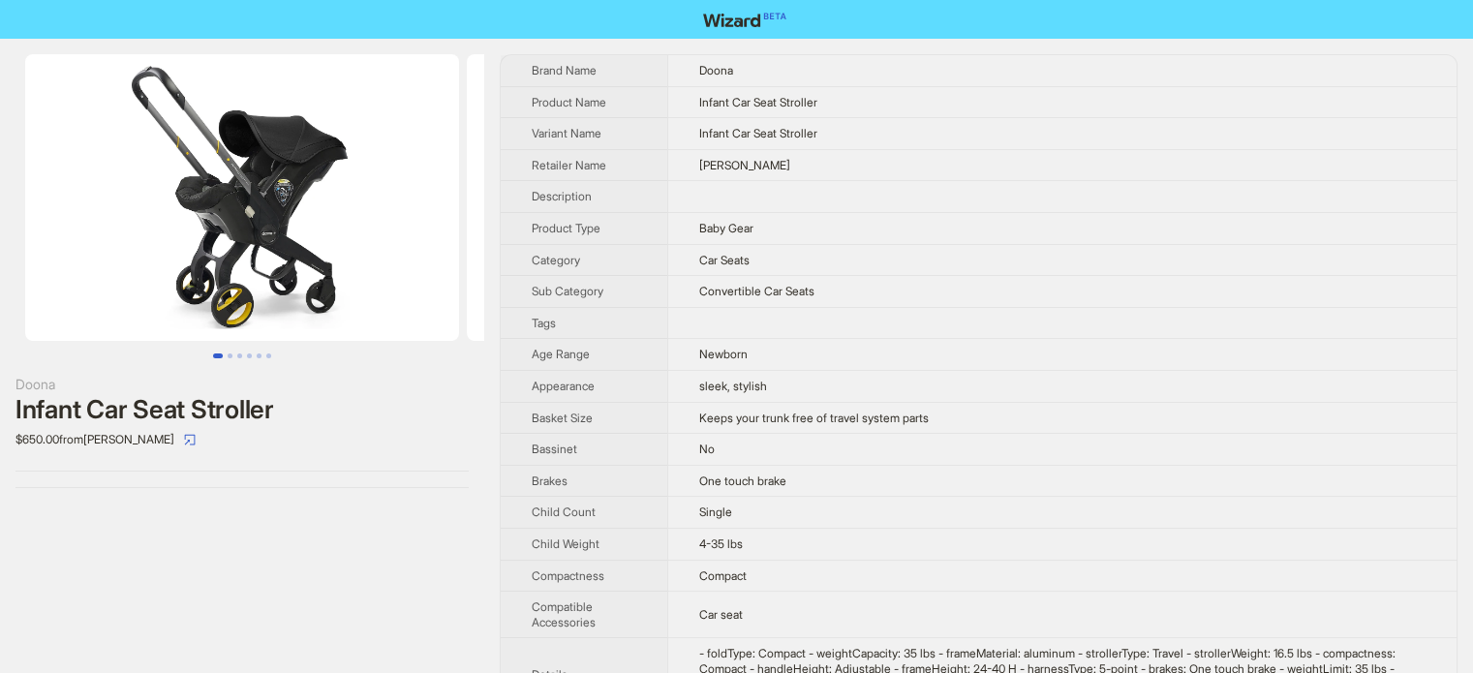
scroll to position [908, 0]
click at [681, 223] on td "Baby Gear" at bounding box center [1061, 228] width 789 height 32
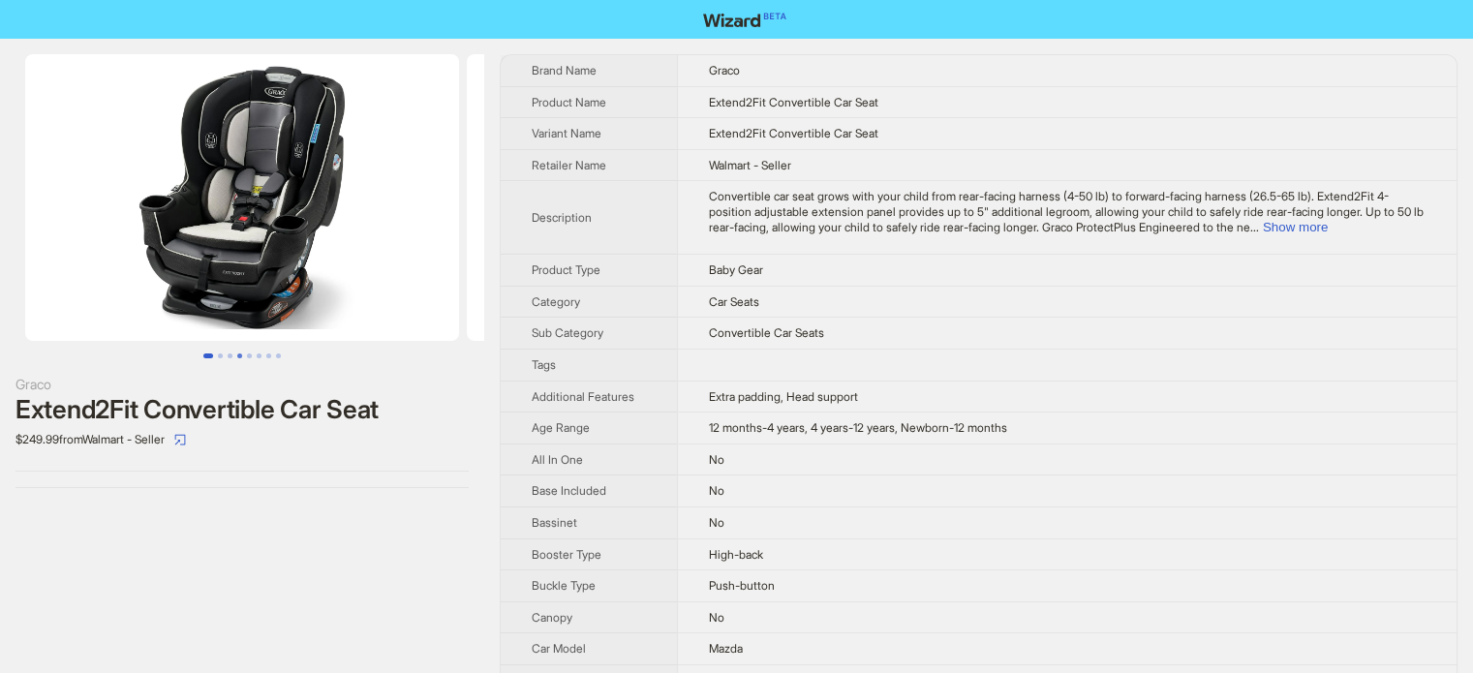
click at [237, 353] on button "Go to slide 4" at bounding box center [239, 355] width 5 height 5
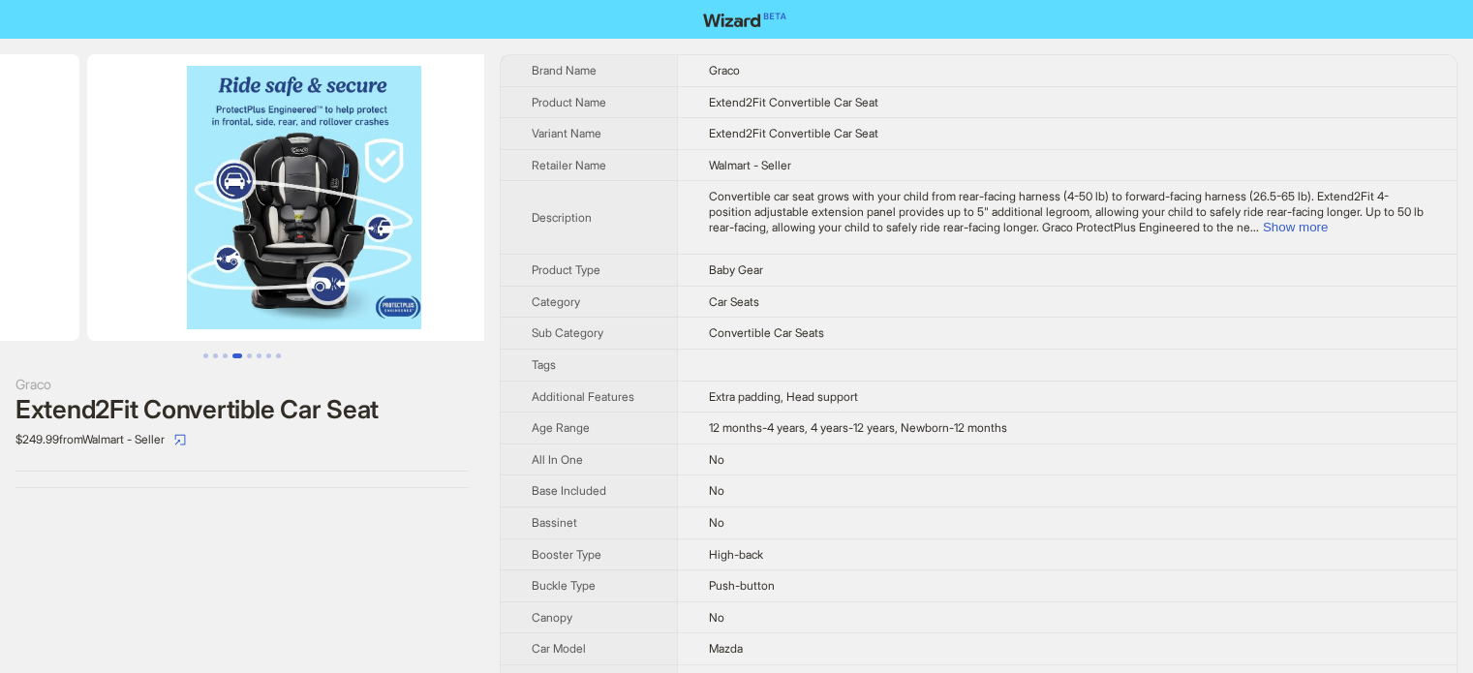
scroll to position [0, 1324]
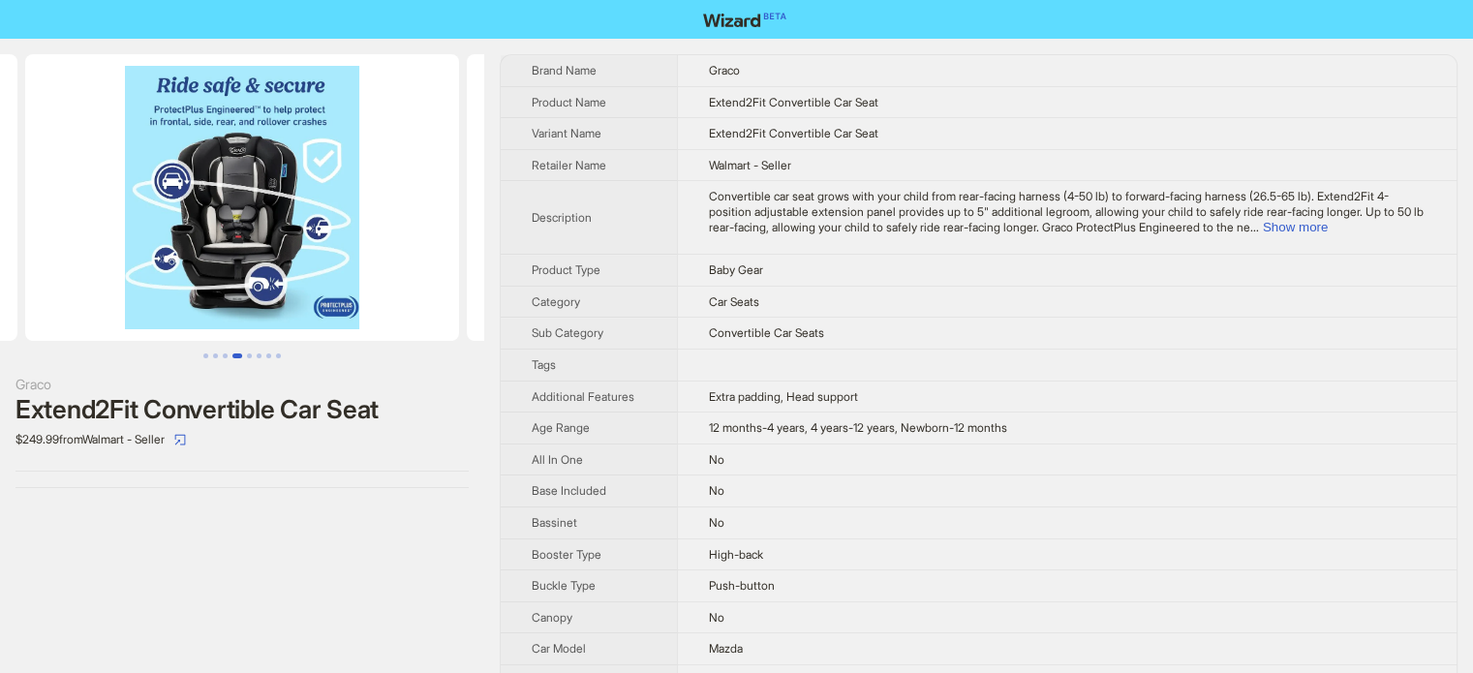
click at [763, 447] on td "No" at bounding box center [1066, 459] width 779 height 32
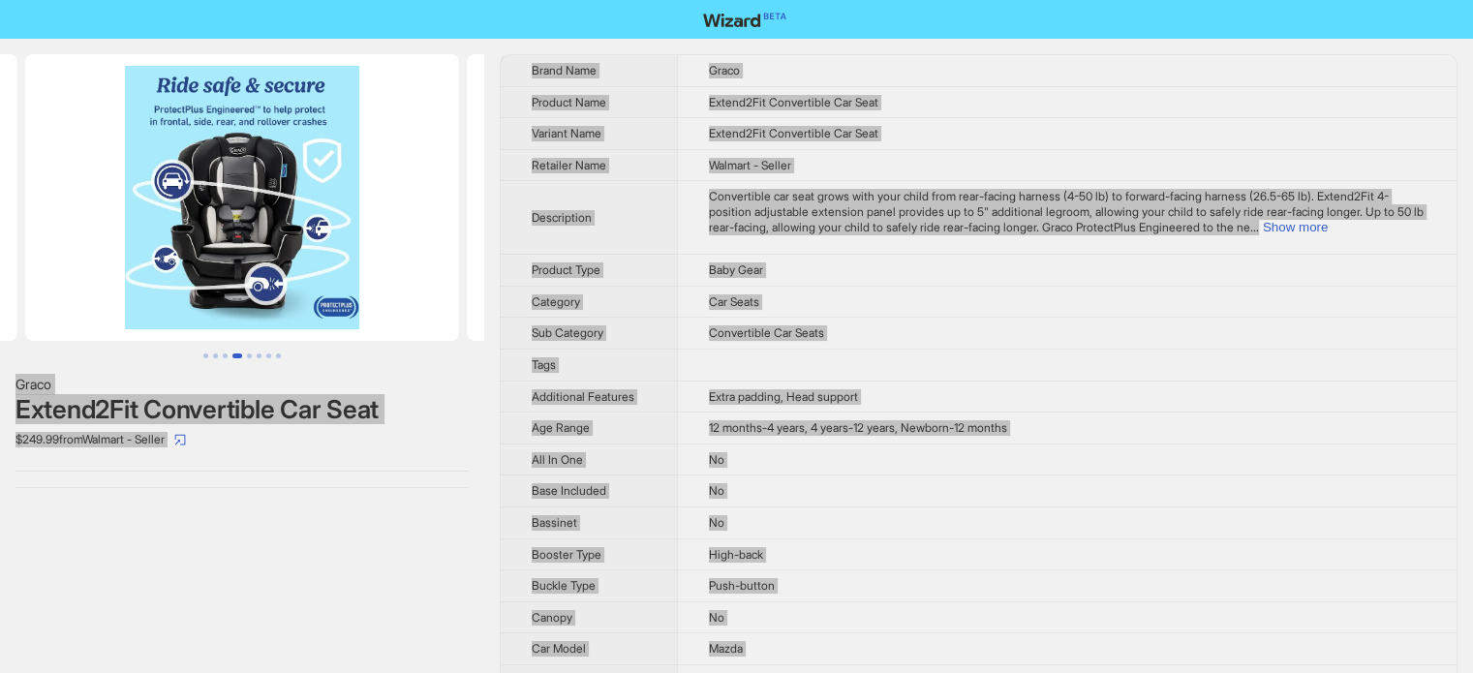
scroll to position [1460, 0]
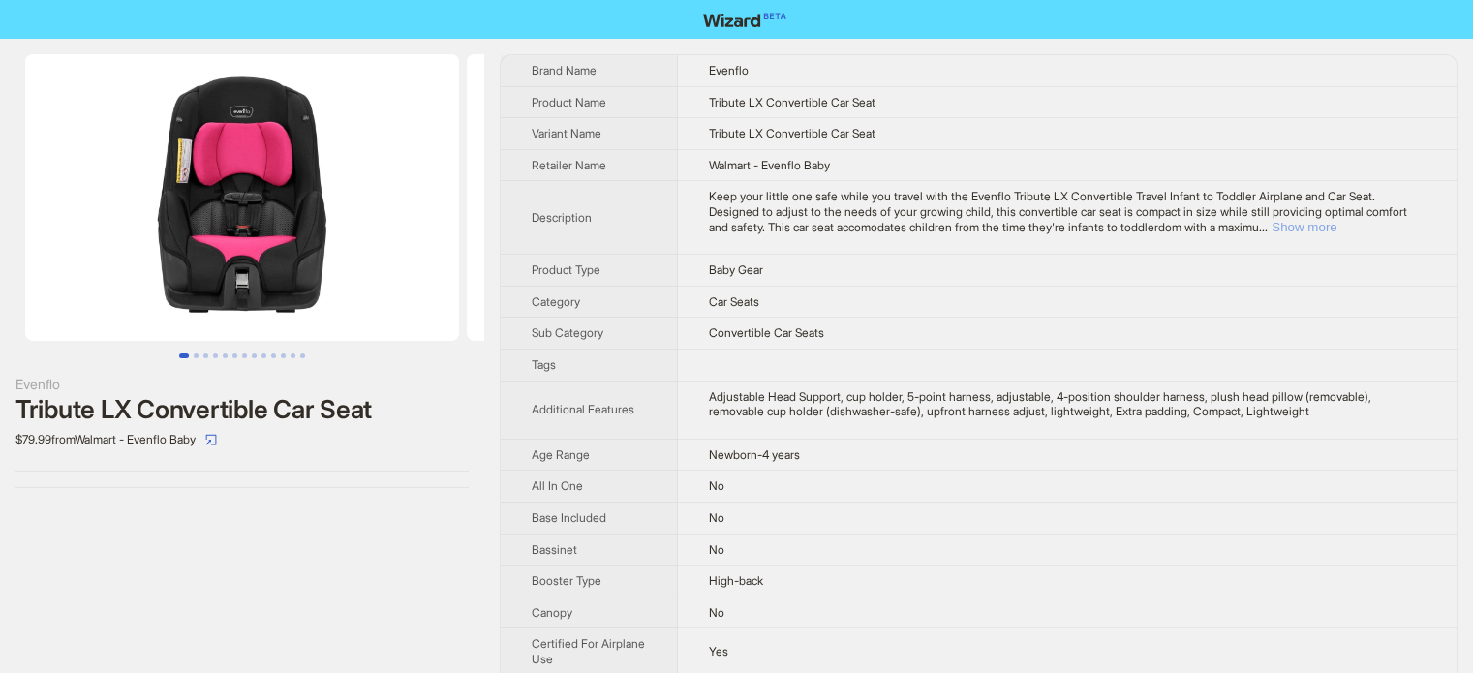
click at [1336, 229] on button "Show more" at bounding box center [1303, 227] width 65 height 15
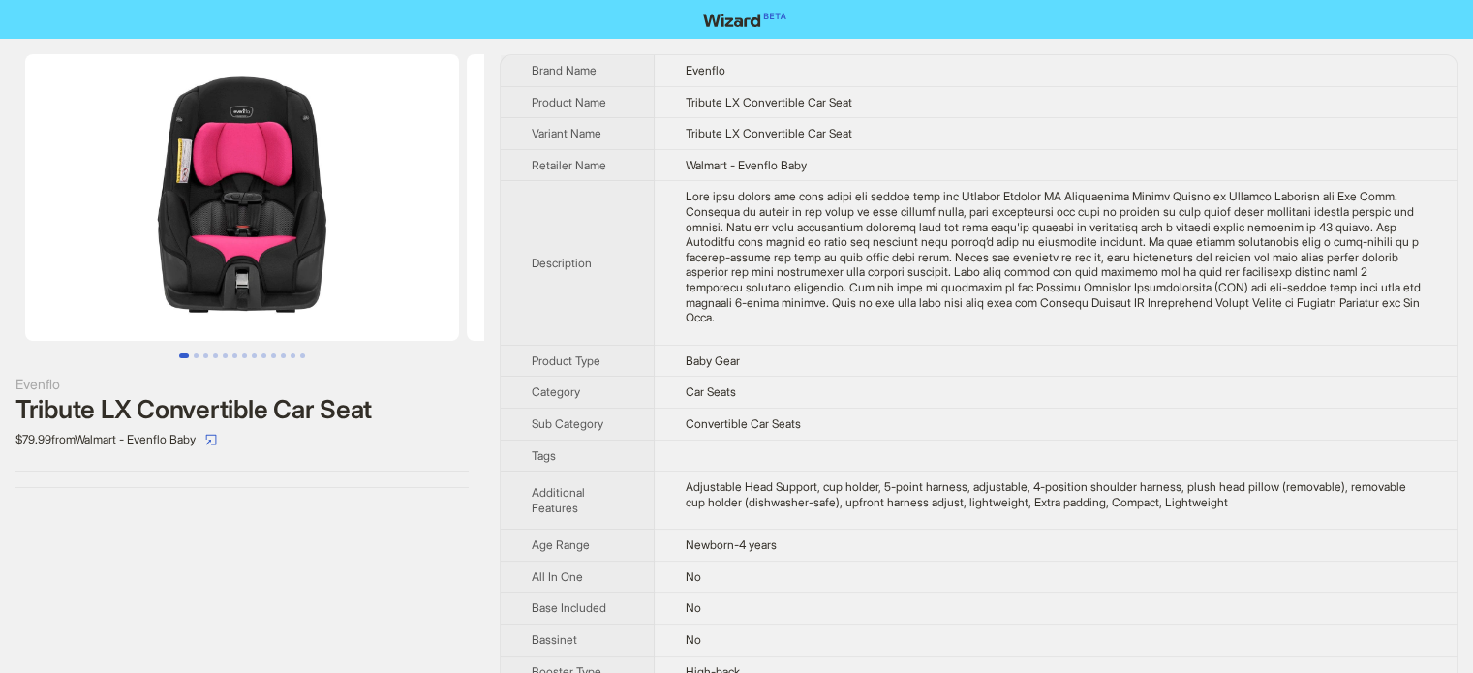
click at [753, 467] on td at bounding box center [1055, 456] width 802 height 32
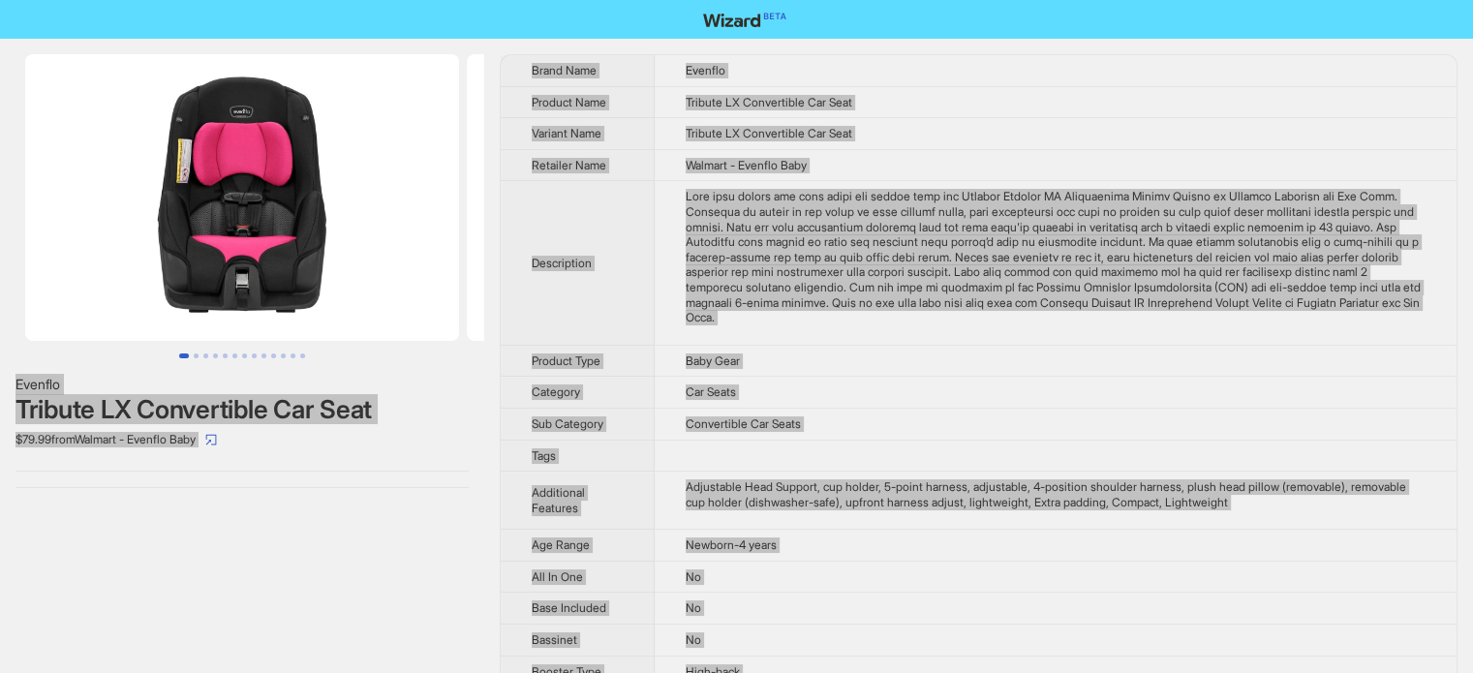
scroll to position [1608, 0]
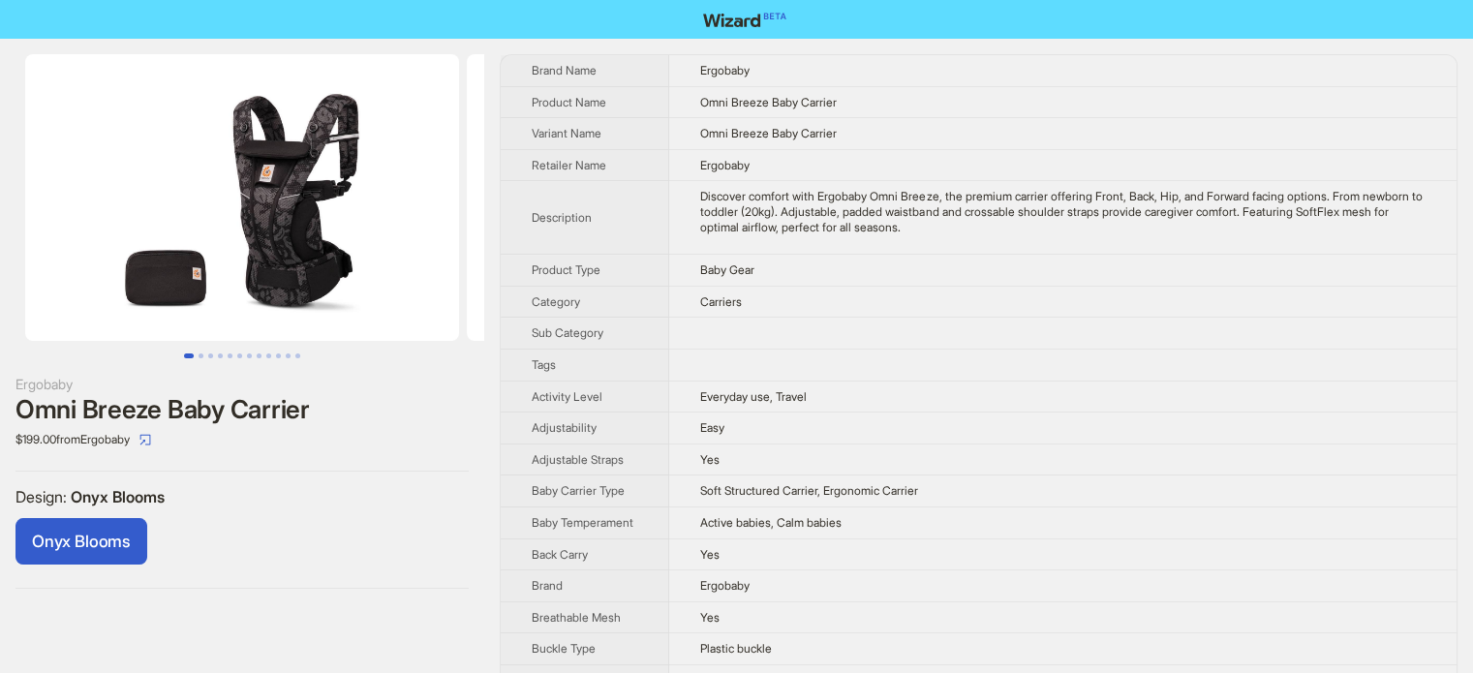
scroll to position [908, 0]
type textarea "*"
click at [722, 291] on td "Carriers" at bounding box center [1062, 302] width 787 height 32
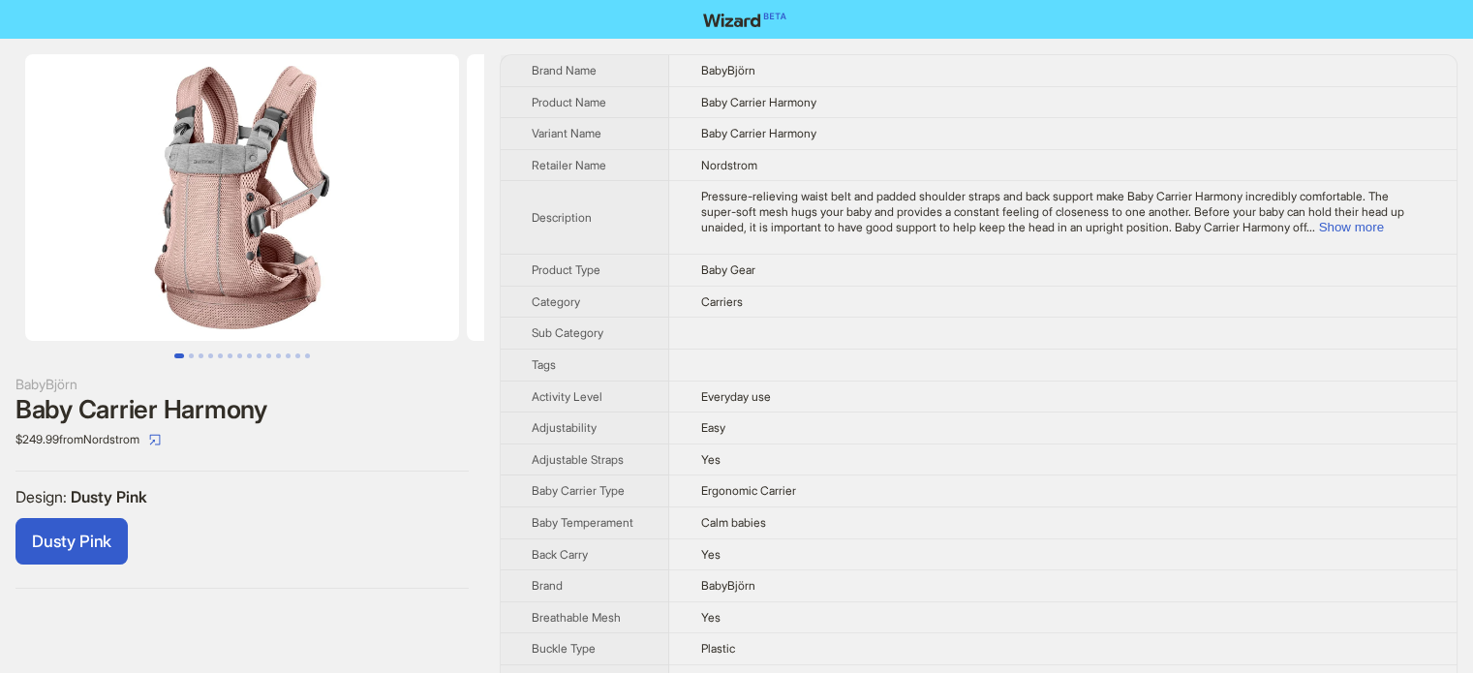
scroll to position [908, 0]
click at [711, 329] on td at bounding box center [1062, 334] width 787 height 32
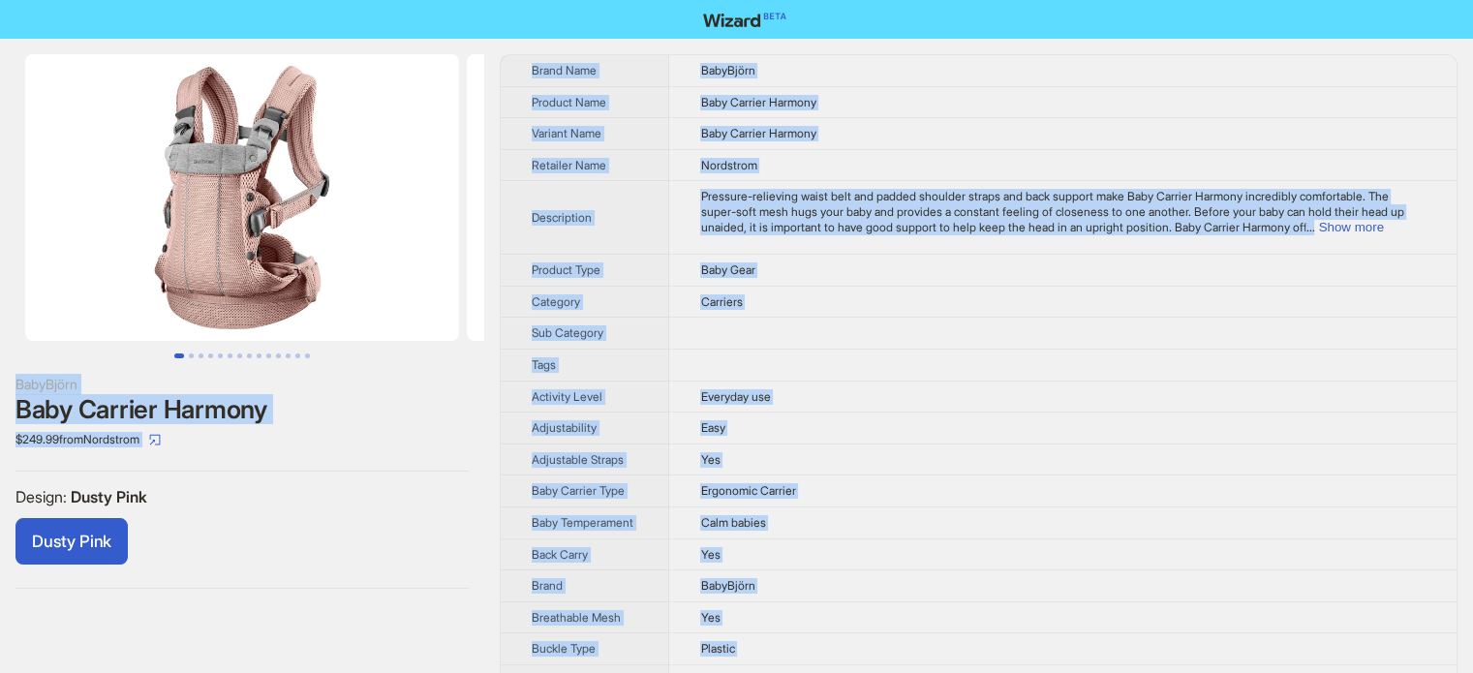
copy body "BabyBjörn Baby Carrier Harmony $249.99 from Nordstrom Design : Dusty Pink Dusty…"
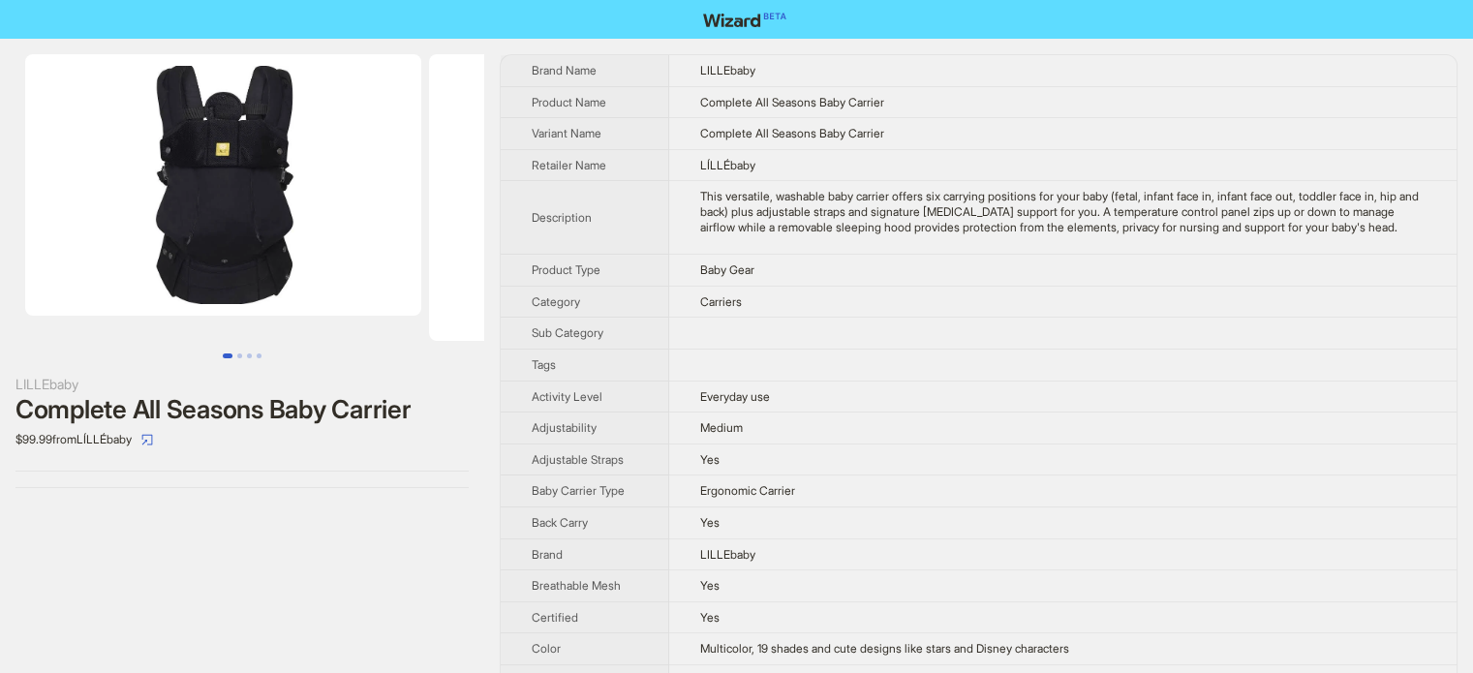
click at [585, 396] on span "Activity Level" at bounding box center [567, 396] width 71 height 15
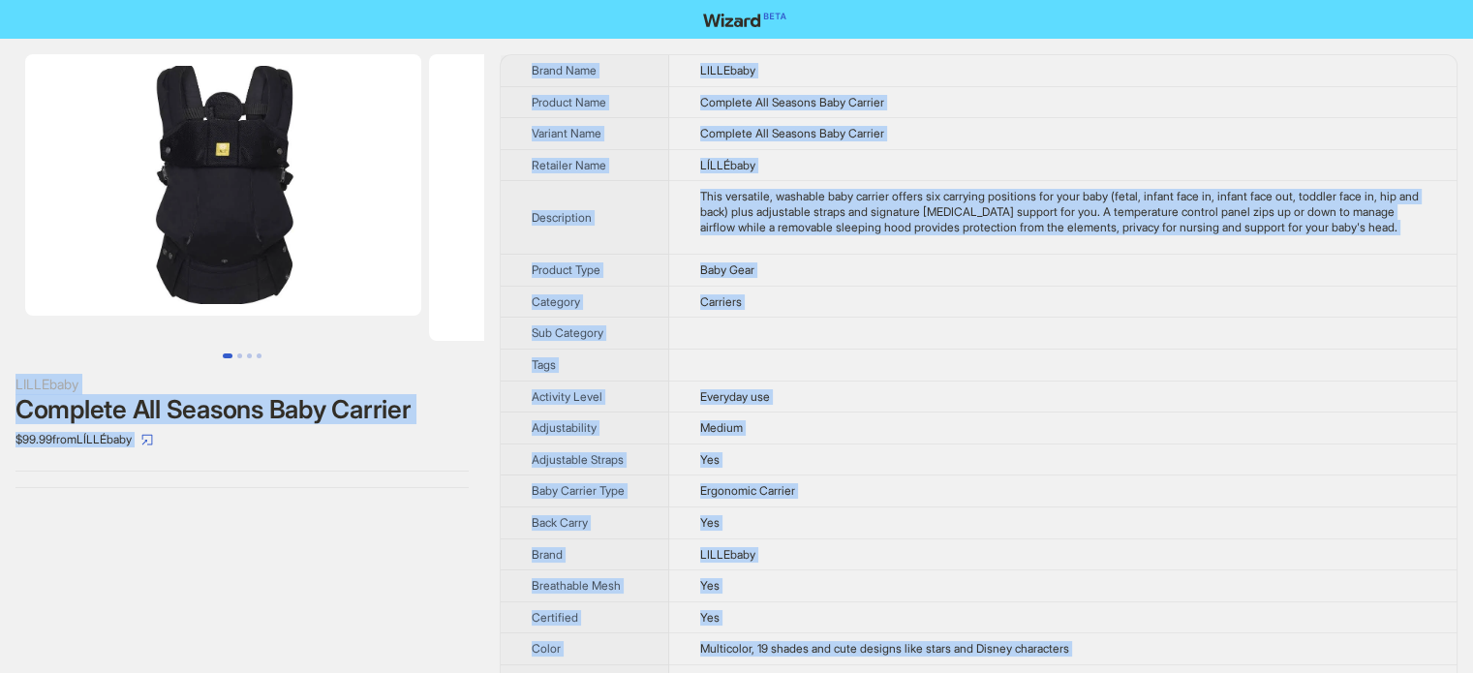
scroll to position [908, 0]
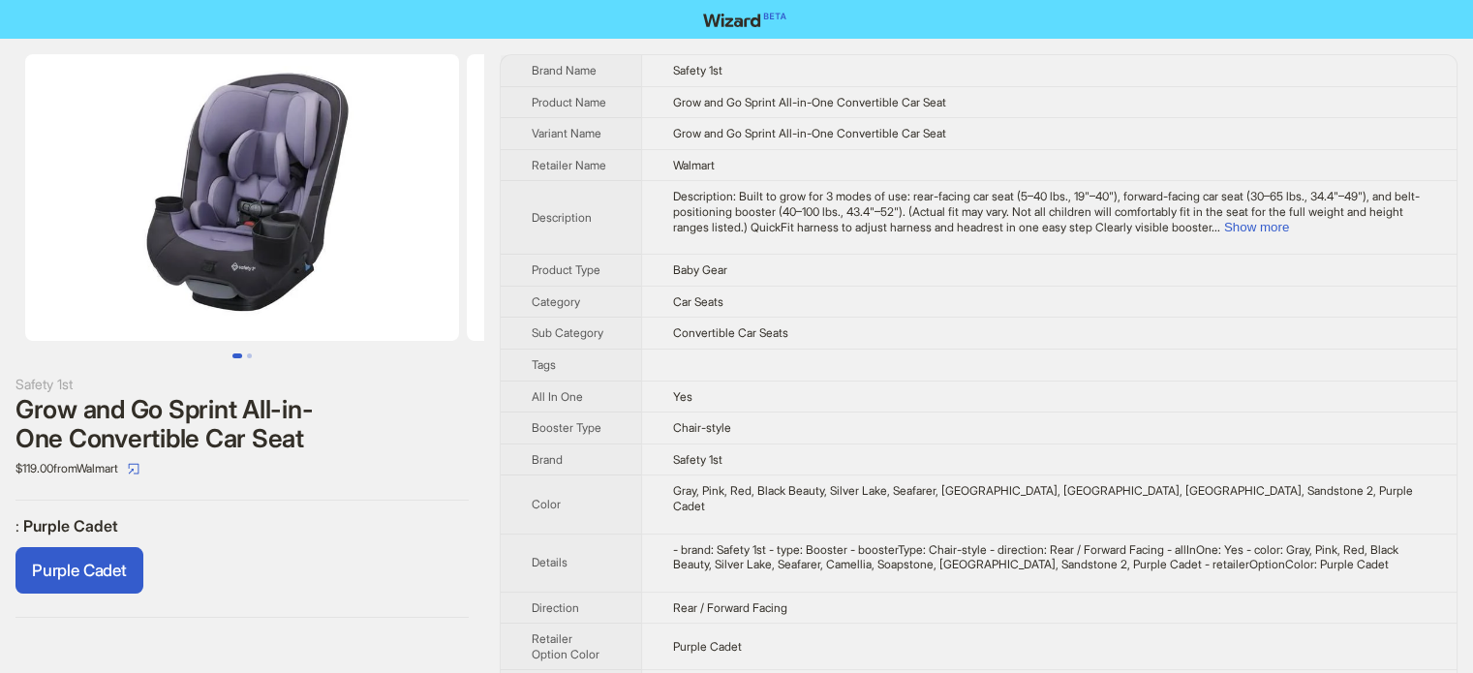
click at [796, 358] on td at bounding box center [1048, 365] width 815 height 32
click at [1289, 224] on button "Show more" at bounding box center [1256, 227] width 65 height 15
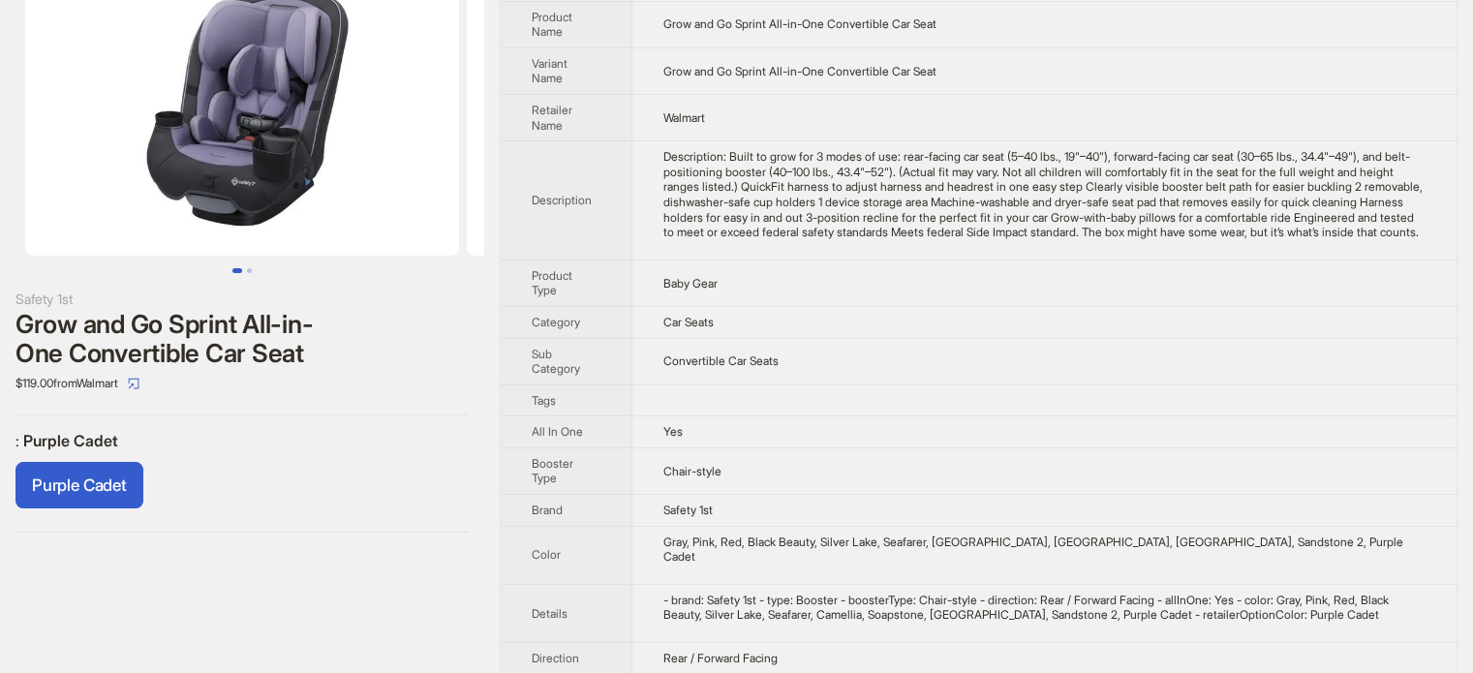
scroll to position [177, 0]
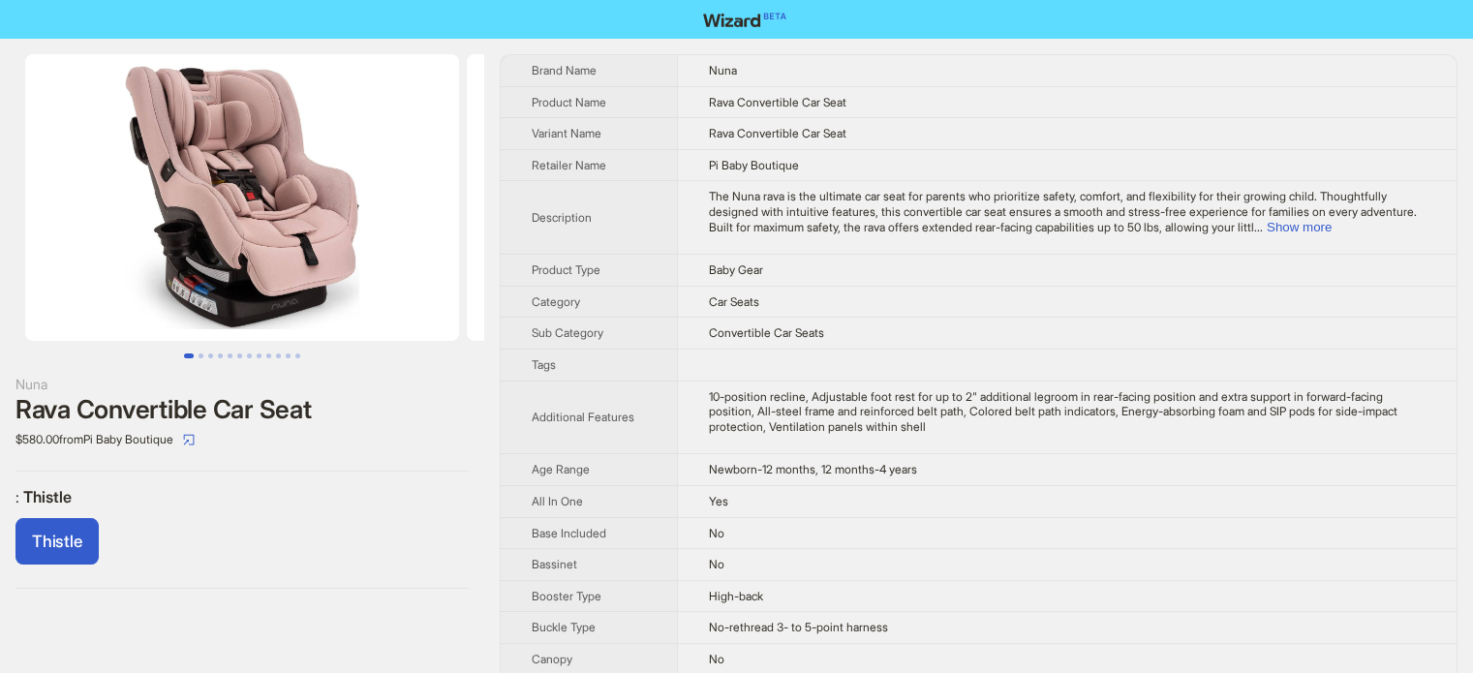
scroll to position [908, 0]
drag, startPoint x: 914, startPoint y: 390, endPoint x: 902, endPoint y: 429, distance: 40.4
click at [913, 389] on div "10-position recline, Adjustable foot rest for up to 2" additional legroom in re…" at bounding box center [1067, 412] width 716 height 46
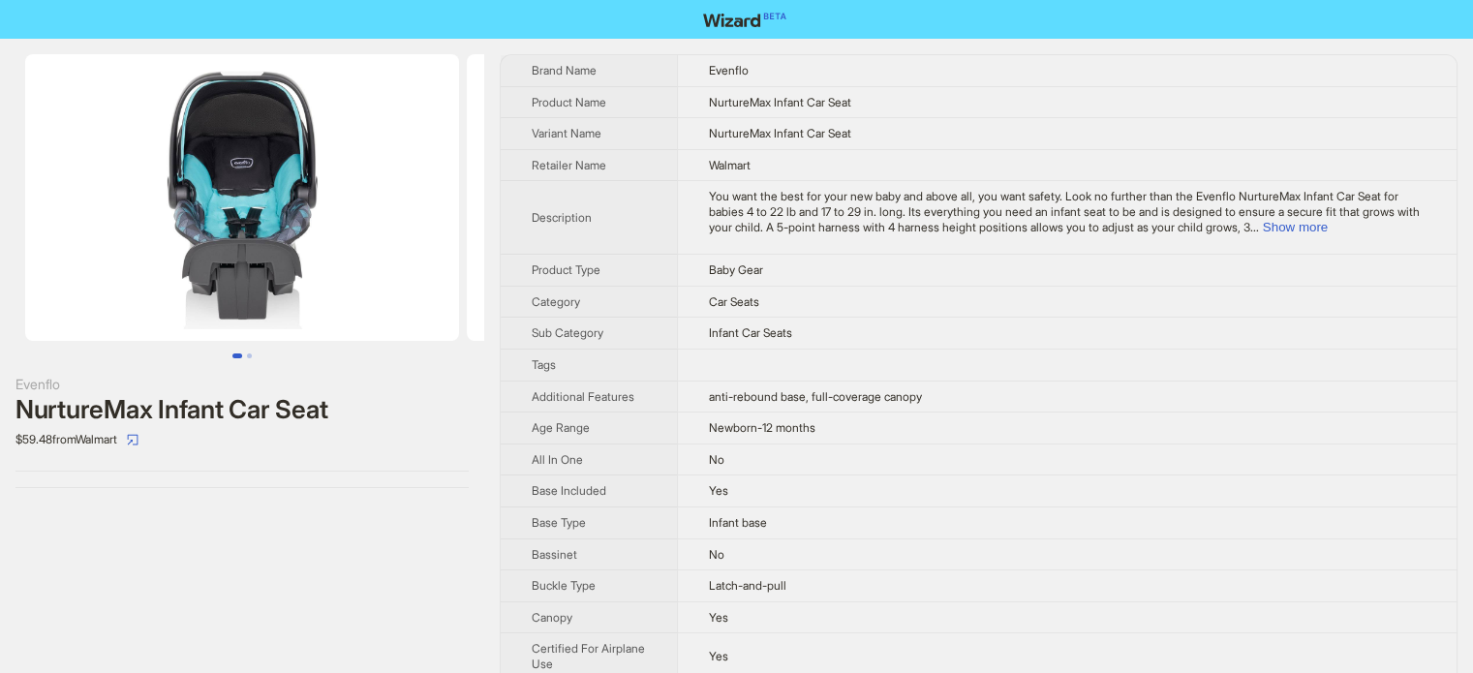
scroll to position [908, 0]
click at [1398, 235] on td "You want the best for your new baby and above all, you want safety. Look no fur…" at bounding box center [1066, 218] width 779 height 74
click at [1327, 228] on button "Show more" at bounding box center [1294, 227] width 65 height 15
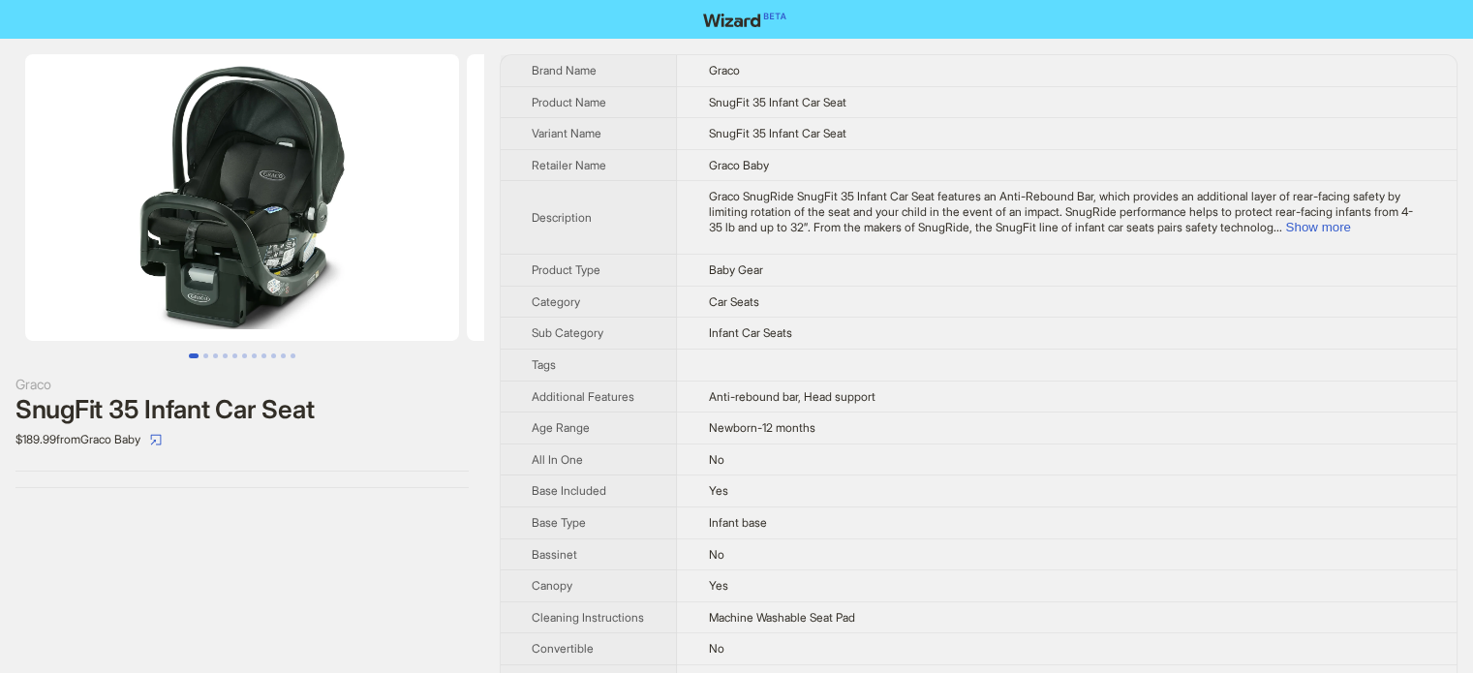
scroll to position [908, 0]
click at [1350, 231] on button "Show more" at bounding box center [1317, 227] width 65 height 15
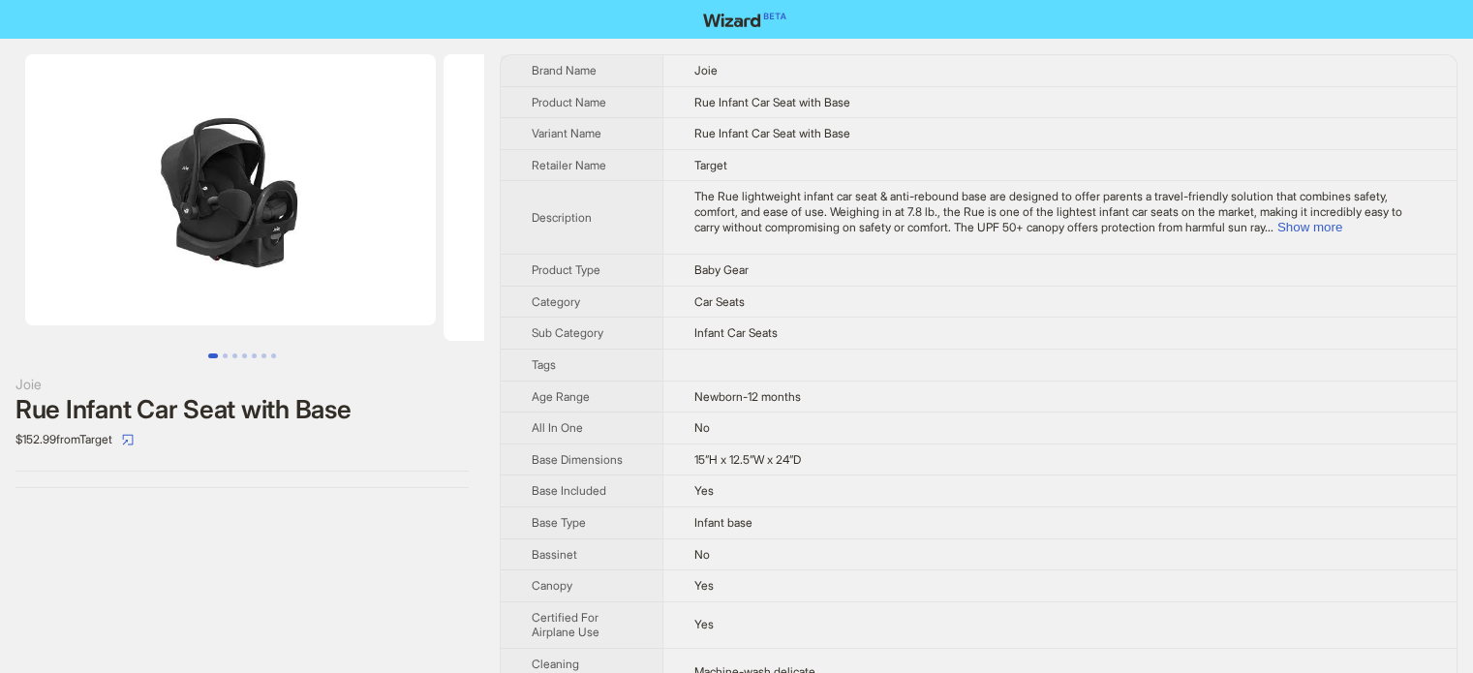
scroll to position [908, 0]
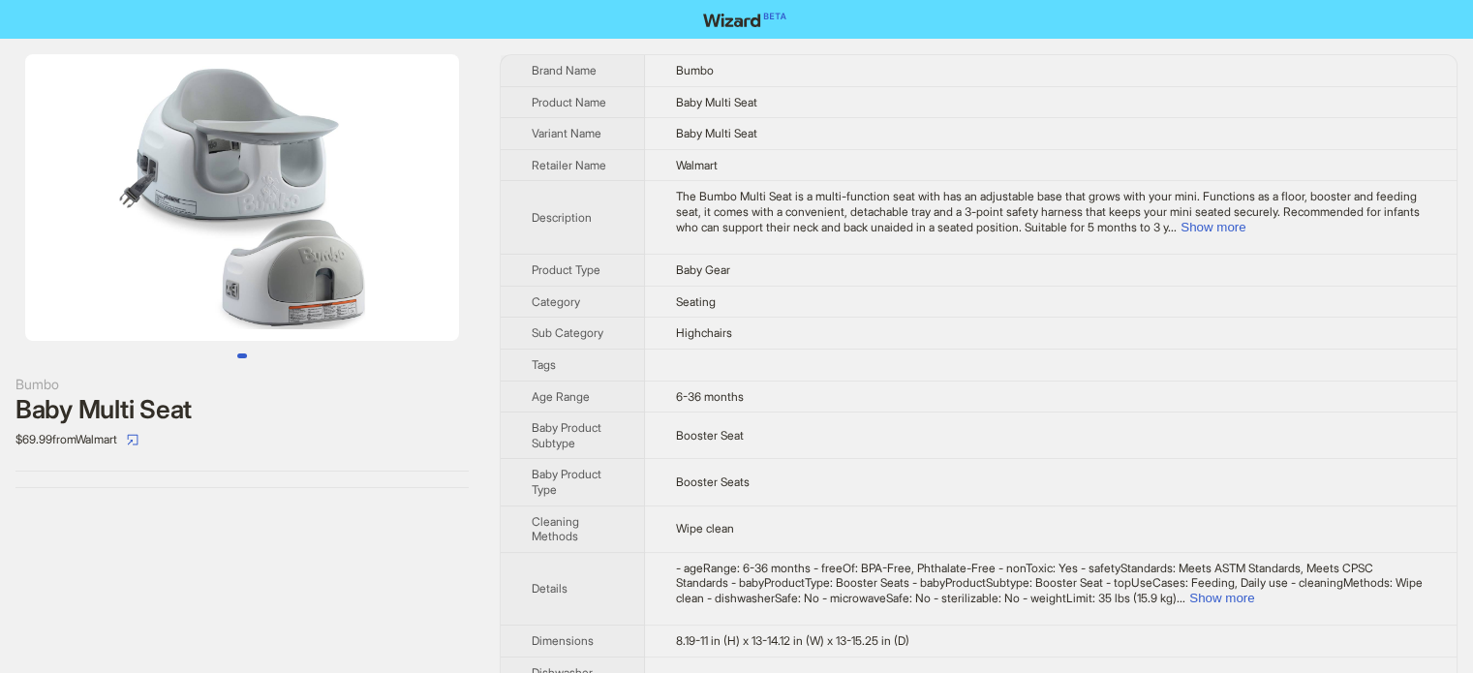
scroll to position [908, 0]
click at [790, 352] on td at bounding box center [1050, 365] width 811 height 32
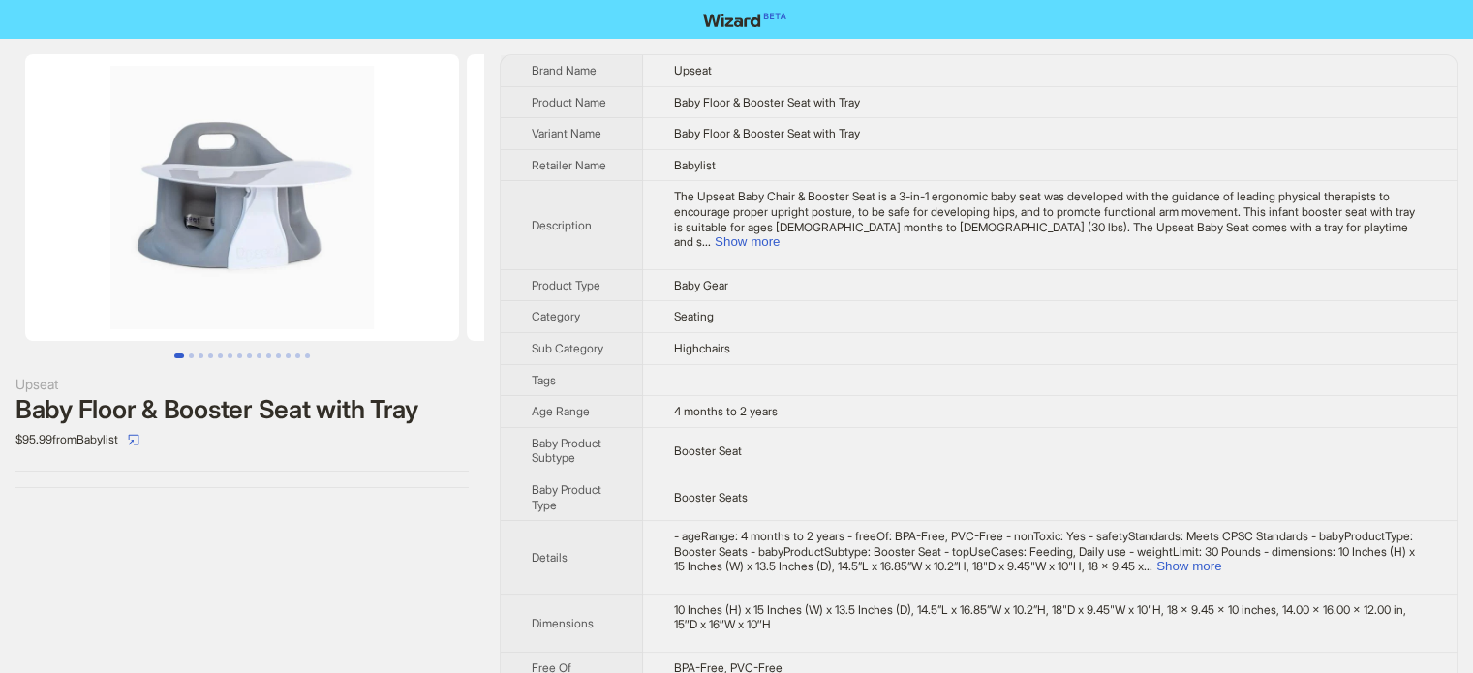
scroll to position [908, 0]
click at [804, 336] on td "Highchairs" at bounding box center [1050, 348] width 814 height 32
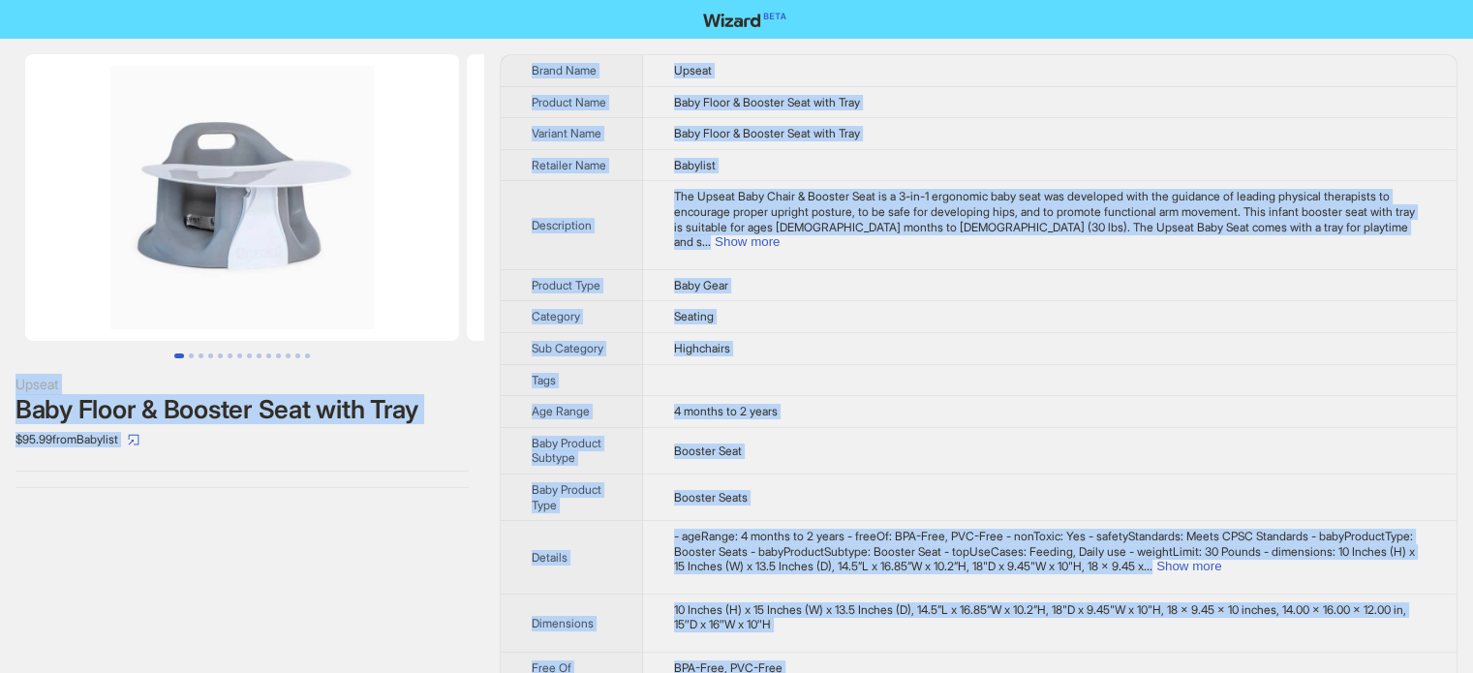
copy body "Upseat Baby Floor & Booster Seat with Tray $95.99 from Babylist Brand Name Upse…"
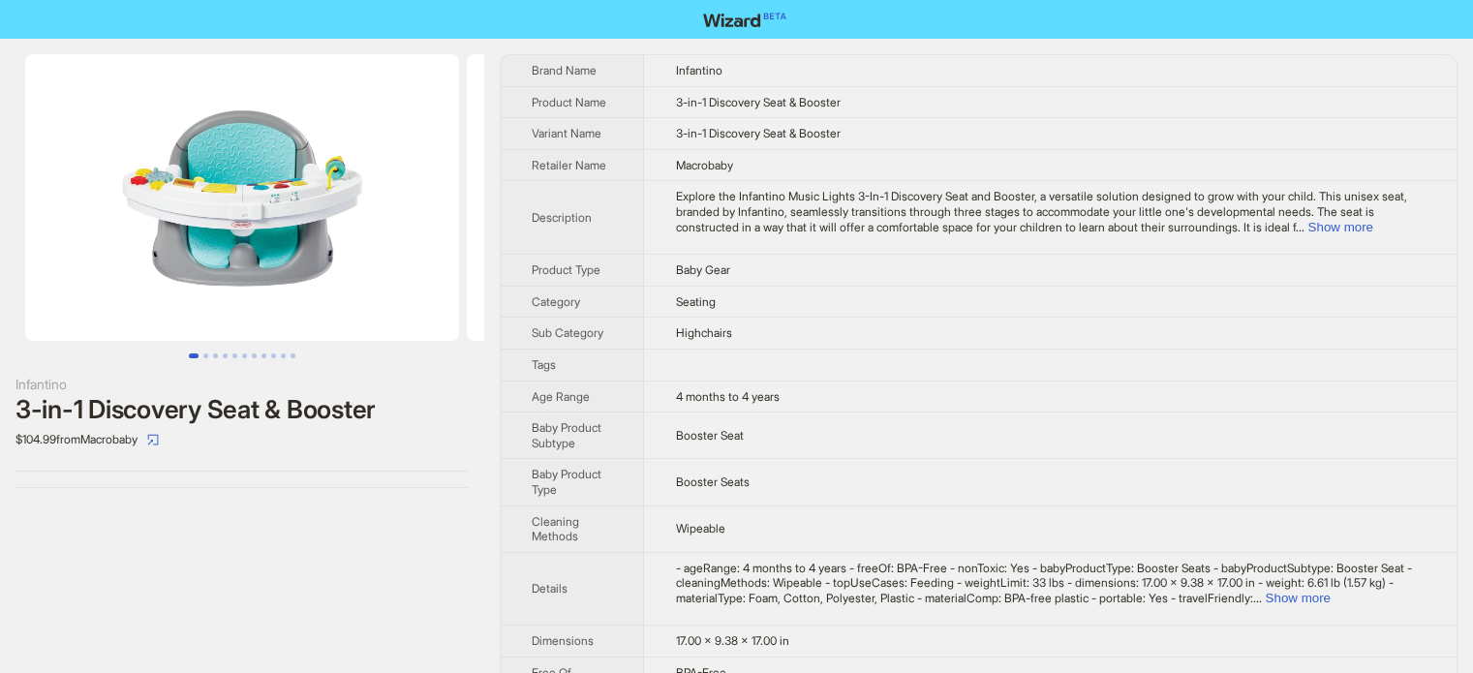
scroll to position [908, 0]
drag, startPoint x: 634, startPoint y: 359, endPoint x: 668, endPoint y: 404, distance: 56.0
click at [634, 358] on th "Tags" at bounding box center [572, 365] width 143 height 32
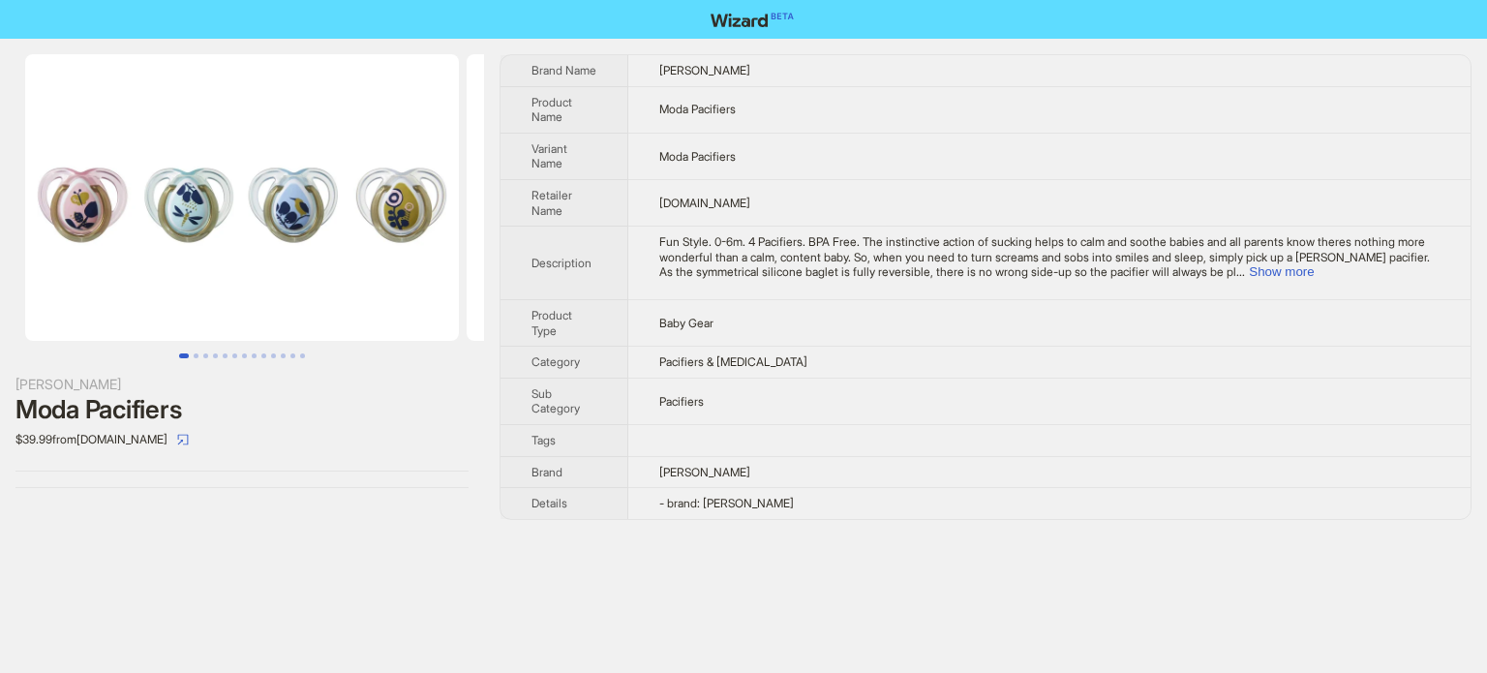
scroll to position [908, 0]
drag, startPoint x: 697, startPoint y: 110, endPoint x: 751, endPoint y: 103, distance: 54.8
type textarea "*********"
click at [751, 103] on td "Moda Pacifiers" at bounding box center [1049, 109] width 842 height 46
copy span "Pacifiers"
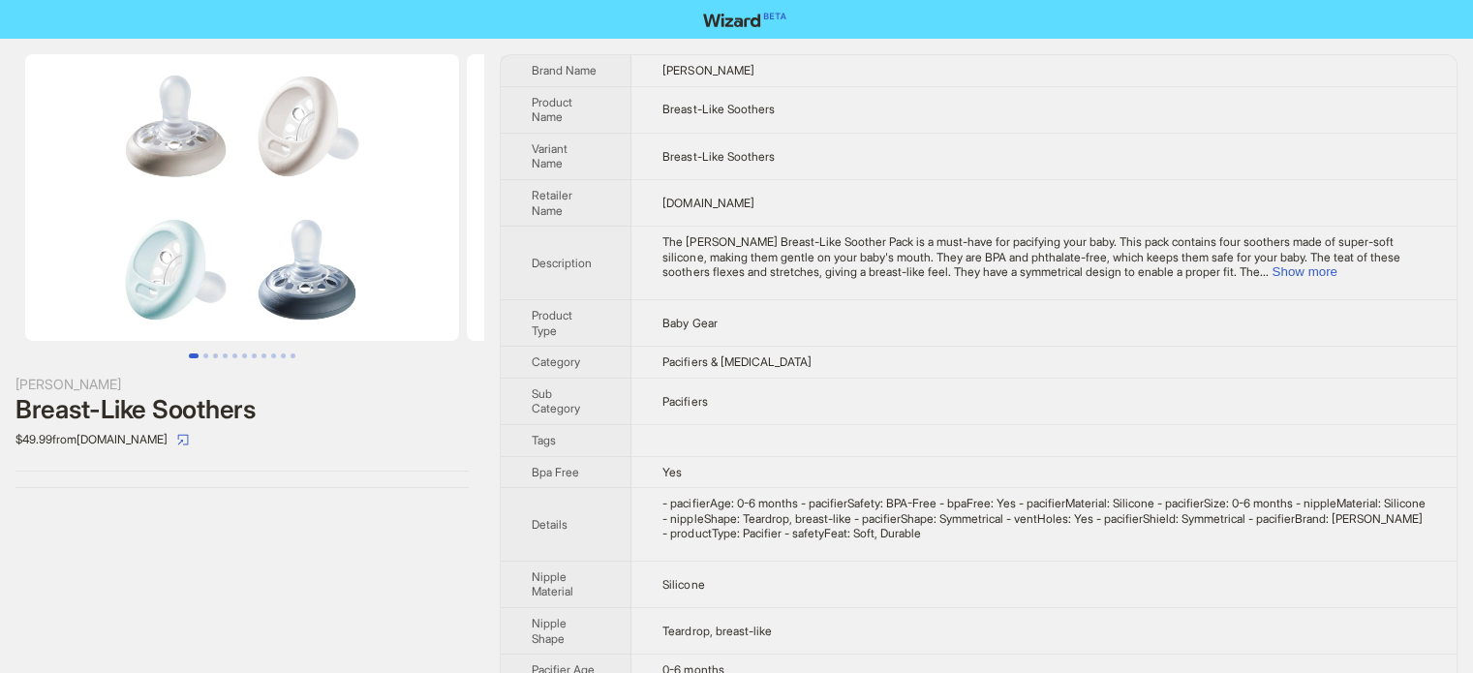
scroll to position [908, 0]
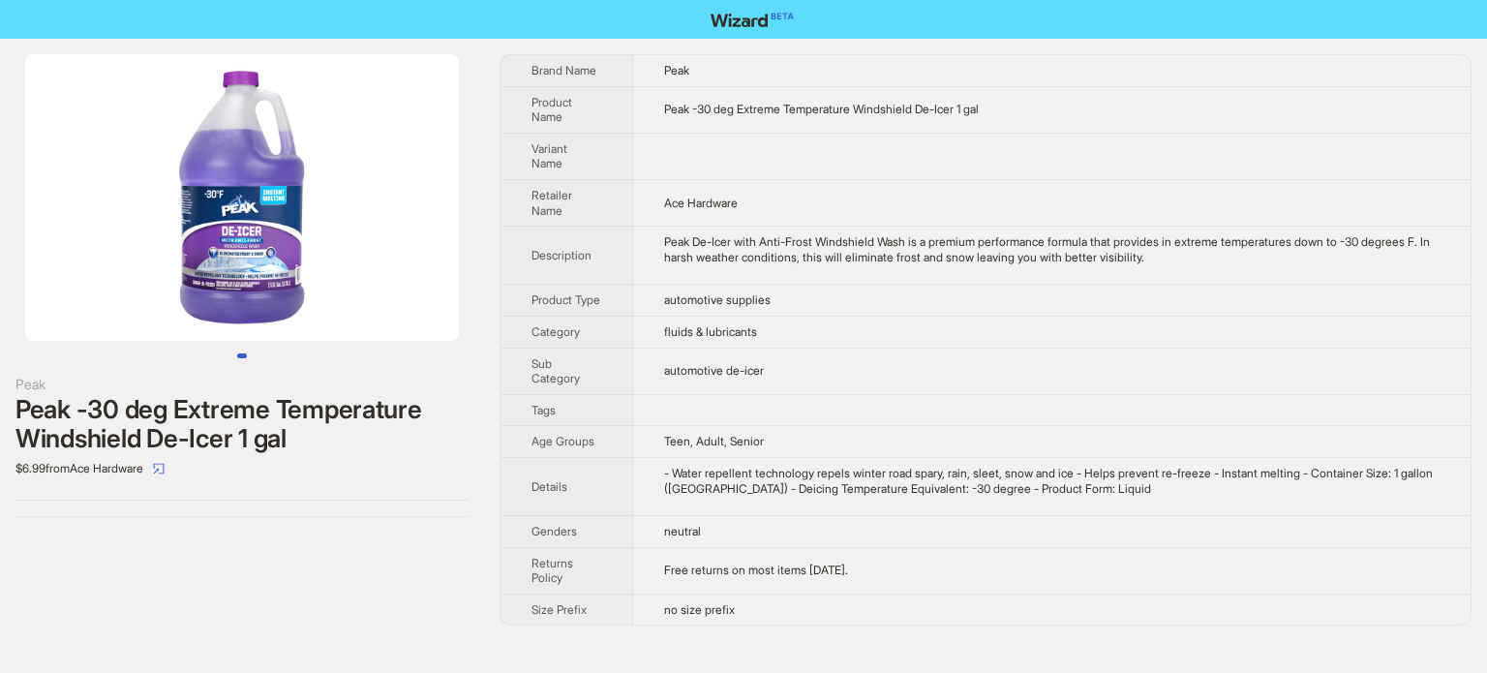
scroll to position [908, 0]
click at [247, 243] on img at bounding box center [242, 197] width 434 height 287
click at [246, 243] on img at bounding box center [242, 197] width 434 height 287
click at [228, 161] on img at bounding box center [242, 197] width 434 height 287
click at [259, 154] on img at bounding box center [242, 197] width 434 height 287
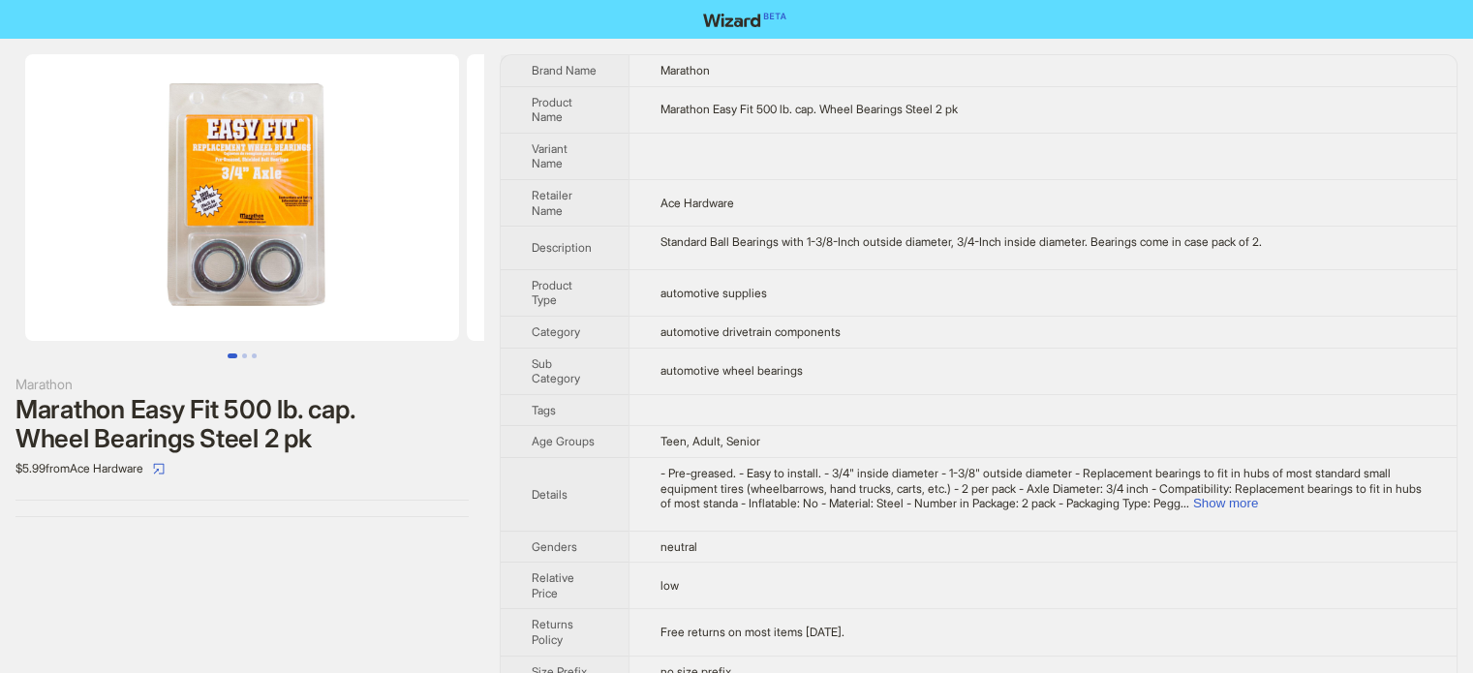
scroll to position [908, 0]
click at [701, 309] on td "automotive supplies" at bounding box center [1042, 292] width 828 height 46
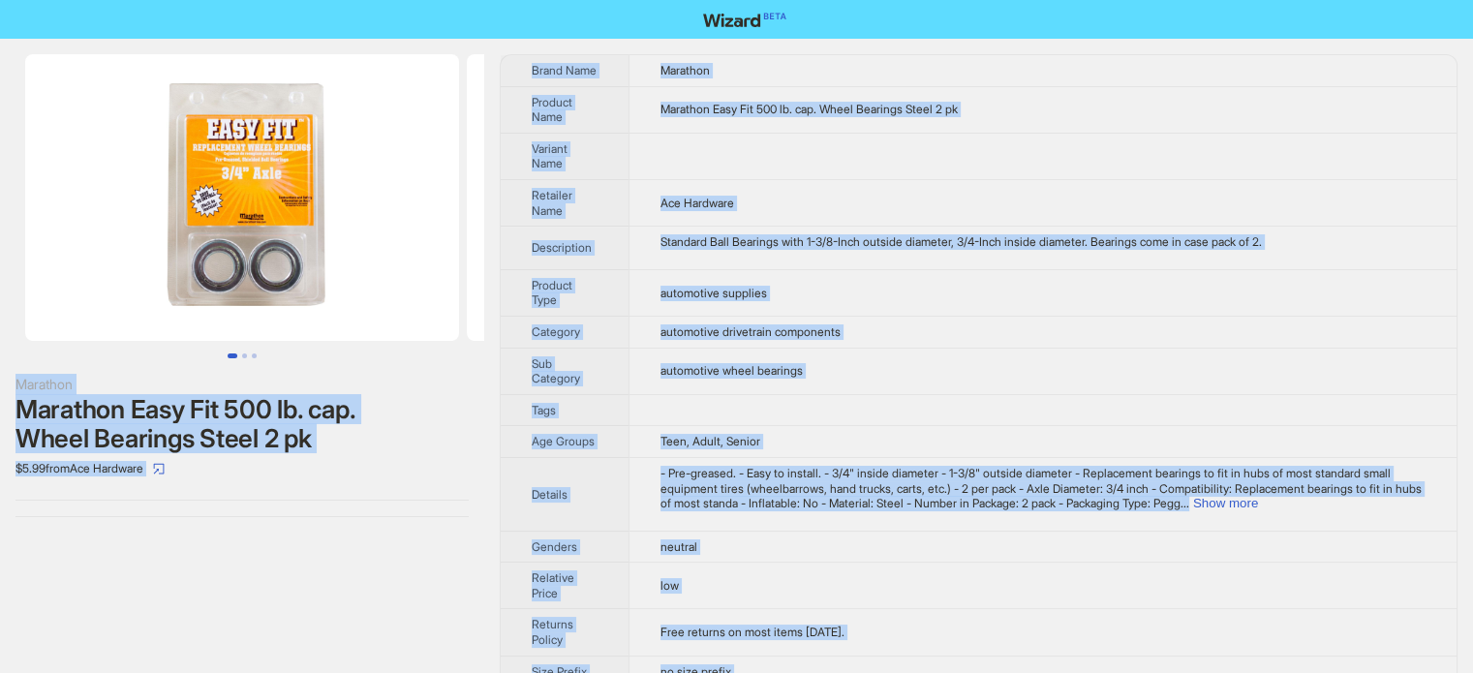
type textarea "**********"
click at [757, 319] on td "automotive drivetrain components" at bounding box center [1042, 332] width 828 height 32
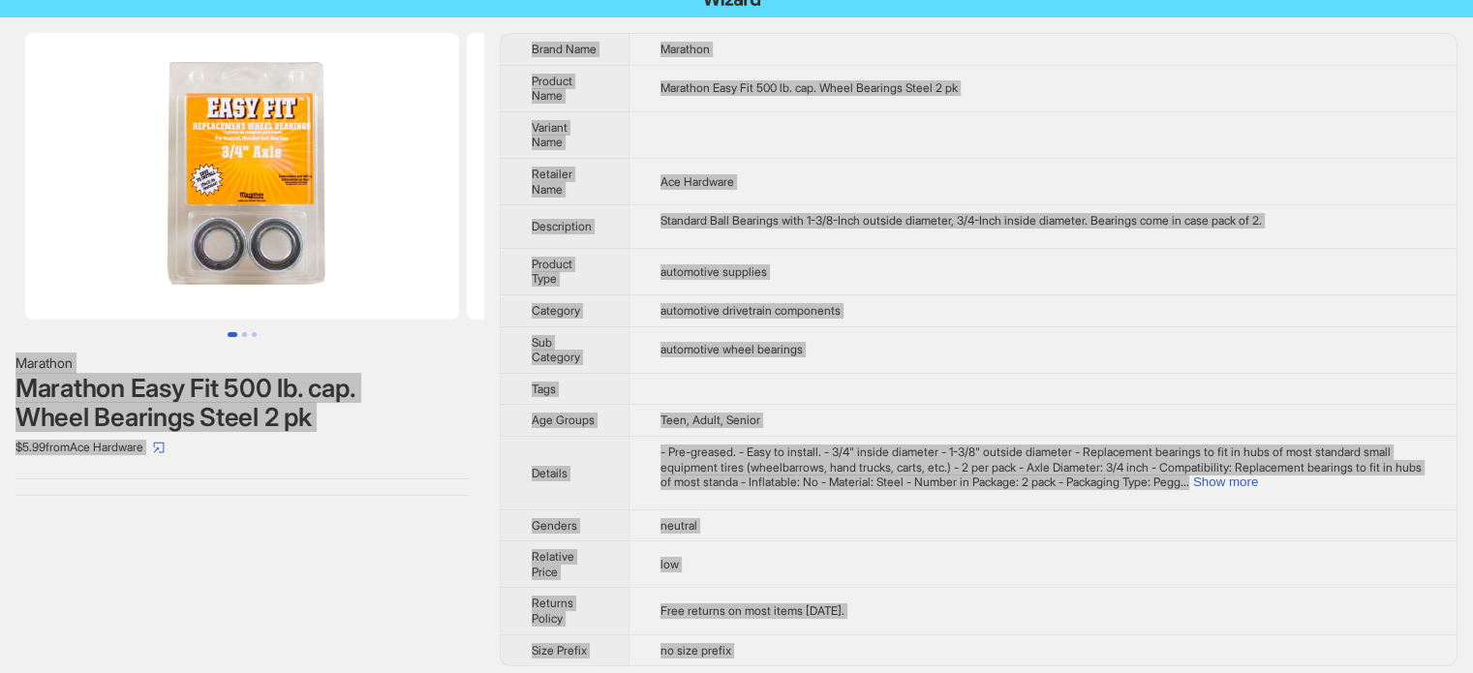
scroll to position [27, 0]
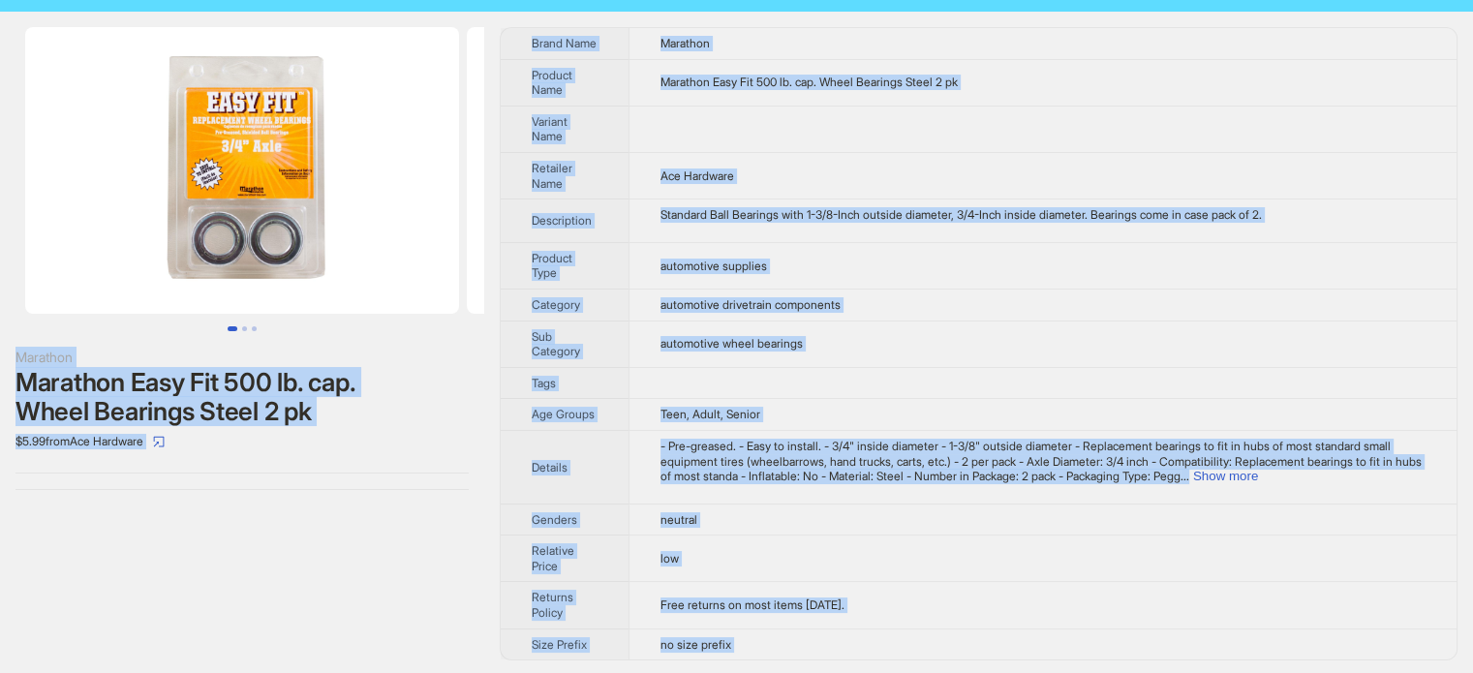
click at [563, 455] on th "Details" at bounding box center [565, 467] width 128 height 74
click at [724, 139] on td at bounding box center [1042, 129] width 828 height 46
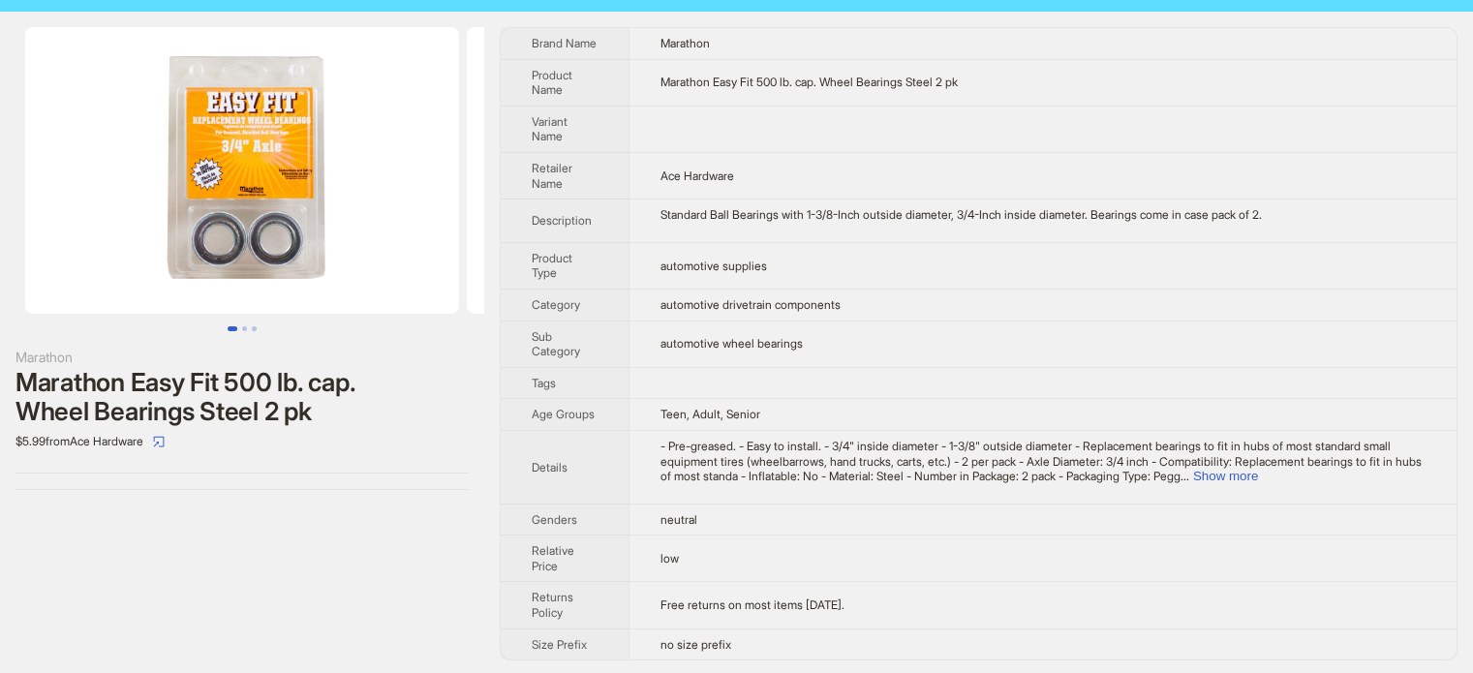
click at [649, 243] on td "automotive supplies" at bounding box center [1042, 265] width 828 height 46
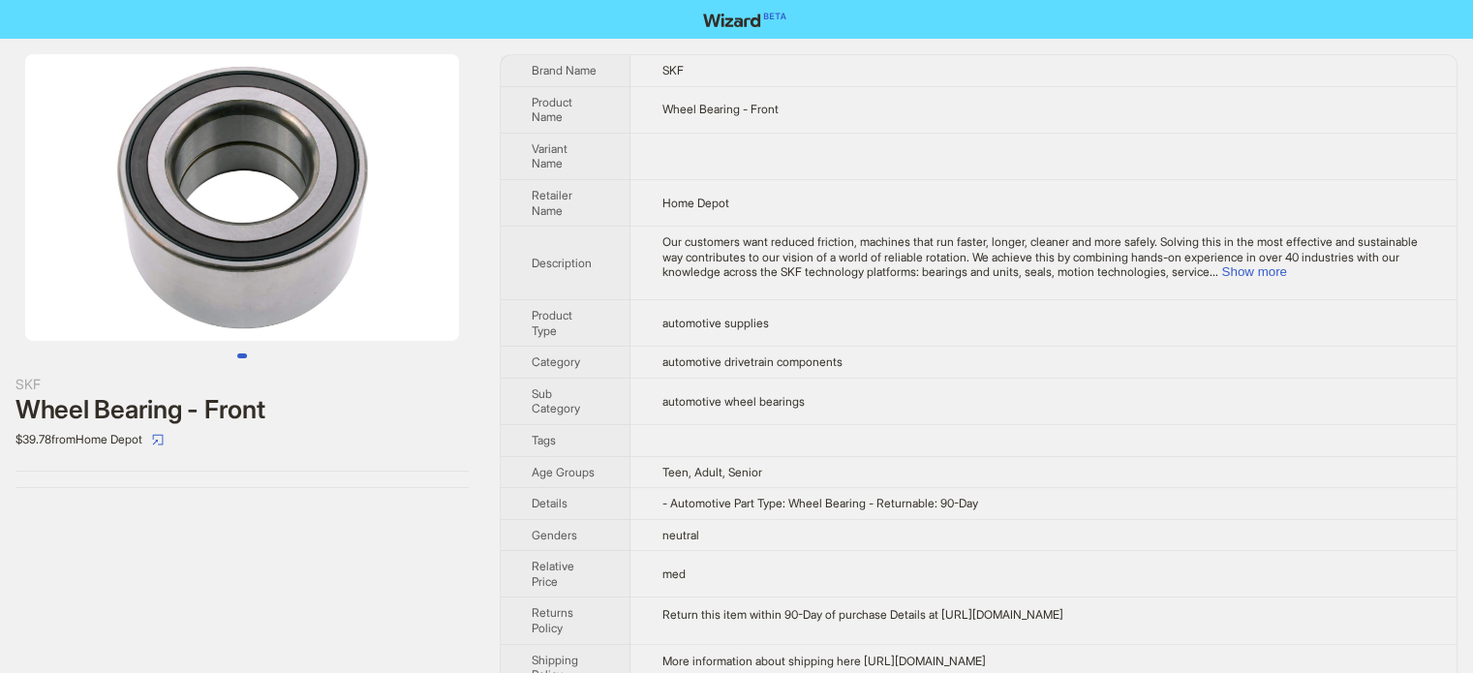
scroll to position [908, 0]
click at [752, 319] on span "automotive supplies" at bounding box center [714, 323] width 106 height 15
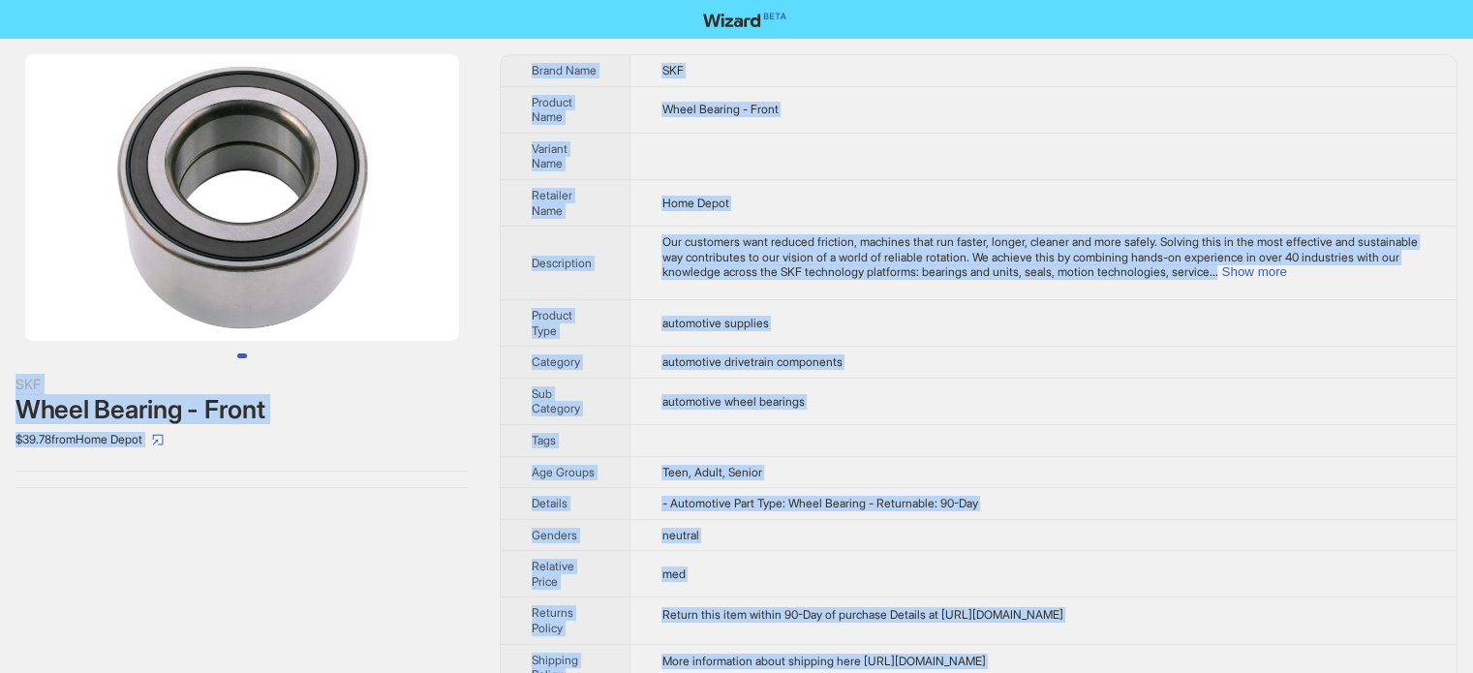
copy body "SKF Wheel Bearing - Front $39.78 from Home Depot Brand Name SKF Product Name Wh…"
type textarea "**********"
click at [542, 243] on th "Description" at bounding box center [566, 264] width 130 height 74
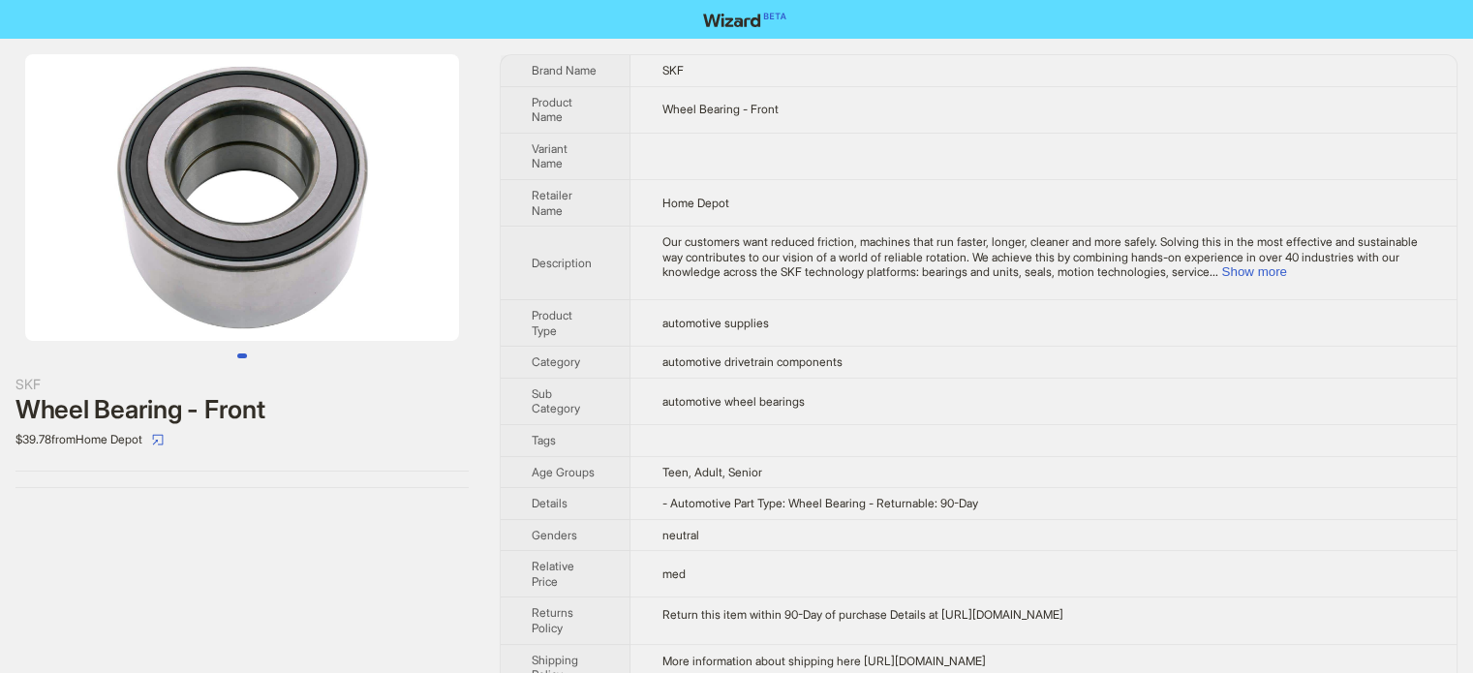
click at [649, 153] on td at bounding box center [1043, 156] width 826 height 46
drag, startPoint x: 664, startPoint y: 107, endPoint x: 741, endPoint y: 109, distance: 76.5
click at [741, 109] on span "Wheel Bearing - Front" at bounding box center [719, 109] width 116 height 15
copy span "Wheel Bearing"
click at [647, 294] on td "Our customers want reduced friction, machines that run faster, longer, cleaner …" at bounding box center [1043, 264] width 826 height 74
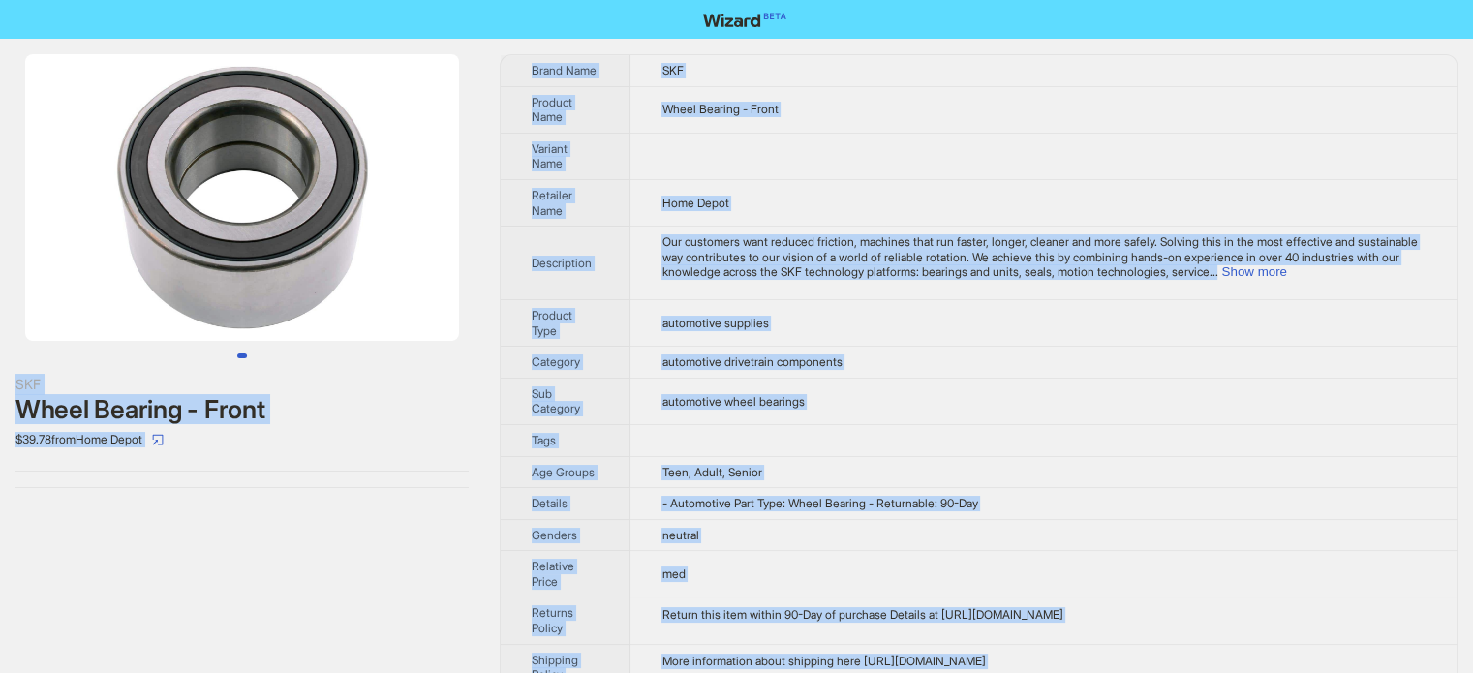
copy body "SKF Wheel Bearing - Front $39.78 from Home Depot Brand Name SKF Product Name Wh…"
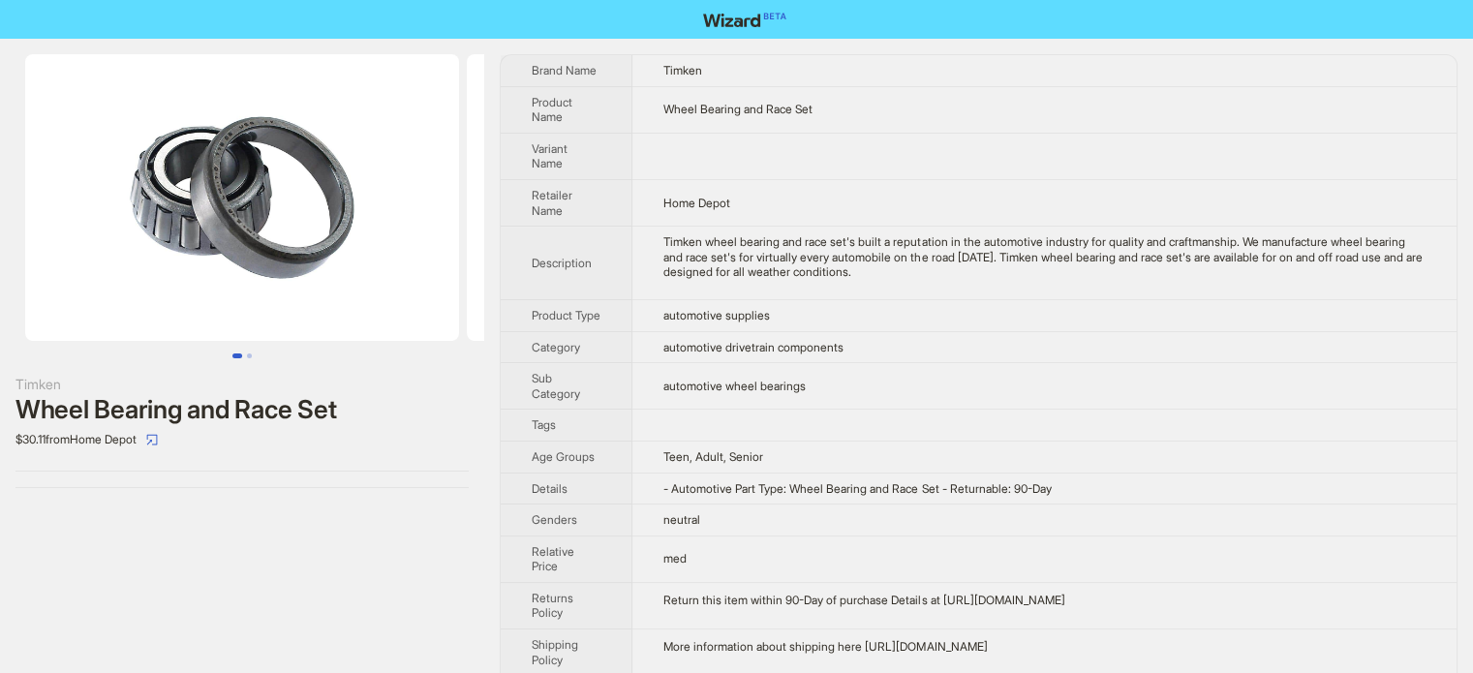
scroll to position [908, 0]
click at [247, 358] on button "Go to slide 2" at bounding box center [249, 355] width 5 height 5
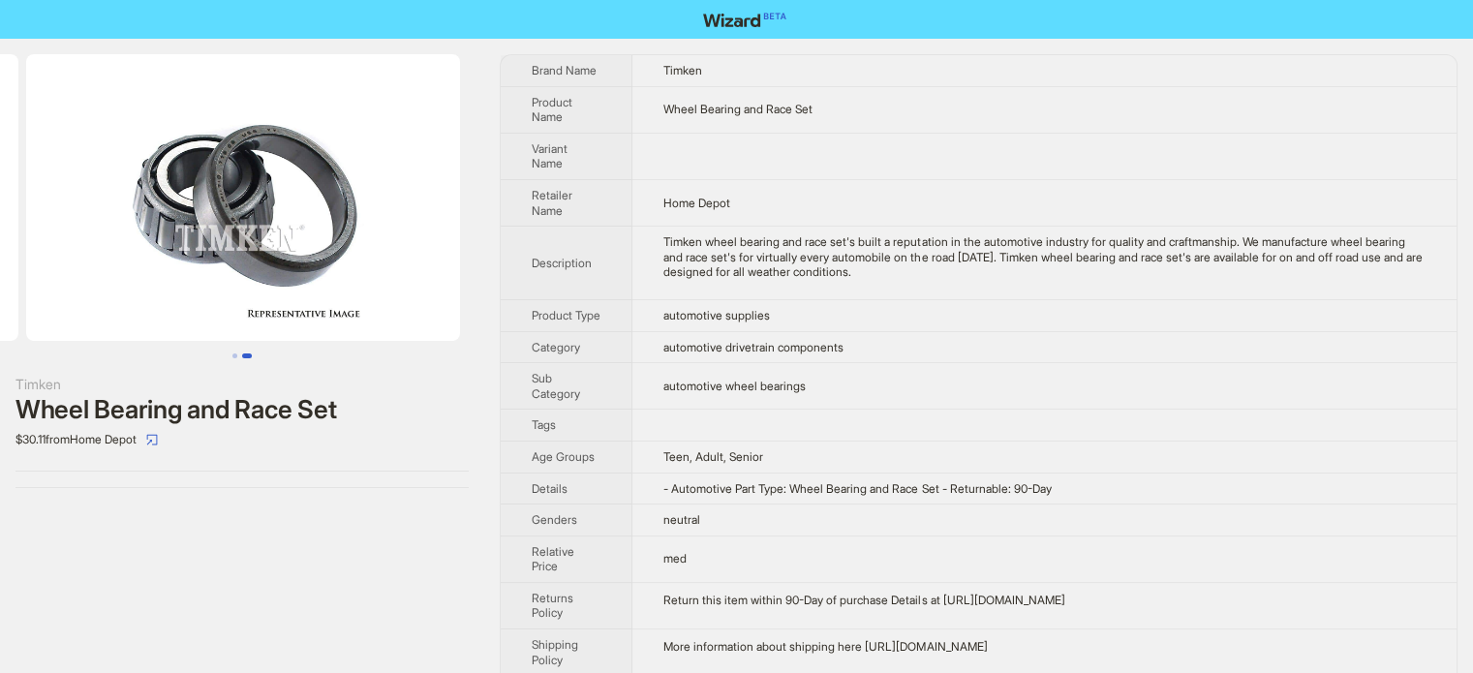
scroll to position [0, 441]
click at [1069, 519] on td "neutral" at bounding box center [1044, 520] width 824 height 32
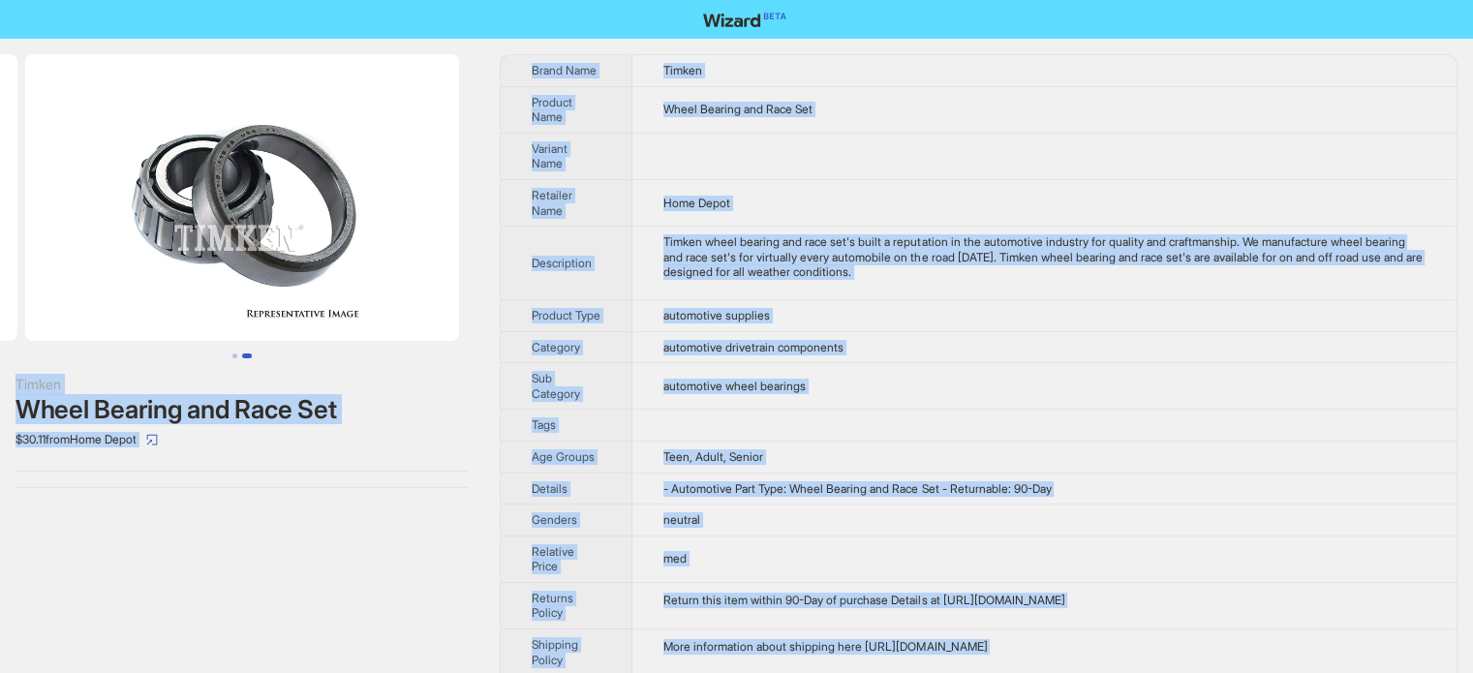
type textarea "**********"
click at [724, 166] on td at bounding box center [1044, 156] width 824 height 46
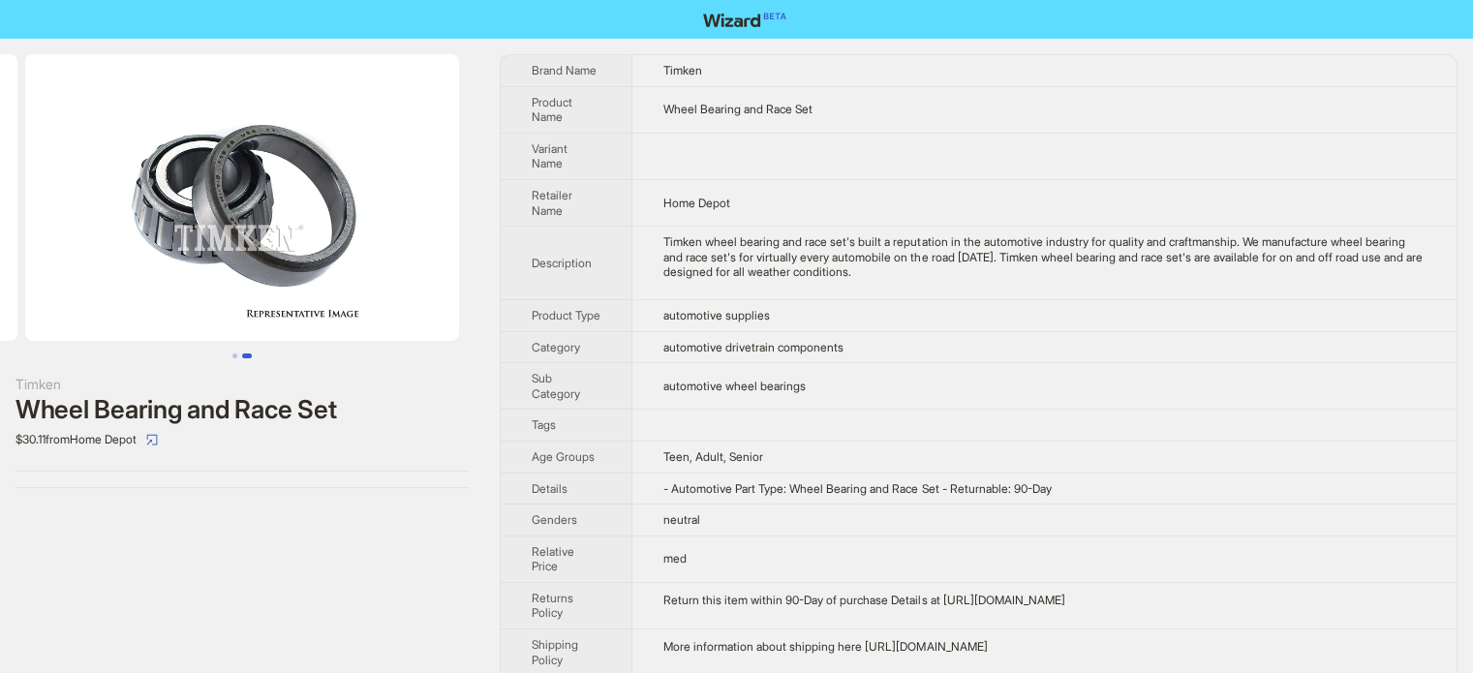
click at [647, 331] on td "automotive supplies" at bounding box center [1044, 315] width 824 height 32
click at [232, 353] on button "Go to slide 1" at bounding box center [234, 355] width 5 height 5
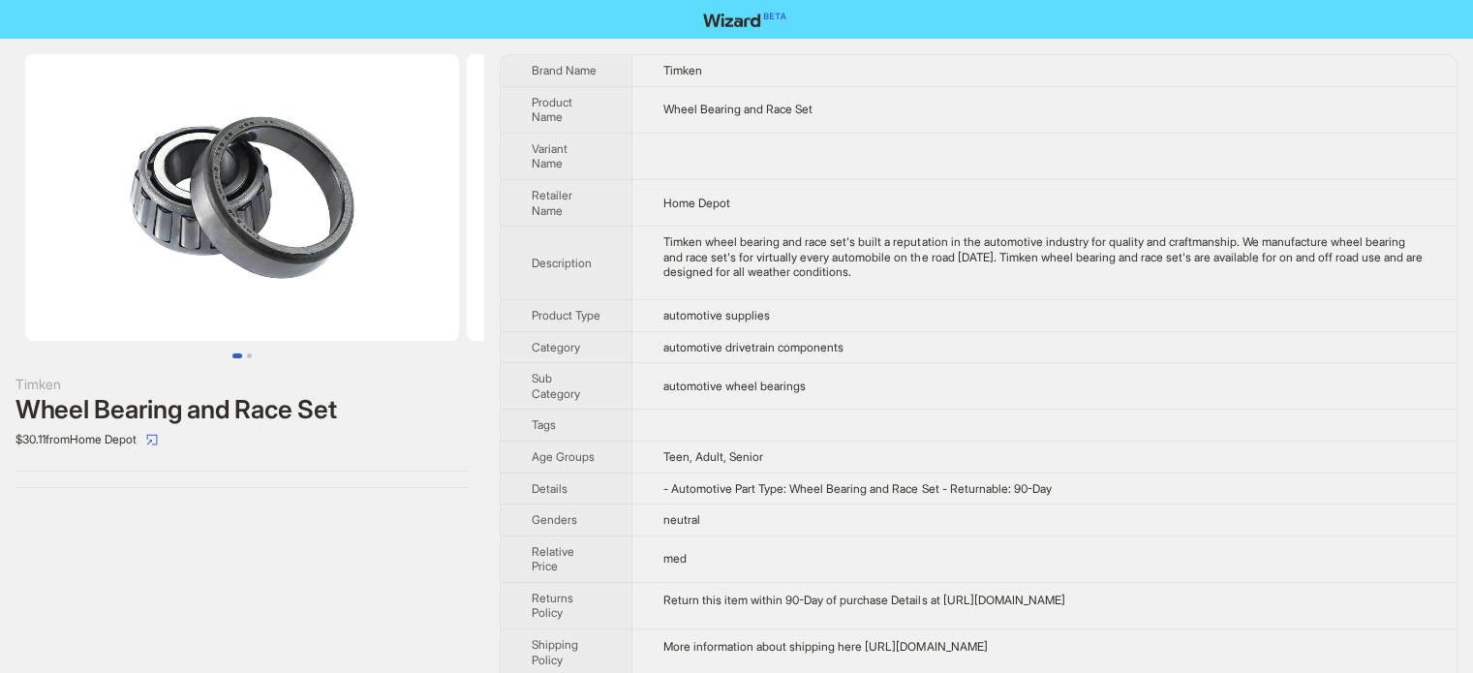
click at [864, 359] on td "automotive drivetrain components" at bounding box center [1044, 347] width 824 height 32
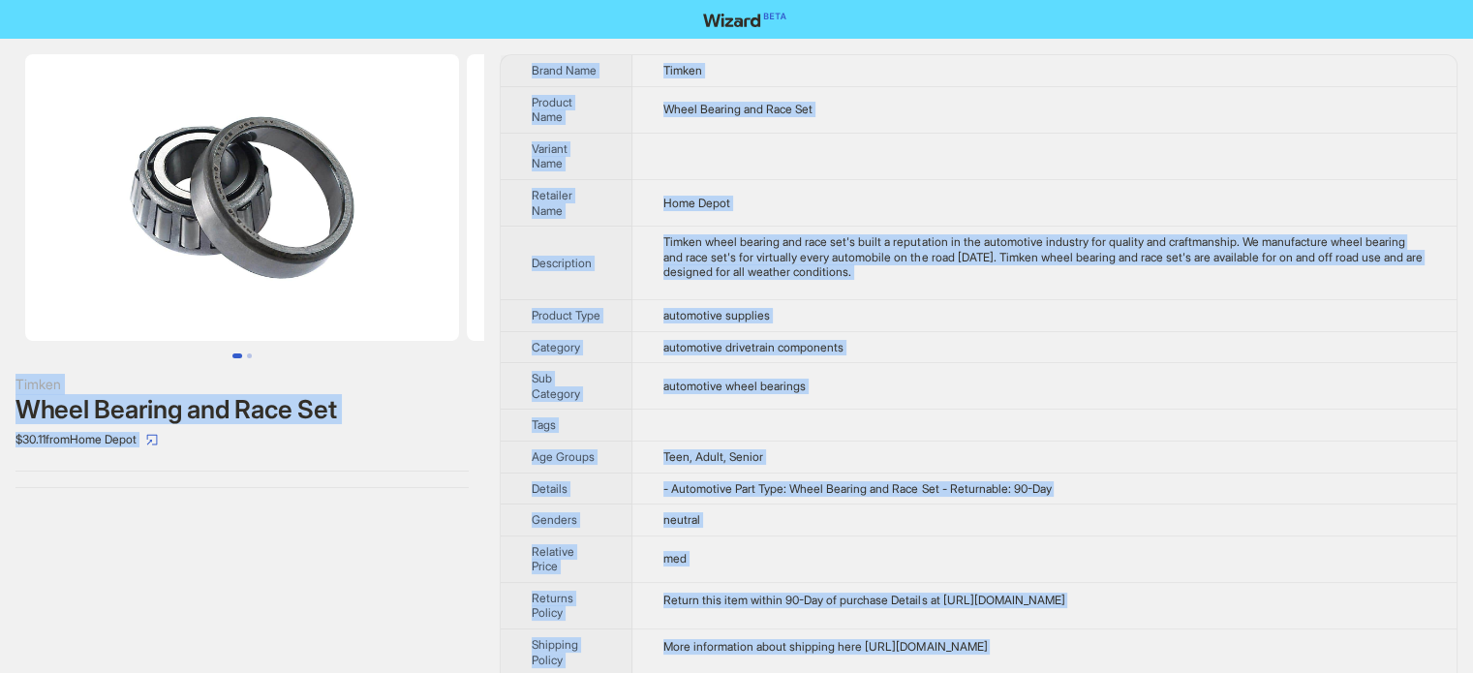
click at [762, 393] on span "automotive wheel bearings" at bounding box center [734, 386] width 142 height 15
click at [587, 430] on th "Tags" at bounding box center [567, 426] width 132 height 32
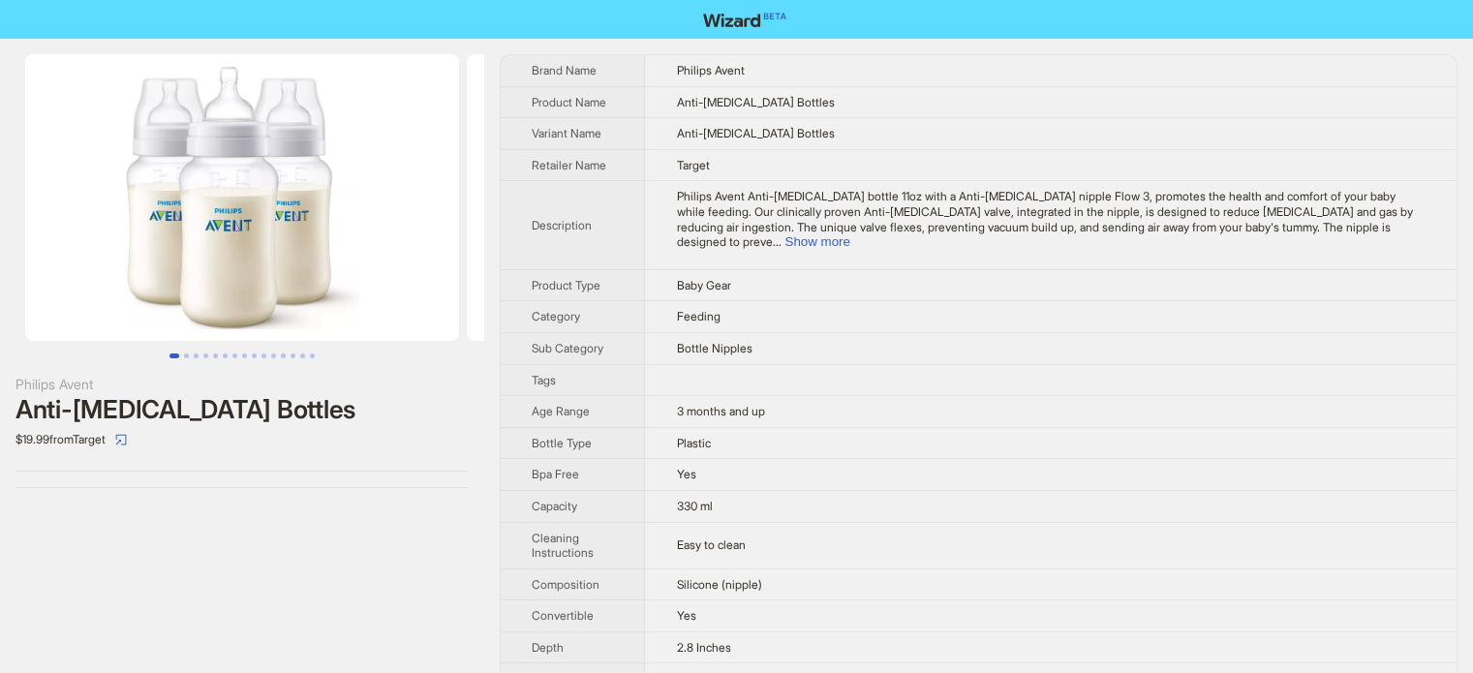
scroll to position [908, 0]
click at [223, 353] on button "Go to slide 6" at bounding box center [225, 355] width 5 height 5
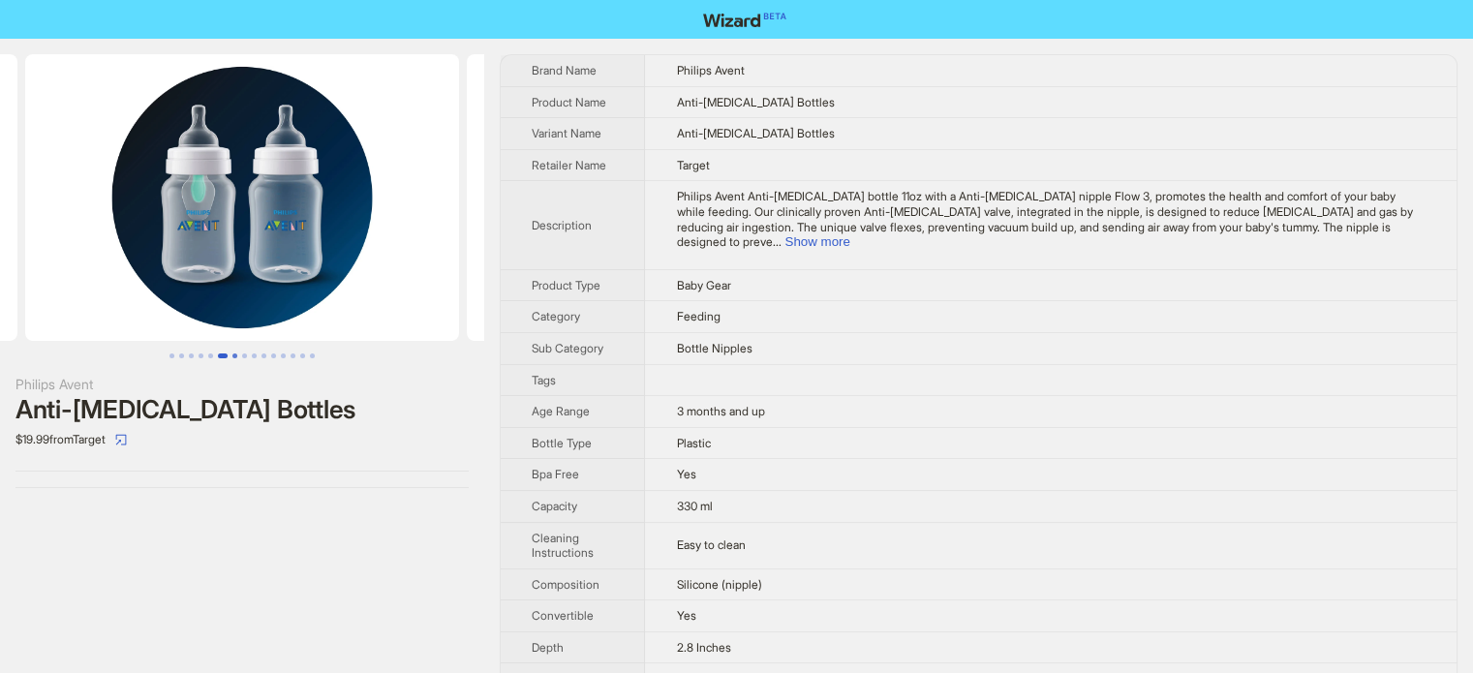
click at [233, 353] on button "Go to slide 7" at bounding box center [234, 355] width 5 height 5
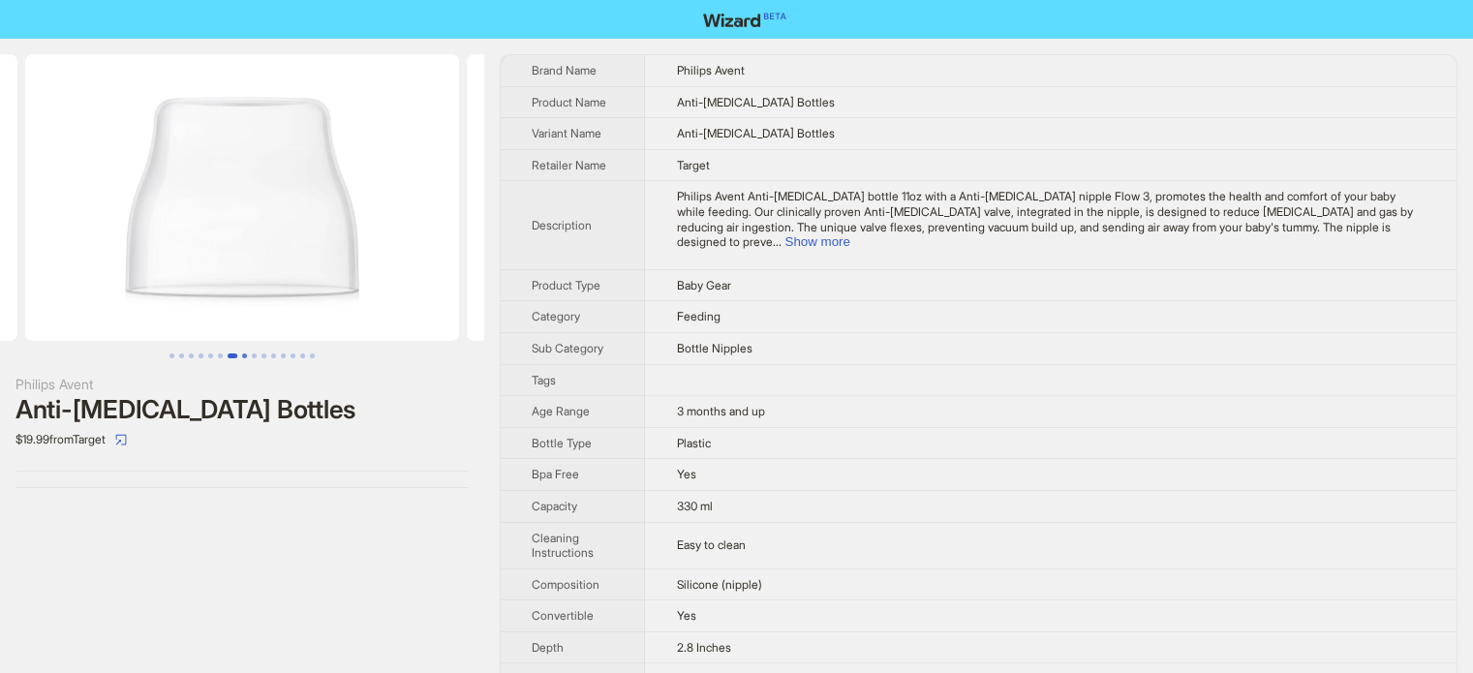
click at [244, 353] on button "Go to slide 8" at bounding box center [244, 355] width 5 height 5
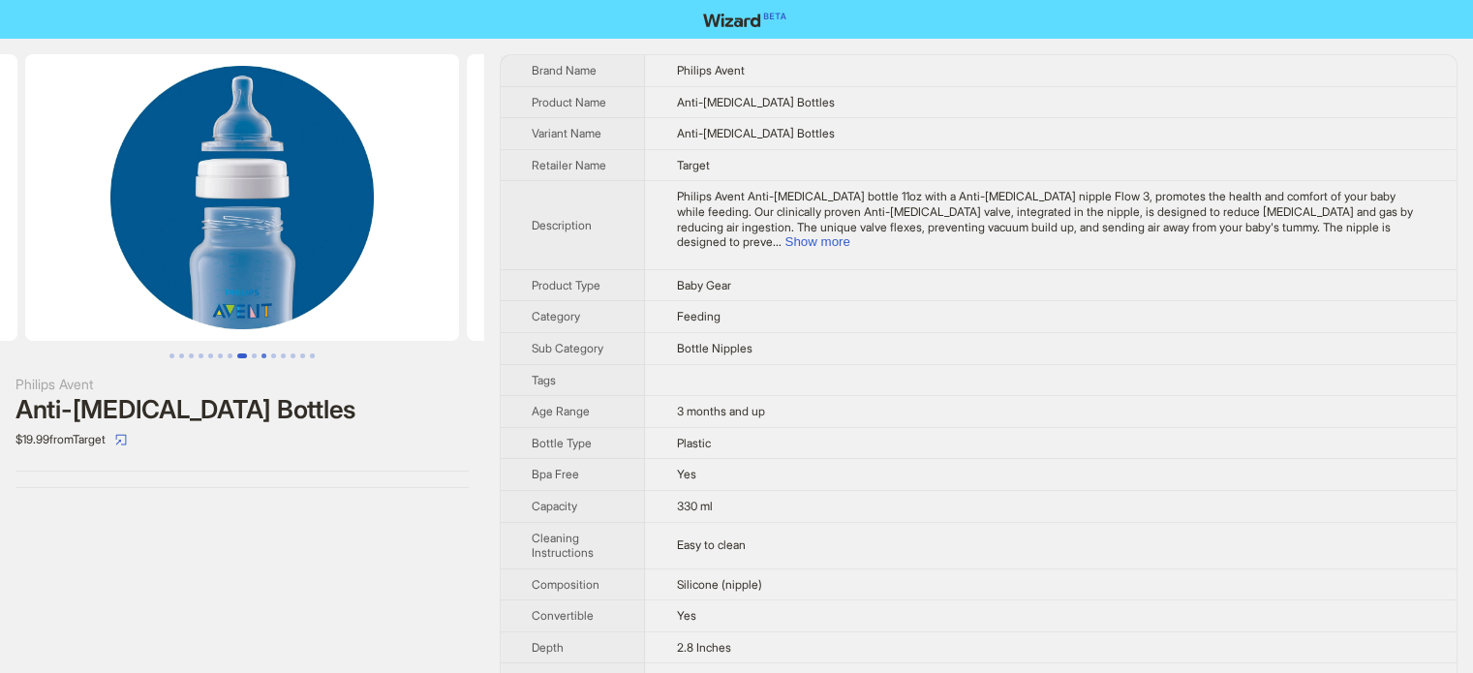
click at [261, 353] on button "Go to slide 10" at bounding box center [263, 355] width 5 height 5
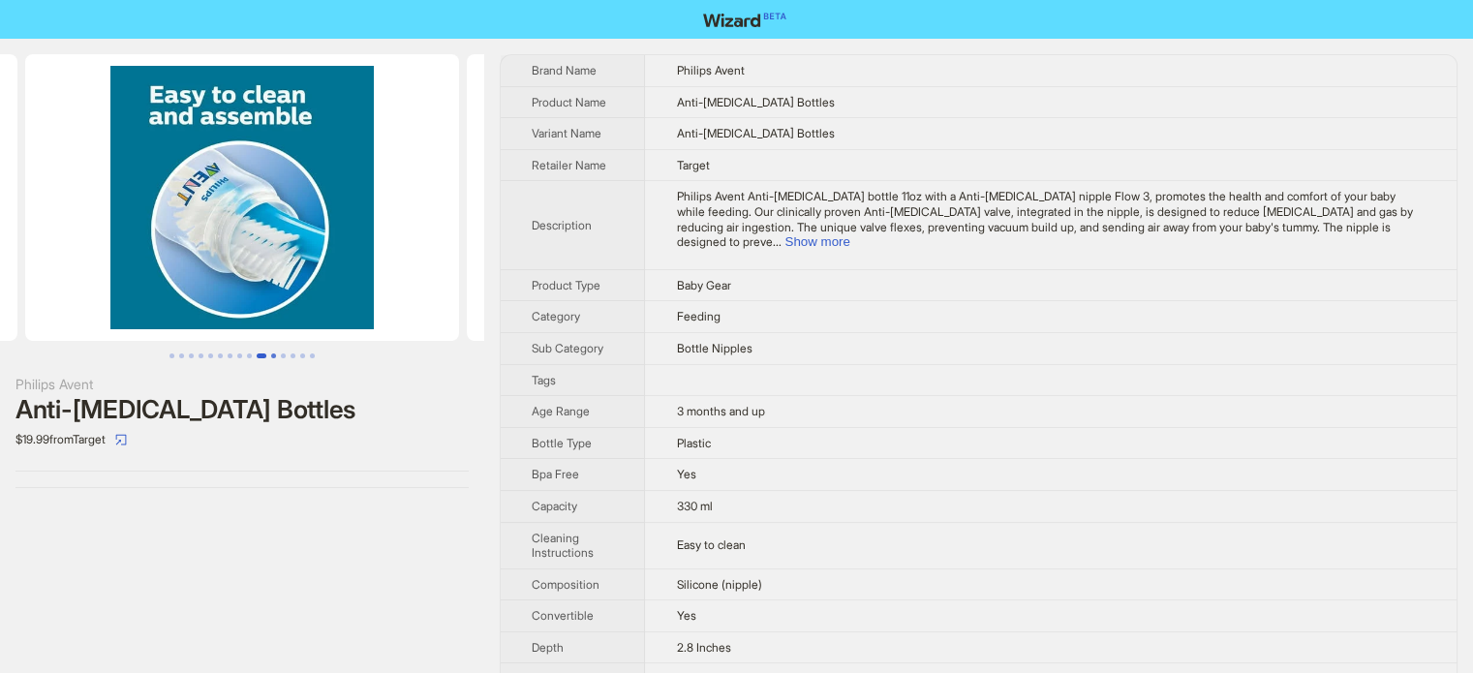
click at [275, 353] on button "Go to slide 11" at bounding box center [273, 355] width 5 height 5
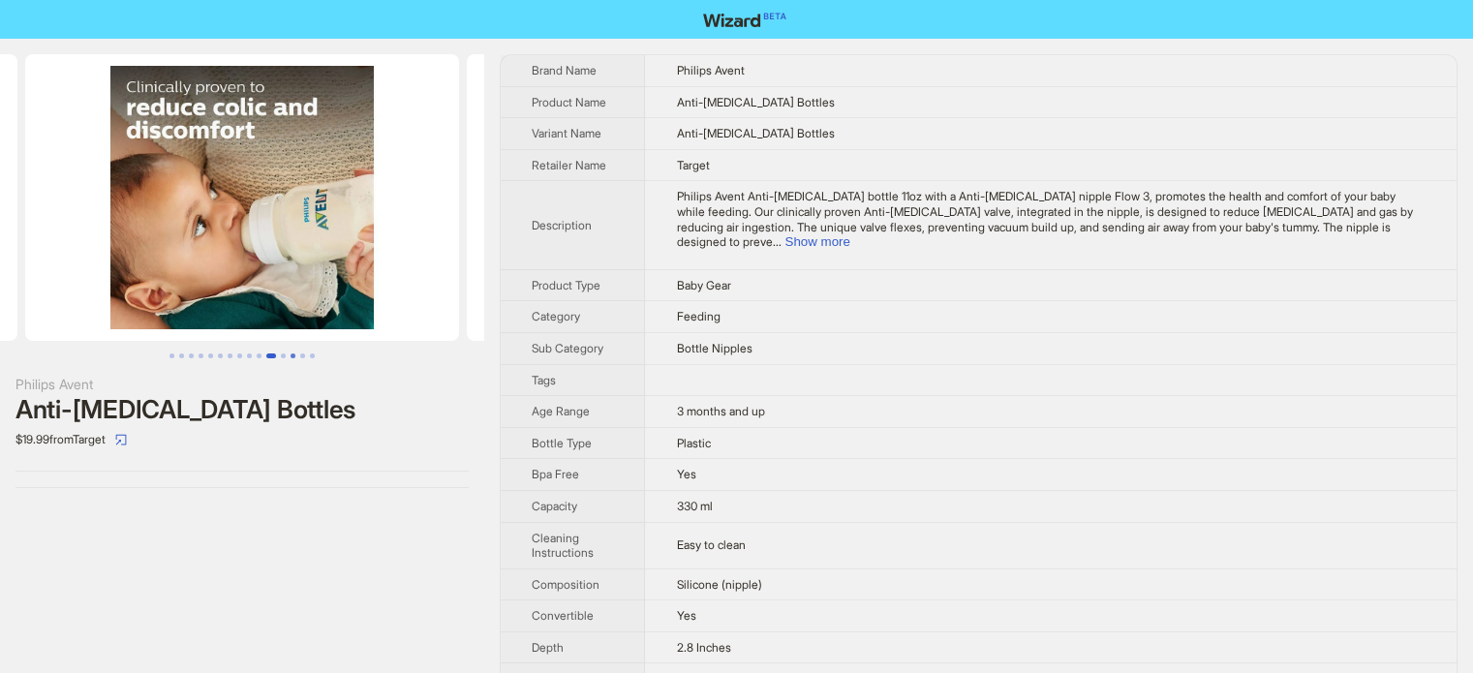
click at [290, 353] on button "Go to slide 13" at bounding box center [292, 355] width 5 height 5
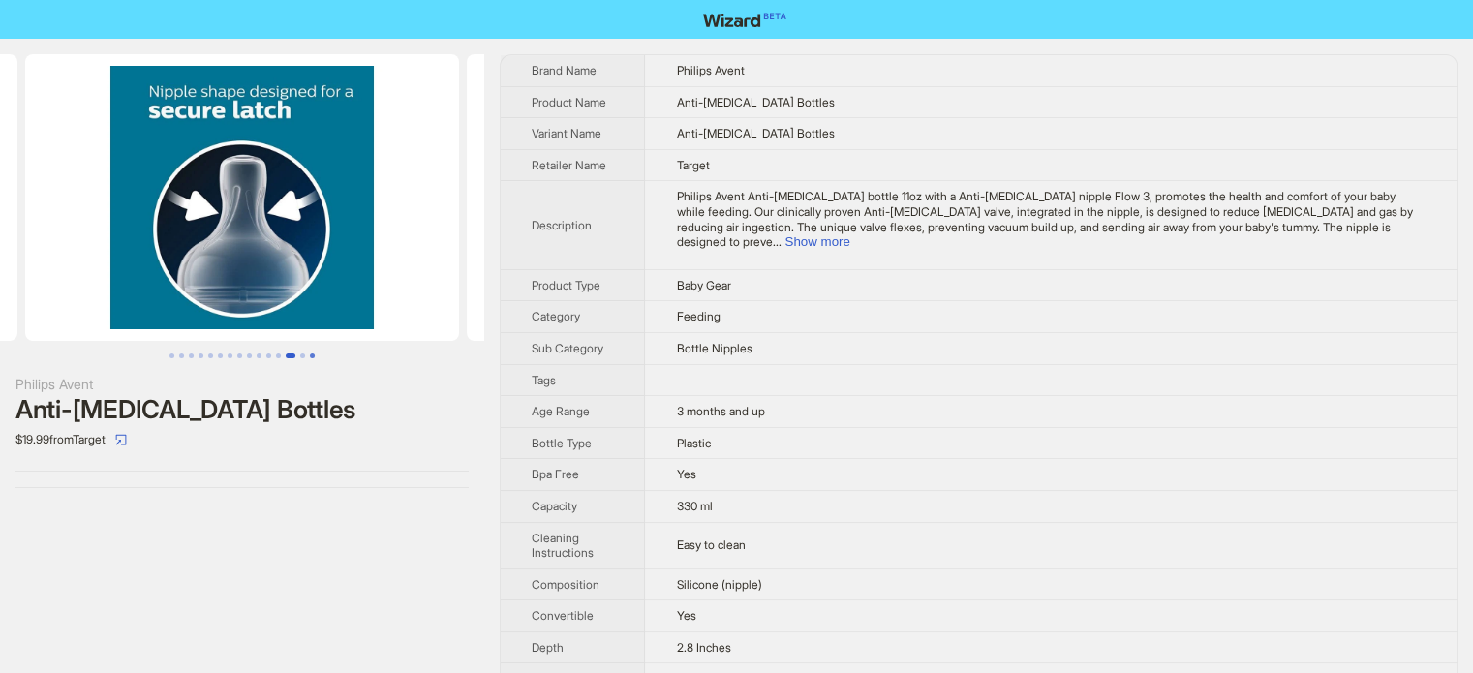
click at [310, 353] on button "Go to slide 15" at bounding box center [312, 355] width 5 height 5
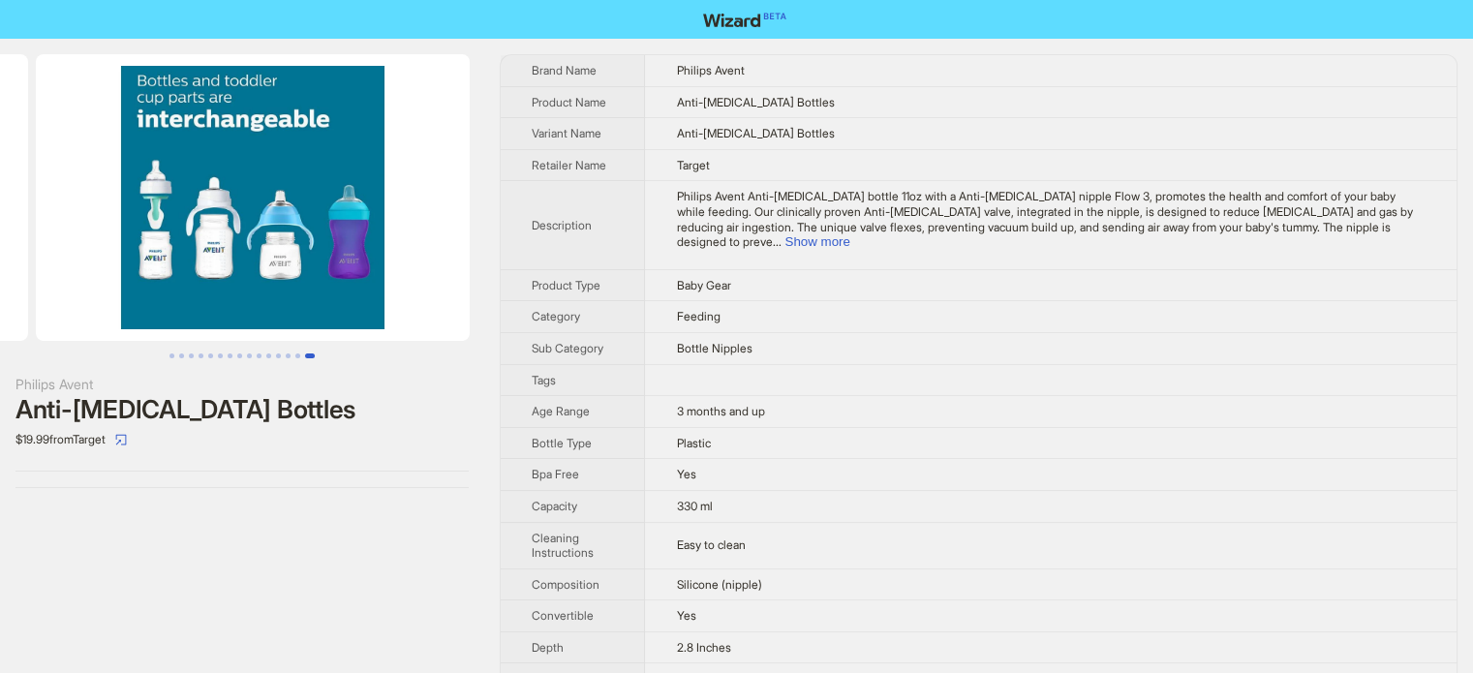
scroll to position [0, 6181]
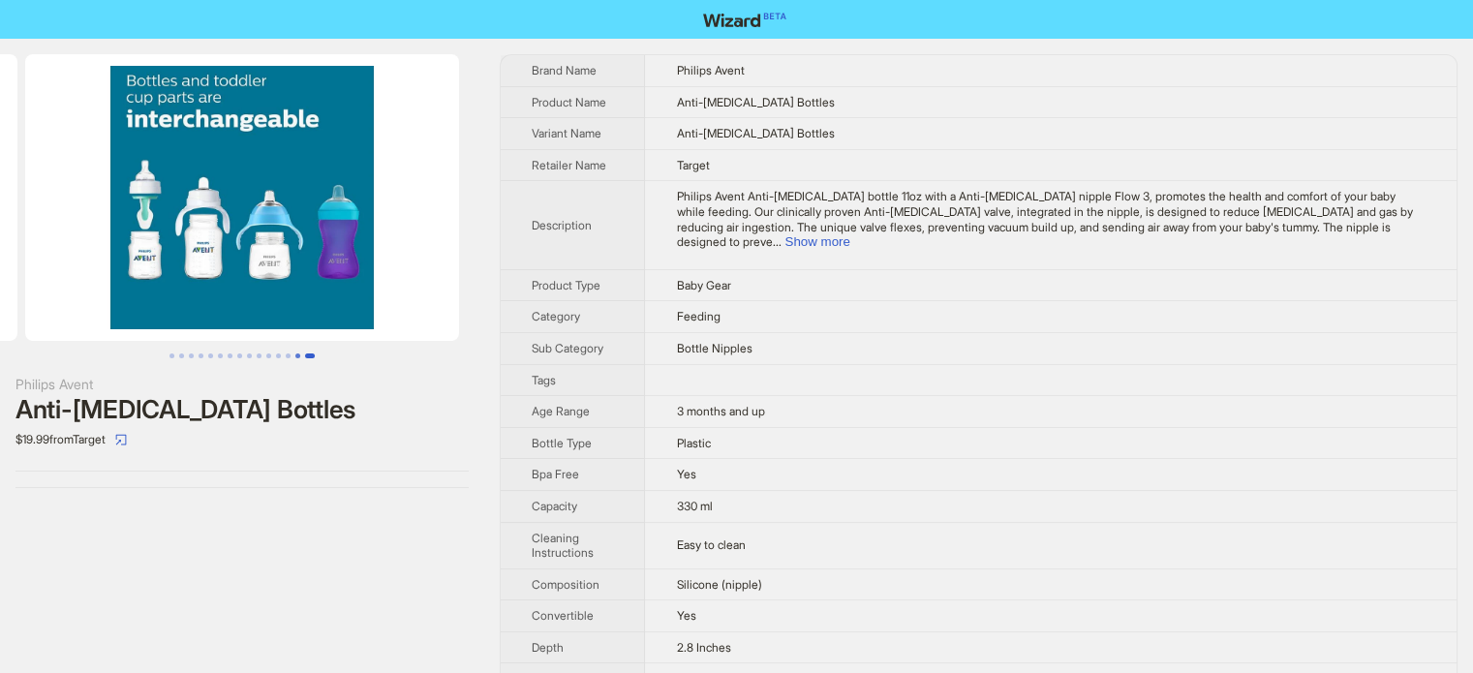
click at [299, 357] on button "Go to slide 14" at bounding box center [297, 355] width 5 height 5
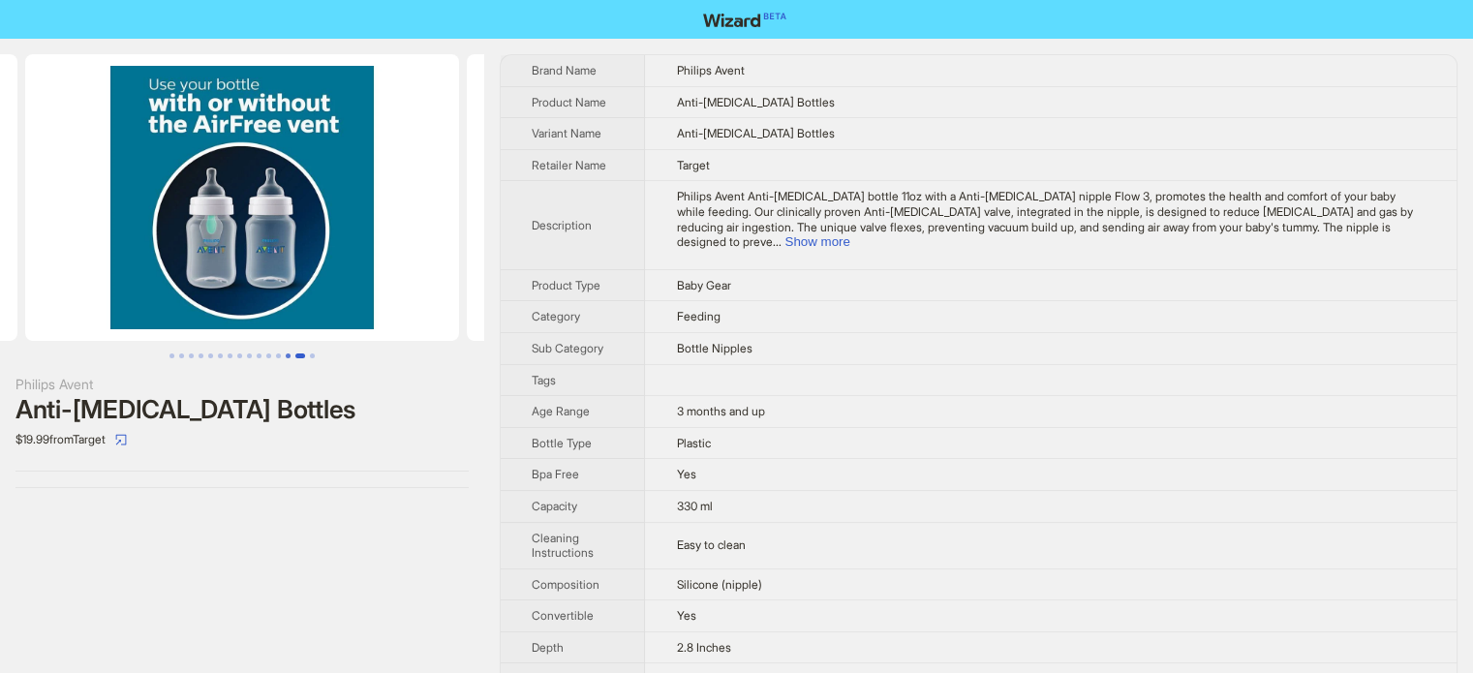
click at [290, 357] on button "Go to slide 13" at bounding box center [288, 355] width 5 height 5
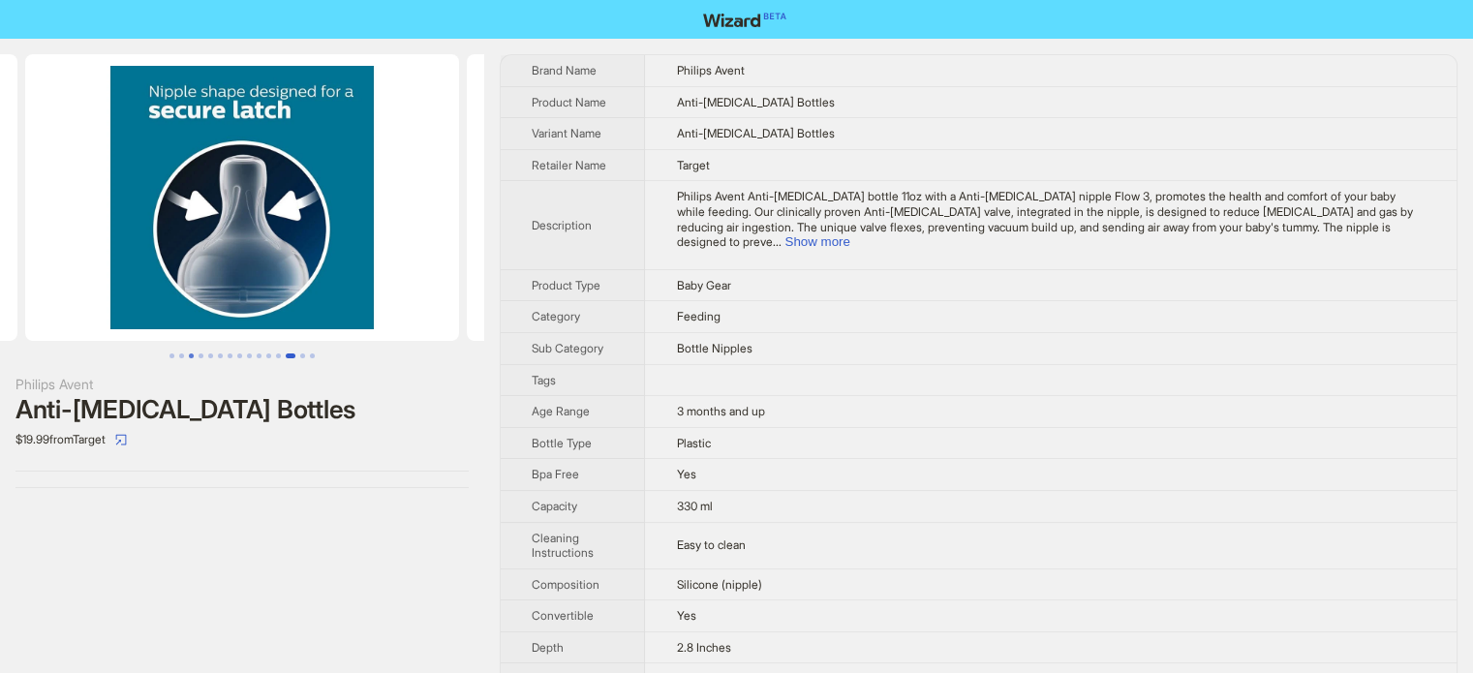
click at [189, 357] on button "Go to slide 3" at bounding box center [191, 355] width 5 height 5
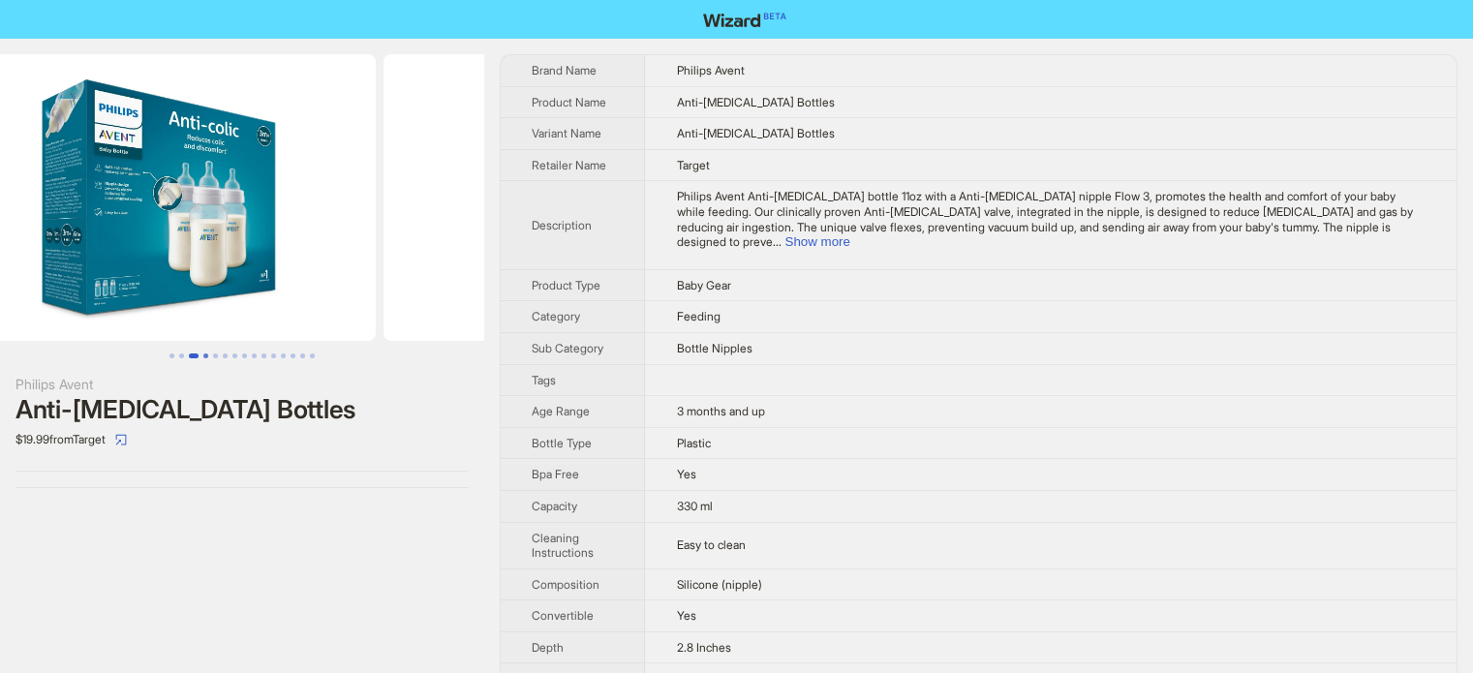
scroll to position [0, 883]
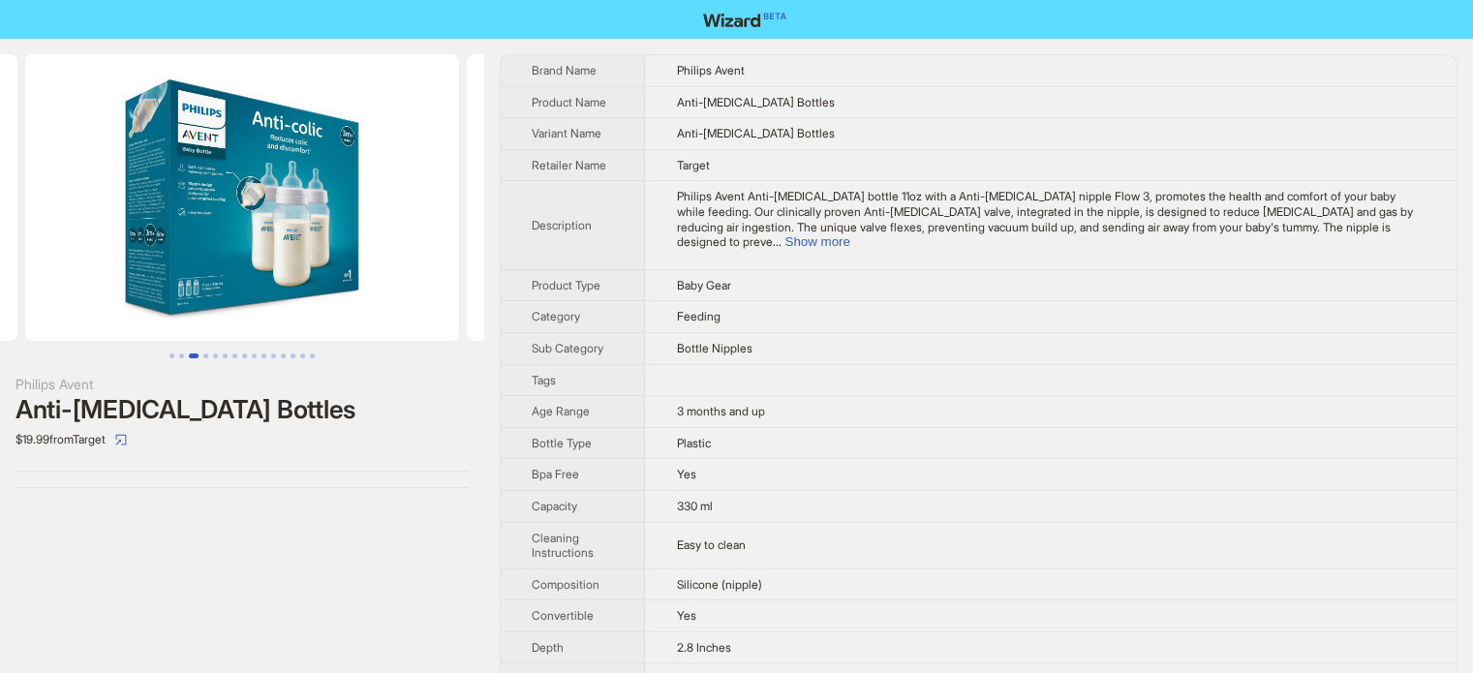
click at [295, 185] on img at bounding box center [242, 197] width 434 height 287
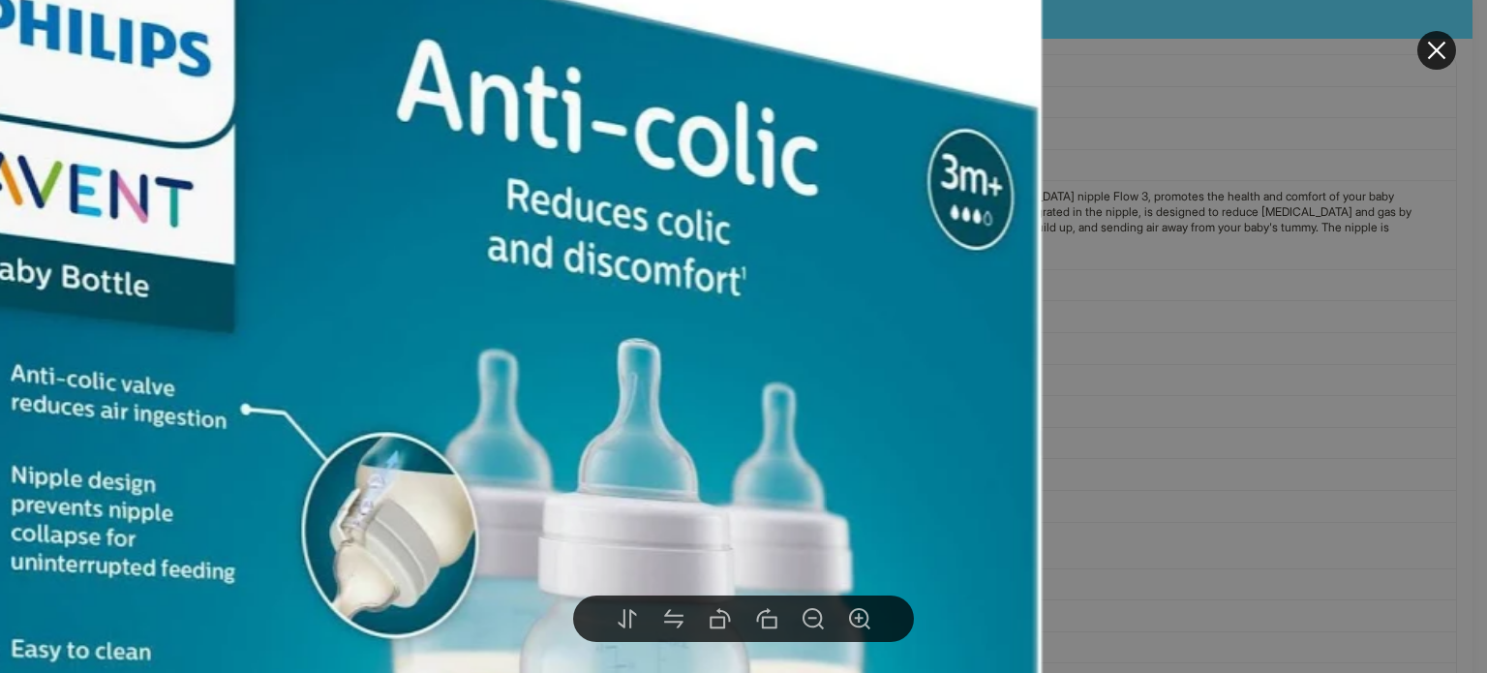
click at [1073, 320] on div at bounding box center [743, 336] width 1487 height 673
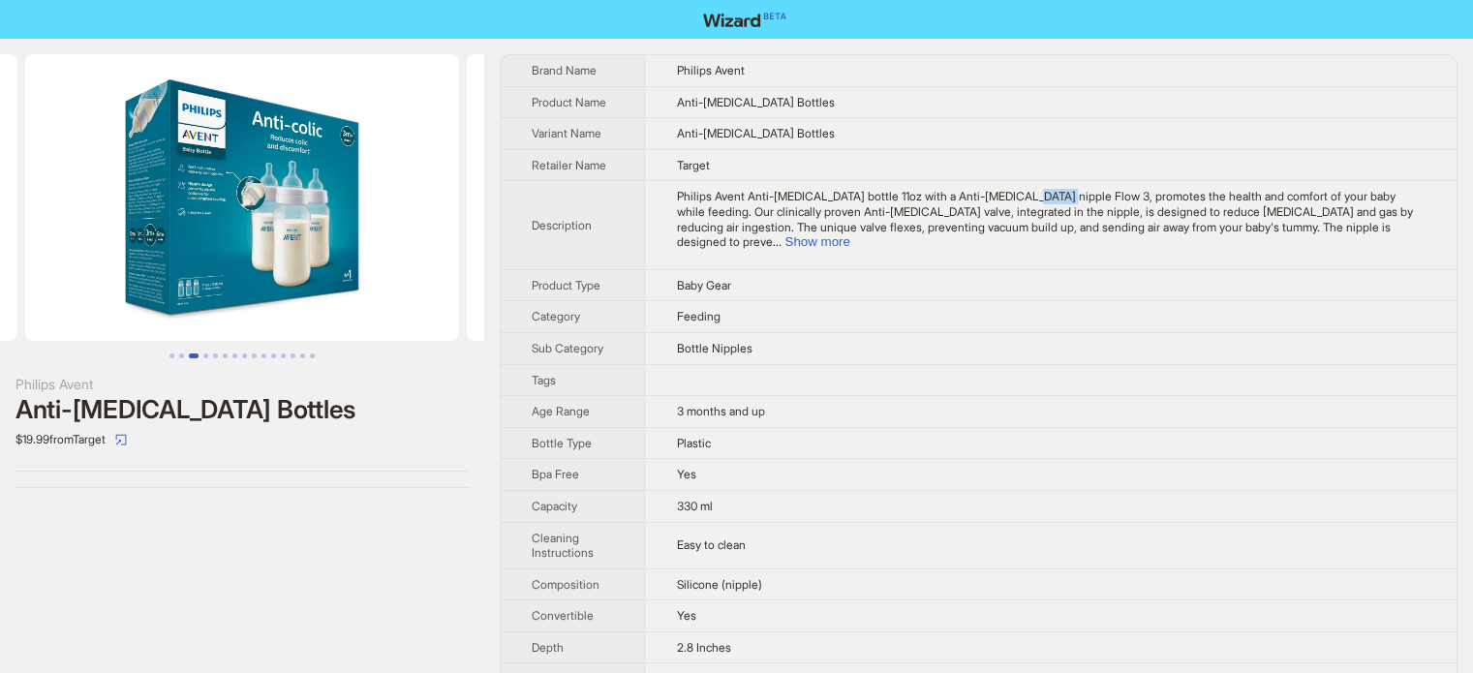
drag, startPoint x: 1029, startPoint y: 193, endPoint x: 1063, endPoint y: 193, distance: 33.9
type textarea "******"
click at [1063, 193] on span "Philips Avent Anti-colic baby bottle 11oz with a Anti-colic nipple Flow 3, prom…" at bounding box center [1044, 219] width 736 height 60
copy span "Flow 3"
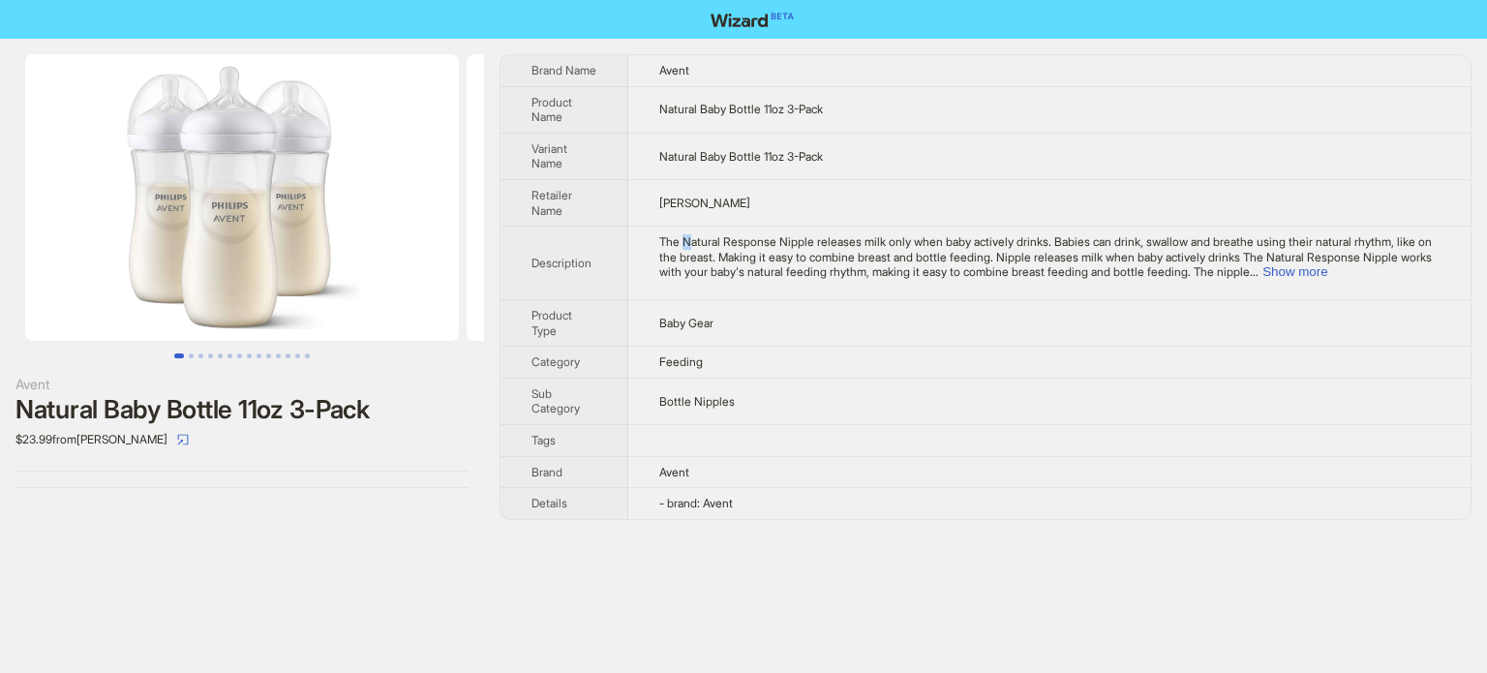
type textarea "*"
click at [684, 231] on td "The Natural Response Nipple releases milk only when baby actively drinks. Babie…" at bounding box center [1049, 264] width 842 height 74
click at [178, 211] on img at bounding box center [242, 197] width 434 height 287
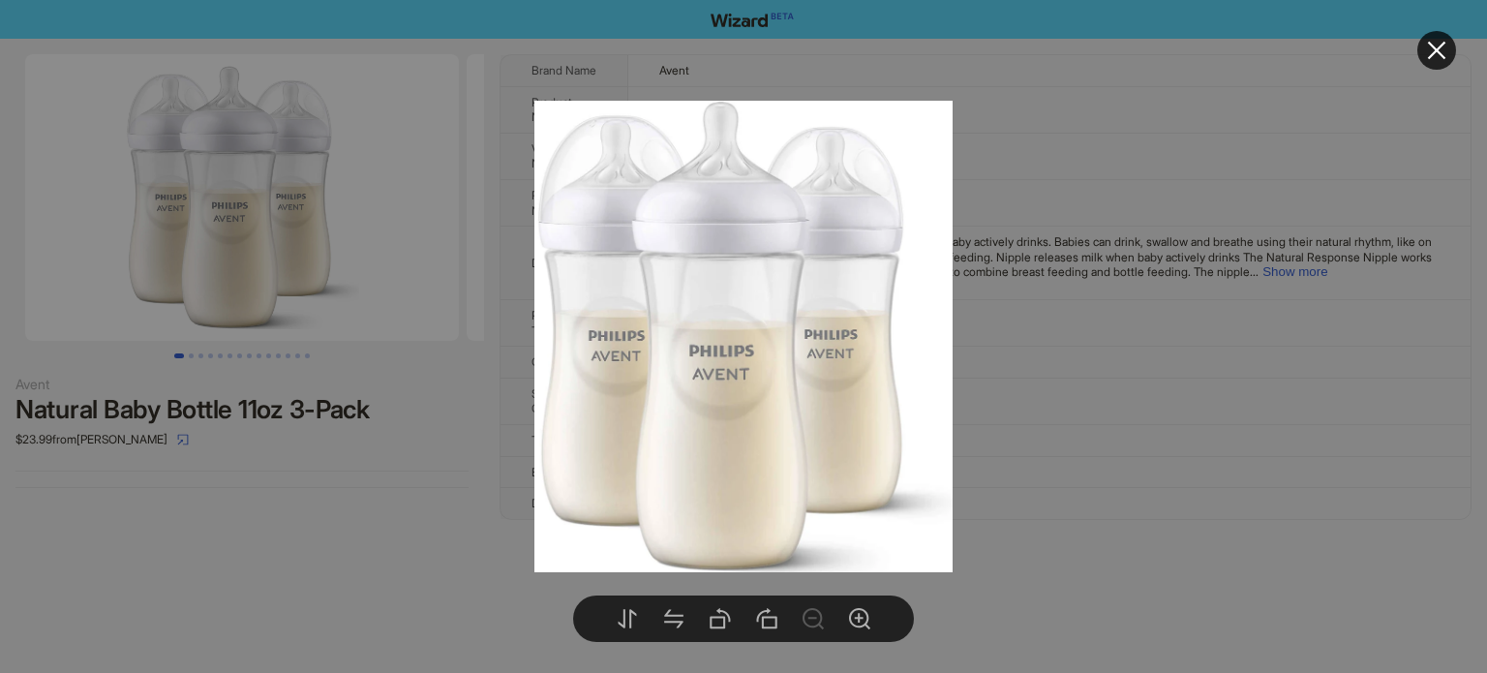
click at [279, 466] on div at bounding box center [743, 336] width 1487 height 673
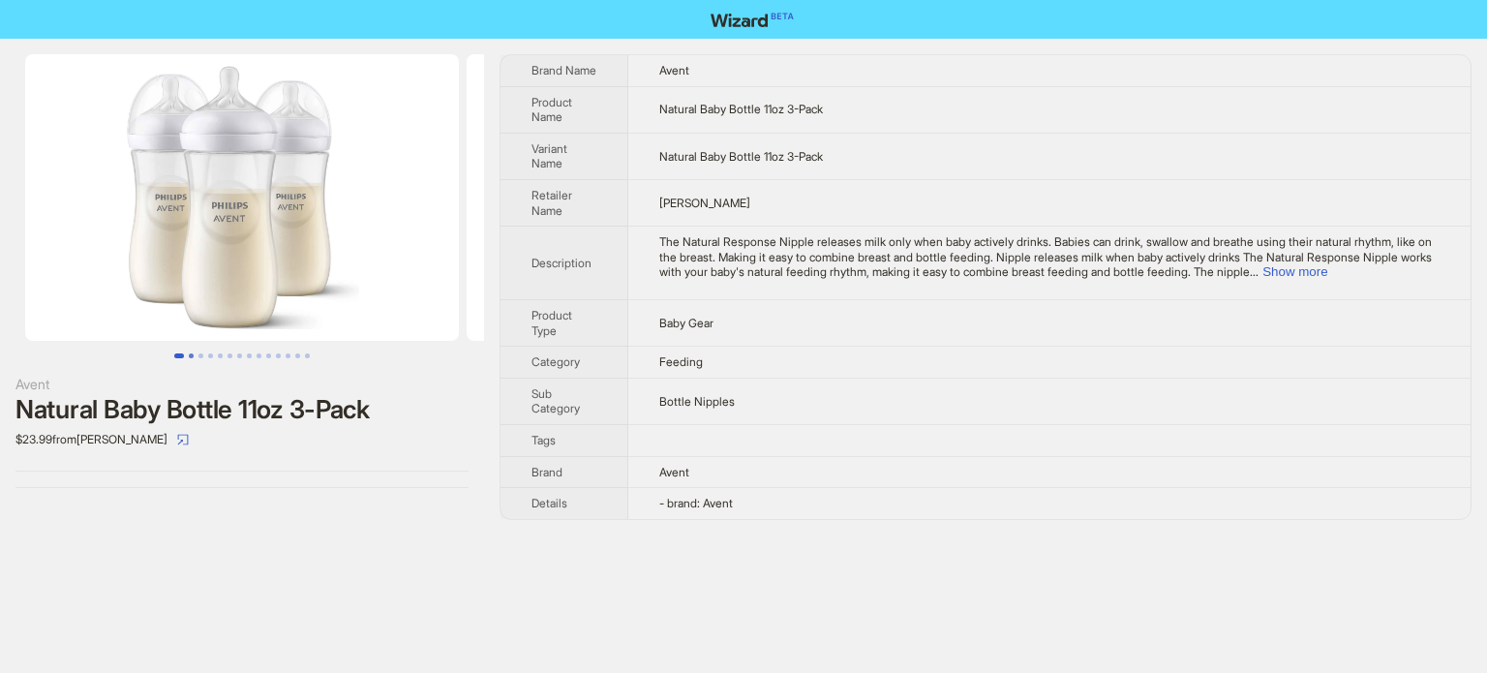
click at [194, 356] on button "Go to slide 2" at bounding box center [191, 355] width 5 height 5
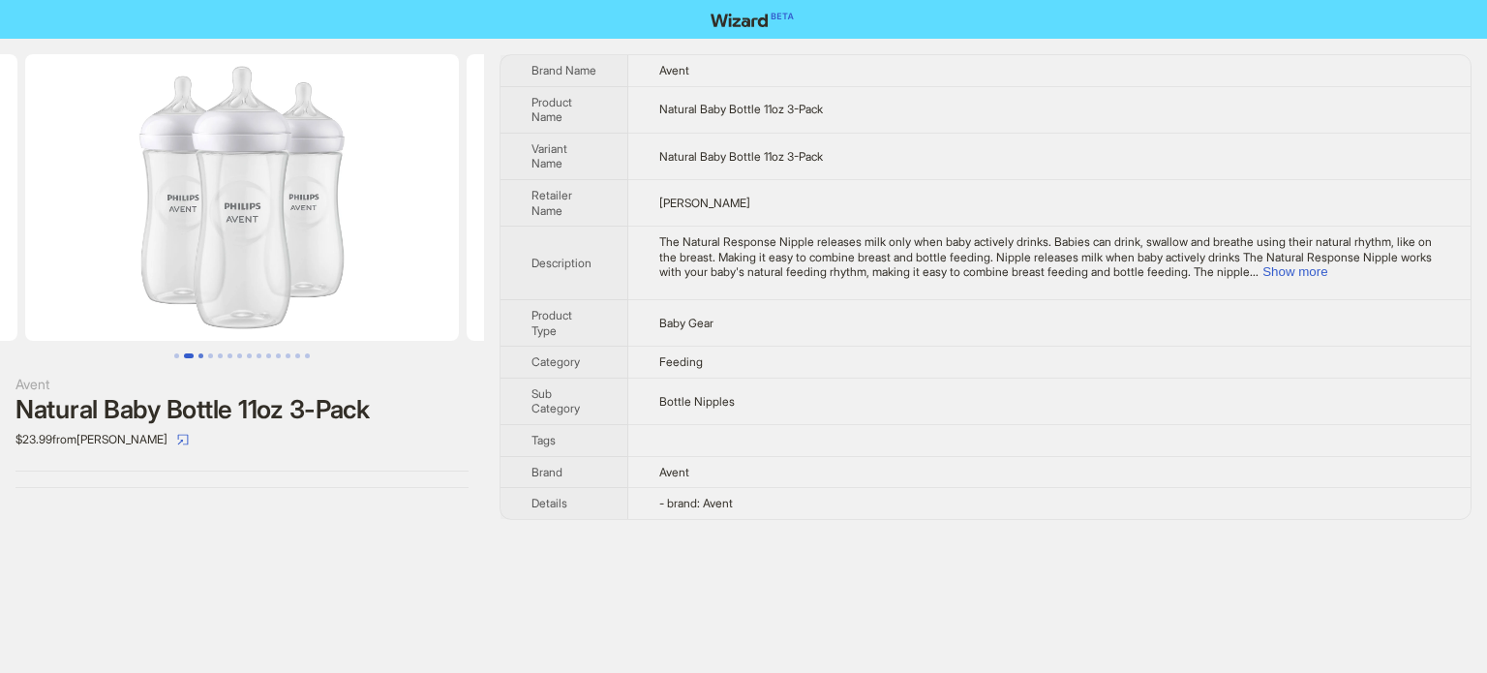
click at [200, 355] on button "Go to slide 3" at bounding box center [200, 355] width 5 height 5
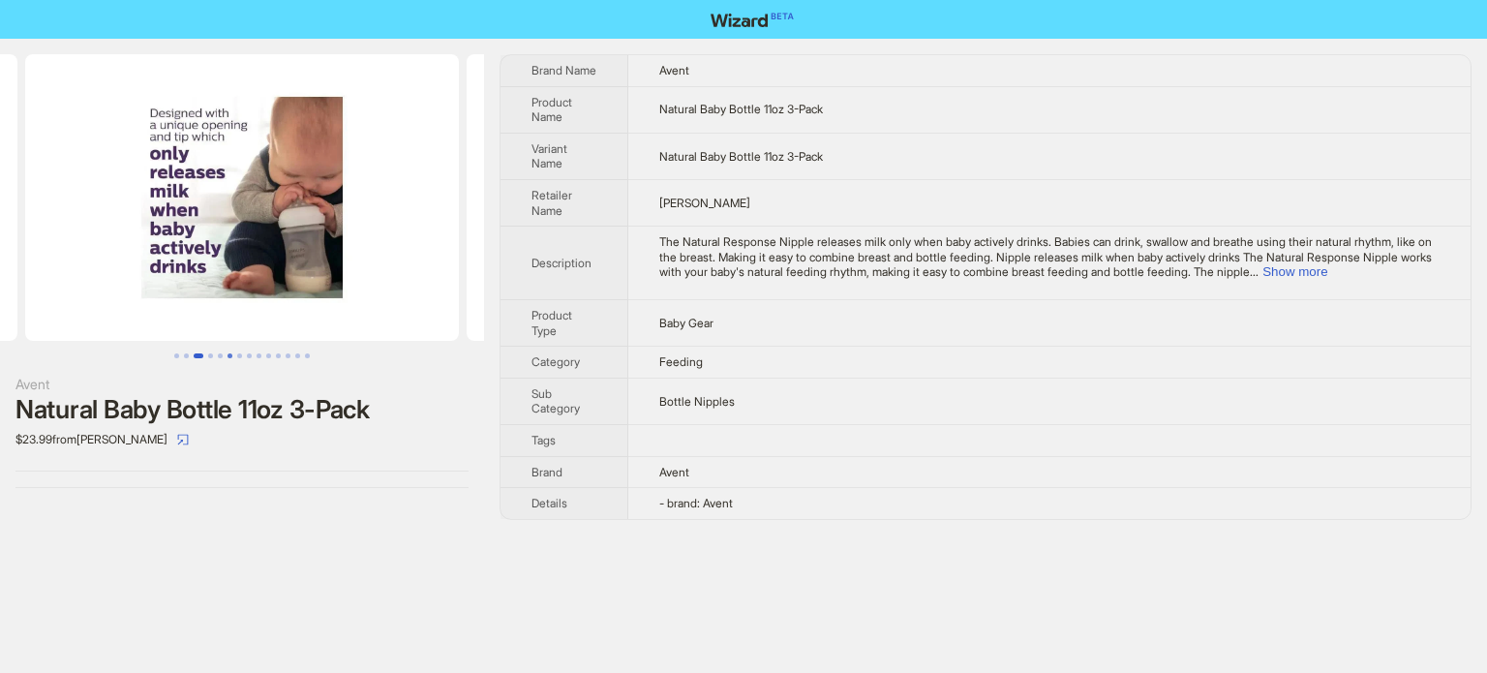
click at [228, 355] on button "Go to slide 6" at bounding box center [230, 355] width 5 height 5
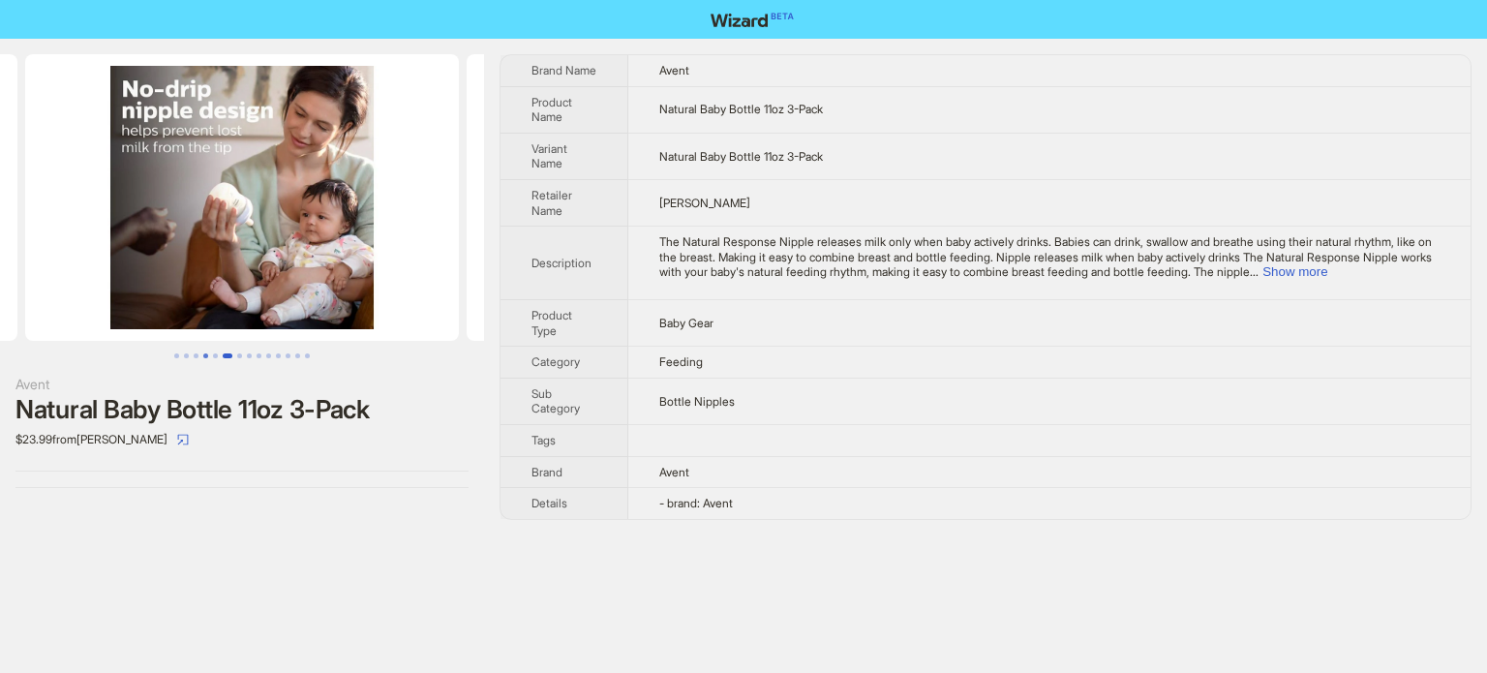
click at [205, 354] on button "Go to slide 4" at bounding box center [205, 355] width 5 height 5
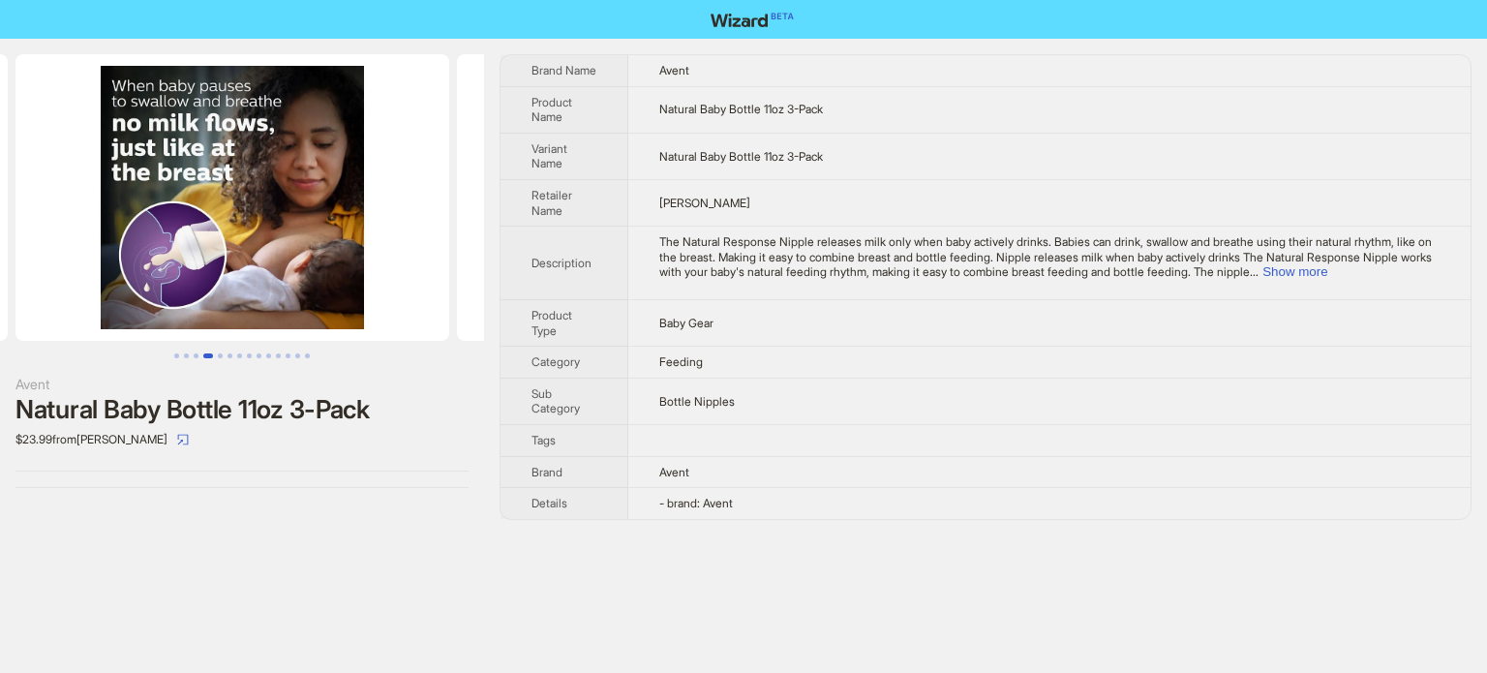
scroll to position [0, 1324]
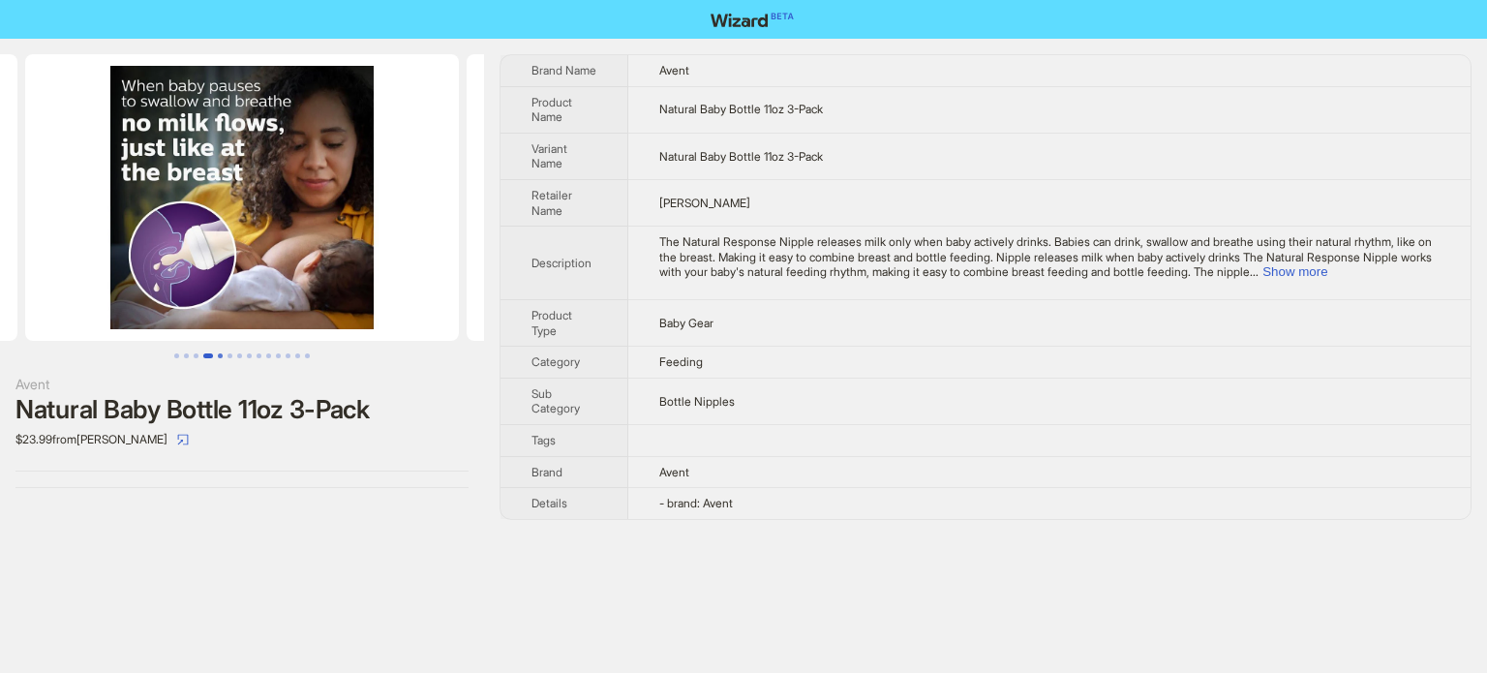
click at [220, 355] on button "Go to slide 5" at bounding box center [220, 355] width 5 height 5
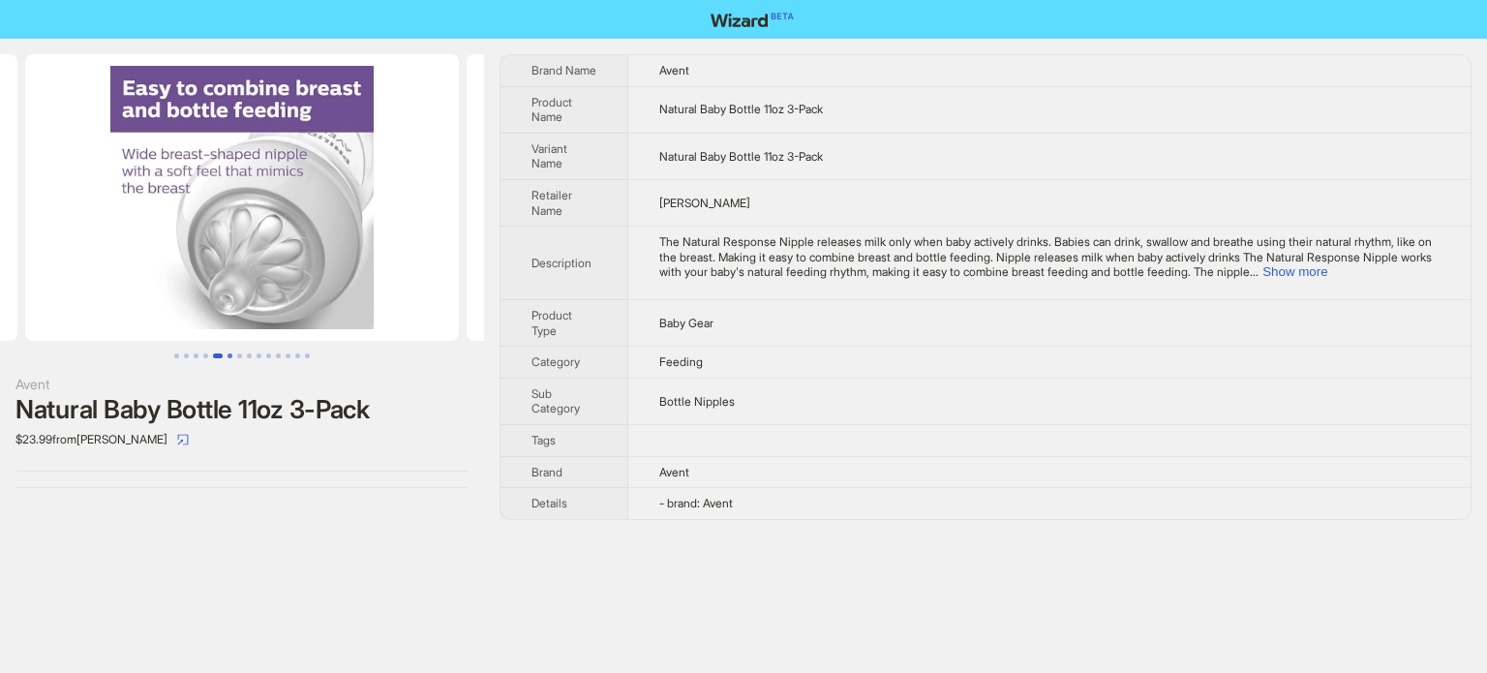
click at [232, 353] on button "Go to slide 6" at bounding box center [230, 355] width 5 height 5
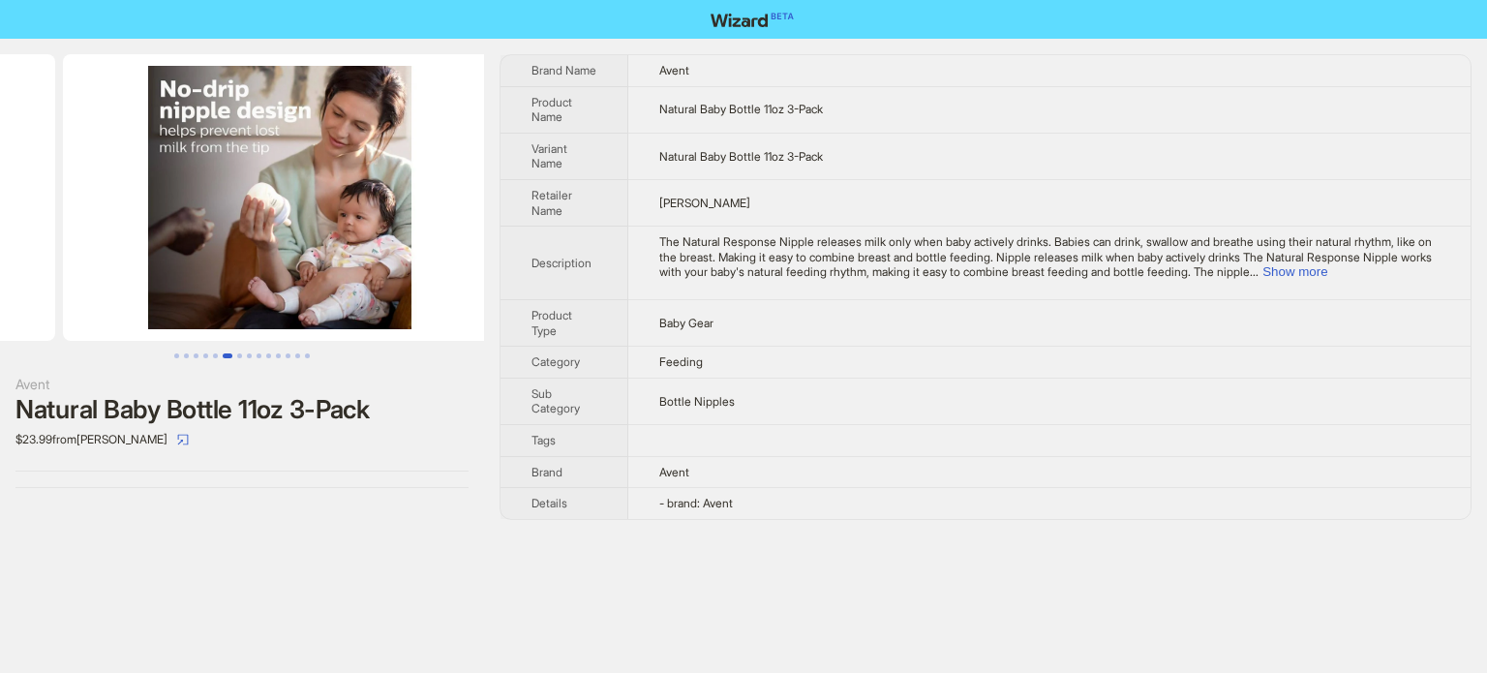
scroll to position [0, 2207]
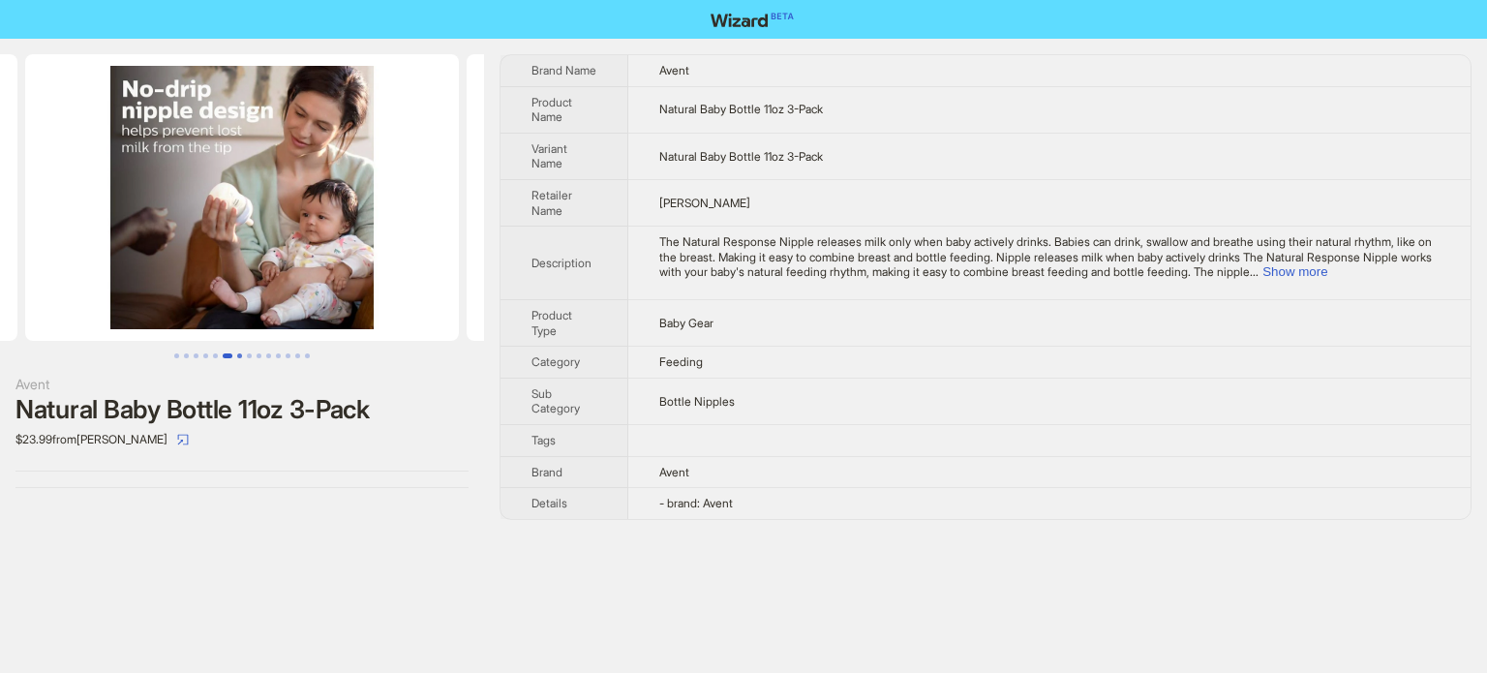
click at [241, 355] on button "Go to slide 7" at bounding box center [239, 355] width 5 height 5
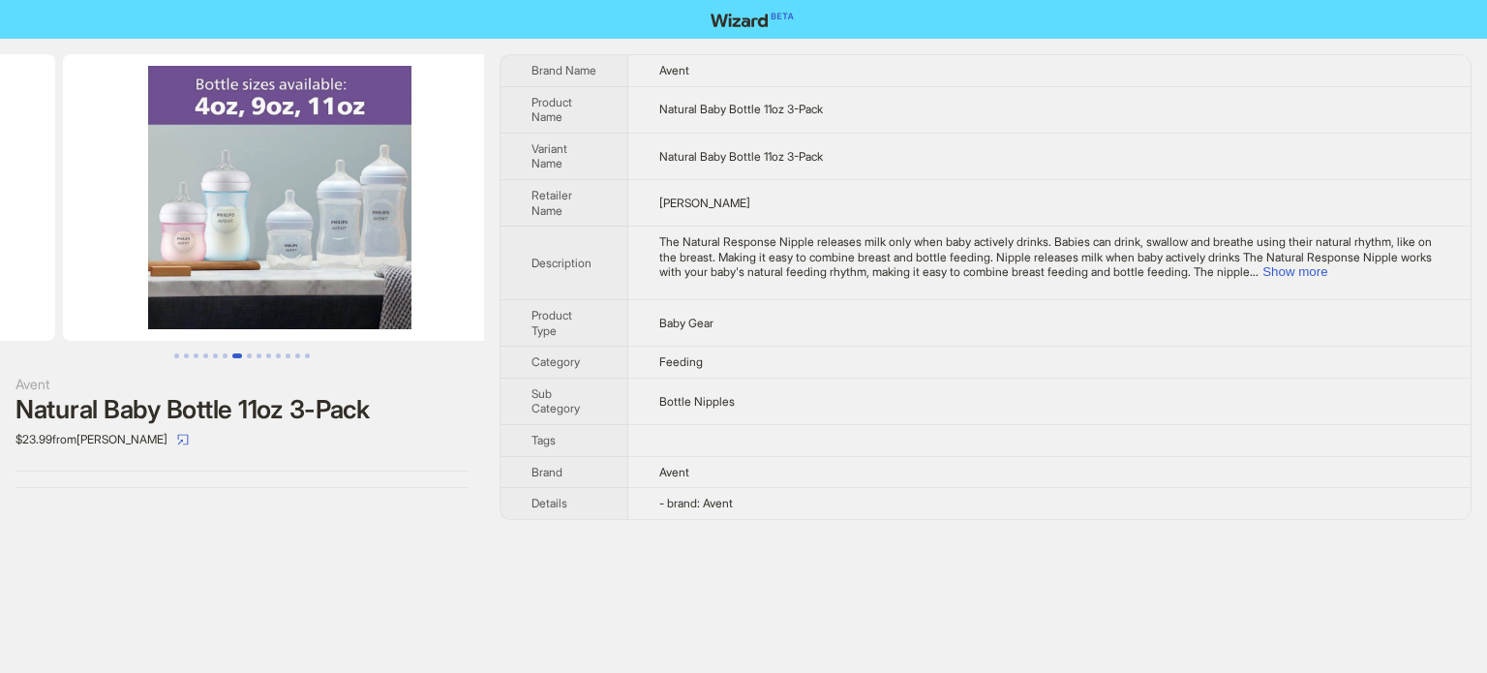
scroll to position [0, 2649]
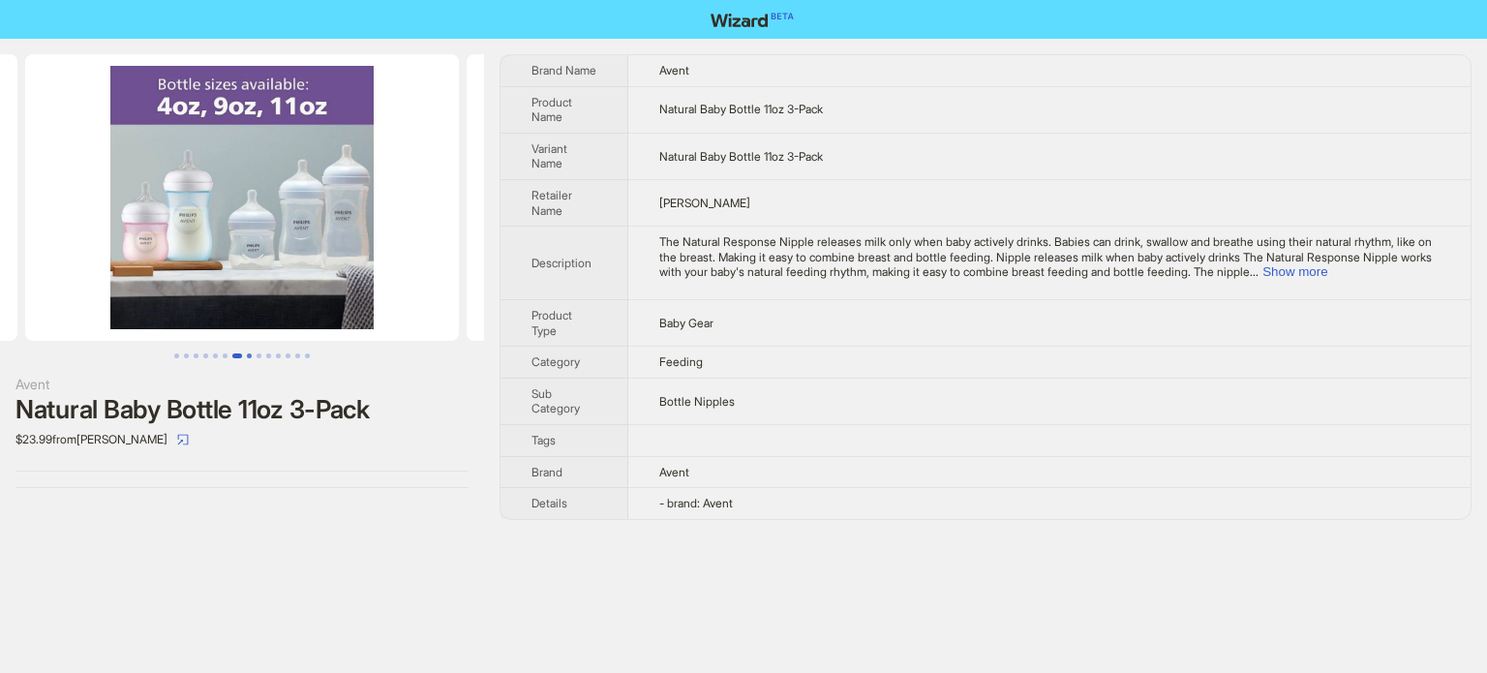
click at [252, 354] on button "Go to slide 8" at bounding box center [249, 355] width 5 height 5
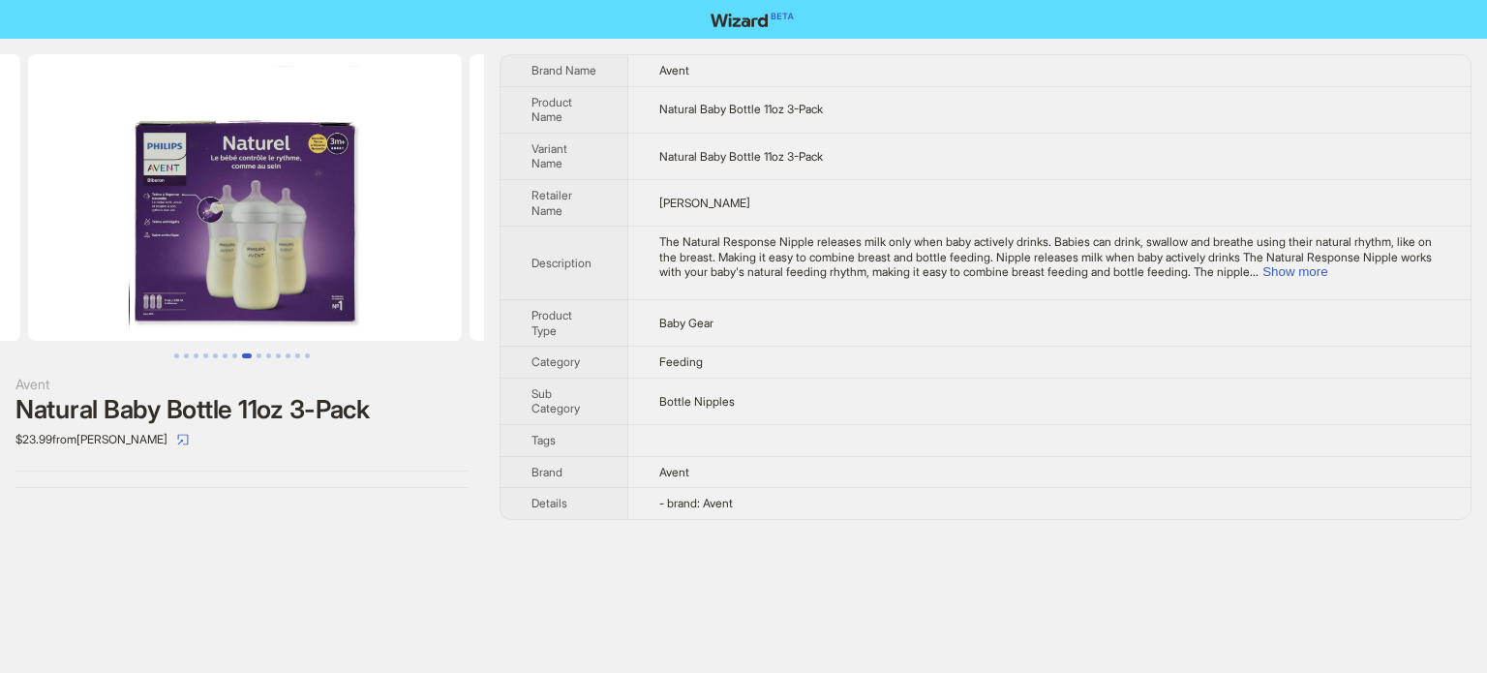
scroll to position [0, 3090]
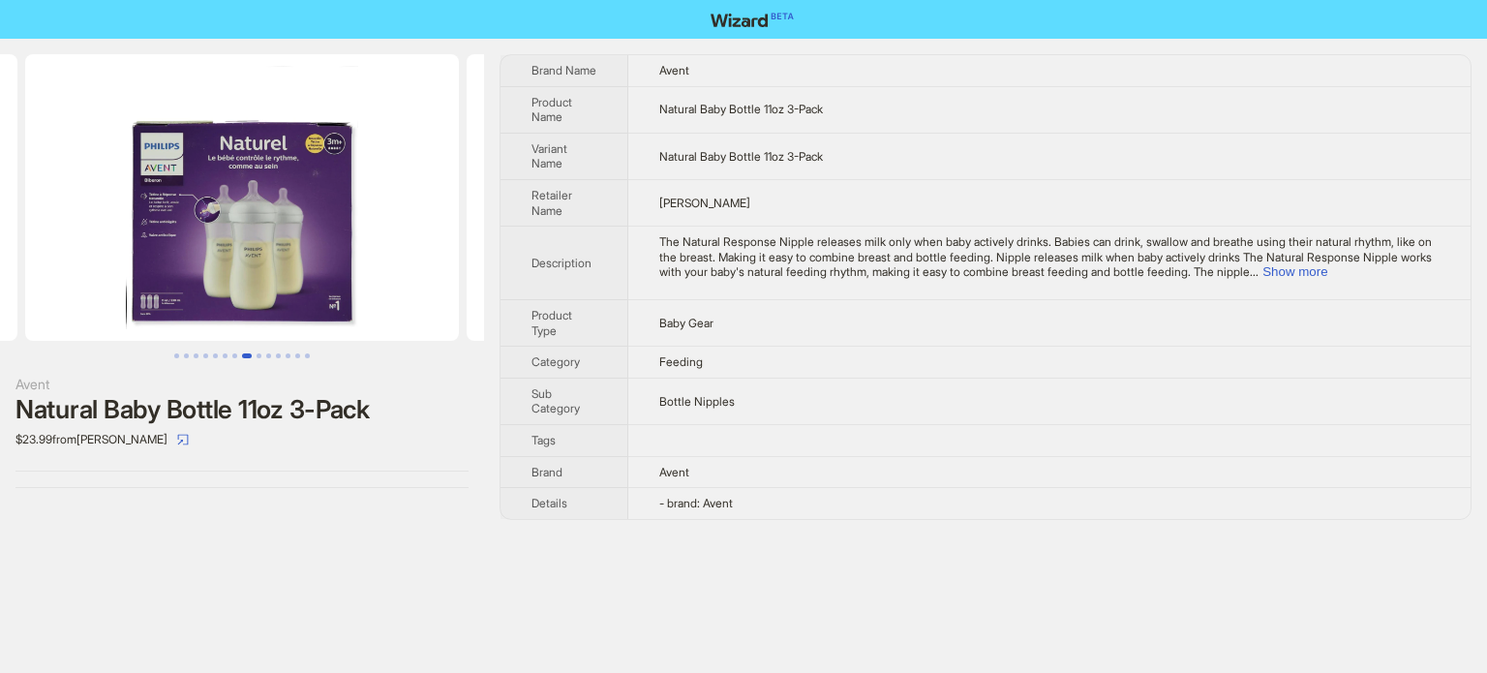
click at [317, 186] on img at bounding box center [242, 197] width 434 height 287
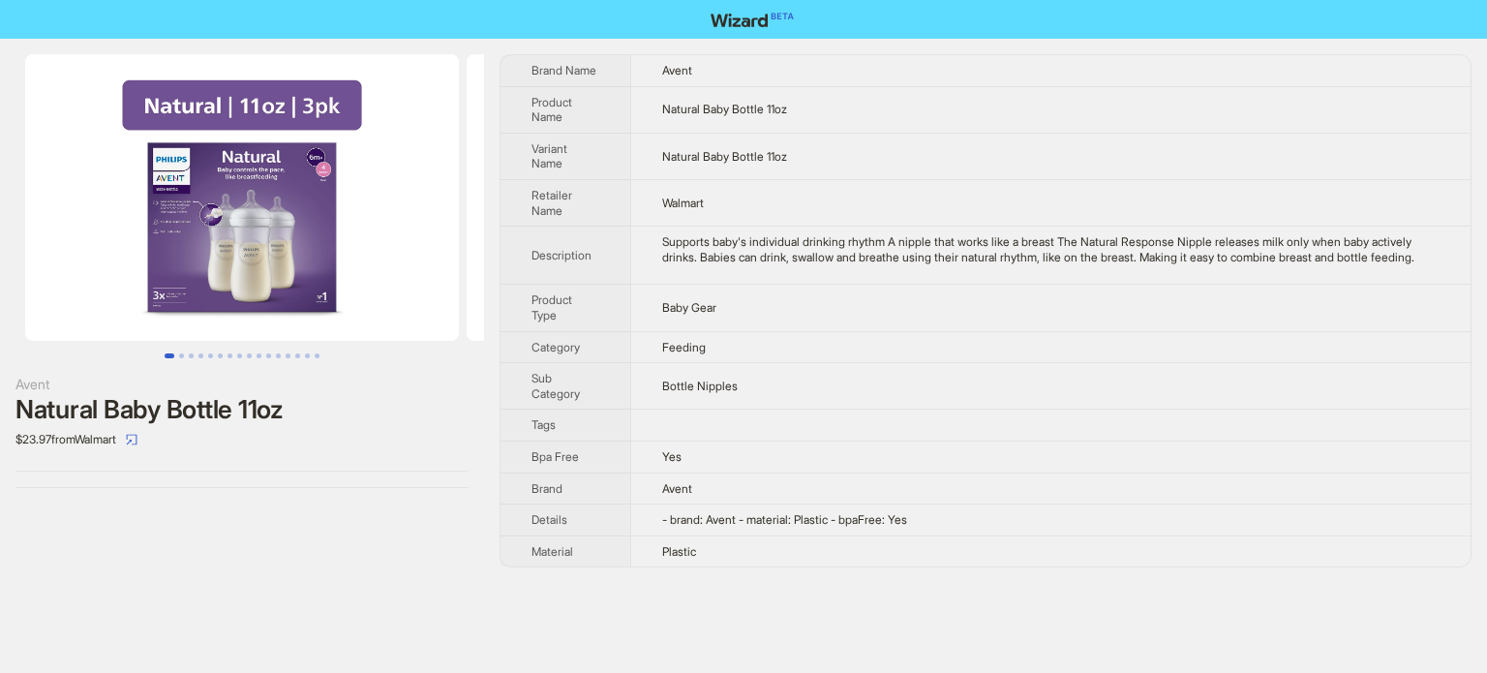
click at [833, 389] on td "Bottle Nipples" at bounding box center [1050, 386] width 840 height 46
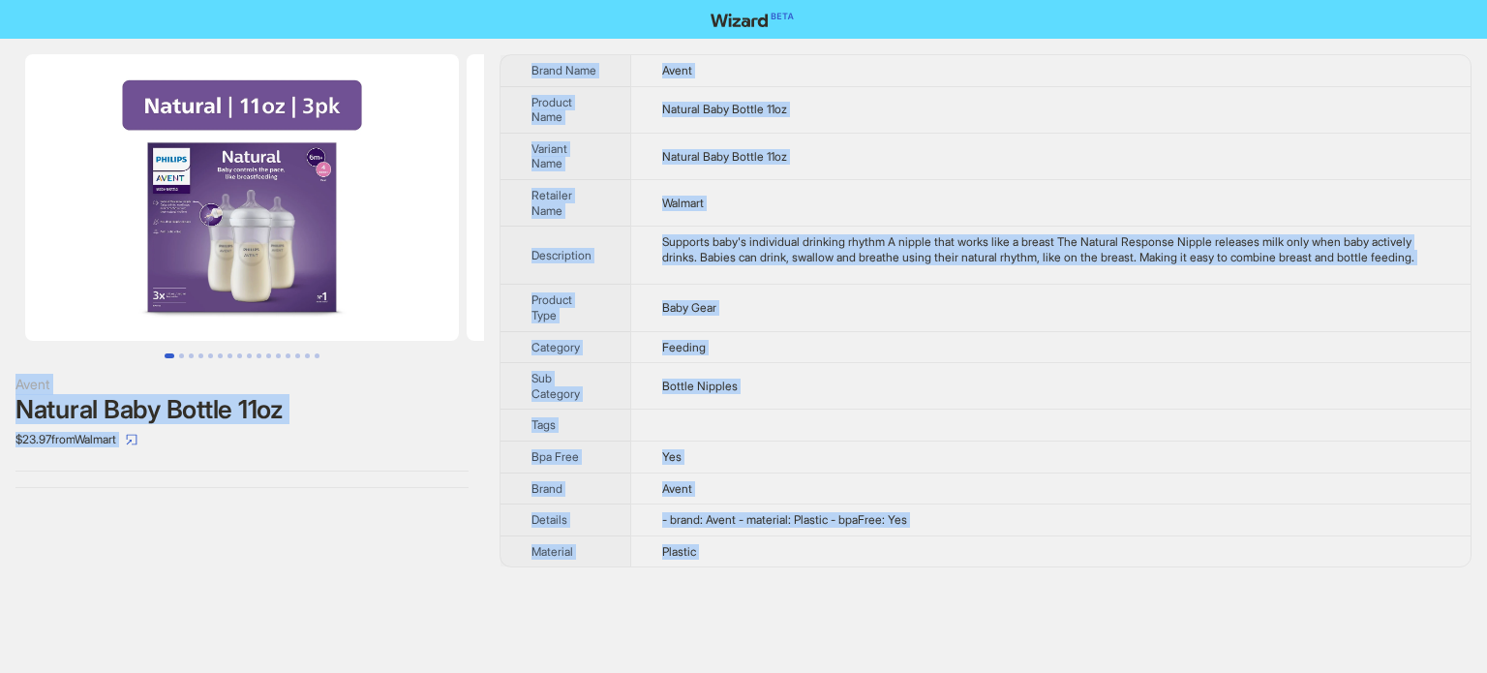
type textarea "**********"
click at [963, 250] on div "Supports baby's individual drinking rhythm A nipple that works like a breast Th…" at bounding box center [1050, 249] width 777 height 30
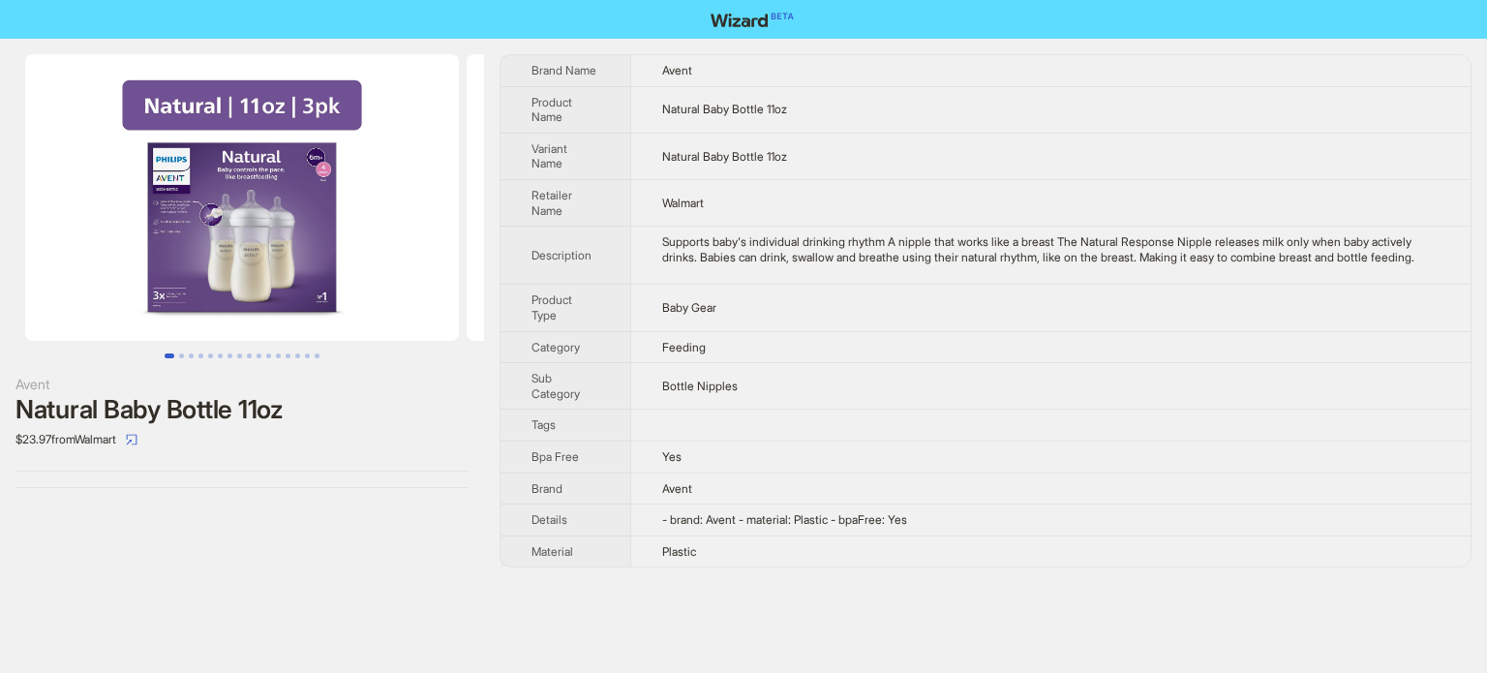
click at [248, 255] on img at bounding box center [242, 197] width 434 height 287
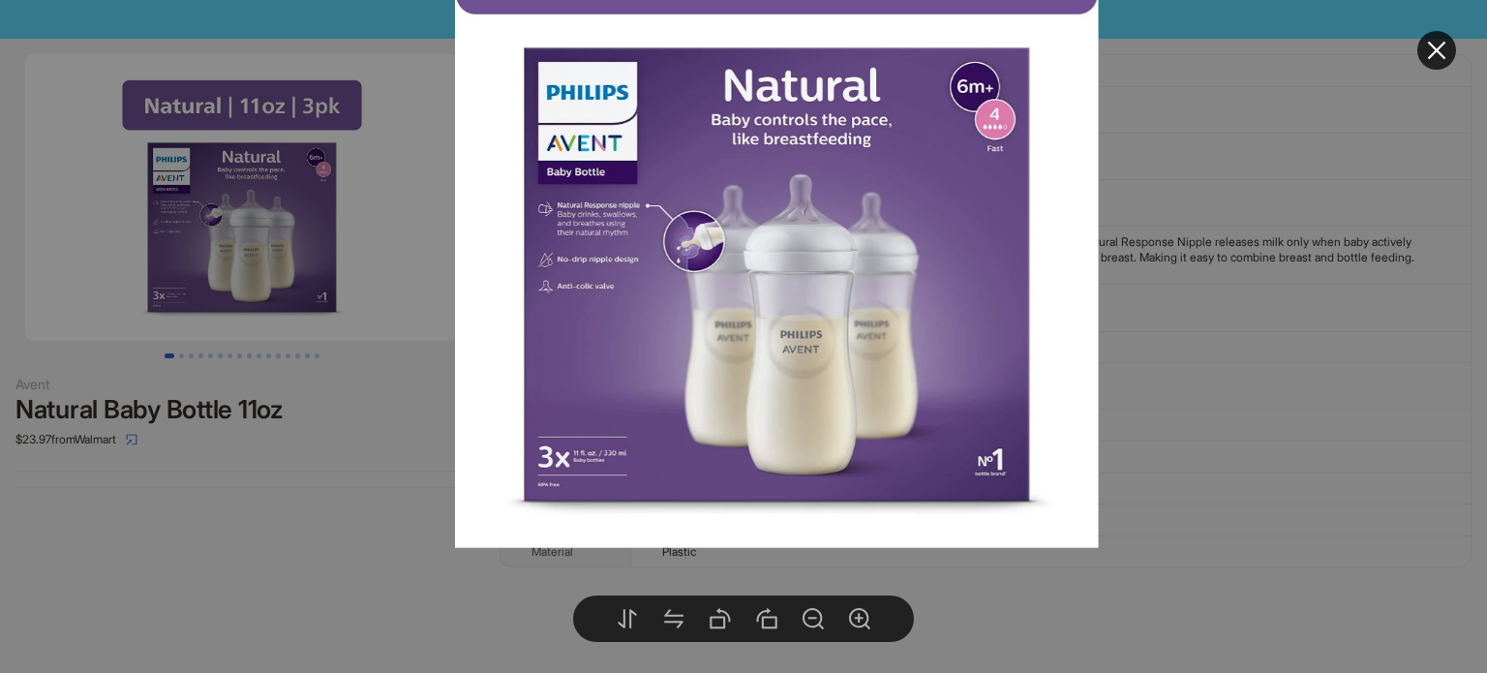
drag, startPoint x: 719, startPoint y: 444, endPoint x: 748, endPoint y: 320, distance: 127.3
click at [748, 320] on img at bounding box center [776, 195] width 643 height 707
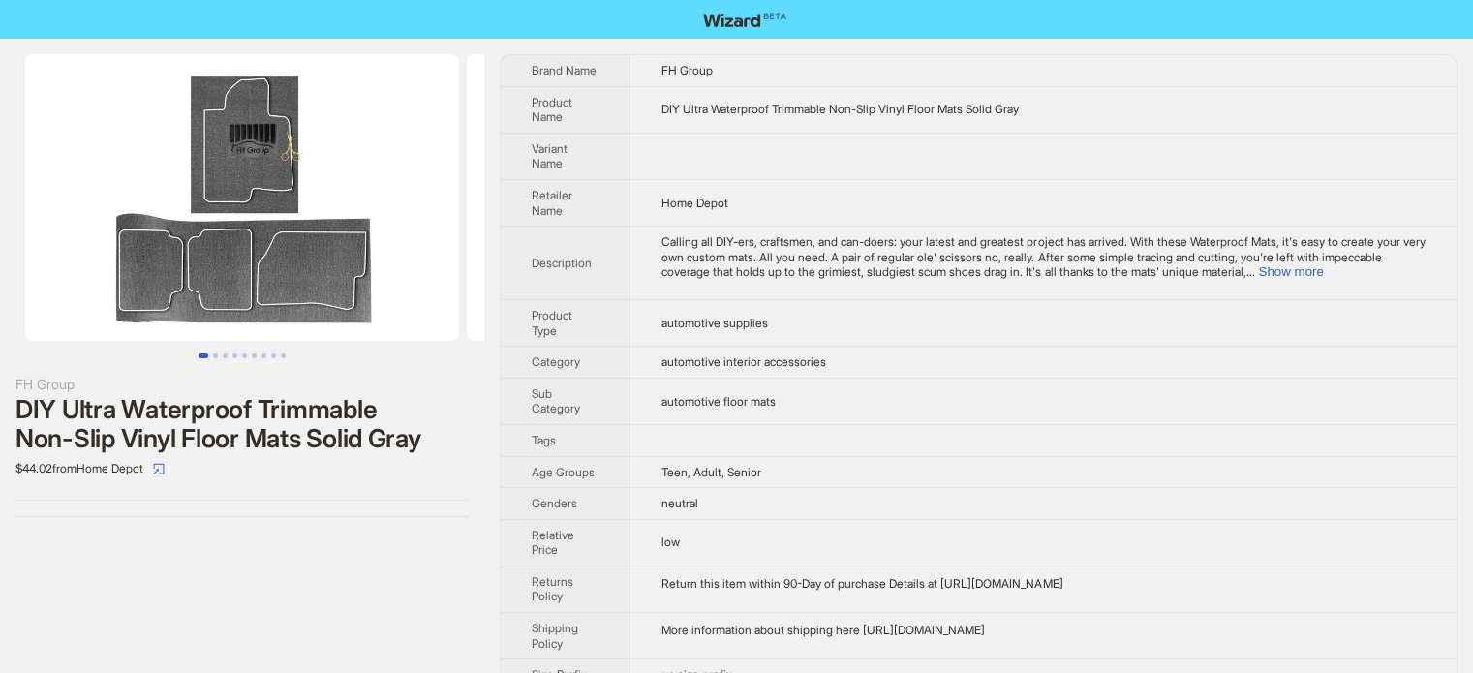
scroll to position [908, 0]
click at [661, 269] on td "Calling all DIY-ers, craftsmen, and can-doers: your latest and greatest project…" at bounding box center [1043, 264] width 826 height 74
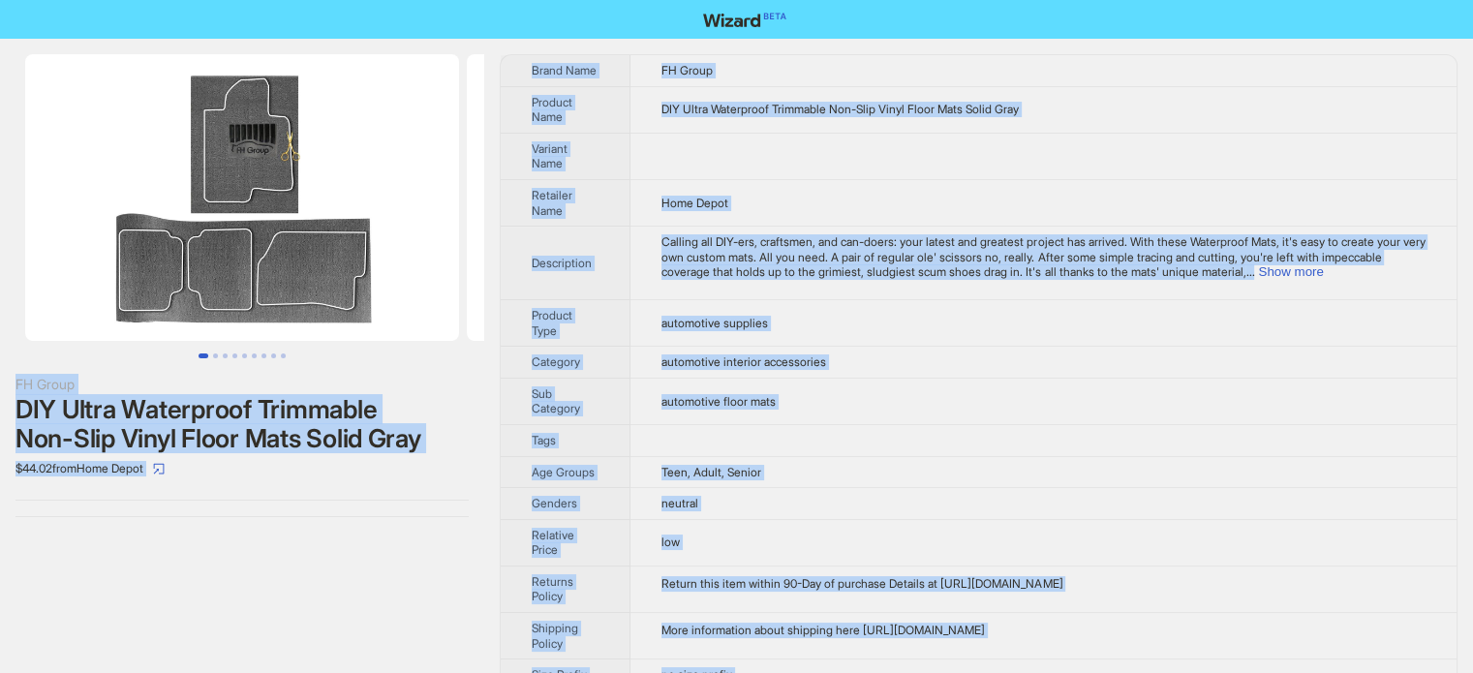
type textarea "**********"
click at [821, 384] on td "automotive floor mats" at bounding box center [1043, 401] width 826 height 46
click at [744, 305] on td "automotive supplies" at bounding box center [1043, 322] width 826 height 46
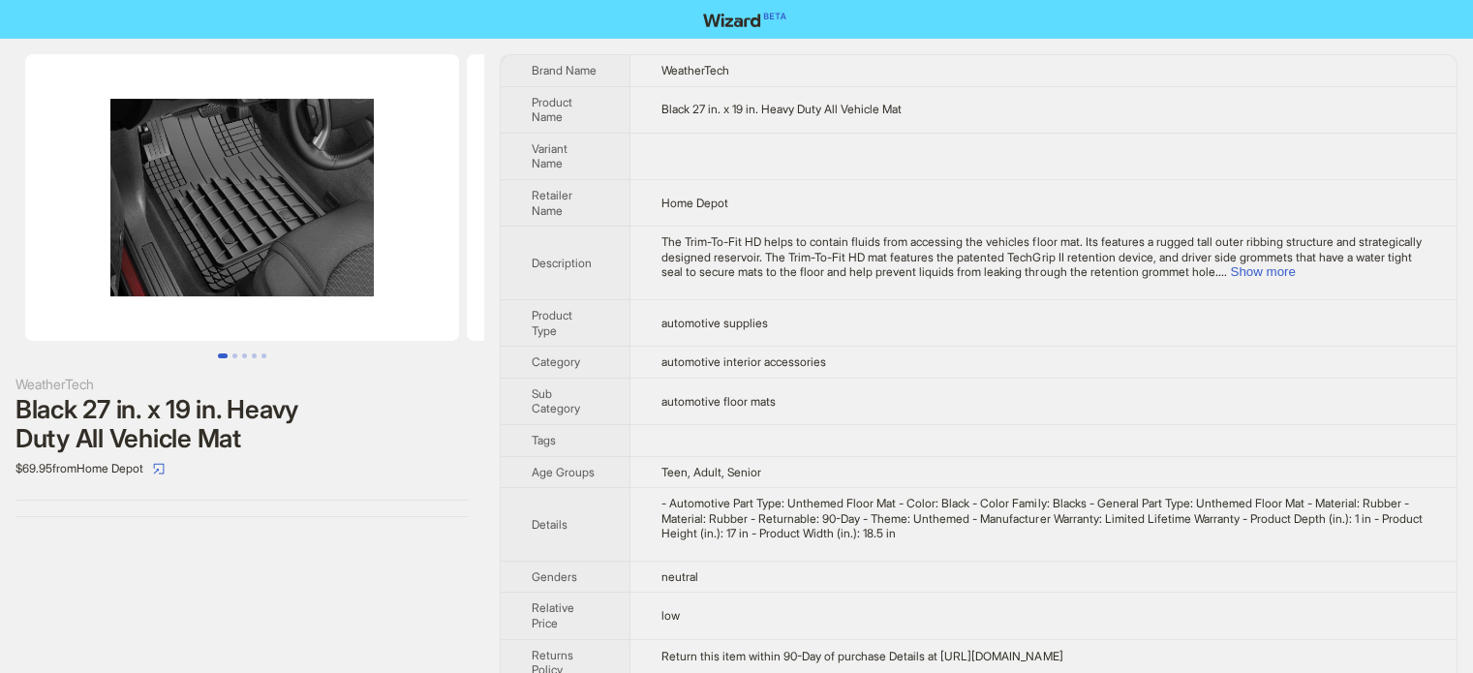
scroll to position [908, 0]
click at [234, 355] on button "Go to slide 2" at bounding box center [234, 355] width 5 height 5
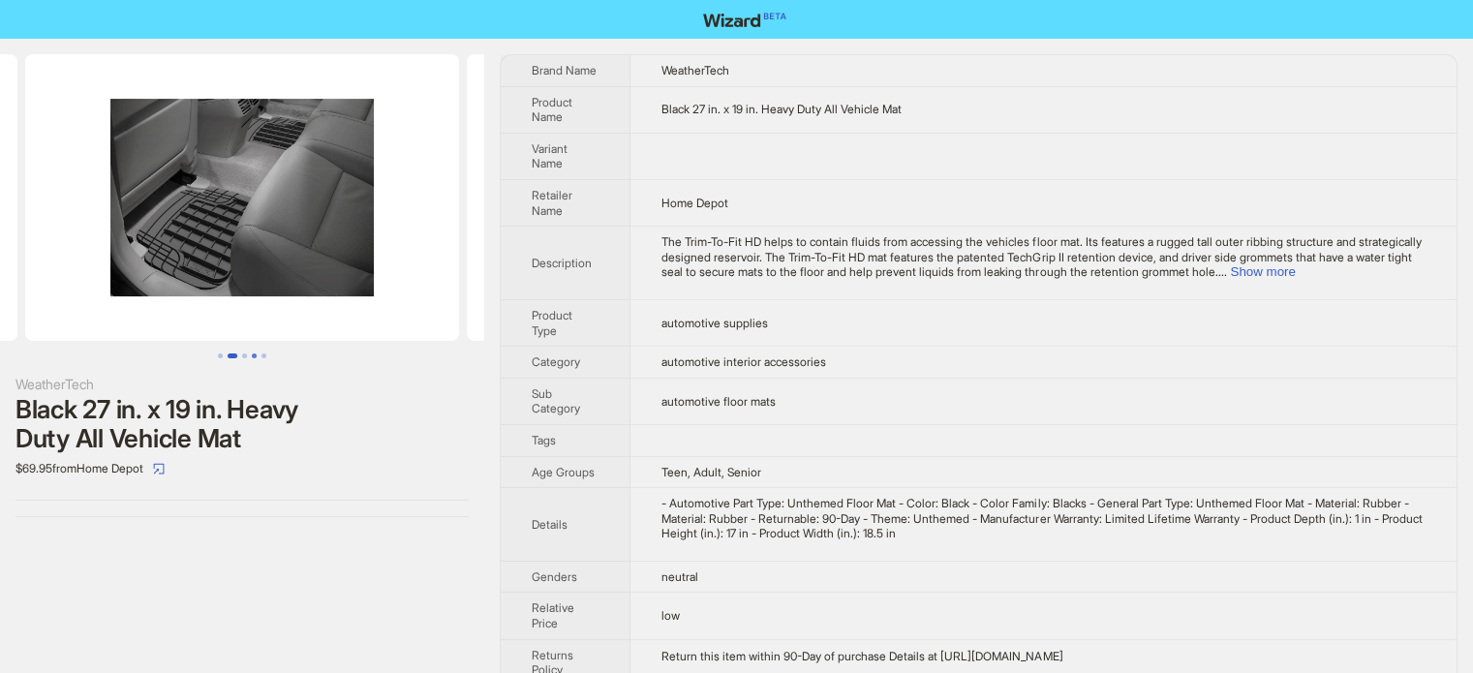
click at [252, 353] on button "Go to slide 4" at bounding box center [254, 355] width 5 height 5
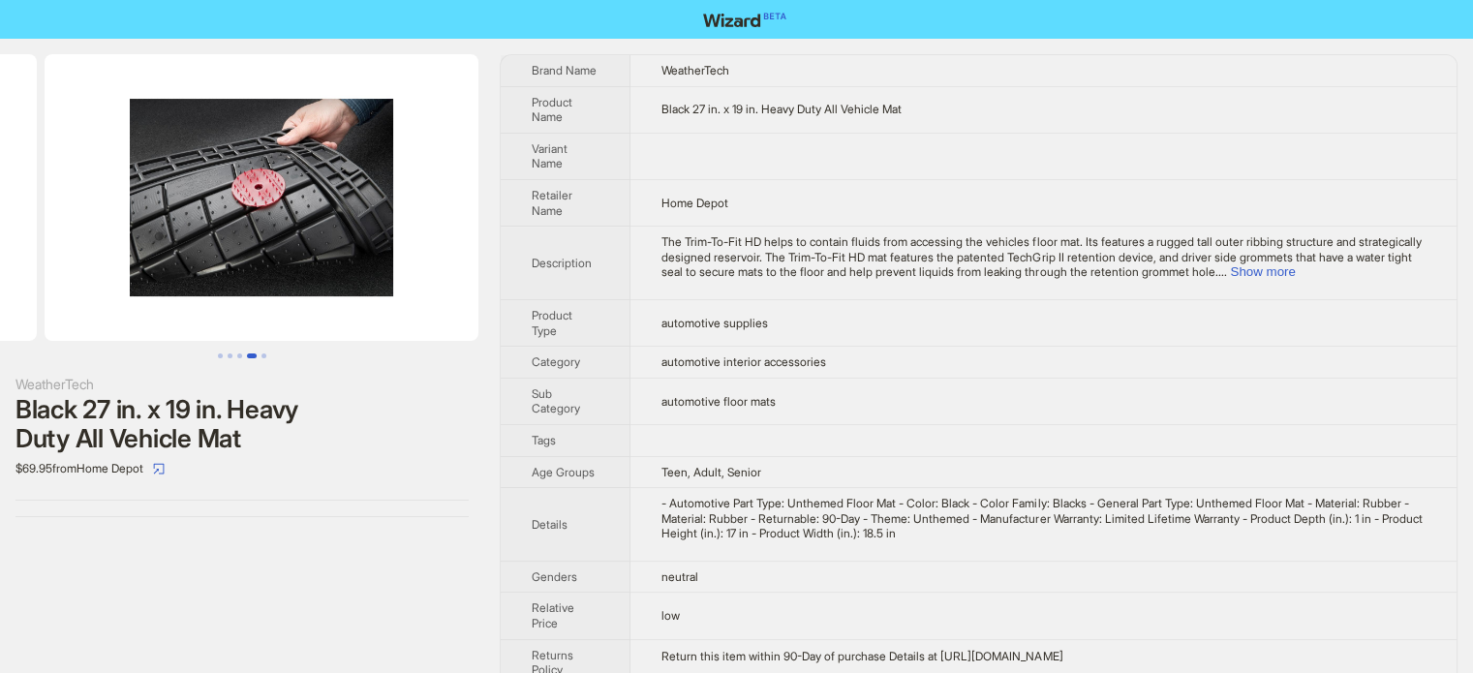
scroll to position [0, 1324]
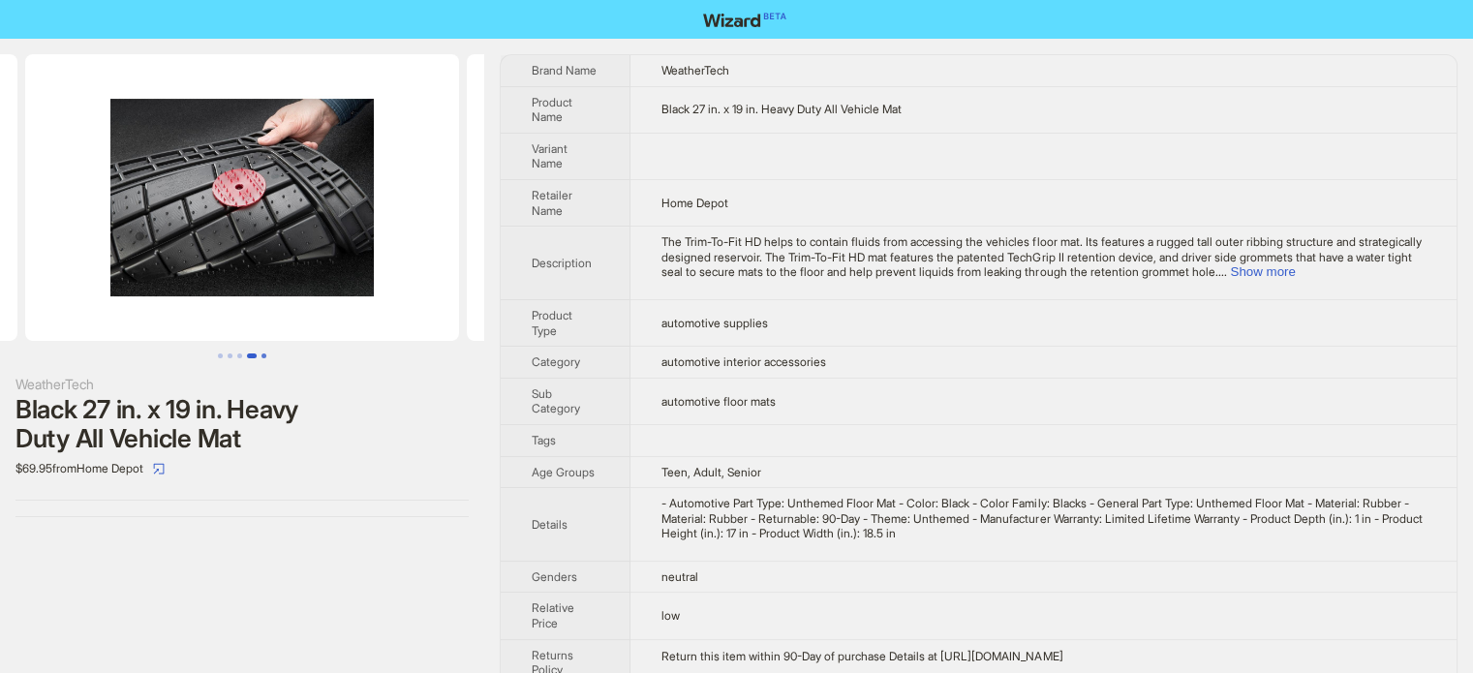
click at [263, 353] on button "Go to slide 5" at bounding box center [263, 355] width 5 height 5
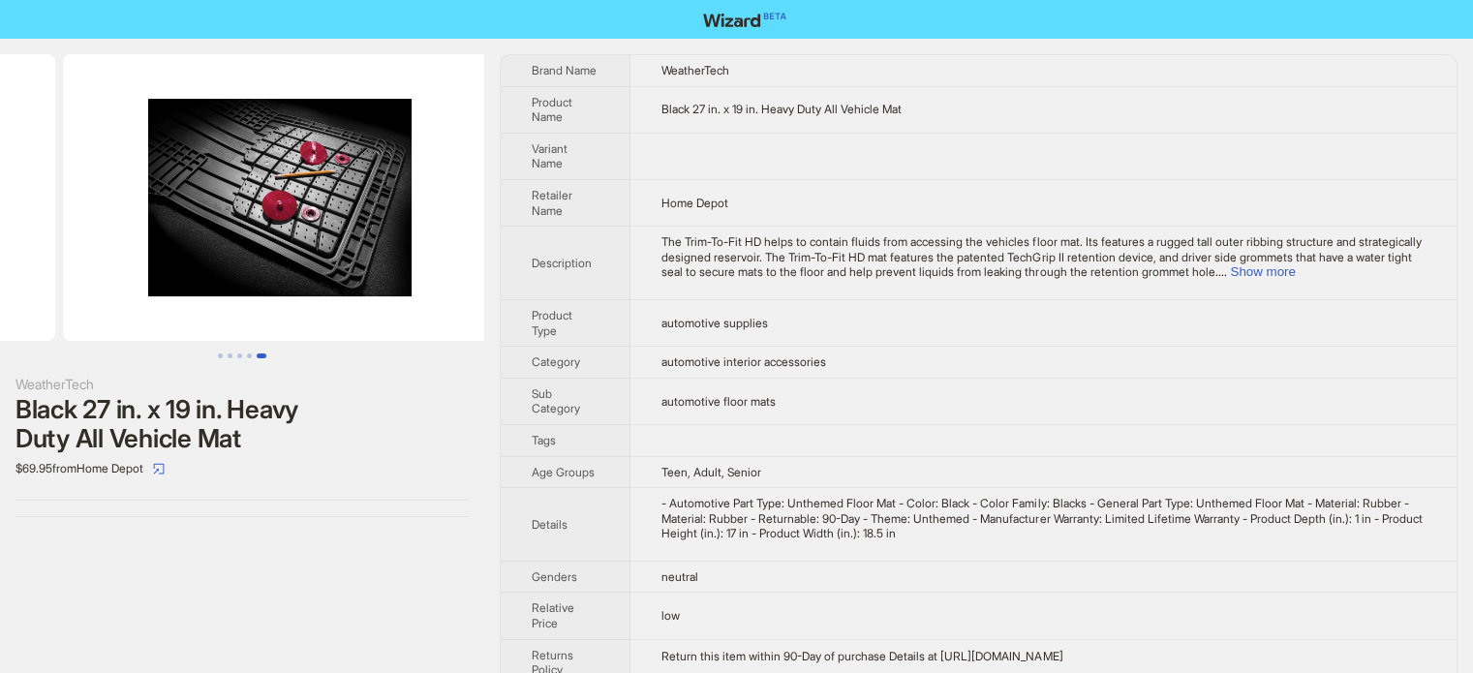
scroll to position [0, 1766]
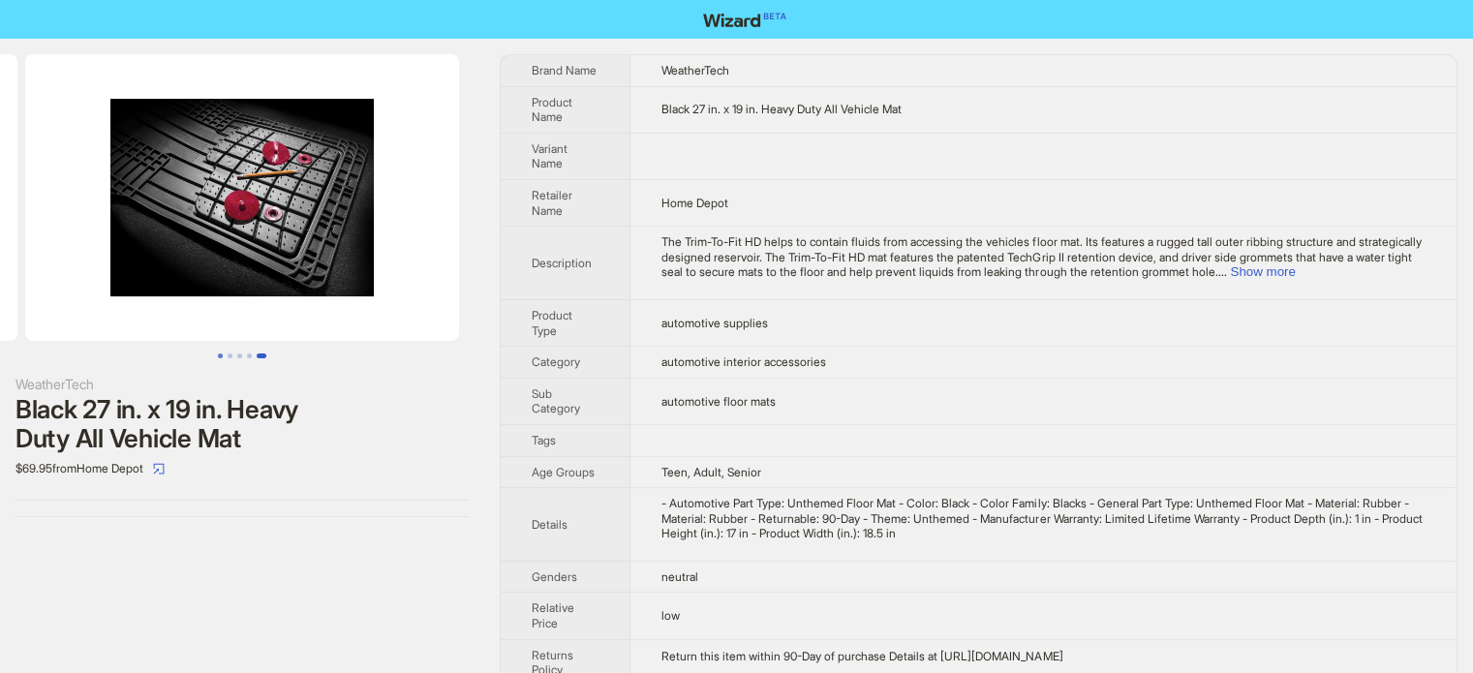
click at [219, 353] on button "Go to slide 1" at bounding box center [220, 355] width 5 height 5
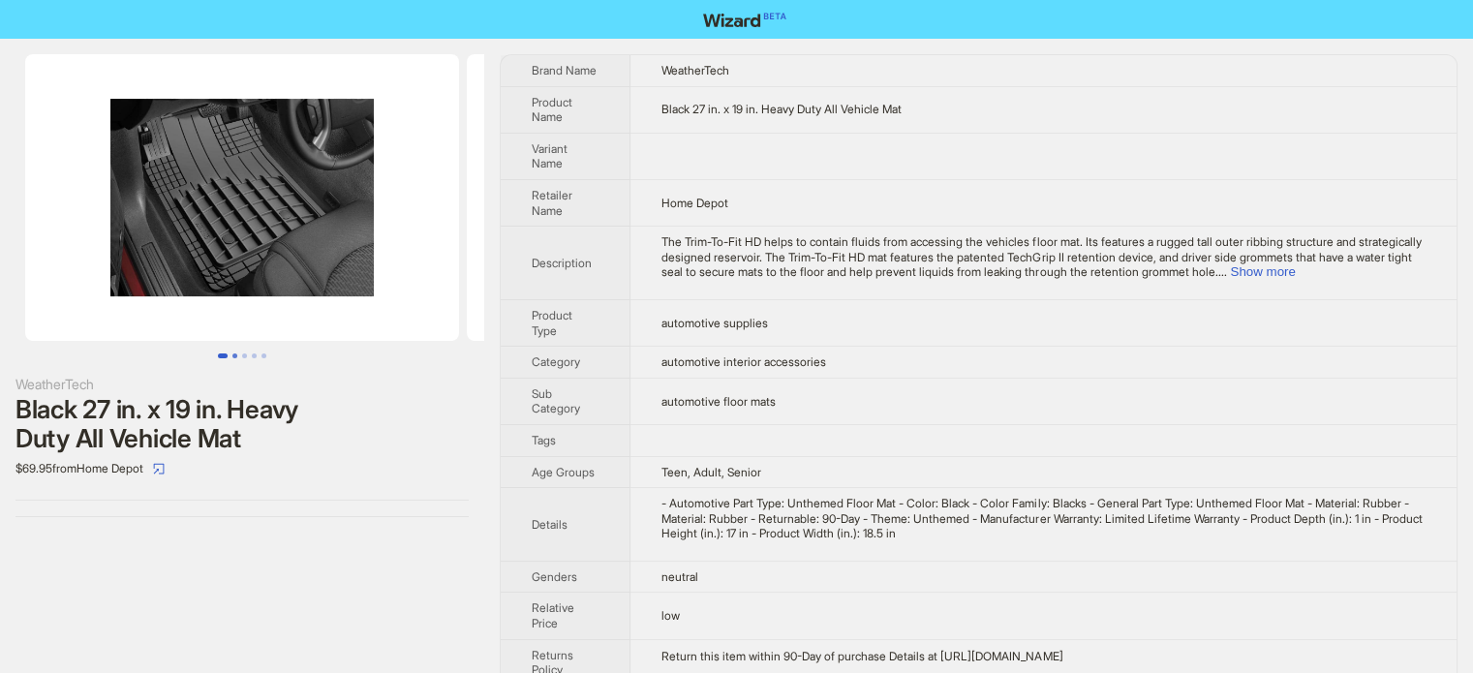
click at [233, 353] on button "Go to slide 2" at bounding box center [234, 355] width 5 height 5
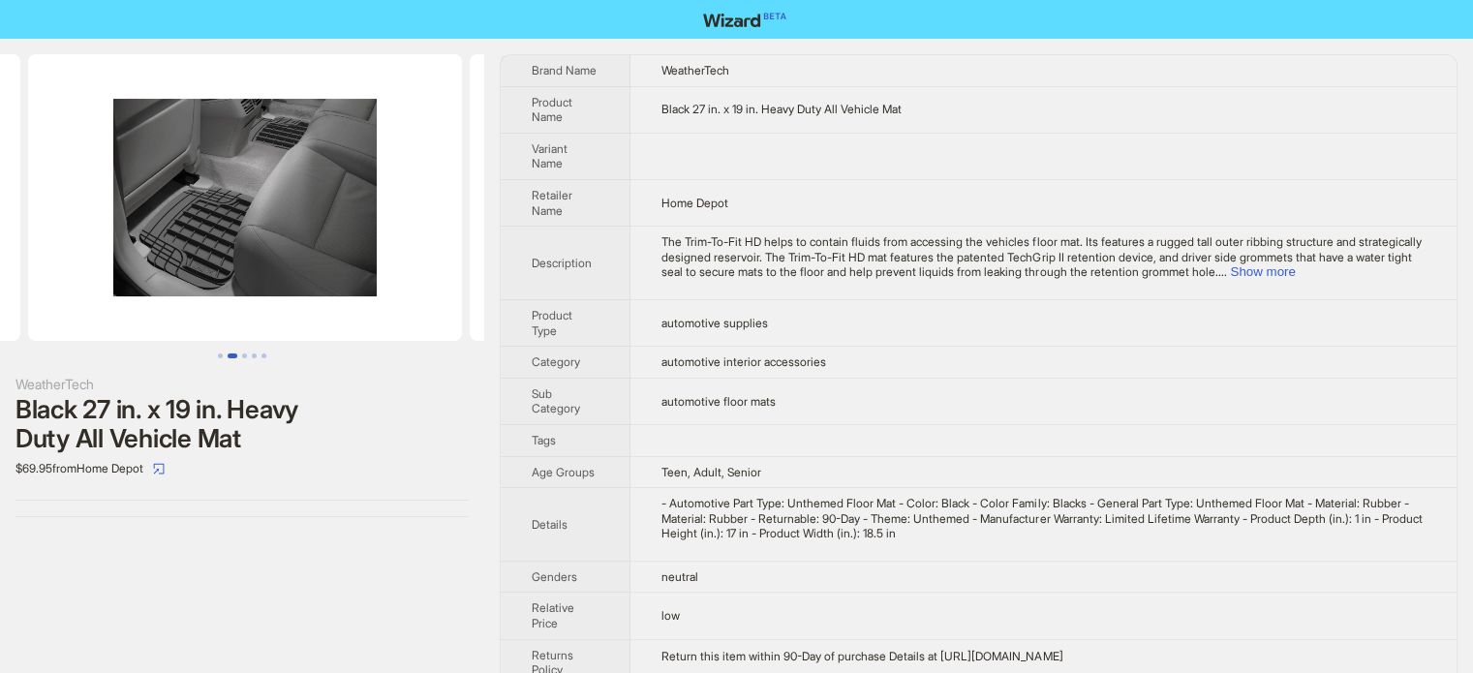
scroll to position [0, 441]
click at [734, 202] on td "Home Depot" at bounding box center [1043, 202] width 826 height 46
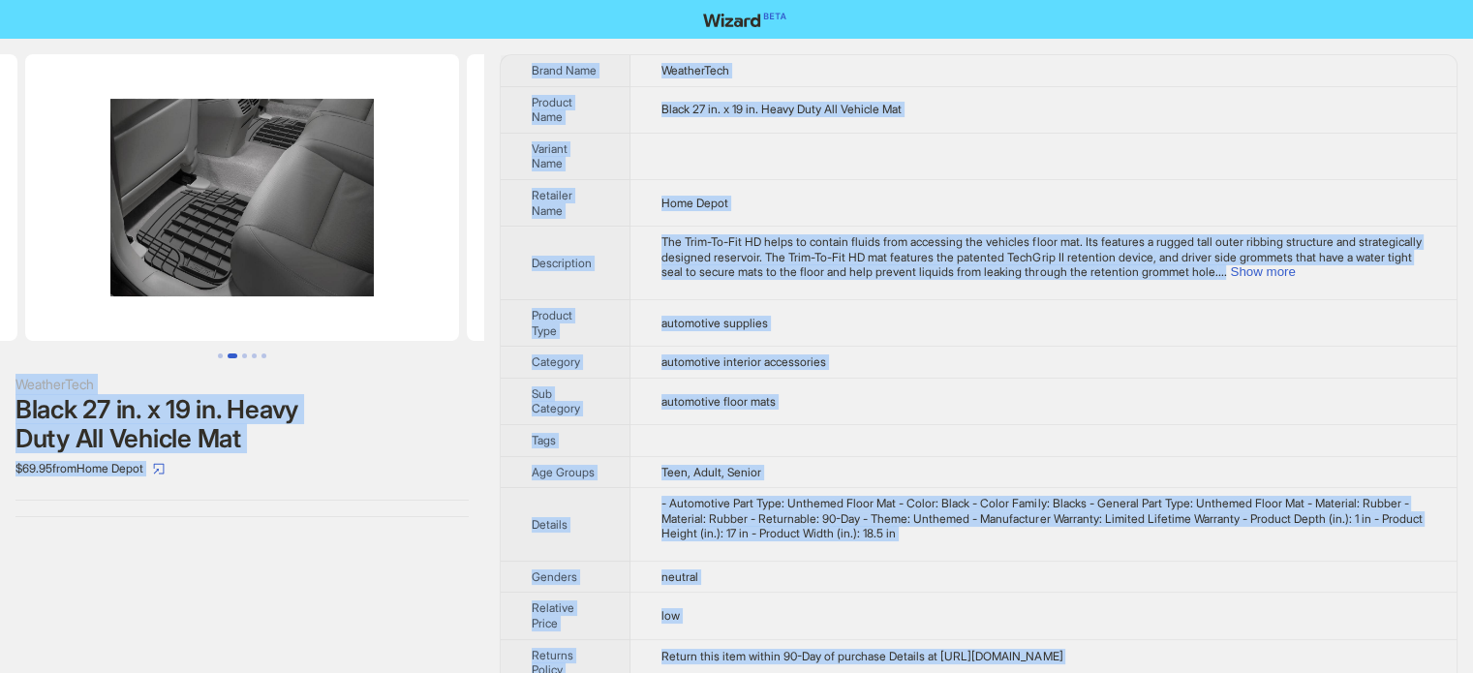
copy body "WeatherTech Black 27 in. x 19 in. Heavy Duty All Vehicle Mat $69.95 from Home D…"
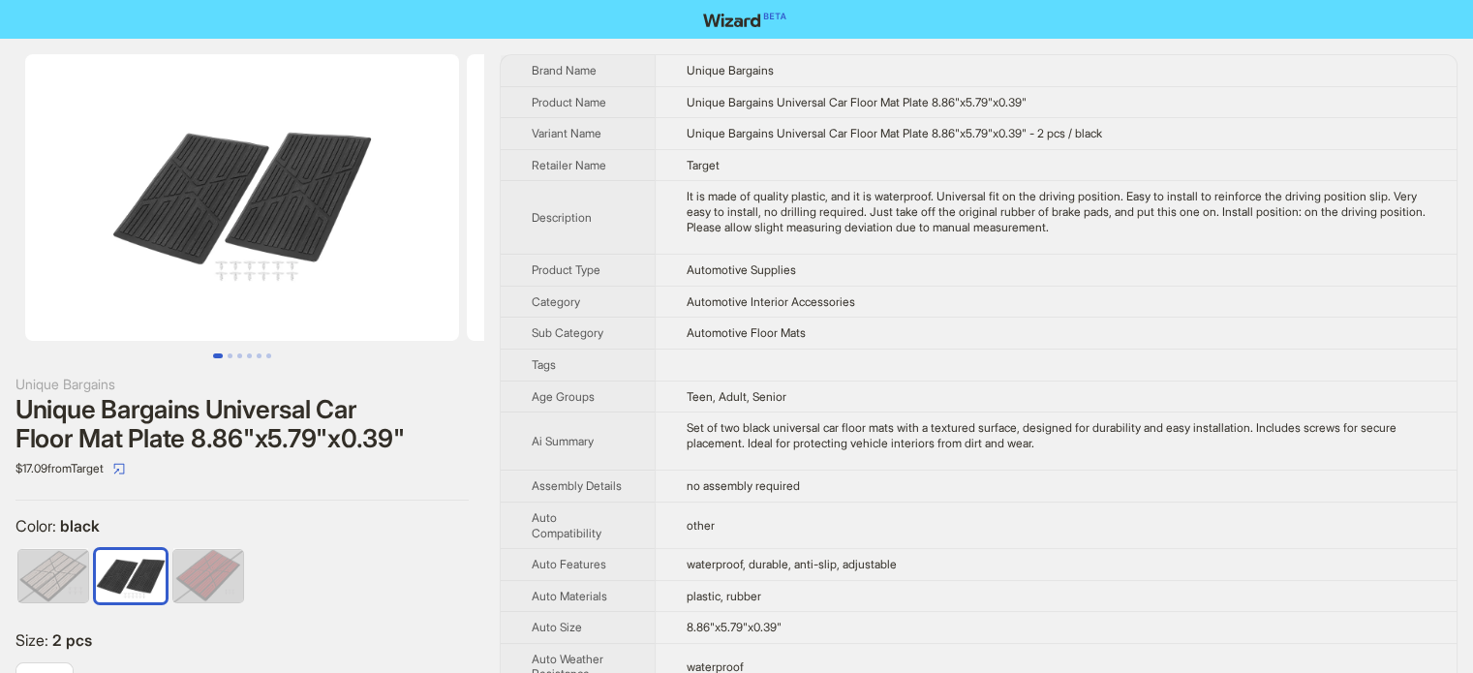
scroll to position [908, 0]
click at [232, 354] on button "Go to slide 2" at bounding box center [230, 355] width 5 height 5
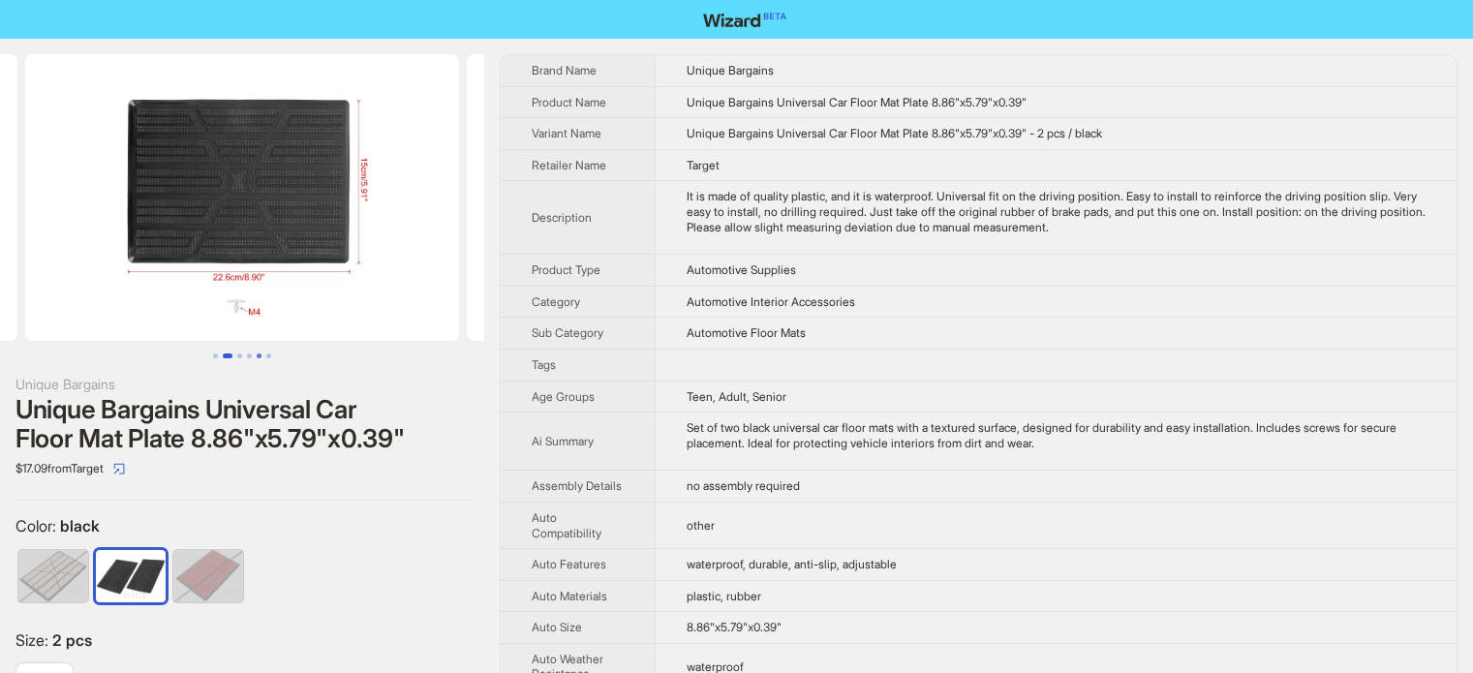
click at [259, 353] on button "Go to slide 5" at bounding box center [259, 355] width 5 height 5
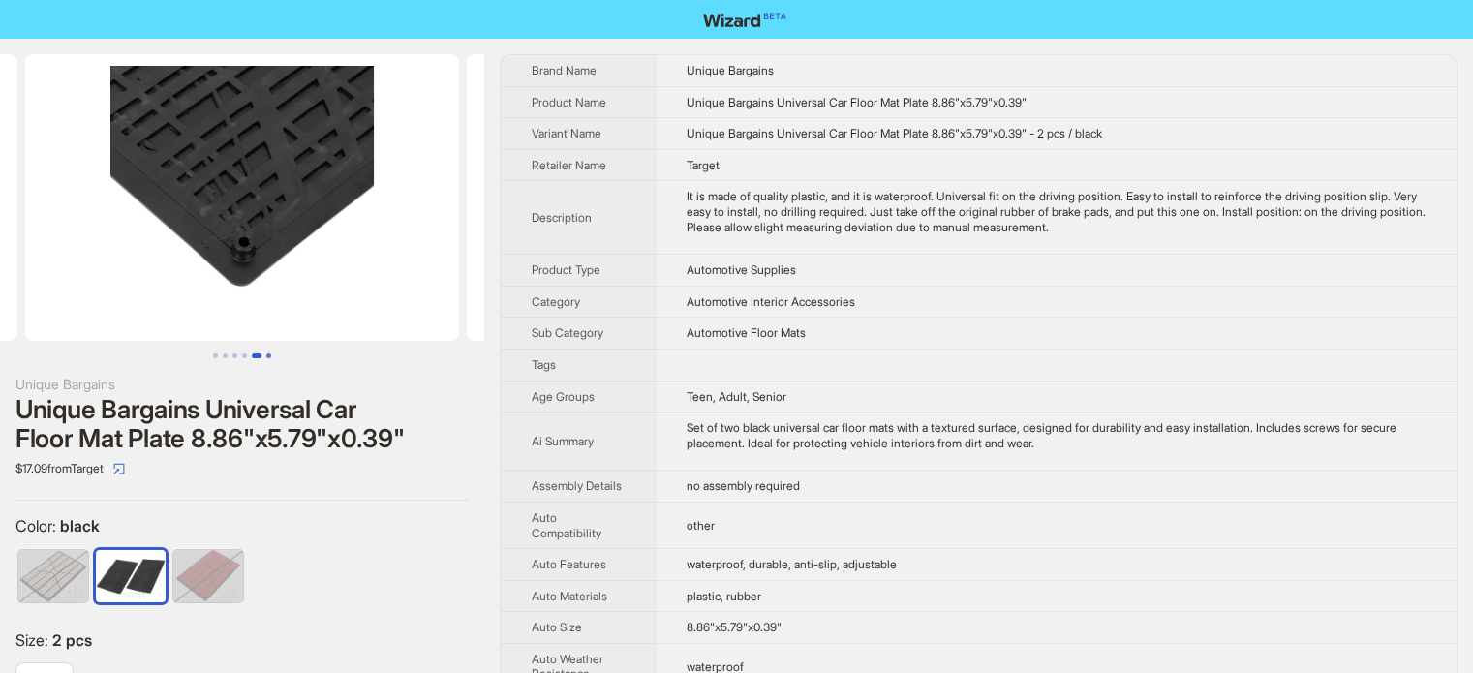
click at [266, 355] on button "Go to slide 6" at bounding box center [268, 355] width 5 height 5
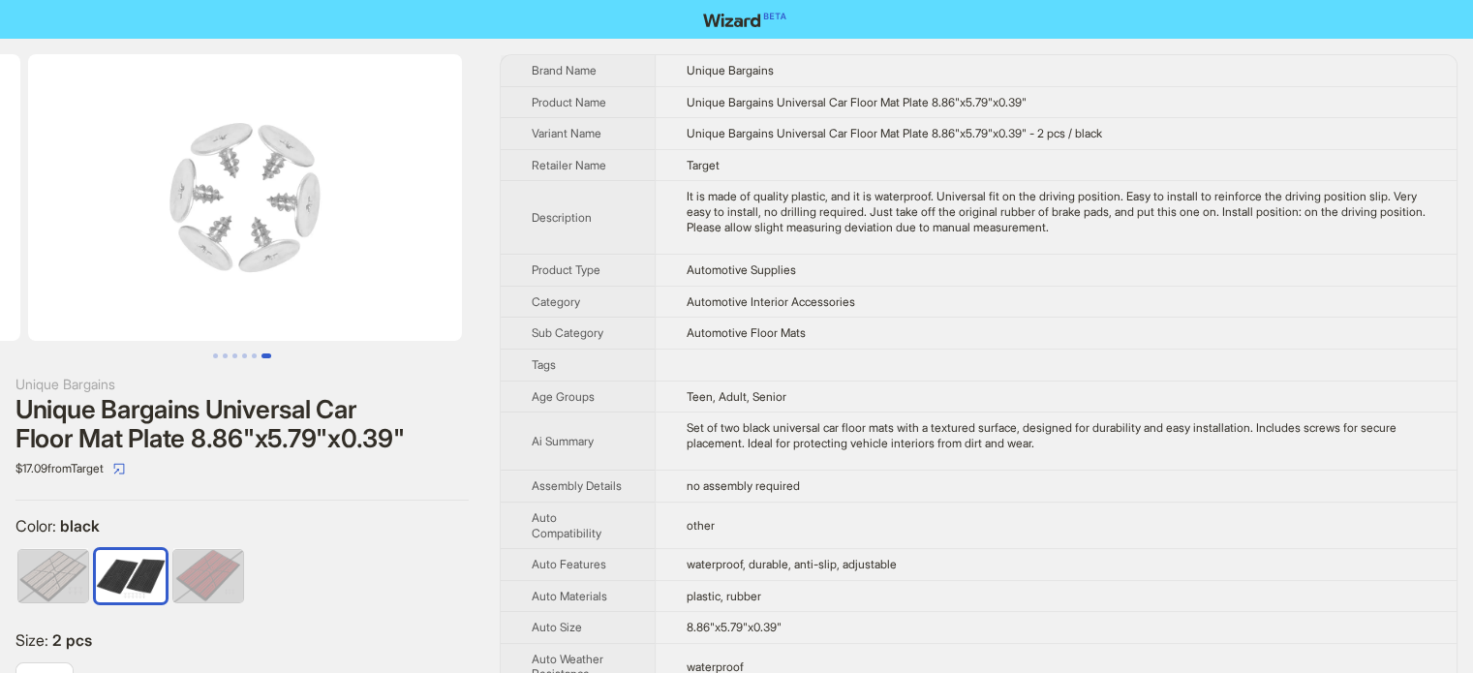
scroll to position [0, 2207]
click at [213, 353] on button "Go to slide 1" at bounding box center [215, 355] width 5 height 5
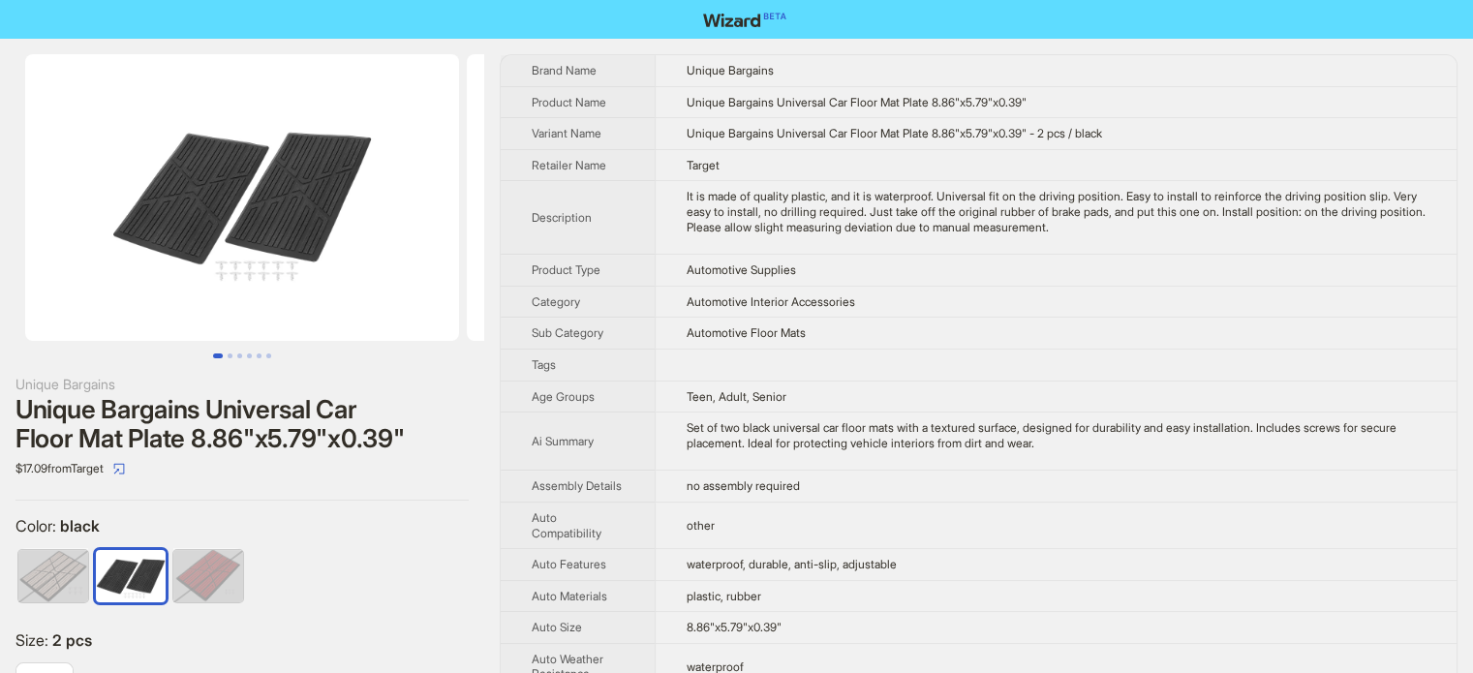
drag, startPoint x: 605, startPoint y: 319, endPoint x: 580, endPoint y: 305, distance: 29.1
type textarea "**********"
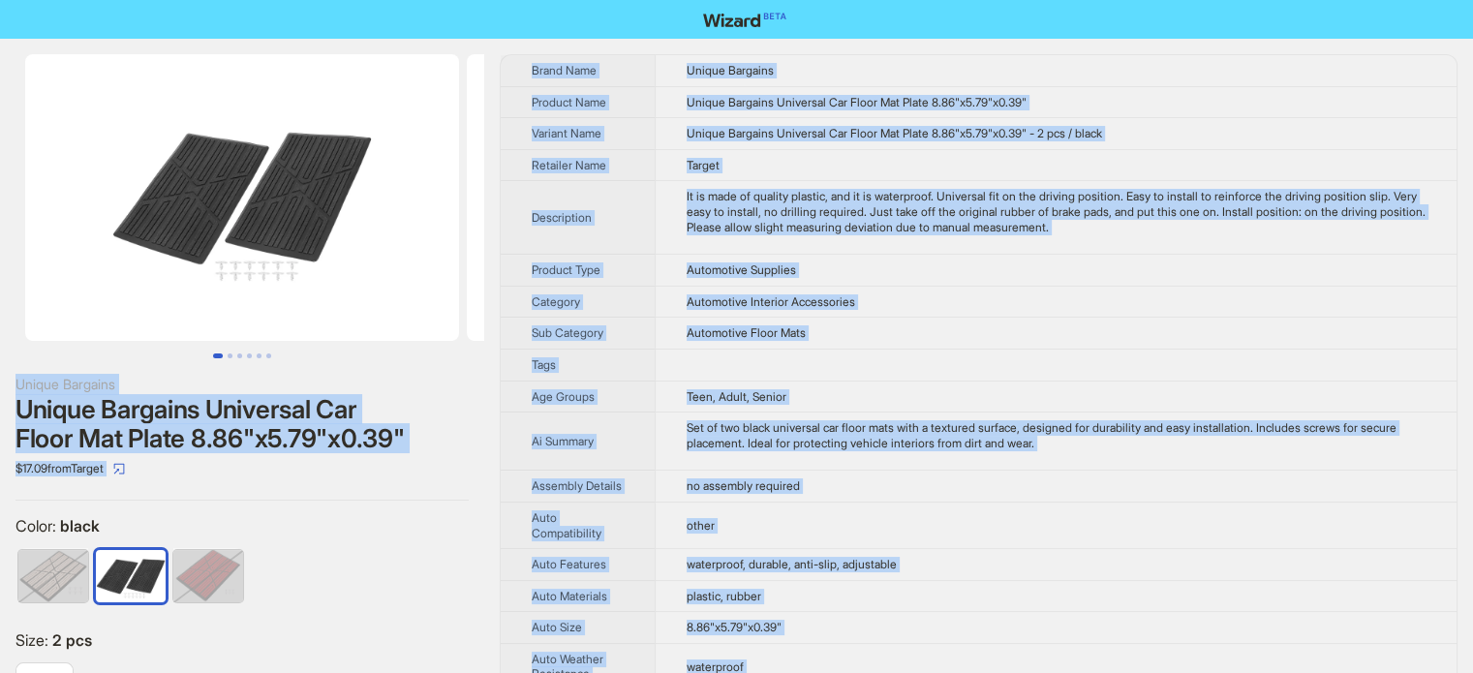
copy tbody "Automotive Interior Accessories Sub Category"
click at [782, 145] on td "Unique Bargains Universal Car Floor Mat Plate 8.86"x5.79"x0.39" - 2 pcs / black" at bounding box center [1055, 134] width 802 height 32
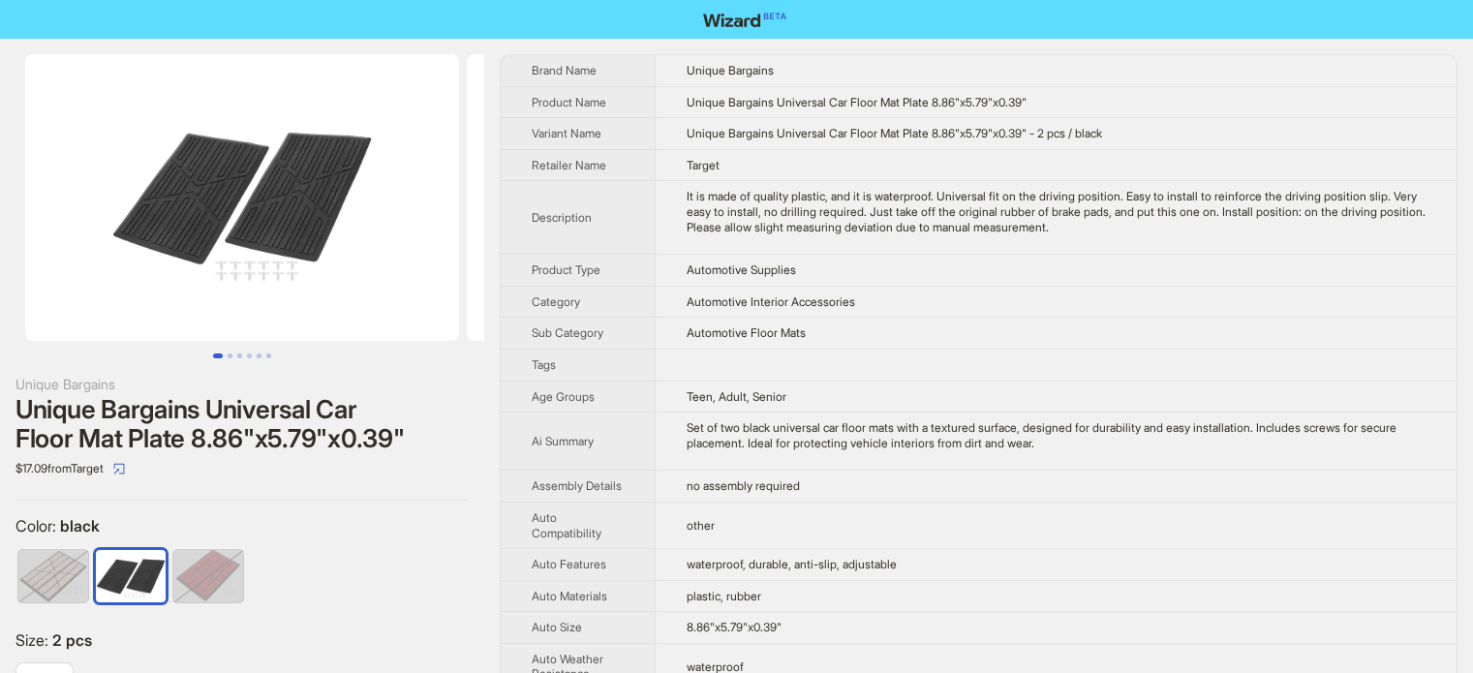
click at [734, 353] on td at bounding box center [1055, 365] width 802 height 32
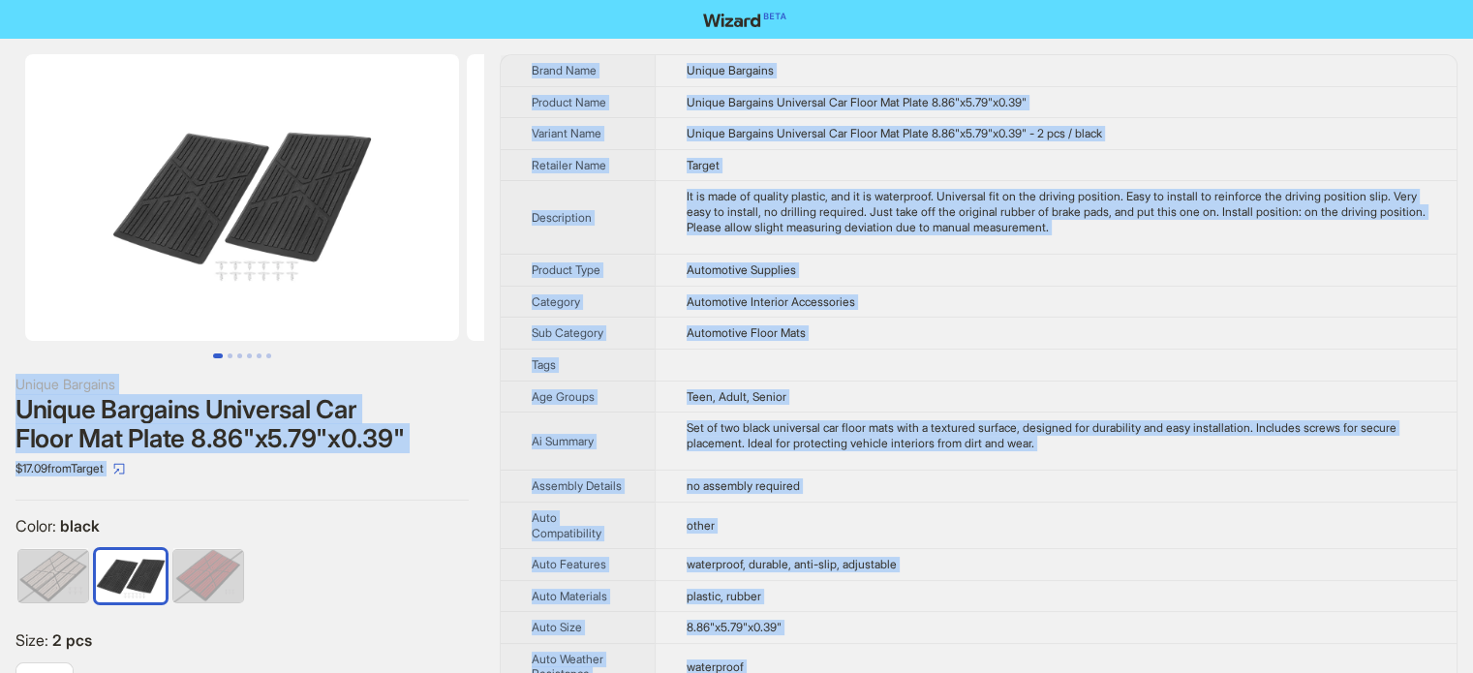
click at [796, 154] on td "Target" at bounding box center [1055, 165] width 802 height 32
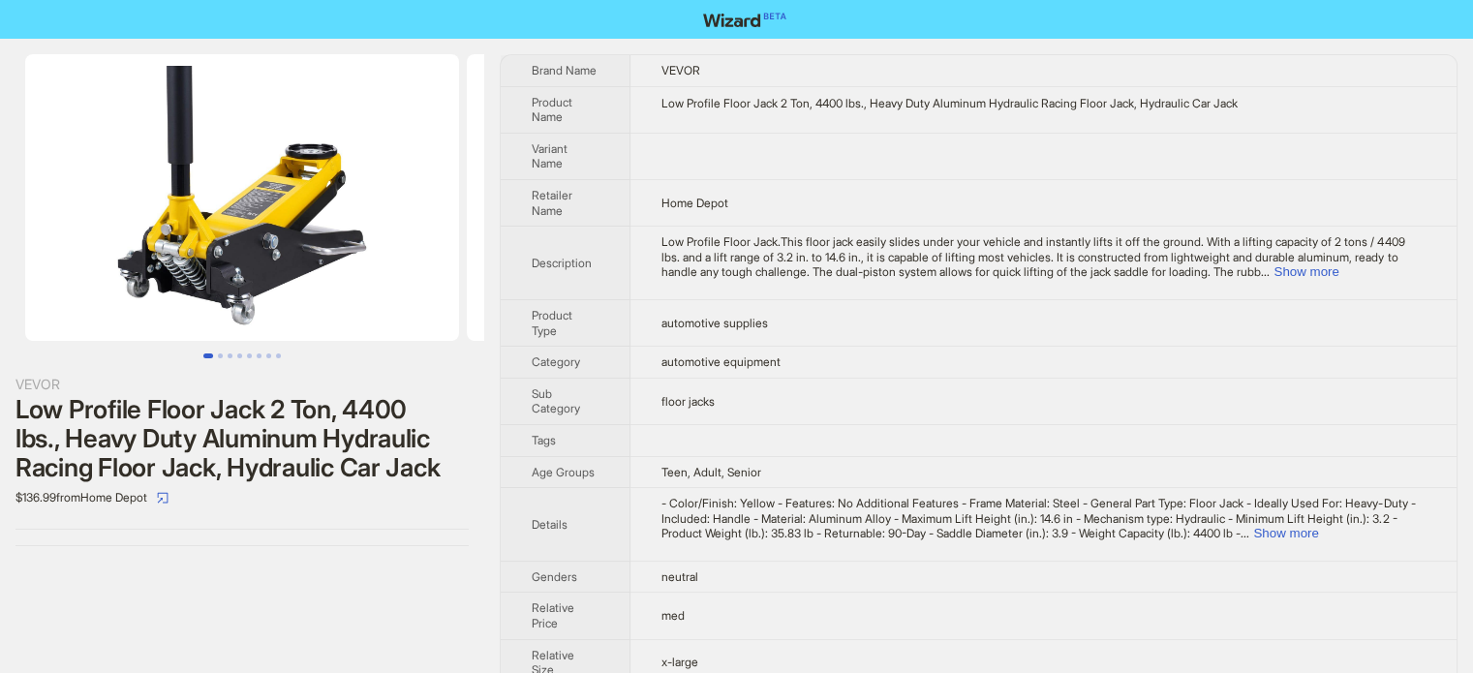
click at [763, 239] on span "Low Profile Floor Jack.This floor jack easily slides under your vehicle and ins…" at bounding box center [1032, 256] width 743 height 45
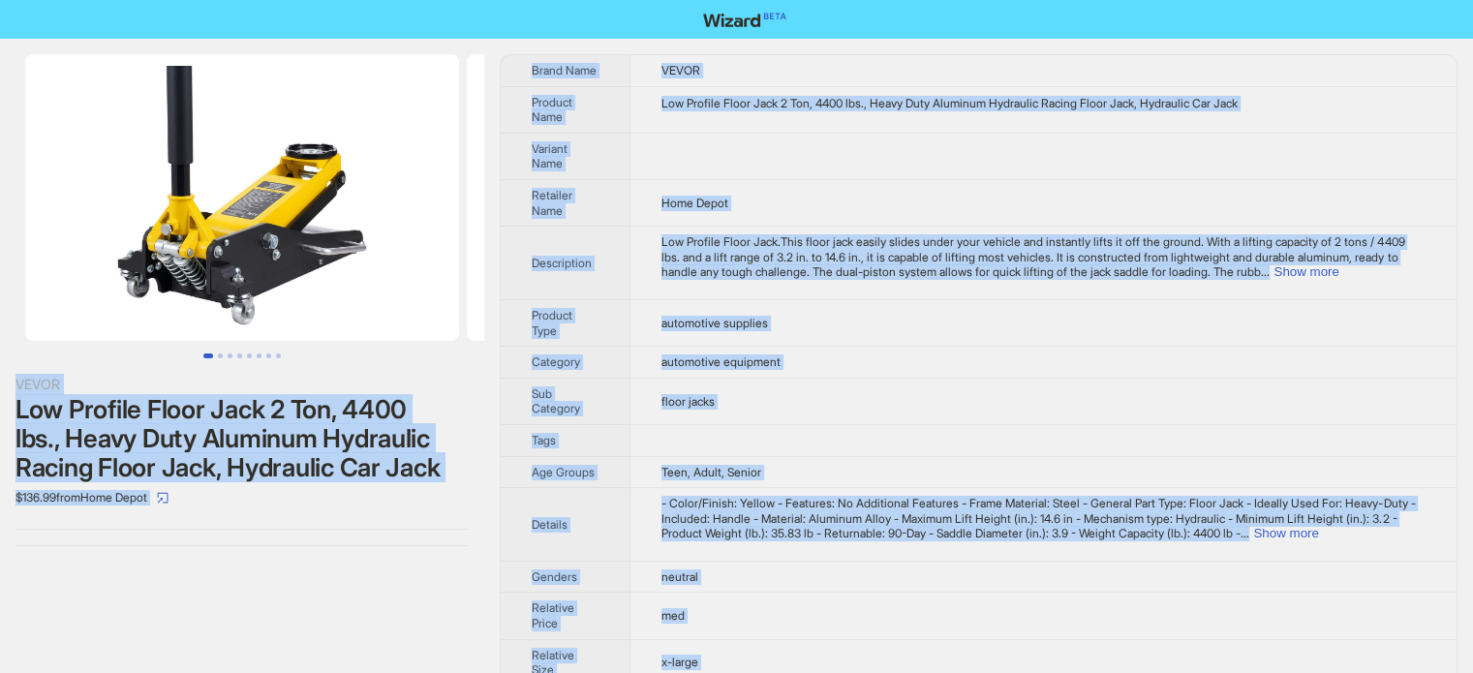
copy body "VEVOR Low Profile Floor Jack 2 Ton, 4400 lbs., Heavy Duty Aluminum Hydraulic Ra…"
type textarea "**********"
click at [813, 440] on td at bounding box center [1043, 440] width 826 height 32
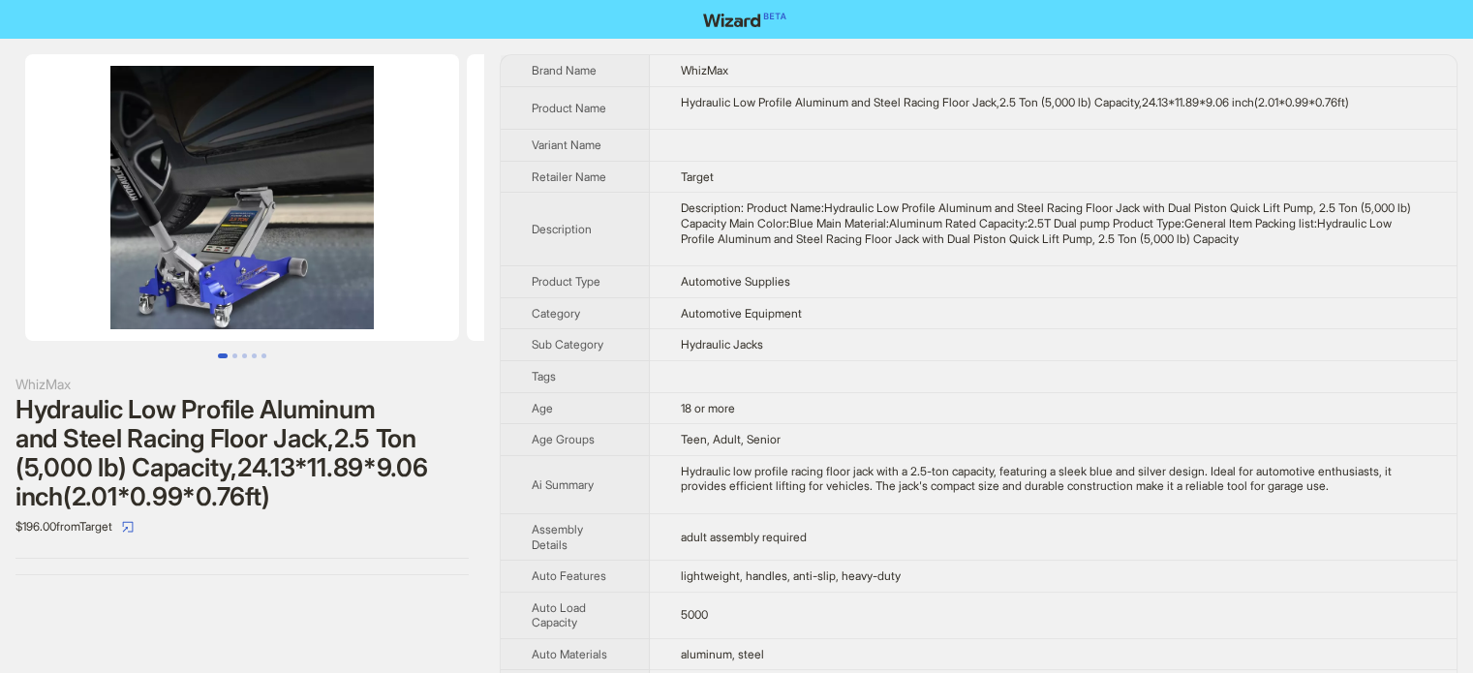
click at [590, 292] on th "Product Type" at bounding box center [575, 282] width 149 height 32
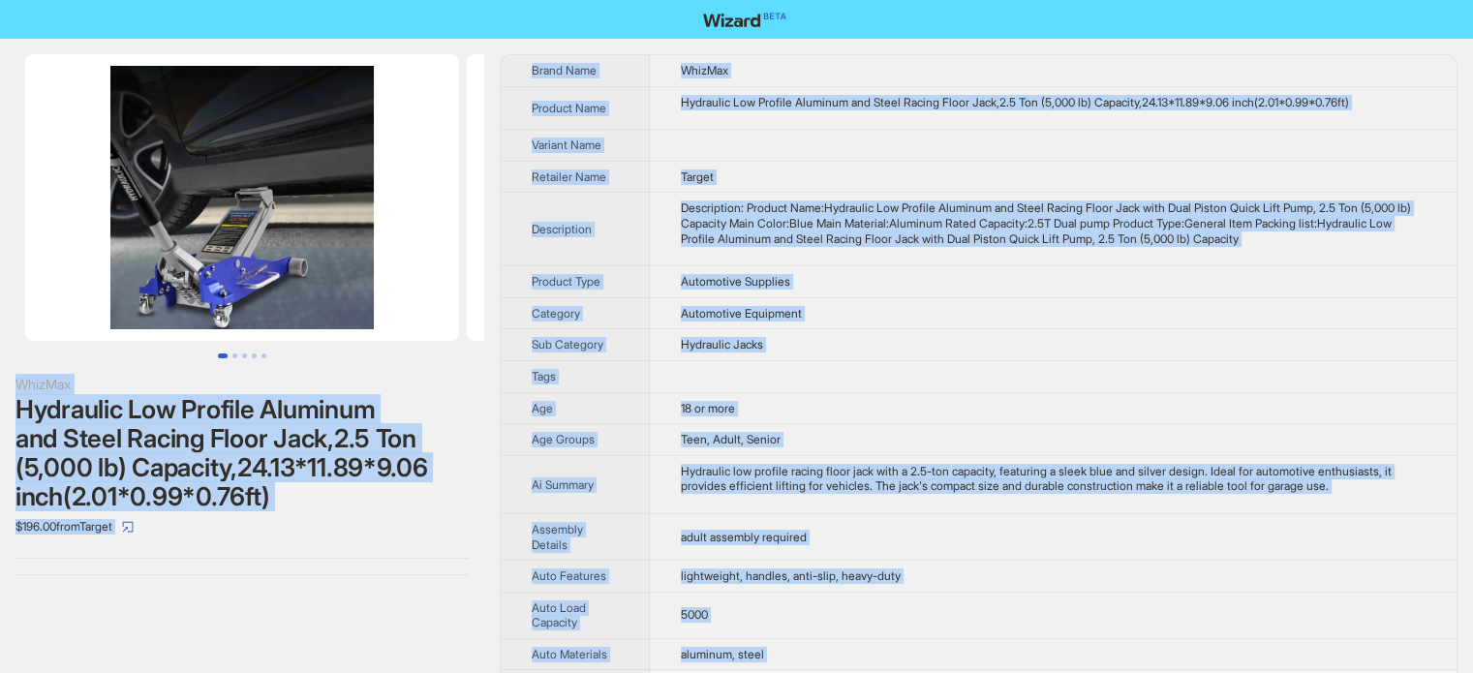
scroll to position [908, 0]
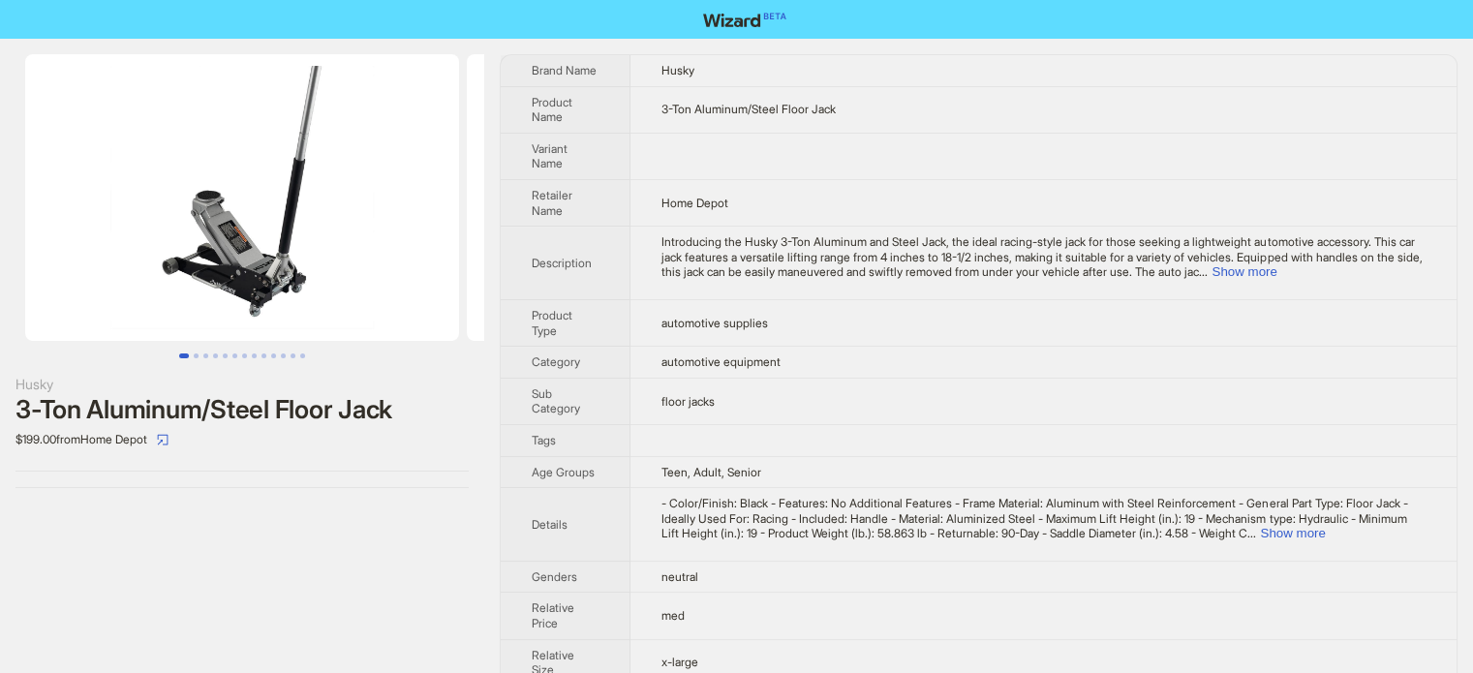
click at [844, 255] on span "Introducing the Husky 3-Ton Aluminum and Steel Jack, the ideal racing-style jac…" at bounding box center [1041, 256] width 760 height 45
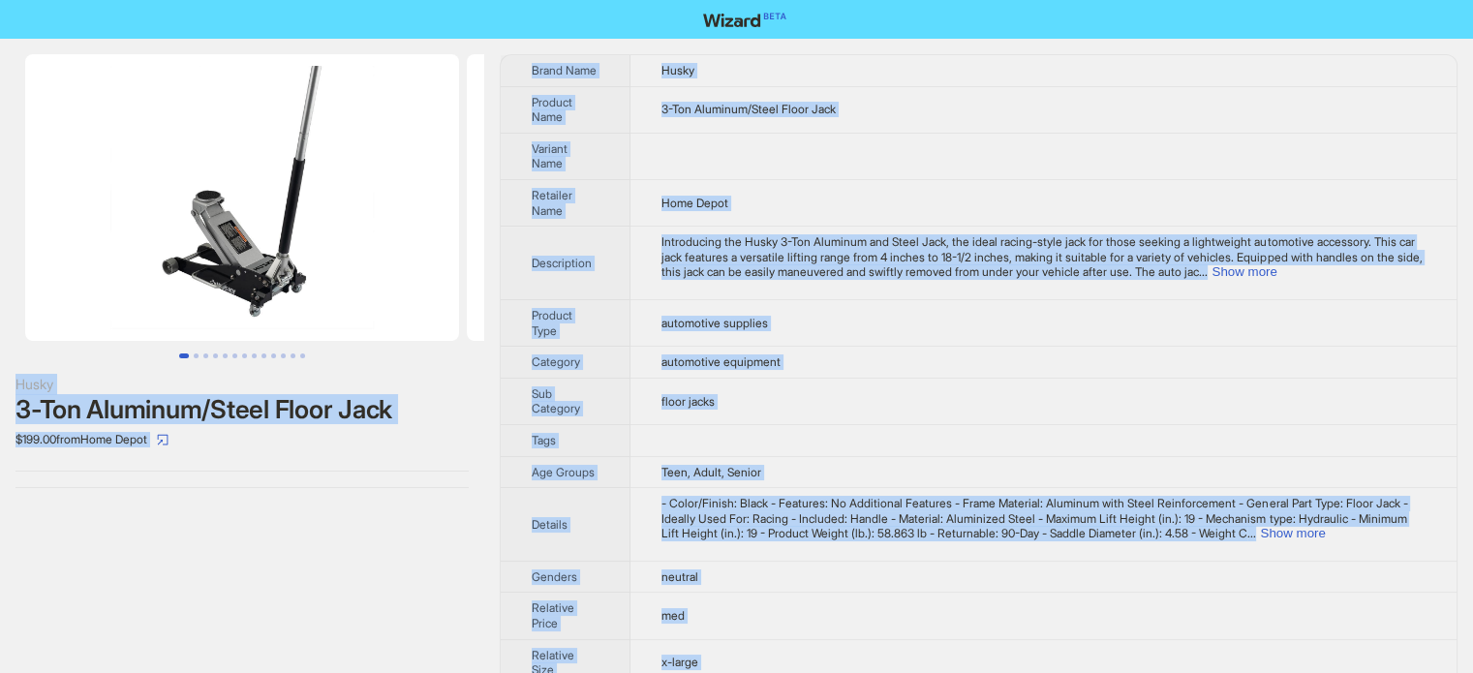
copy body "Husky 3-Ton Aluminum/Steel Floor Jack $199.00 from Home Depot Brand Name Husky …"
type textarea "**********"
click at [879, 135] on td at bounding box center [1043, 156] width 826 height 46
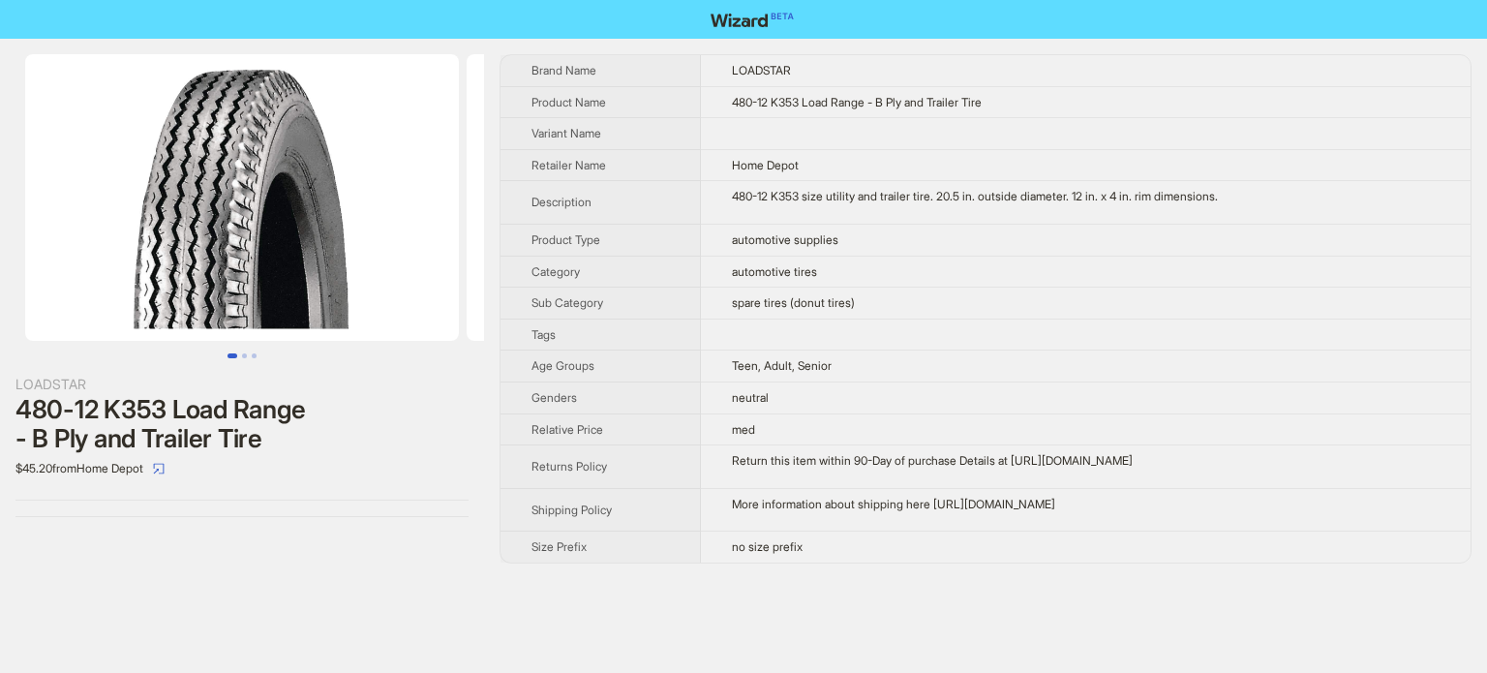
click at [805, 468] on td "Return this item within 90-Day of purchase Details at [URL][DOMAIN_NAME]" at bounding box center [1086, 467] width 770 height 44
